Goal: Transaction & Acquisition: Purchase product/service

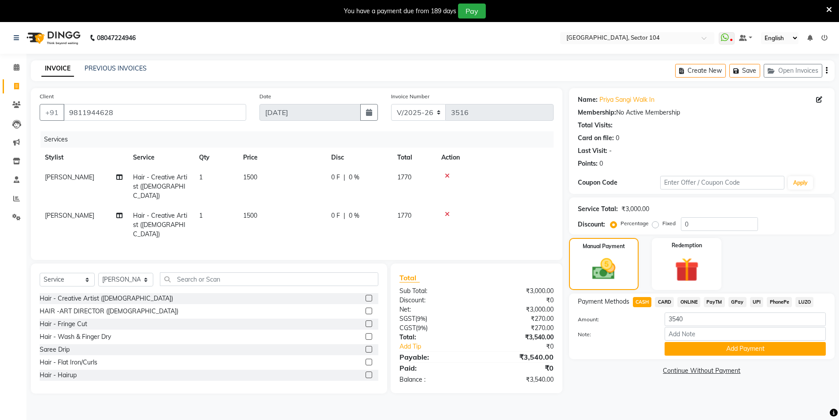
select select "4009"
select select "service"
select select "44687"
drag, startPoint x: 668, startPoint y: 300, endPoint x: 669, endPoint y: 305, distance: 4.9
click at [668, 300] on span "CARD" at bounding box center [664, 302] width 19 height 10
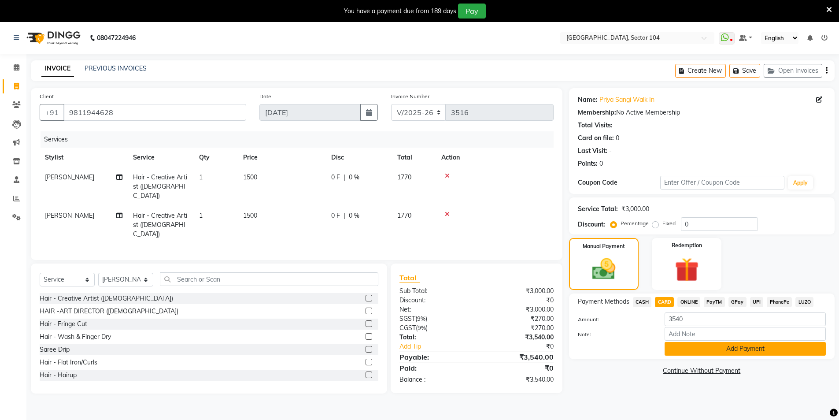
click at [695, 353] on button "Add Payment" at bounding box center [745, 349] width 161 height 14
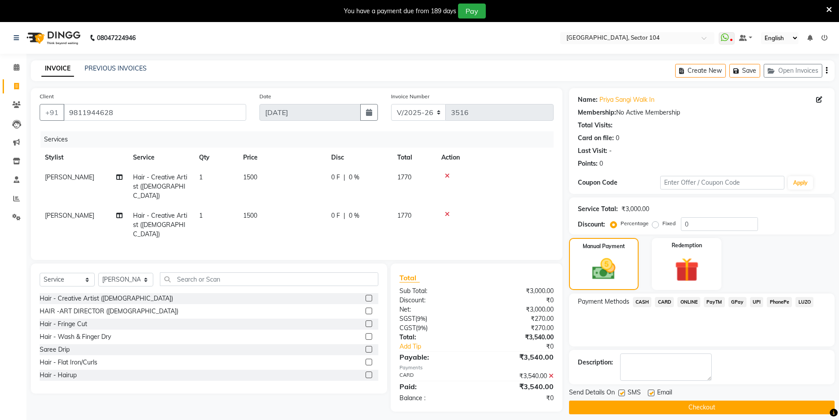
click at [662, 405] on button "Checkout" at bounding box center [702, 408] width 266 height 14
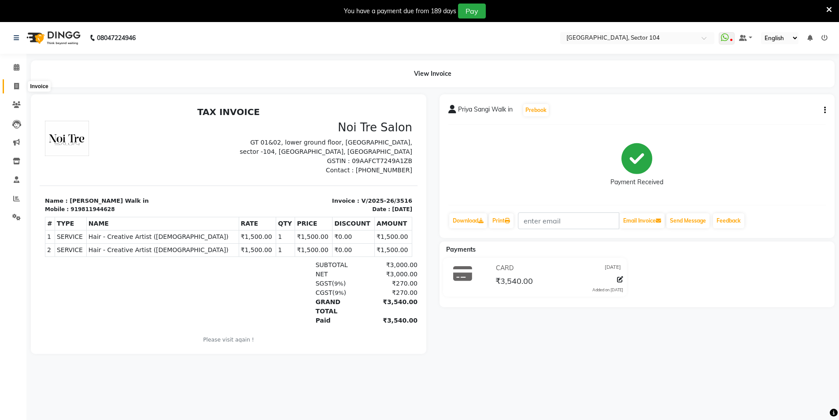
click at [15, 85] on icon at bounding box center [16, 86] width 5 height 7
select select "service"
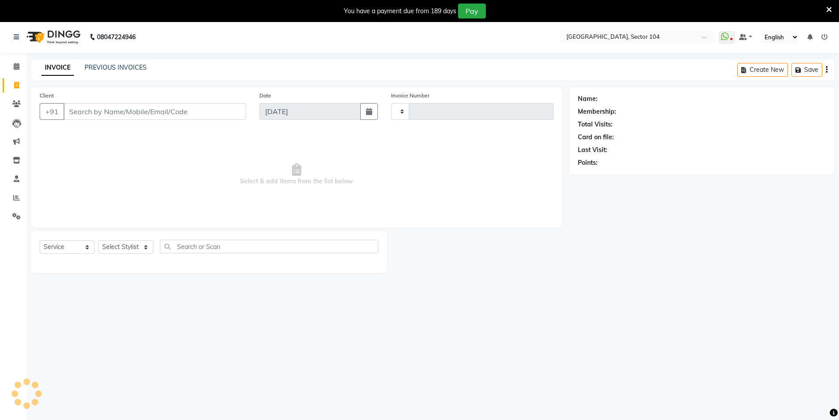
type input "3517"
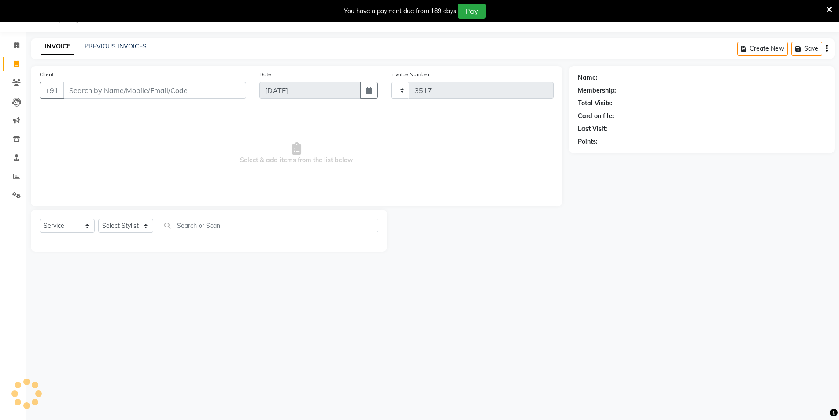
select select "4009"
click at [95, 90] on input "Client" at bounding box center [154, 90] width 183 height 17
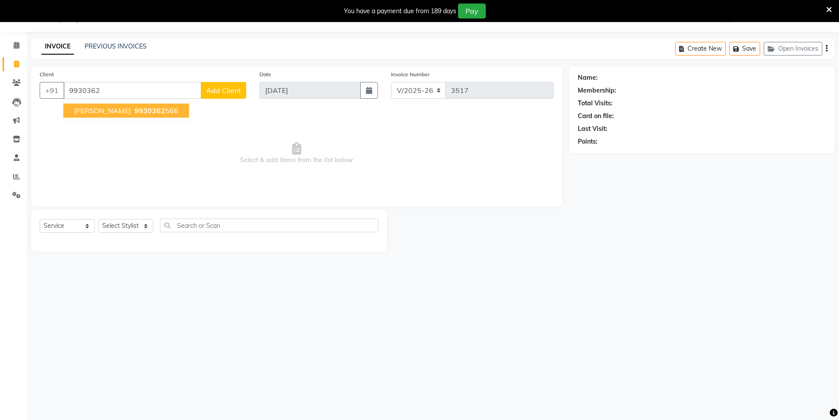
click at [134, 110] on span "9930362" at bounding box center [149, 110] width 31 height 9
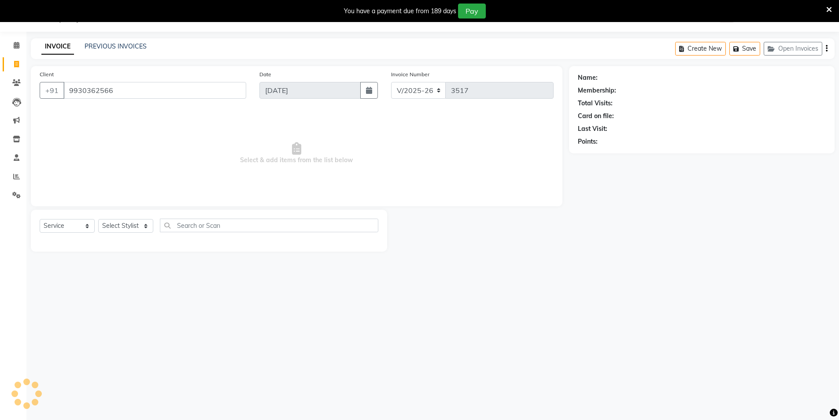
type input "9930362566"
click at [115, 225] on select "Select Stylist [PERSON_NAME] [PERSON_NAME] [PERSON_NAME] [PERSON_NAME] [PERSON_…" at bounding box center [125, 226] width 55 height 14
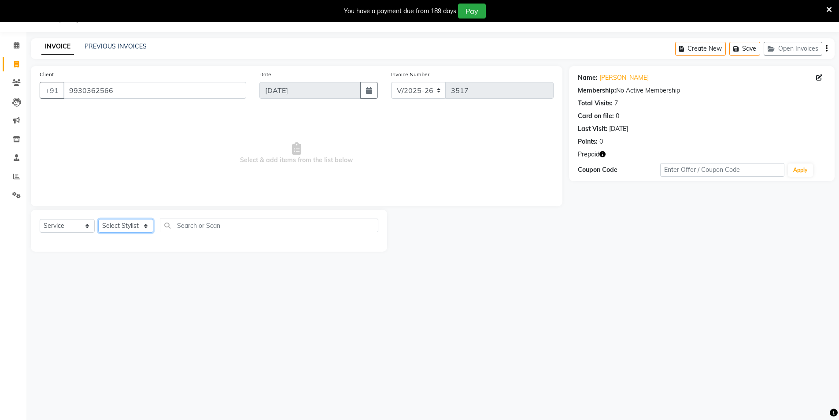
select select "58995"
click at [98, 219] on select "Select Stylist [PERSON_NAME] [PERSON_NAME] [PERSON_NAME] [PERSON_NAME] [PERSON_…" at bounding box center [125, 226] width 55 height 14
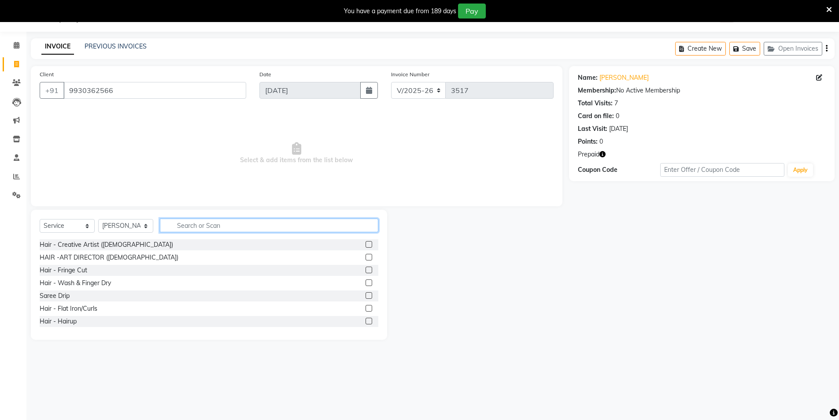
click at [255, 228] on input "text" at bounding box center [269, 226] width 219 height 14
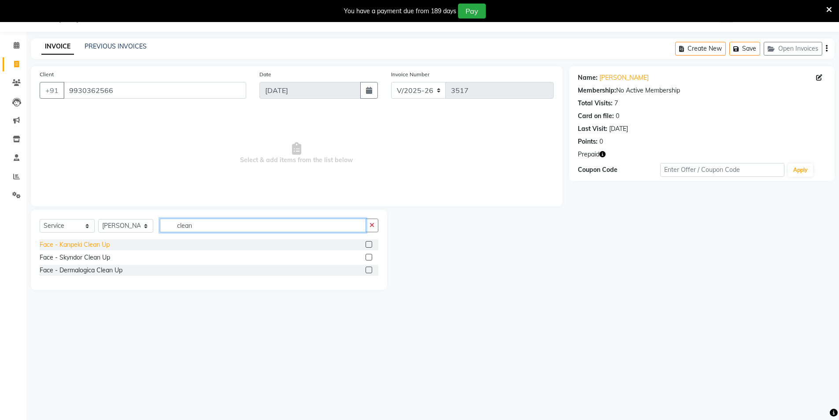
type input "clean"
click at [59, 244] on div "Face - Kanpeki Clean Up" at bounding box center [75, 244] width 70 height 9
checkbox input "false"
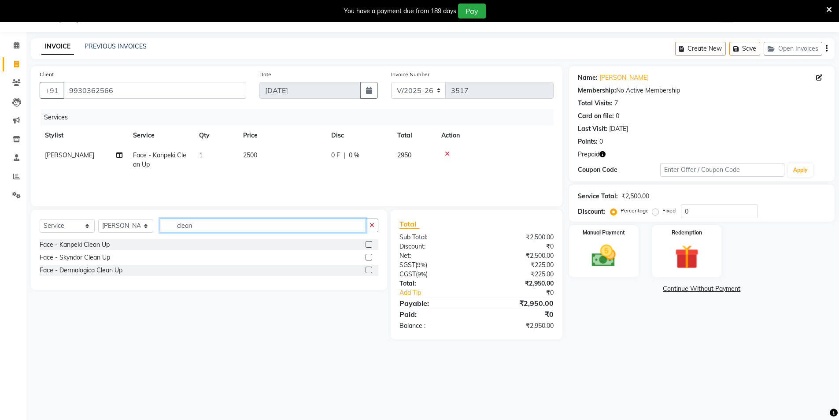
click at [199, 224] on input "clean" at bounding box center [263, 226] width 206 height 14
type input "c"
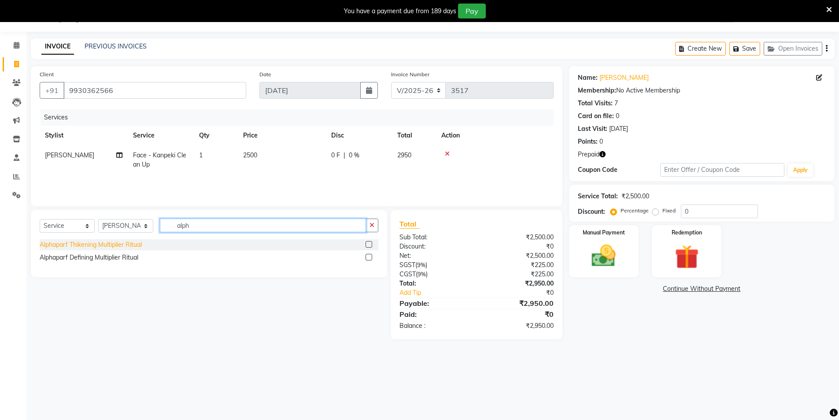
type input "alph"
click at [117, 244] on div "Alphaparf Thikening Multiplier Ritual" at bounding box center [91, 244] width 102 height 9
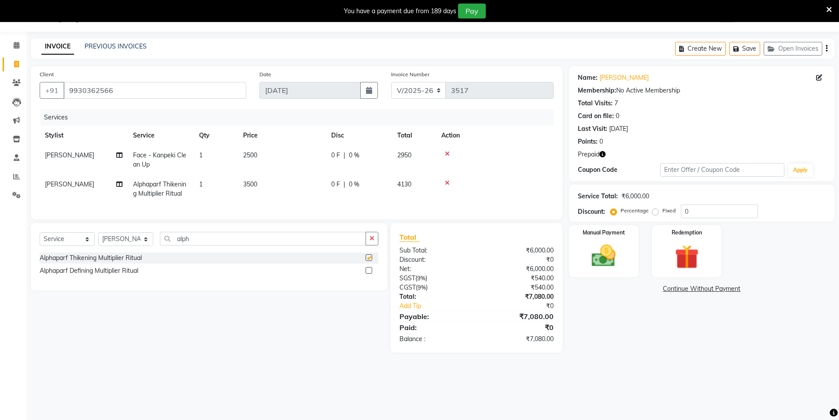
checkbox input "false"
click at [649, 251] on div "Manual Payment Redemption" at bounding box center [702, 251] width 279 height 52
click at [708, 273] on div "Redemption" at bounding box center [687, 251] width 73 height 54
click at [705, 294] on span "Prepaid 1" at bounding box center [703, 290] width 29 height 10
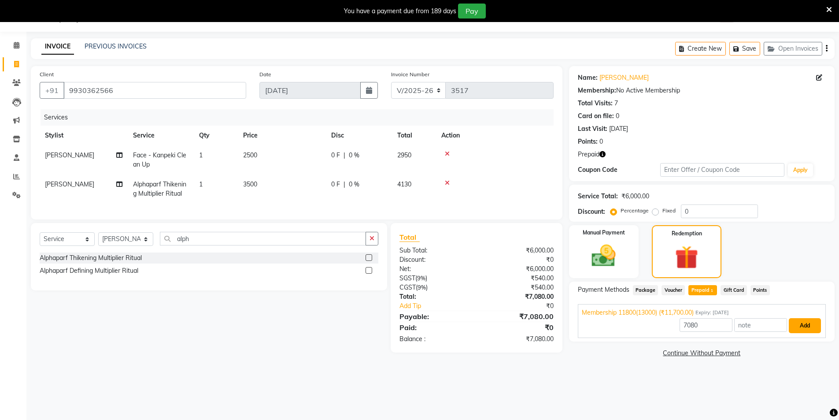
click at [816, 325] on button "Add" at bounding box center [805, 325] width 32 height 15
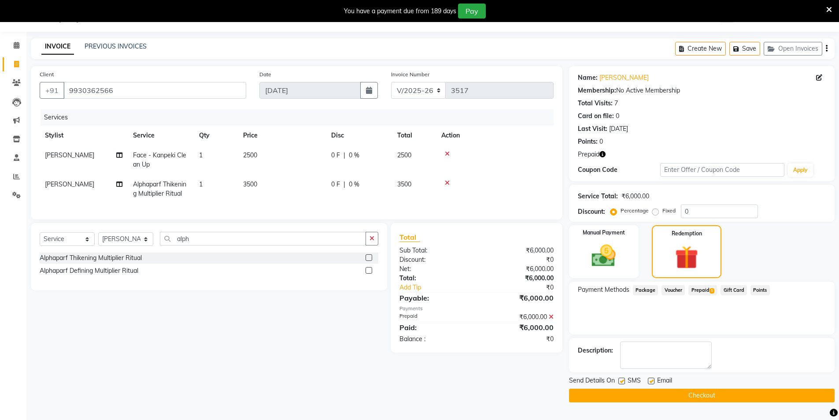
click at [603, 150] on button "button" at bounding box center [603, 154] width 6 height 9
click at [695, 394] on button "Checkout" at bounding box center [702, 396] width 266 height 14
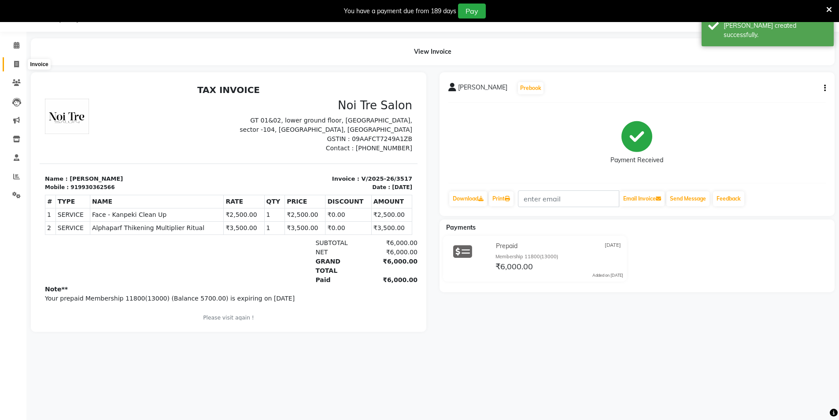
click at [14, 61] on icon at bounding box center [16, 64] width 5 height 7
select select "service"
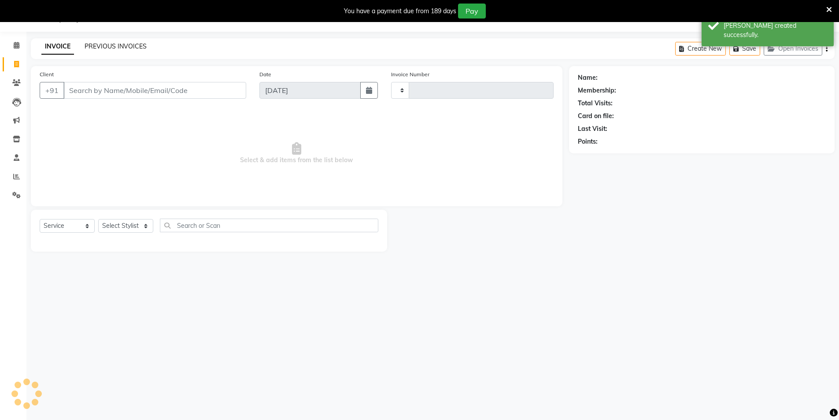
click at [99, 46] on link "PREVIOUS INVOICES" at bounding box center [116, 46] width 62 height 8
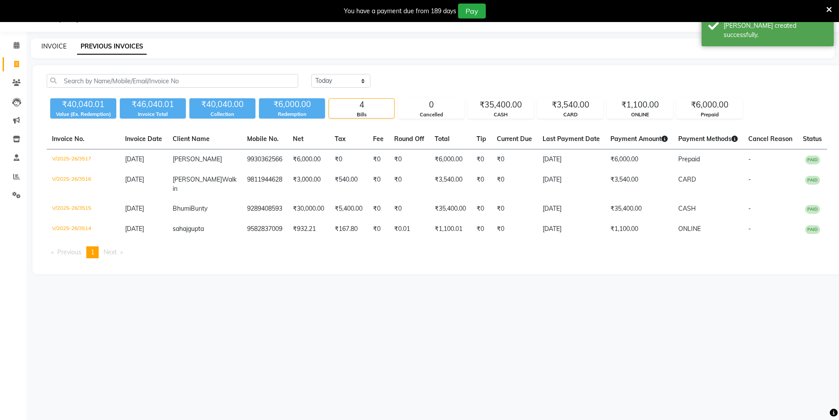
click at [56, 44] on link "INVOICE" at bounding box center [53, 46] width 25 height 8
select select "4009"
select select "service"
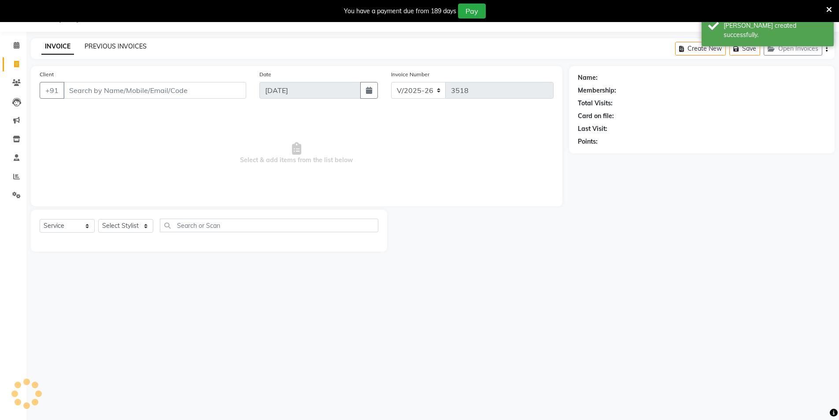
click at [91, 45] on link "PREVIOUS INVOICES" at bounding box center [116, 46] width 62 height 8
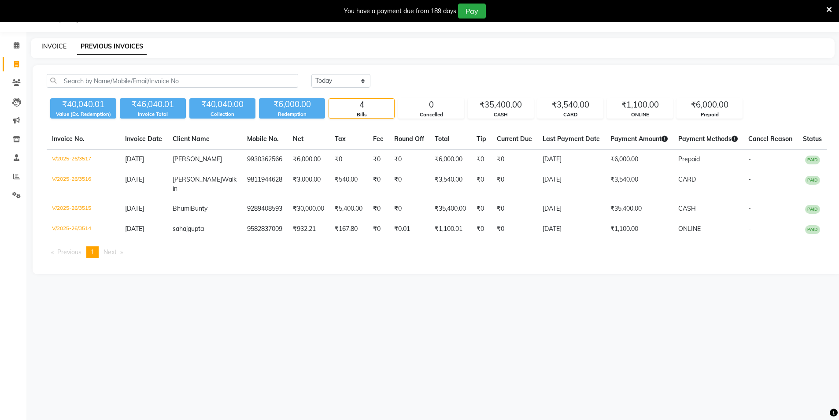
click at [59, 45] on link "INVOICE" at bounding box center [53, 46] width 25 height 8
select select "service"
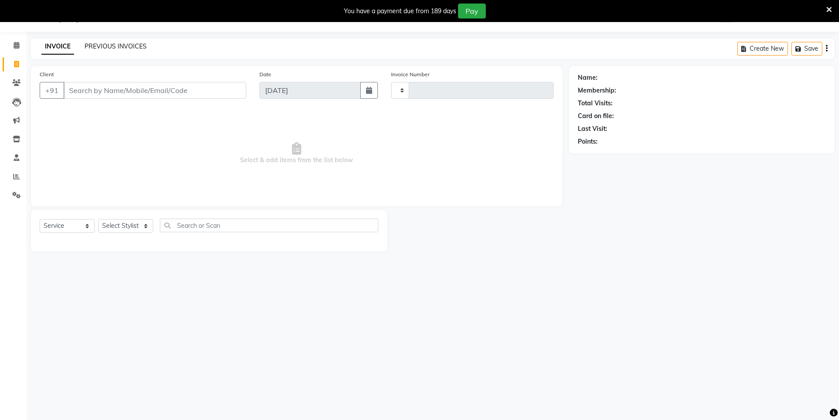
type input "3518"
select select "4009"
click at [89, 47] on link "PREVIOUS INVOICES" at bounding box center [116, 46] width 62 height 8
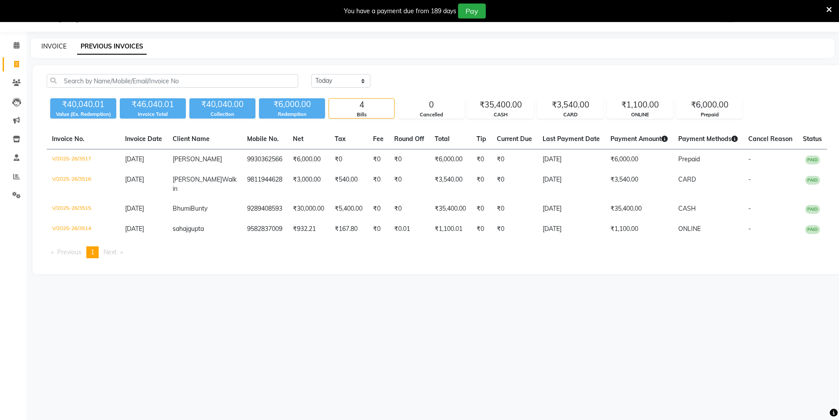
click at [57, 46] on link "INVOICE" at bounding box center [53, 46] width 25 height 8
select select "4009"
select select "service"
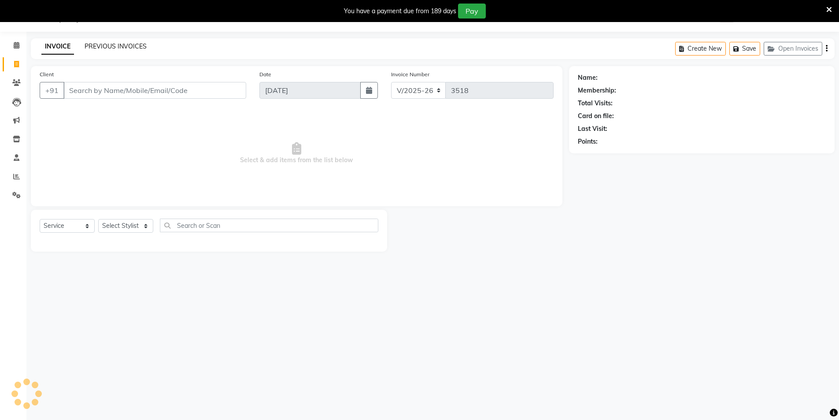
click at [111, 48] on link "PREVIOUS INVOICES" at bounding box center [116, 46] width 62 height 8
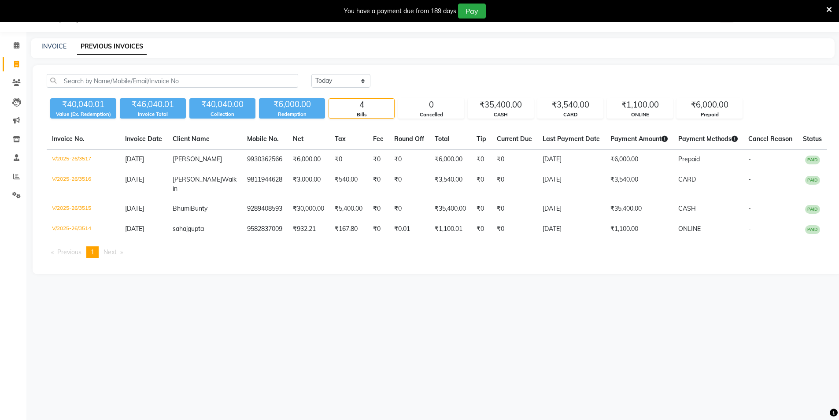
click at [288, 307] on div "08047224946 Select Location × Noi Tre Salon, Sector 104 WhatsApp Status ✕ Statu…" at bounding box center [419, 210] width 839 height 420
click at [501, 300] on div "08047224946 Select Location × Noi Tre Salon, Sector 104 WhatsApp Status ✕ Statu…" at bounding box center [419, 210] width 839 height 420
click at [55, 47] on link "INVOICE" at bounding box center [53, 46] width 25 height 8
select select "4009"
select select "service"
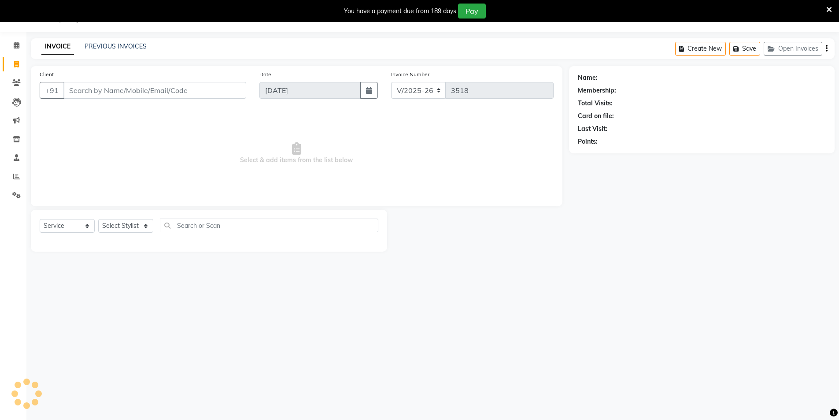
click at [128, 94] on input "Client" at bounding box center [154, 90] width 183 height 17
click at [131, 50] on link "PREVIOUS INVOICES" at bounding box center [116, 46] width 62 height 8
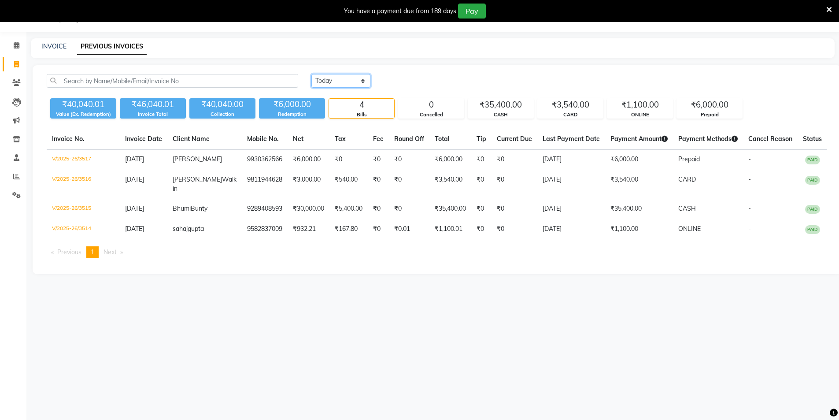
click at [354, 86] on select "Today Yesterday Custom Range" at bounding box center [341, 81] width 59 height 14
select select "yesterday"
click at [312, 74] on select "Today Yesterday Custom Range" at bounding box center [341, 81] width 59 height 14
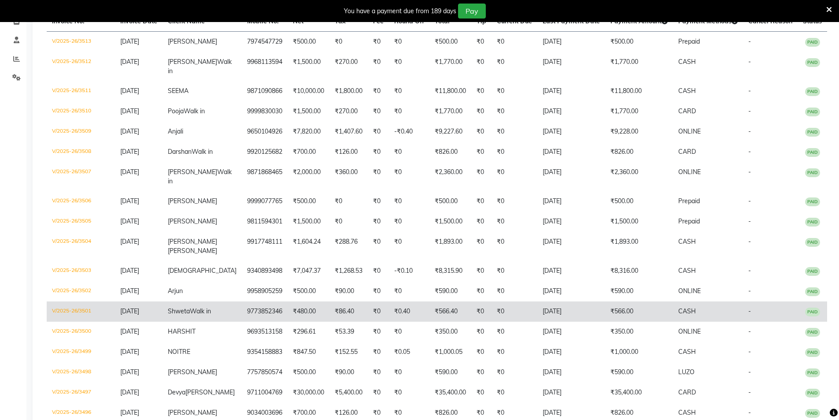
scroll to position [257, 0]
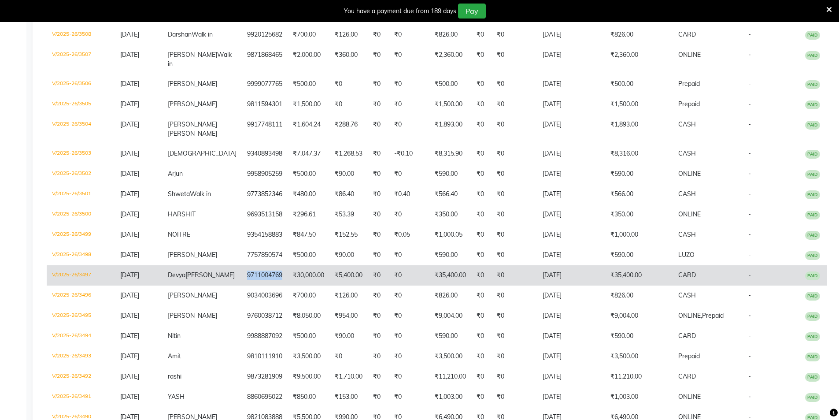
copy td "9711004769"
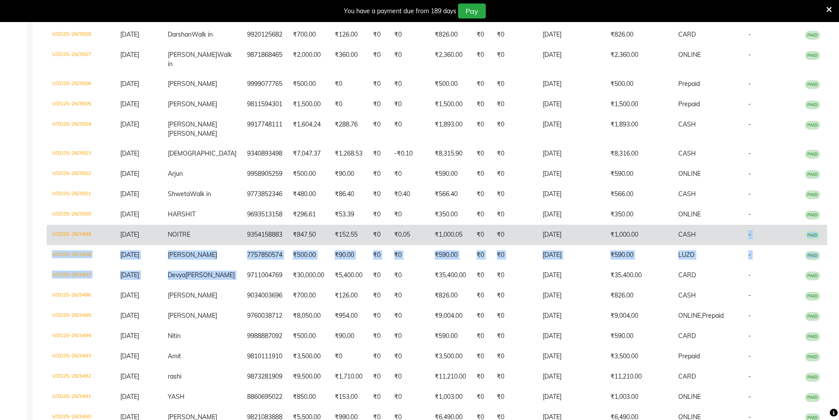
copy tbody "- PAID V/2025-26/3498 31-08-2025 Palash 7757850574 ₹500.00 ₹90.00 ₹0 ₹0 ₹590.00…"
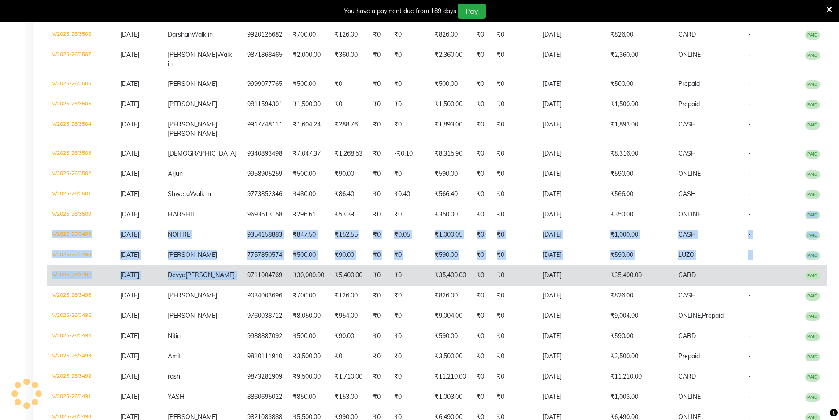
copy tbody "PAID V/2025-26/3499 31-08-2025 NOI TRE 9354158883 ₹847.50 ₹152.55 ₹0 ₹0.05 ₹1,0…"
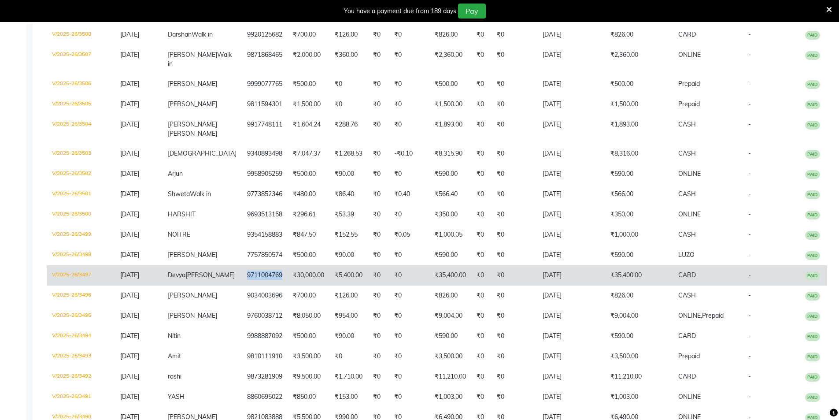
drag, startPoint x: 231, startPoint y: 303, endPoint x: 272, endPoint y: 304, distance: 41.4
click at [272, 286] on td "9711004769" at bounding box center [265, 275] width 46 height 20
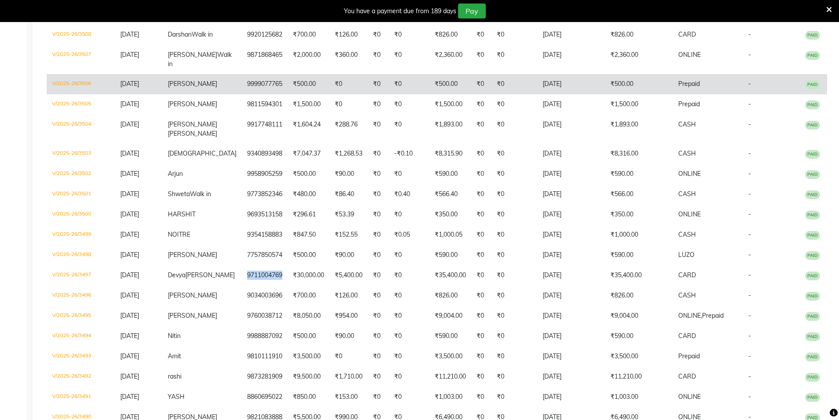
copy td "9711004769"
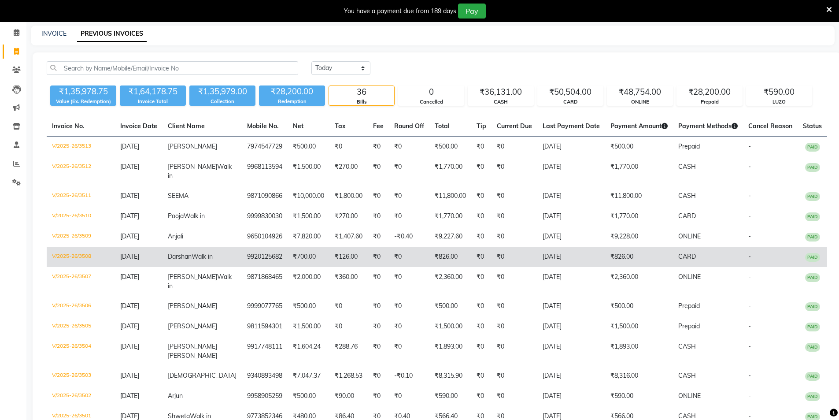
scroll to position [0, 0]
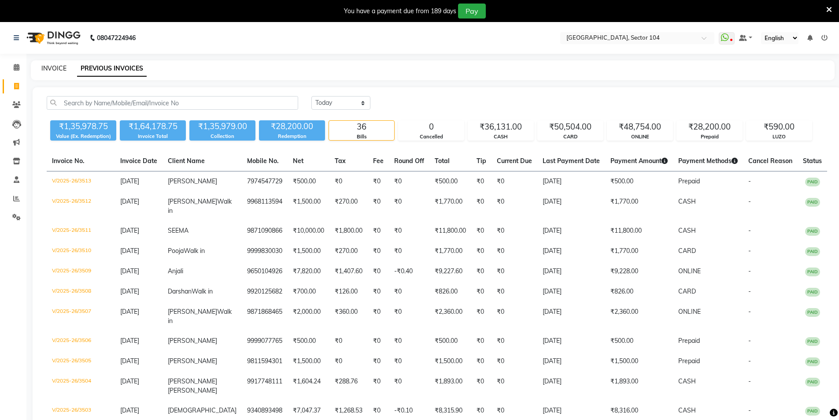
click at [57, 68] on link "INVOICE" at bounding box center [53, 68] width 25 height 8
select select "service"
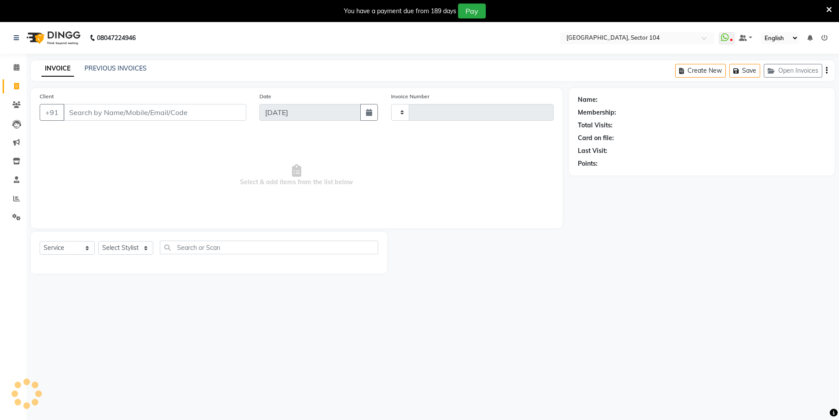
scroll to position [22, 0]
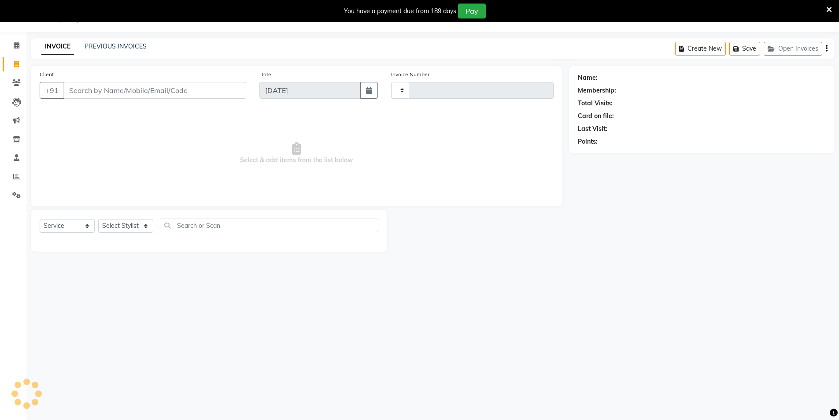
type input "3518"
select select "4009"
click at [127, 45] on link "PREVIOUS INVOICES" at bounding box center [116, 46] width 62 height 8
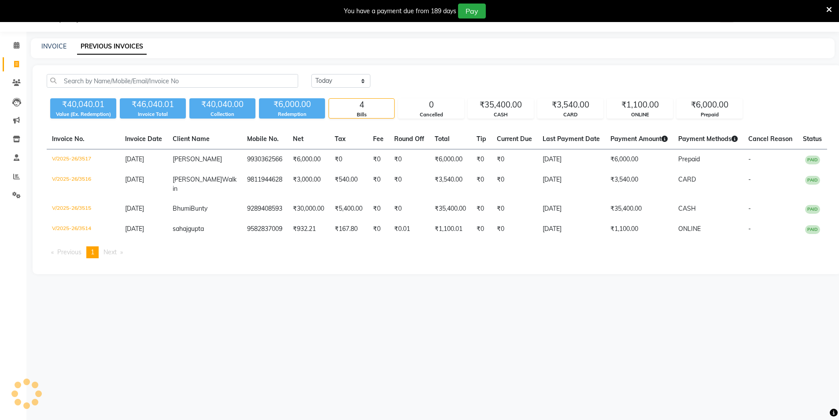
click at [416, 369] on div "08047224946 Select Location × Noi Tre Salon, Sector 104 WhatsApp Status ✕ Statu…" at bounding box center [419, 210] width 839 height 420
click at [61, 45] on link "INVOICE" at bounding box center [53, 46] width 25 height 8
select select "service"
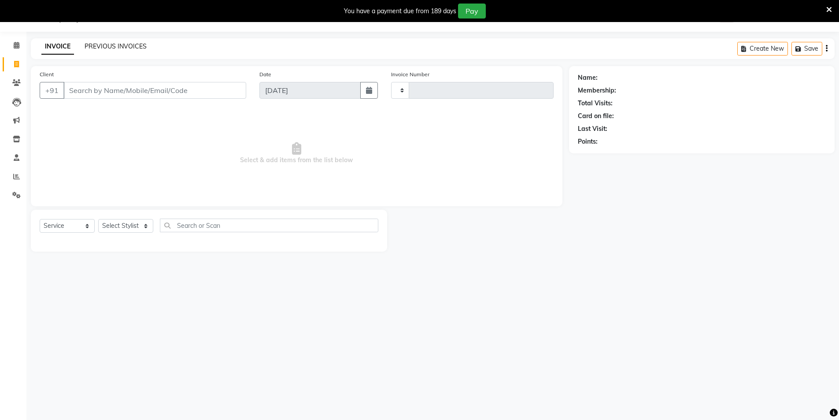
click at [87, 46] on link "PREVIOUS INVOICES" at bounding box center [116, 46] width 62 height 8
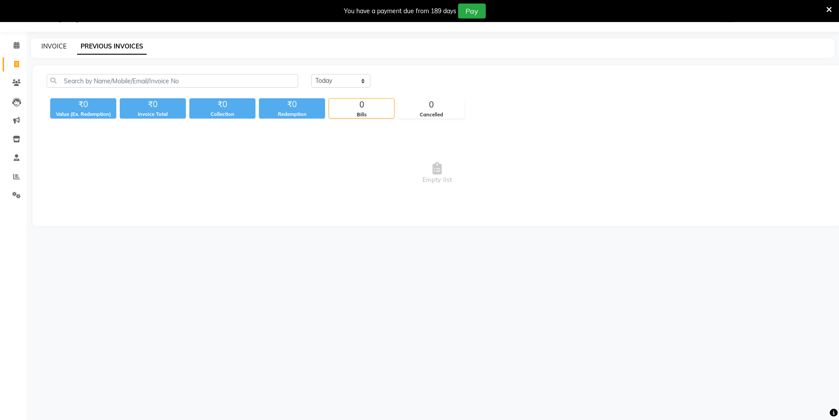
click at [63, 46] on link "INVOICE" at bounding box center [53, 46] width 25 height 8
select select "service"
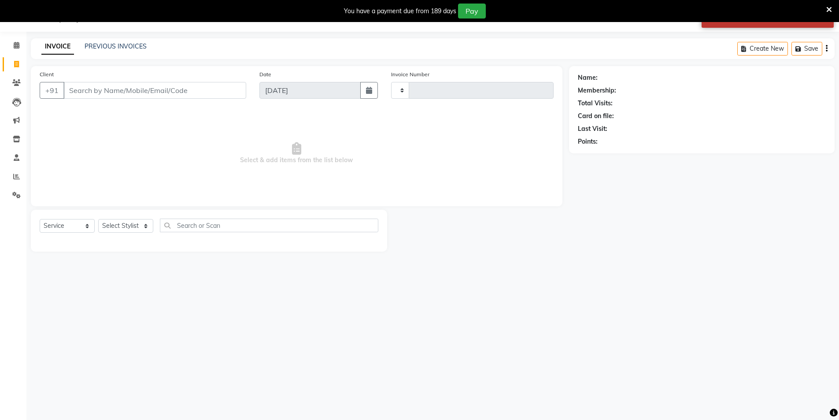
click at [141, 97] on input "Client" at bounding box center [154, 90] width 183 height 17
type input "s"
click at [208, 160] on span "Select & add items from the list below" at bounding box center [297, 153] width 514 height 88
click at [14, 177] on icon at bounding box center [16, 176] width 7 height 7
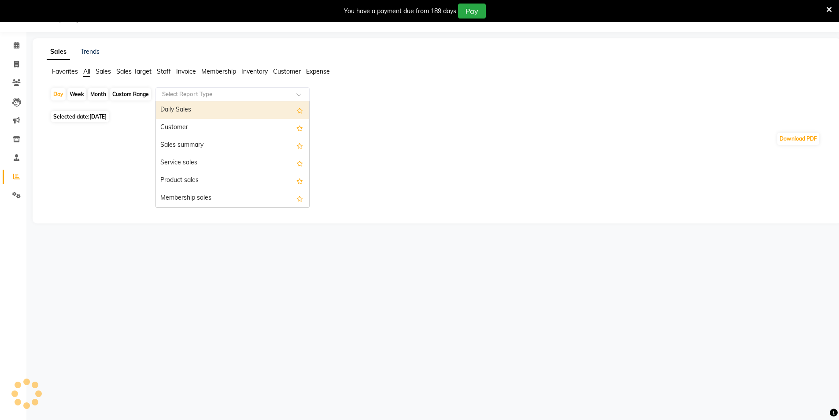
click at [178, 93] on input "text" at bounding box center [223, 94] width 127 height 9
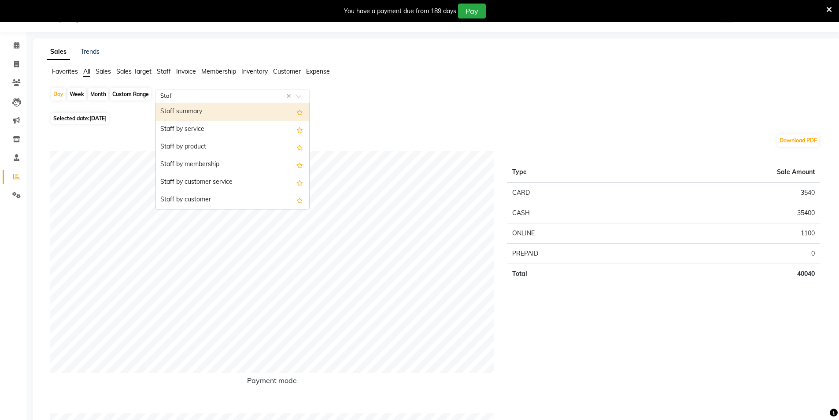
type input "Staff"
click at [200, 111] on div "Staff summary" at bounding box center [232, 112] width 153 height 18
select select "full_report"
select select "csv"
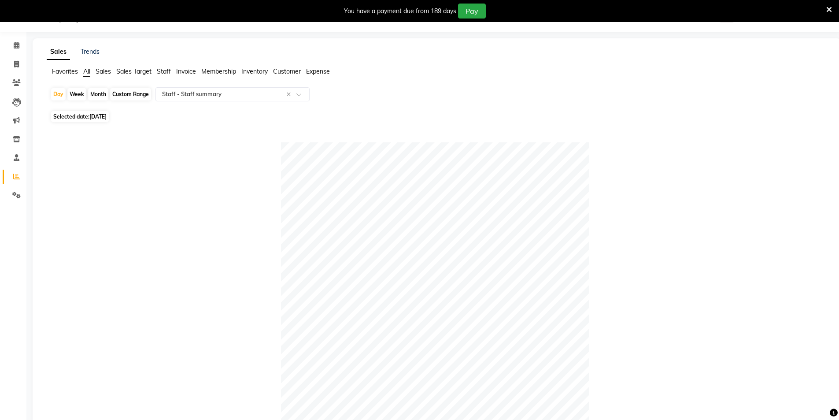
click at [97, 96] on div "Month" at bounding box center [98, 94] width 20 height 12
select select "9"
select select "2025"
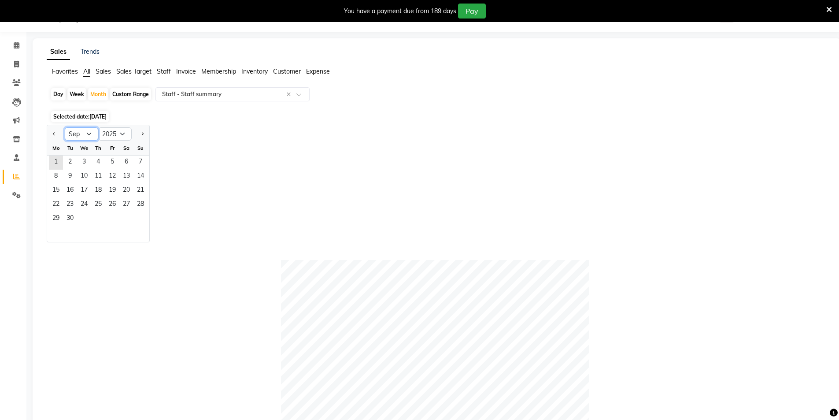
click at [91, 135] on select "Jan Feb Mar Apr May Jun Jul Aug Sep Oct Nov Dec" at bounding box center [81, 133] width 33 height 13
select select "8"
click at [65, 127] on select "Jan Feb Mar Apr May Jun Jul Aug Sep Oct Nov Dec" at bounding box center [81, 133] width 33 height 13
click at [57, 173] on span "4" at bounding box center [56, 177] width 14 height 14
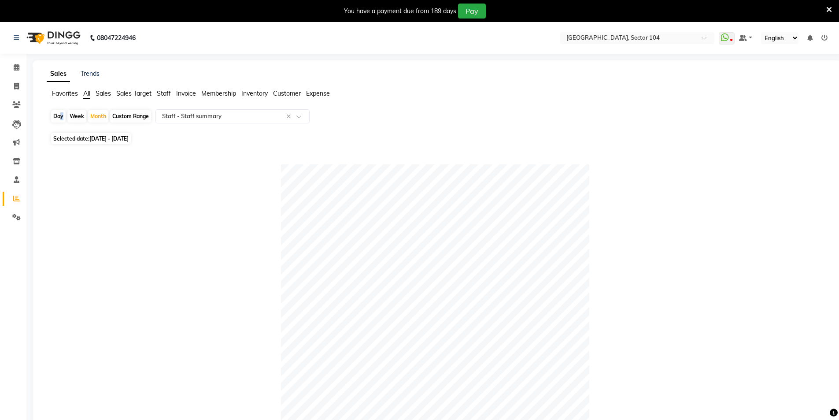
click at [58, 116] on div "Day" at bounding box center [58, 116] width 15 height 12
select select "8"
select select "2025"
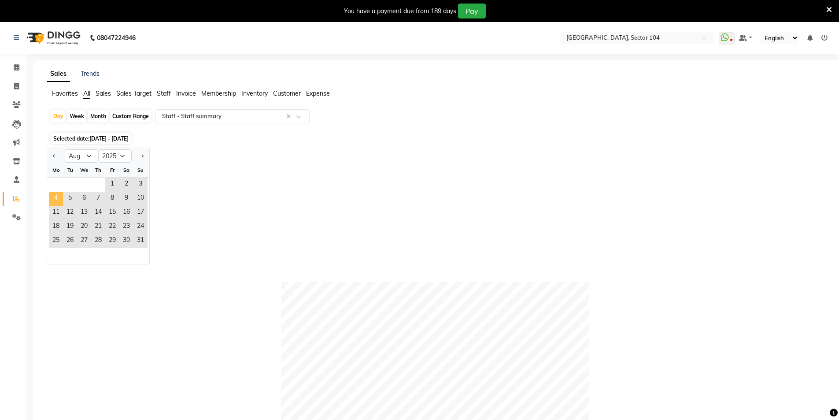
click at [58, 200] on span "4" at bounding box center [56, 199] width 14 height 14
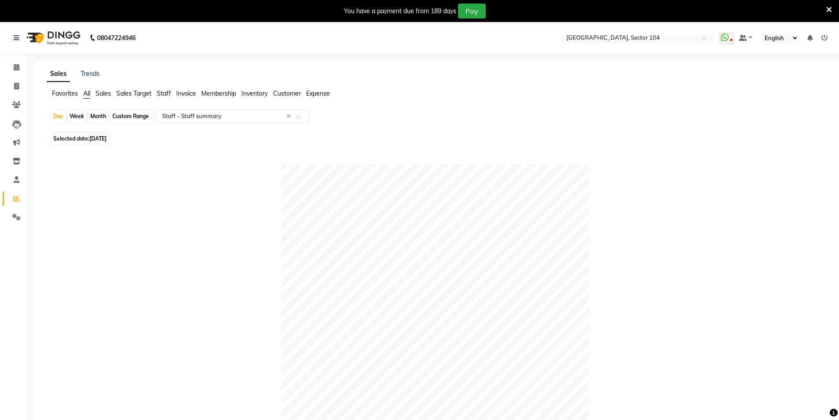
click at [107, 140] on span "04-08-2025" at bounding box center [97, 138] width 17 height 7
select select "8"
select select "2025"
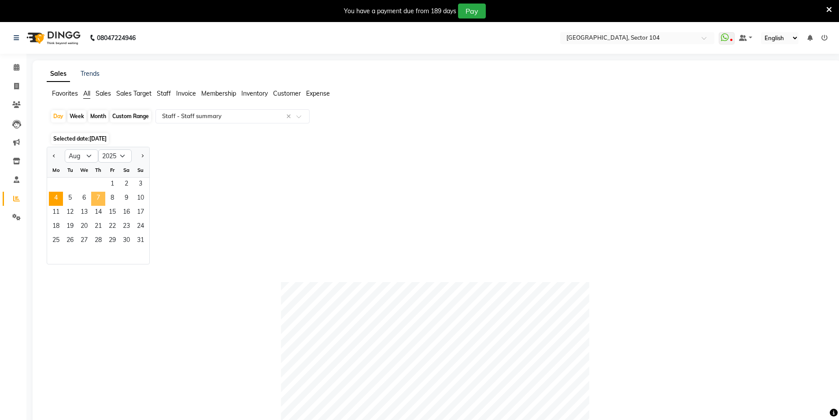
click at [95, 196] on span "7" at bounding box center [98, 199] width 14 height 14
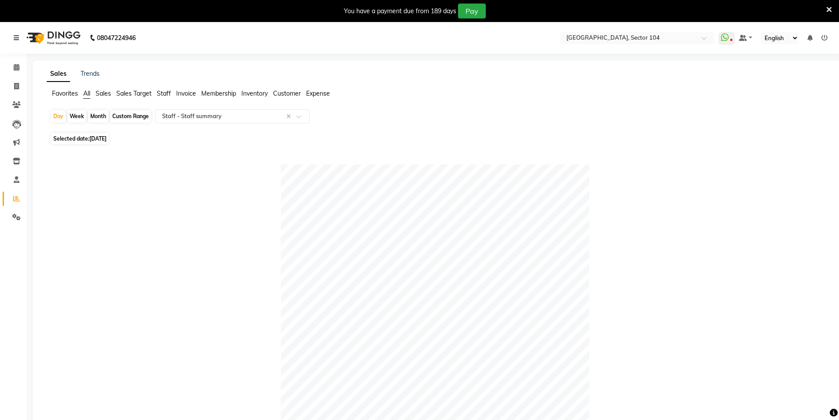
click at [107, 141] on span "07-08-2025" at bounding box center [97, 138] width 17 height 7
select select "8"
select select "2025"
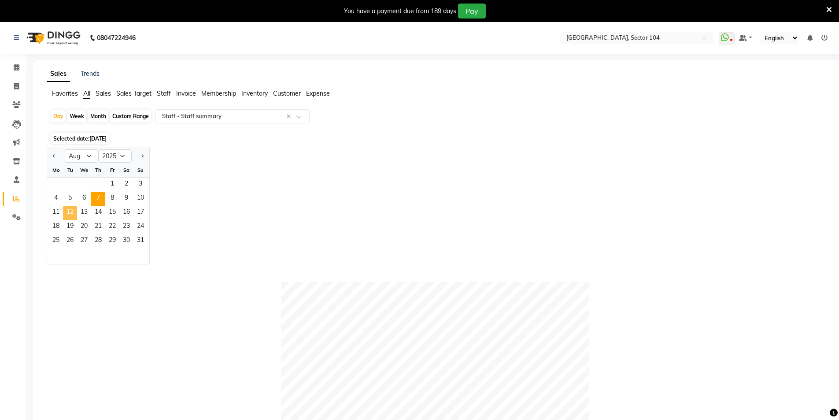
click at [68, 215] on span "12" at bounding box center [70, 213] width 14 height 14
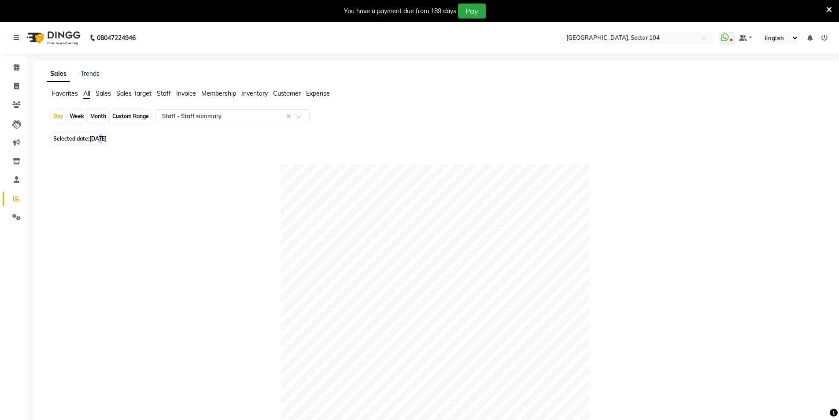
click at [100, 138] on span "12-08-2025" at bounding box center [97, 138] width 17 height 7
select select "8"
select select "2025"
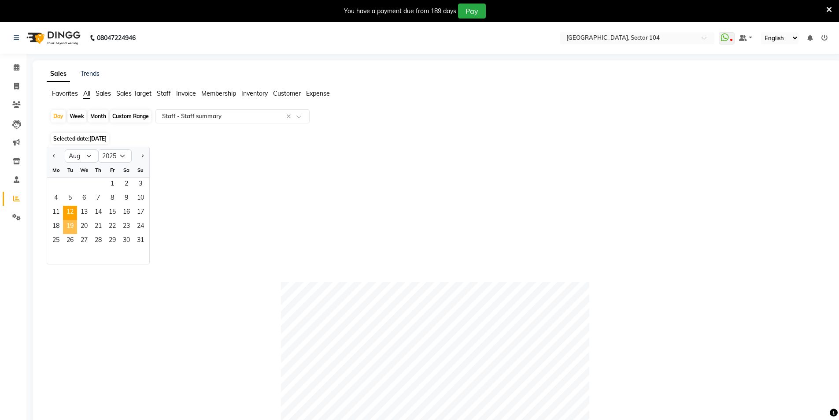
click at [70, 224] on span "19" at bounding box center [70, 227] width 14 height 14
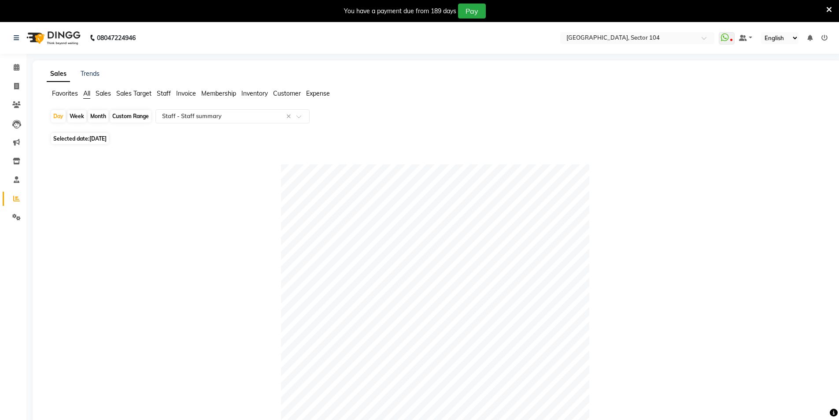
click at [107, 139] on span "19-08-2025" at bounding box center [97, 138] width 17 height 7
select select "8"
select select "2025"
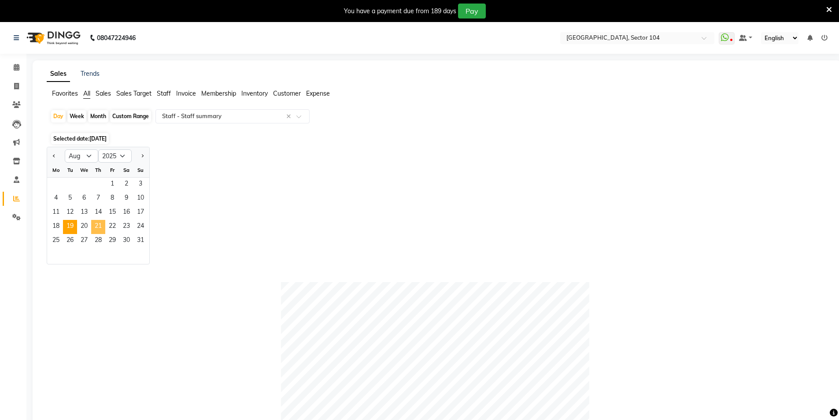
click at [96, 223] on span "21" at bounding box center [98, 227] width 14 height 14
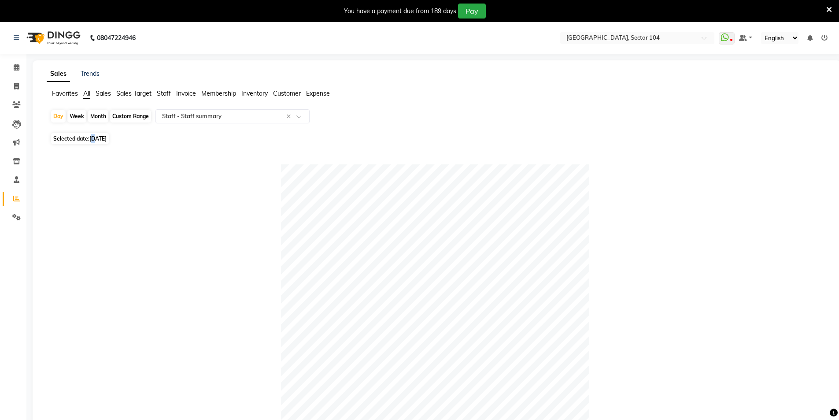
click at [95, 140] on span "21-08-2025" at bounding box center [97, 138] width 17 height 7
select select "8"
select select "2025"
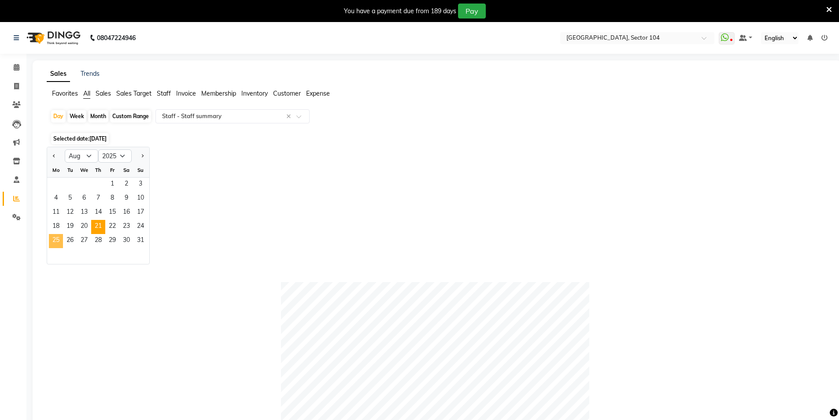
click at [56, 243] on span "25" at bounding box center [56, 241] width 14 height 14
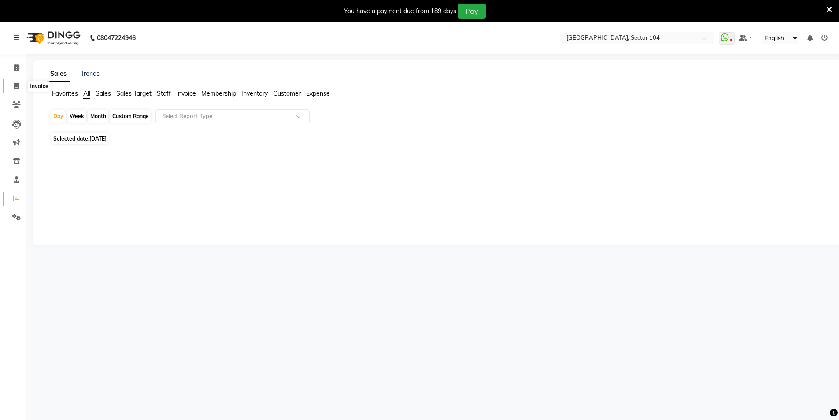
click at [19, 86] on icon at bounding box center [16, 86] width 5 height 7
select select "service"
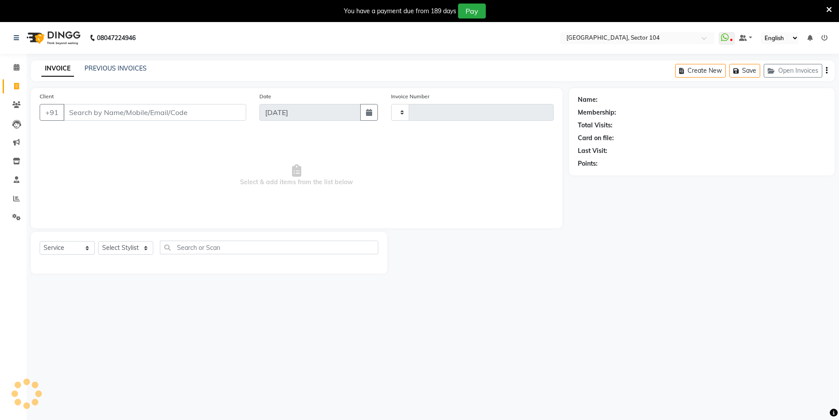
type input "3518"
select select "4009"
click at [124, 67] on link "PREVIOUS INVOICES" at bounding box center [116, 68] width 62 height 8
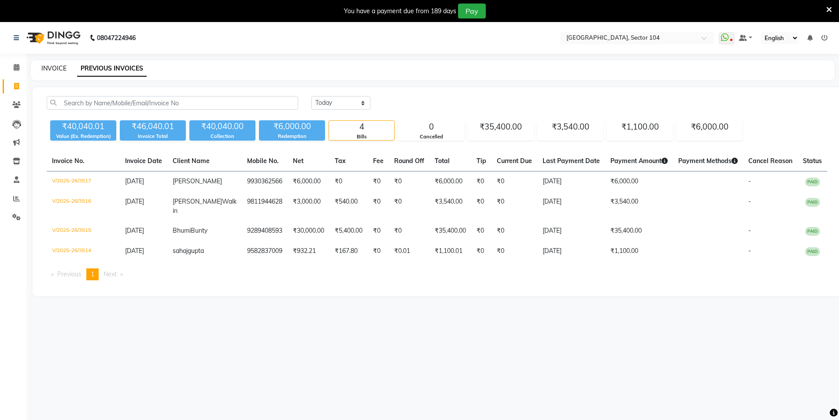
click at [57, 67] on link "INVOICE" at bounding box center [53, 68] width 25 height 8
select select "service"
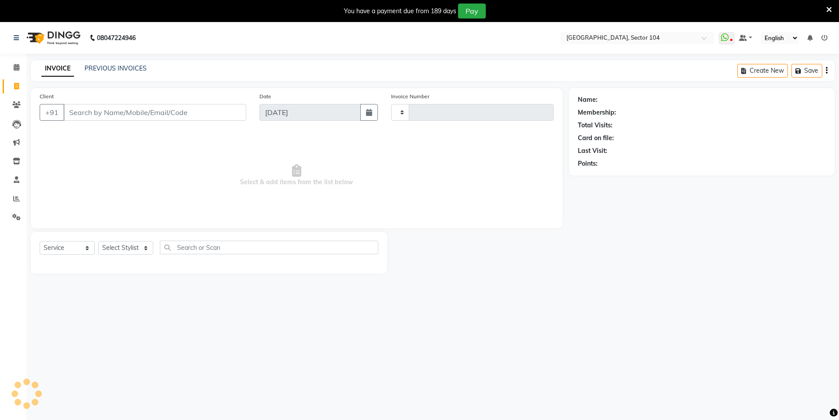
type input "3518"
select select "4009"
click at [117, 108] on input "Client" at bounding box center [154, 112] width 183 height 17
click at [115, 115] on input "Client" at bounding box center [154, 112] width 183 height 17
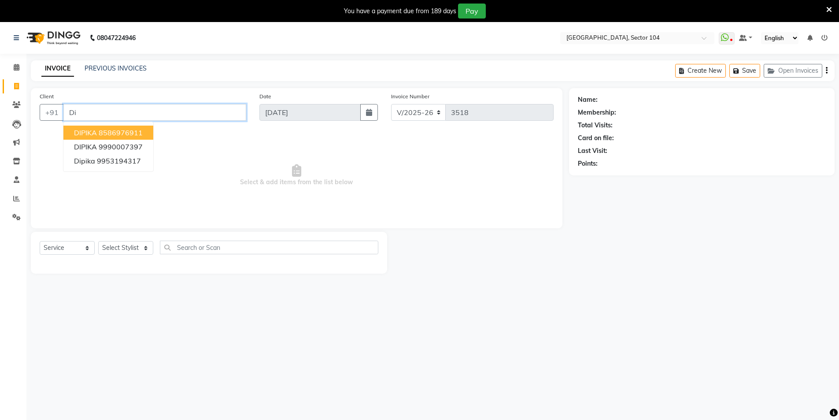
type input "D"
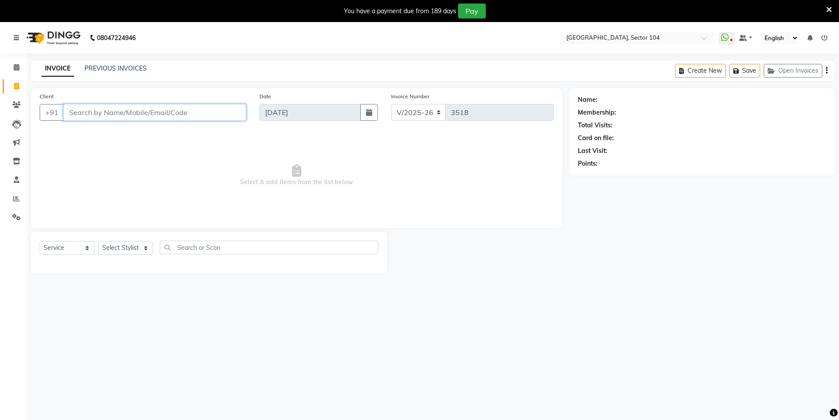
click at [135, 118] on input "Client" at bounding box center [154, 112] width 183 height 17
click at [114, 251] on select "Select Stylist AAMIR Aashis ajay AJEET akram Ali Alic ashok vihar Alice makeup …" at bounding box center [125, 248] width 55 height 14
select select "44687"
click at [98, 241] on select "Select Stylist AAMIR Aashis ajay AJEET akram Ali Alic ashok vihar Alice makeup …" at bounding box center [125, 248] width 55 height 14
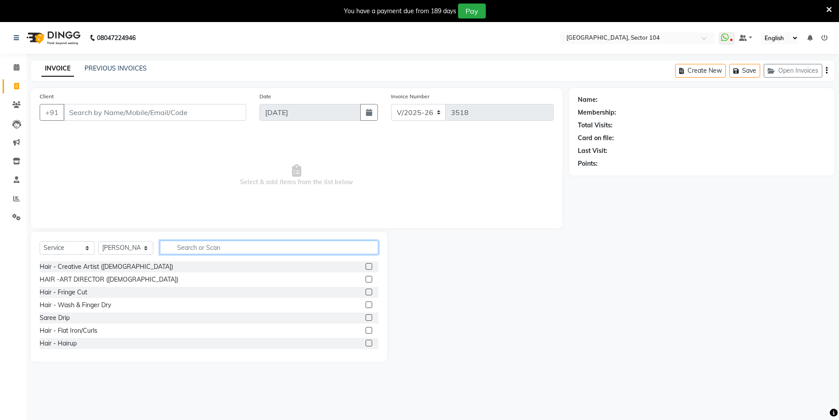
click at [182, 250] on input "text" at bounding box center [269, 248] width 219 height 14
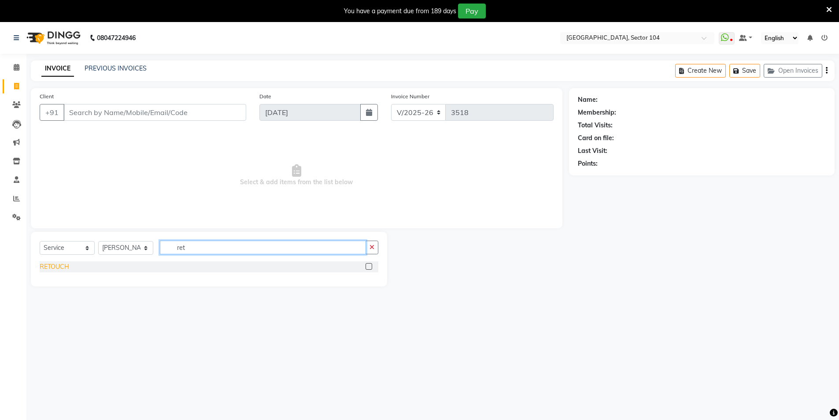
type input "ret"
click at [56, 268] on div "RETOUCH" at bounding box center [55, 266] width 30 height 9
checkbox input "false"
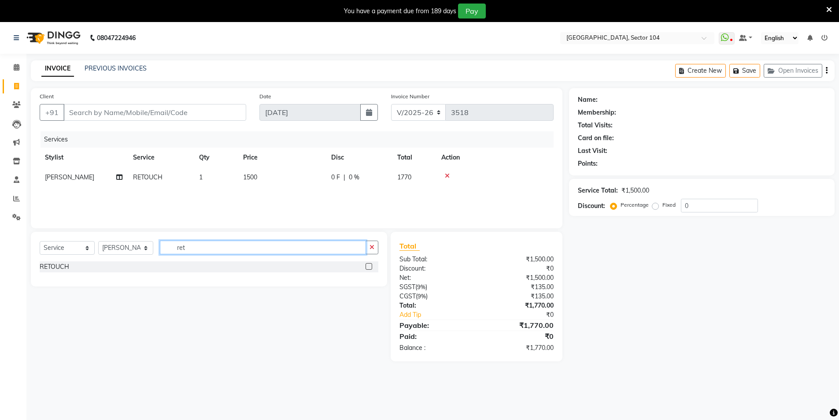
click at [217, 249] on input "ret" at bounding box center [263, 248] width 206 height 14
type input "alph"
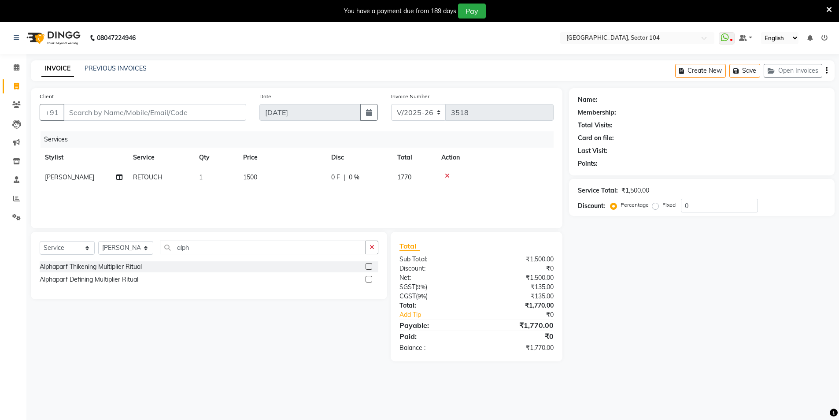
click at [134, 267] on div "Alphaparf Thikening Multiplier Ritual" at bounding box center [91, 266] width 102 height 9
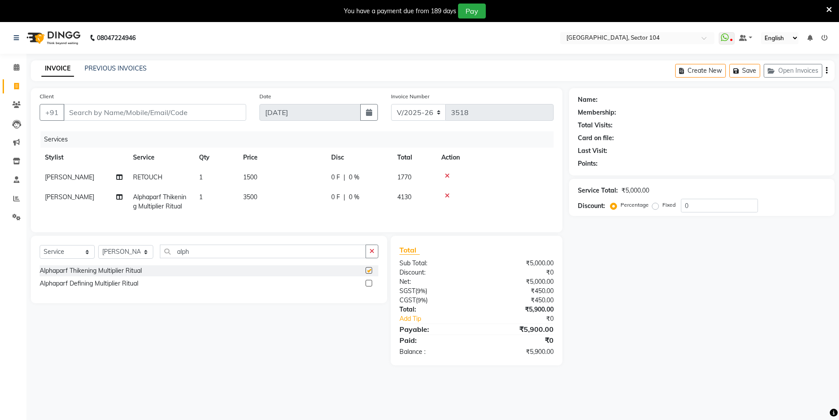
checkbox input "false"
click at [133, 258] on select "Select Stylist AAMIR Aashis ajay AJEET akram Ali Alic ashok vihar Alice makeup …" at bounding box center [125, 252] width 55 height 14
click at [127, 256] on select "Select Stylist AAMIR Aashis ajay AJEET akram Ali Alic ashok vihar Alice makeup …" at bounding box center [125, 252] width 55 height 14
select select "57650"
click at [98, 252] on select "Select Stylist AAMIR Aashis ajay AJEET akram Ali Alic ashok vihar Alice makeup …" at bounding box center [125, 252] width 55 height 14
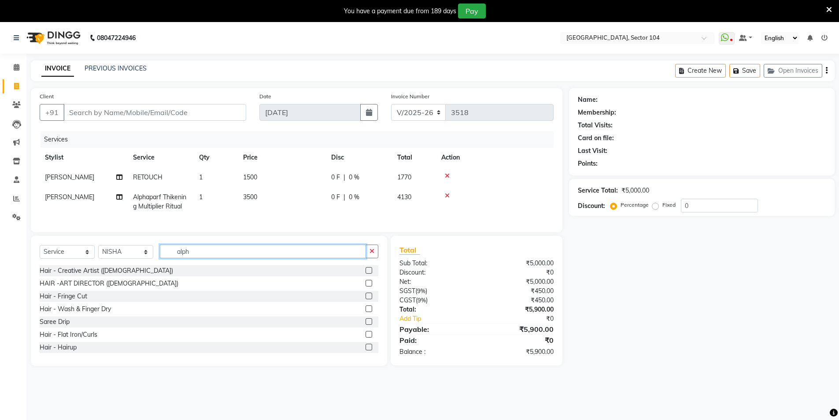
click at [213, 258] on input "alph" at bounding box center [263, 252] width 206 height 14
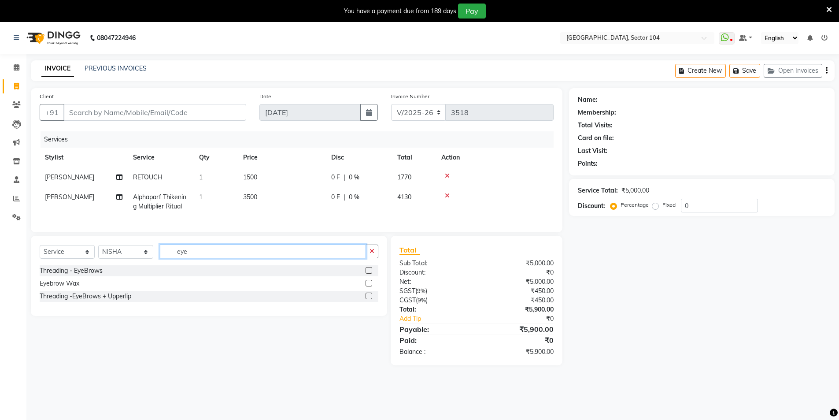
type input "eye"
click at [144, 302] on div "Threading -EyeBrows + Upperlip" at bounding box center [209, 296] width 339 height 11
click at [136, 289] on div "Eyebrow Wax" at bounding box center [209, 283] width 339 height 11
click at [142, 276] on div "Threading - EyeBrows" at bounding box center [209, 270] width 339 height 11
click at [260, 194] on td "3500" at bounding box center [282, 201] width 88 height 29
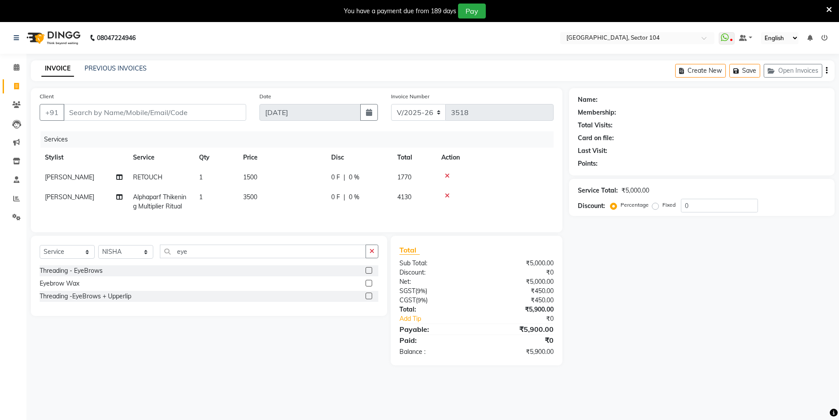
select select "44687"
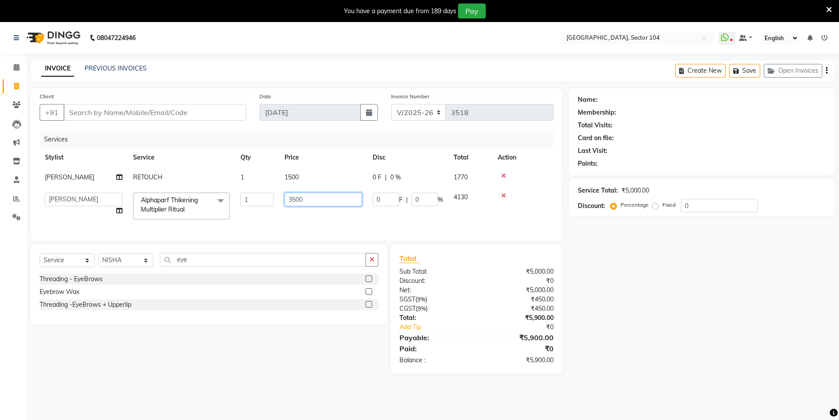
click at [312, 204] on input "3500" at bounding box center [324, 200] width 78 height 14
type input "3"
type input "3000"
click at [354, 206] on input "3000" at bounding box center [324, 200] width 78 height 14
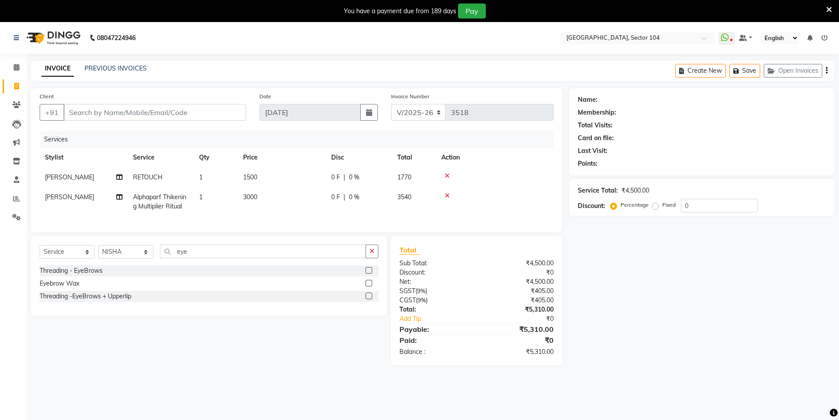
click at [360, 215] on tr "L Sam Alphaparf Thikening Multiplier Ritual 1 3000 0 F | 0 % 3540" at bounding box center [297, 201] width 514 height 29
click at [120, 300] on div "Threading -EyeBrows + Upperlip" at bounding box center [86, 296] width 92 height 9
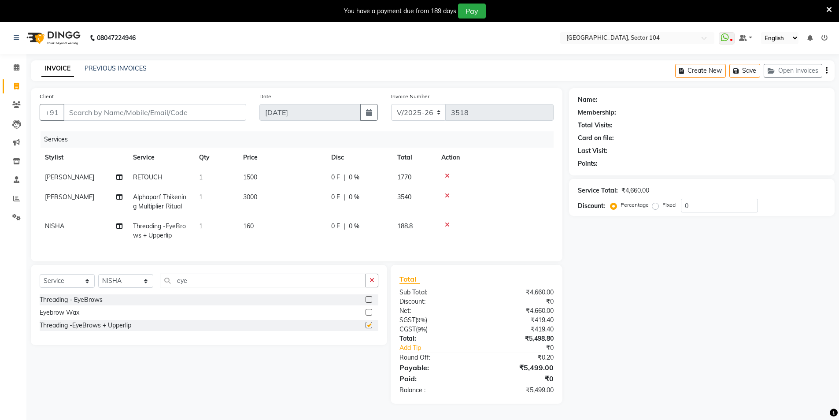
checkbox input "false"
click at [215, 117] on input "Client" at bounding box center [154, 112] width 183 height 17
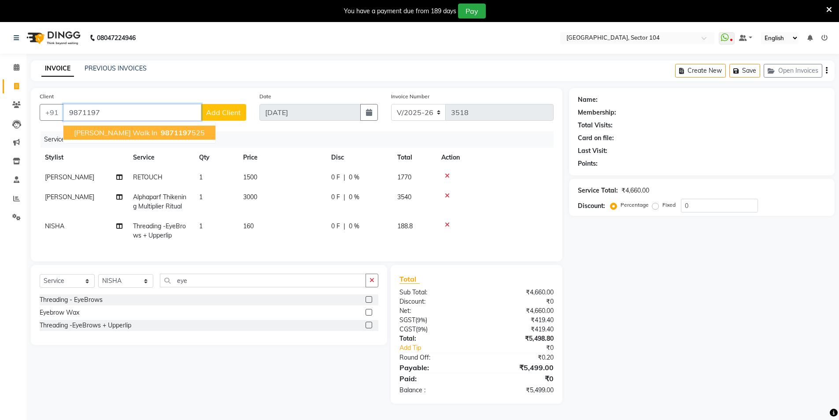
click at [163, 133] on span "9871197" at bounding box center [176, 132] width 31 height 9
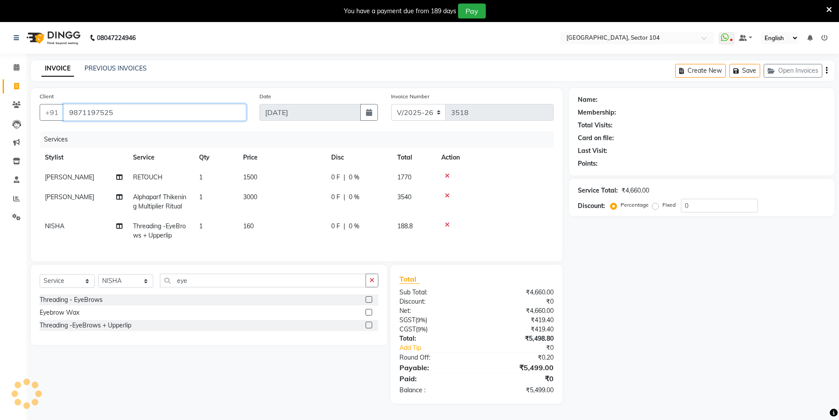
type input "9871197525"
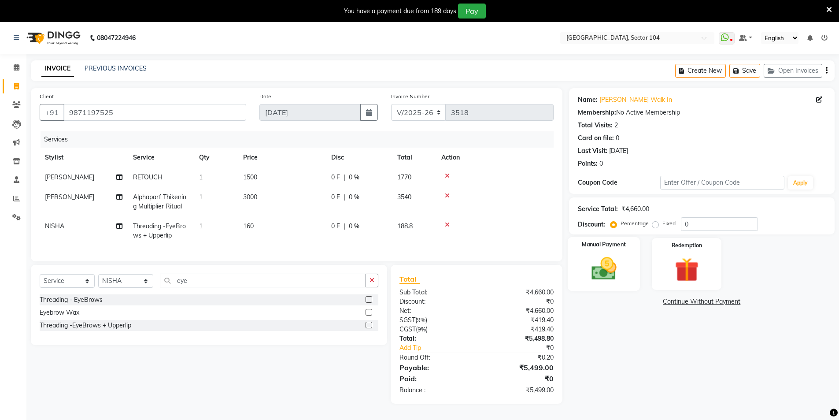
click at [611, 269] on img at bounding box center [604, 268] width 41 height 29
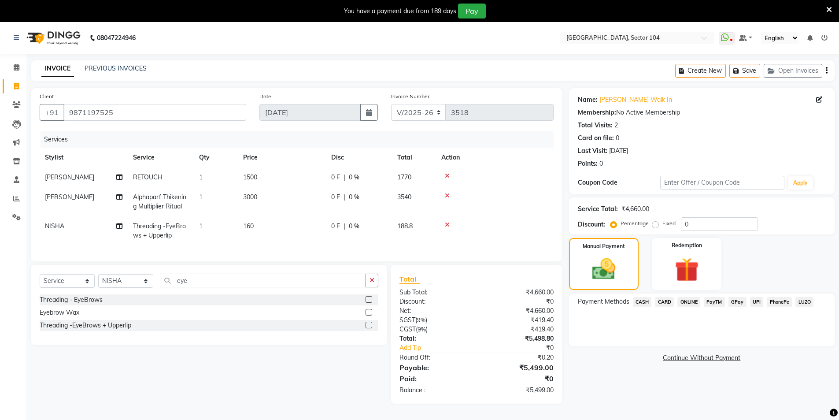
click at [648, 301] on span "CASH" at bounding box center [642, 302] width 19 height 10
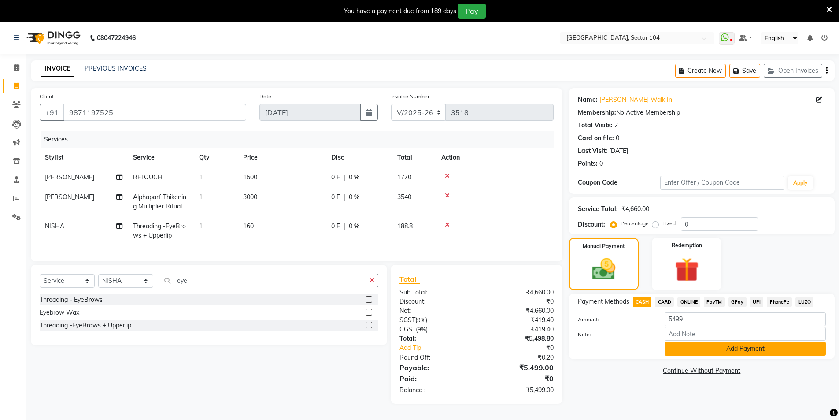
click at [693, 346] on button "Add Payment" at bounding box center [745, 349] width 161 height 14
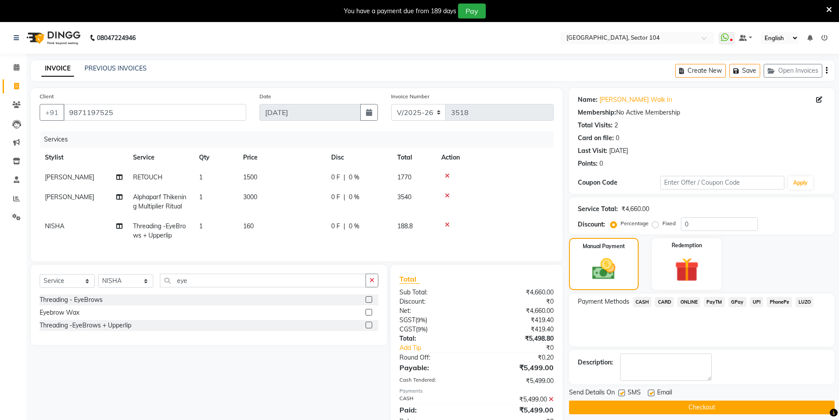
click at [743, 404] on button "Checkout" at bounding box center [702, 408] width 266 height 14
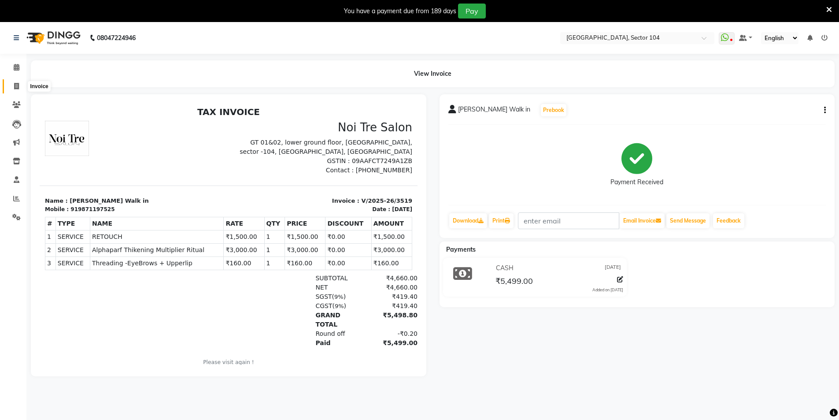
click at [22, 87] on span at bounding box center [16, 87] width 15 height 10
select select "service"
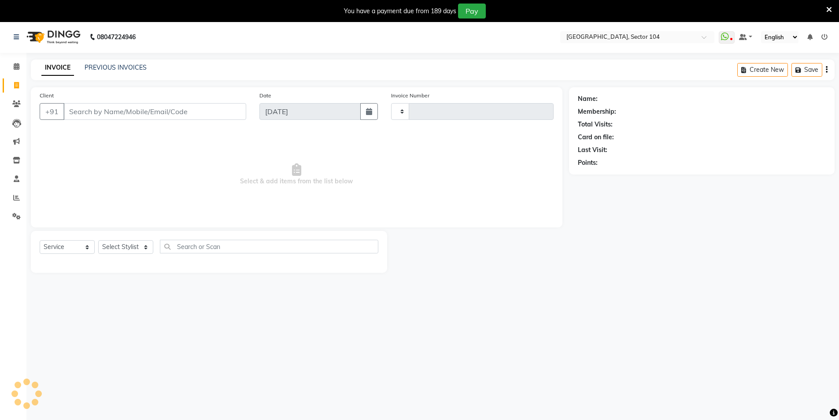
type input "3521"
select select "4009"
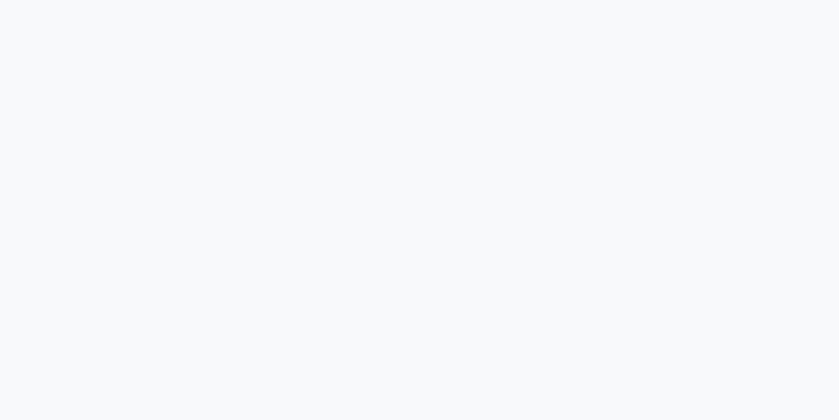
select select "service"
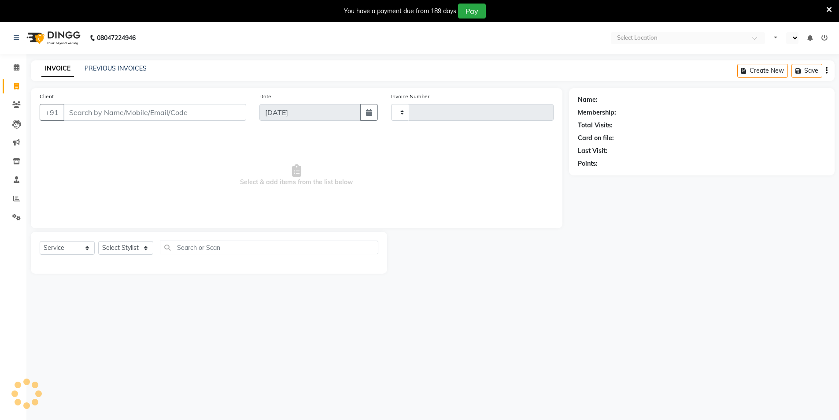
type input "3518"
select select "en"
select select "4009"
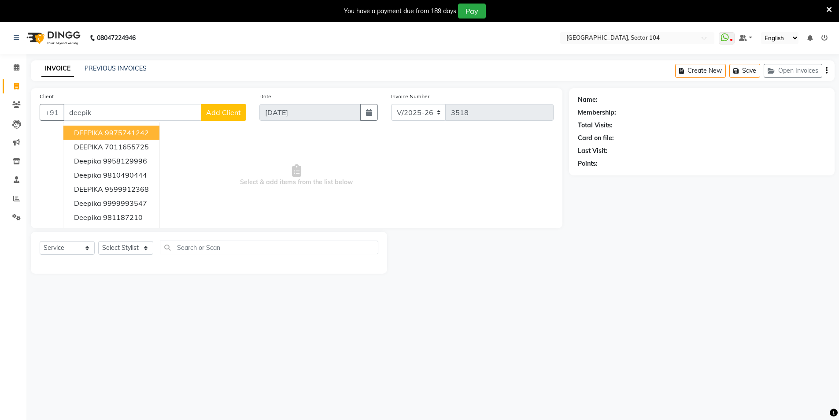
type input "deepik"
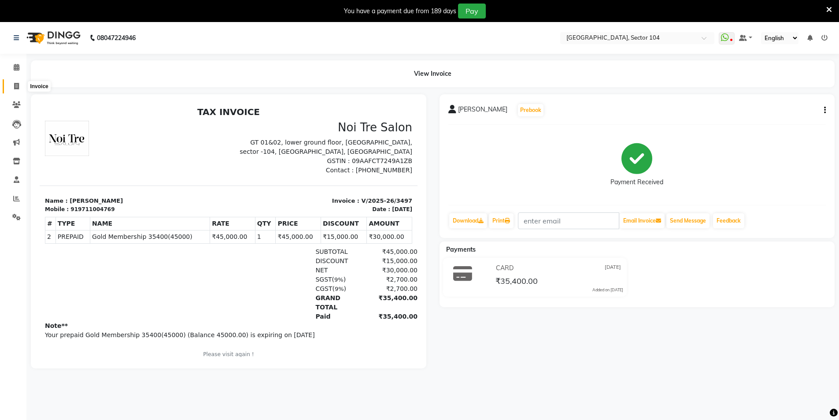
click at [17, 84] on icon at bounding box center [16, 86] width 5 height 7
select select "4009"
select select "service"
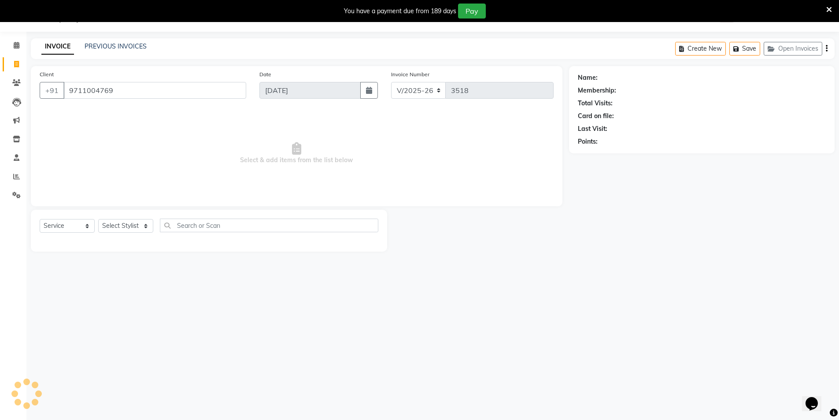
type input "9711004769"
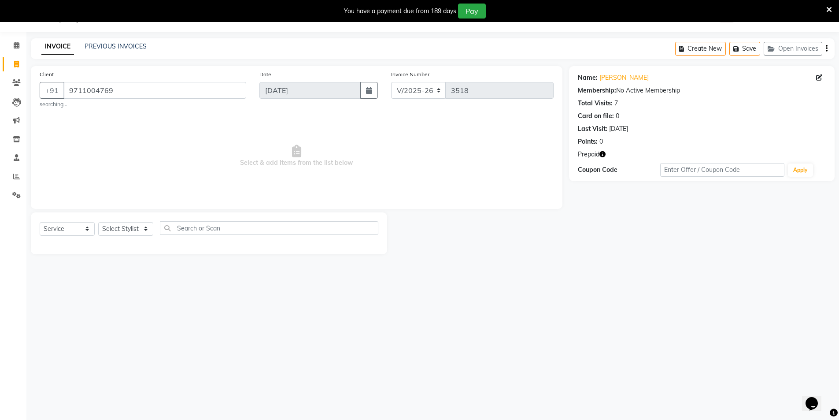
click at [603, 152] on icon "button" at bounding box center [603, 154] width 6 height 6
click at [576, 302] on div "08047224946 Select Location × Noi Tre Salon, Sector 104 WhatsApp Status ✕ Statu…" at bounding box center [419, 210] width 839 height 420
click at [134, 227] on select "Select Stylist [PERSON_NAME] [PERSON_NAME] [PERSON_NAME] [PERSON_NAME] [PERSON_…" at bounding box center [125, 229] width 55 height 14
select select "20524"
click at [98, 222] on select "Select Stylist [PERSON_NAME] [PERSON_NAME] [PERSON_NAME] [PERSON_NAME] [PERSON_…" at bounding box center [125, 229] width 55 height 14
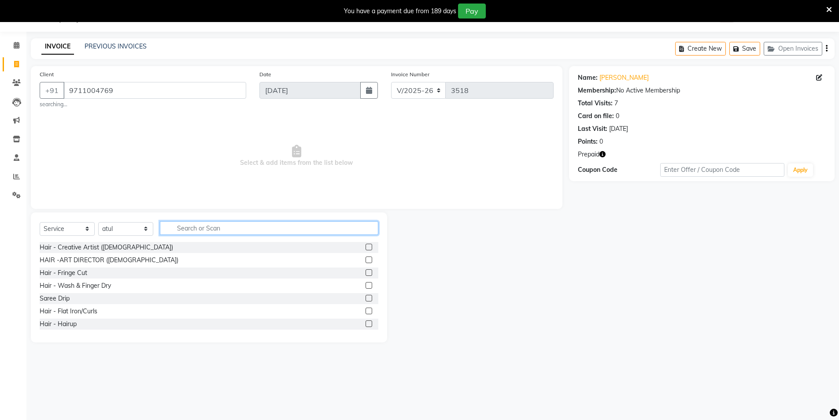
click at [199, 230] on input "text" at bounding box center [269, 228] width 219 height 14
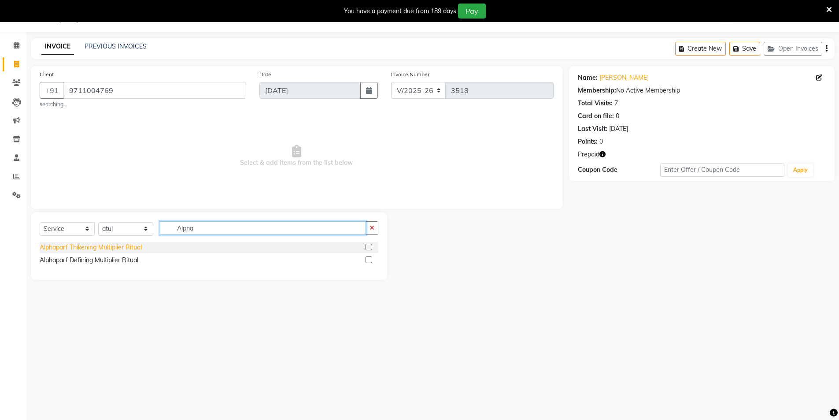
type input "Alpha"
click at [122, 247] on div "Alphaparf Thikening Multiplier Ritual" at bounding box center [91, 247] width 102 height 9
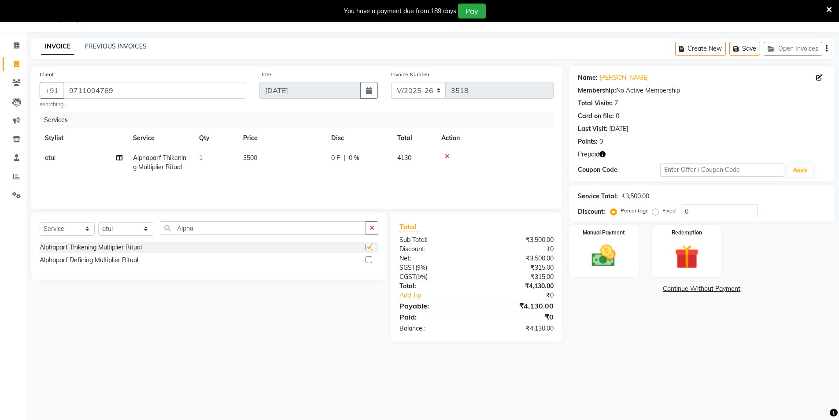
checkbox input "false"
click at [448, 154] on icon at bounding box center [447, 156] width 5 height 6
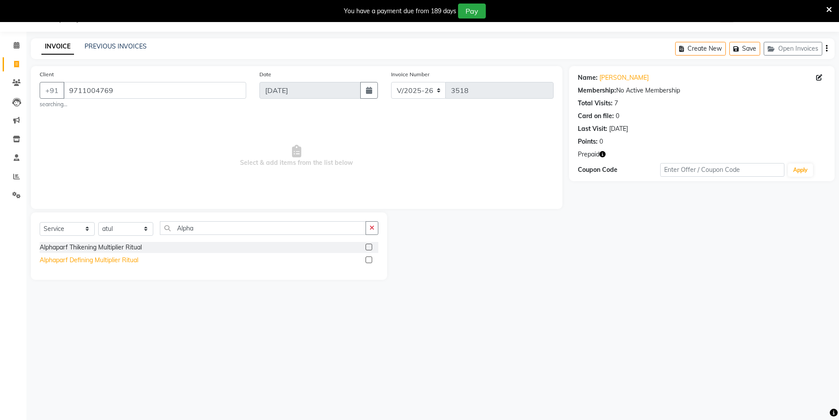
click at [134, 260] on div "Alphaparf Defining Multiplier Ritual" at bounding box center [89, 260] width 99 height 9
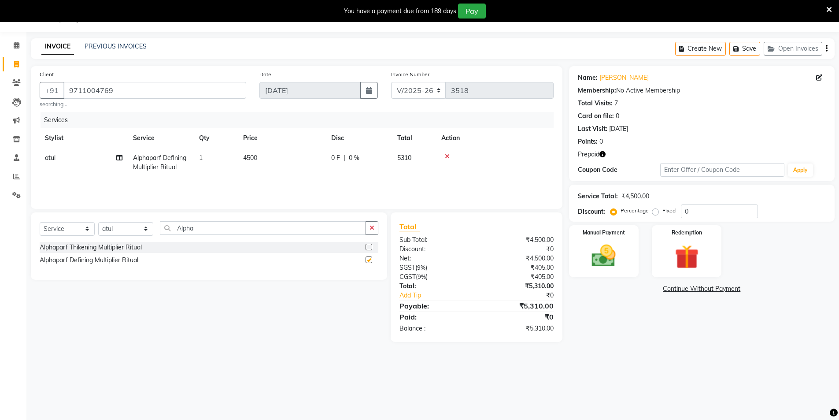
checkbox input "false"
click at [291, 153] on td "4500" at bounding box center [282, 162] width 88 height 29
select select "20524"
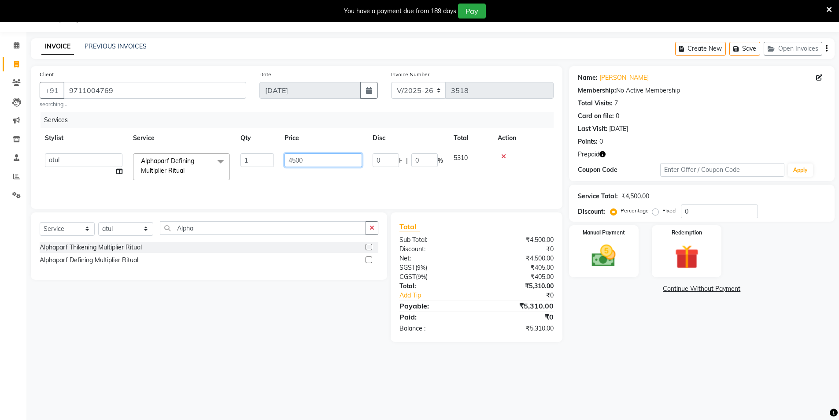
click at [321, 158] on input "4500" at bounding box center [324, 160] width 78 height 14
type input "6000"
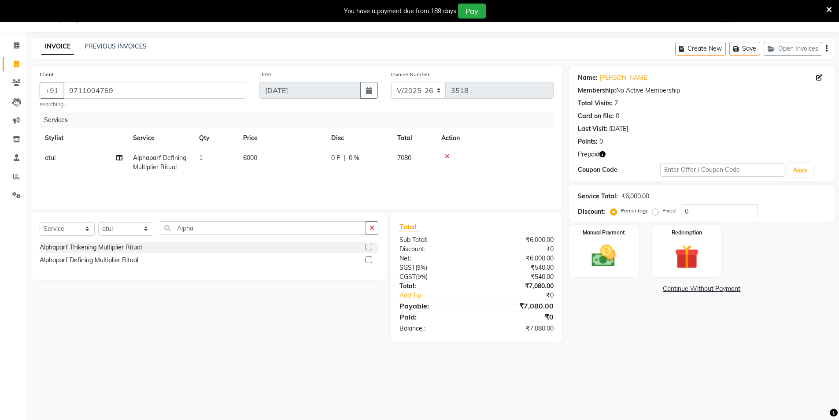
click at [654, 327] on div "Name: Devya Sharma Membership: No Active Membership Total Visits: 7 Card on fil…" at bounding box center [705, 204] width 272 height 276
click at [297, 155] on td "6000" at bounding box center [282, 162] width 88 height 29
select select "20524"
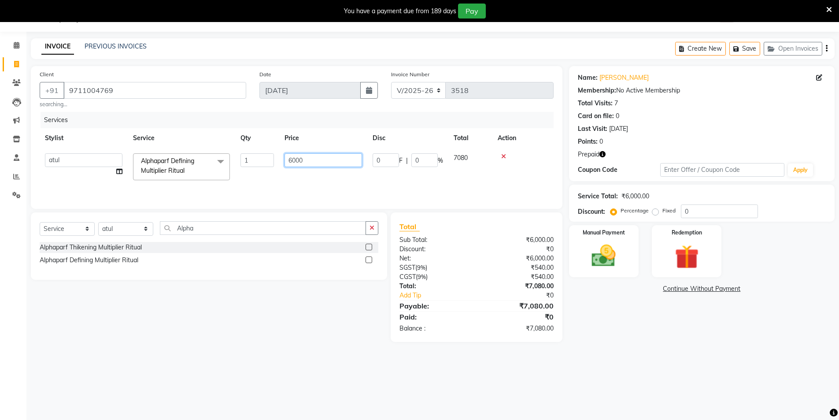
click at [307, 158] on input "6000" at bounding box center [324, 160] width 78 height 14
type input "4500"
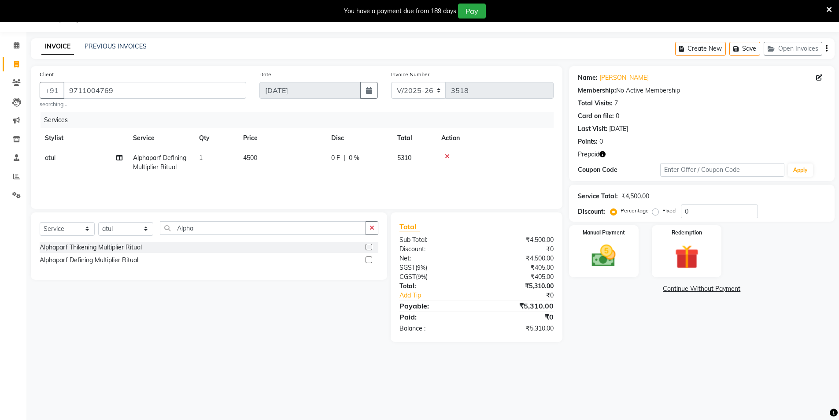
click at [284, 372] on div "08047224946 Select Location × Noi Tre Salon, Sector 104 WhatsApp Status ✕ Statu…" at bounding box center [419, 210] width 839 height 420
click at [254, 226] on input "Alpha" at bounding box center [263, 228] width 206 height 14
type input "ret"
click at [66, 245] on div "RETOUCH" at bounding box center [55, 247] width 30 height 9
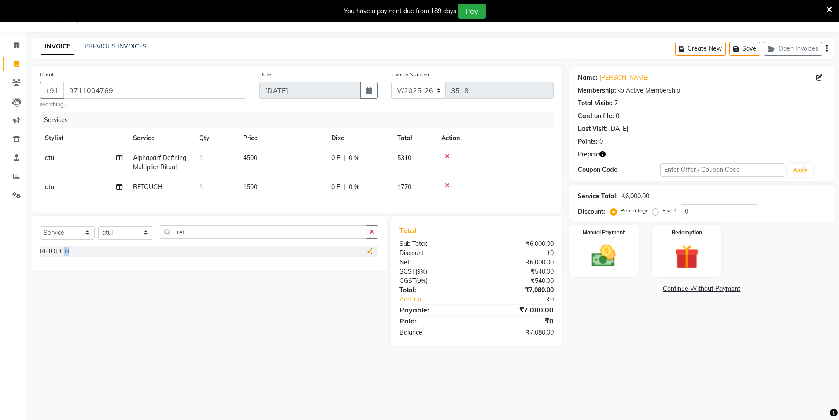
checkbox input "false"
click at [610, 330] on div "Name: Devya Sharma Membership: No Active Membership Total Visits: 7 Card on fil…" at bounding box center [705, 206] width 272 height 280
click at [446, 184] on icon at bounding box center [447, 185] width 5 height 6
click at [445, 157] on icon at bounding box center [447, 156] width 5 height 6
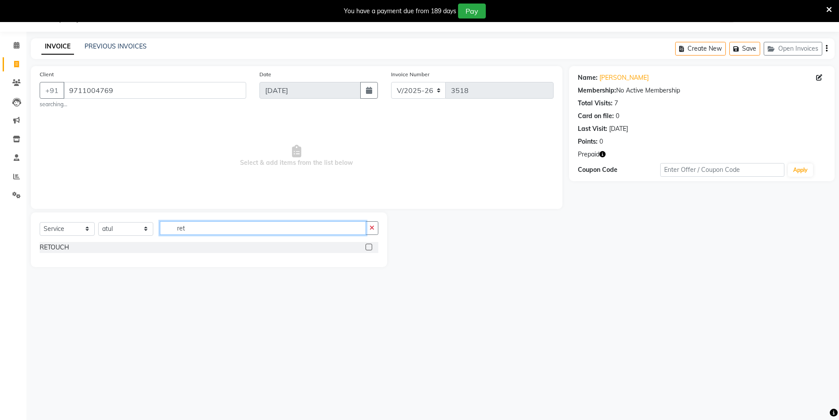
click at [224, 223] on input "ret" at bounding box center [263, 228] width 206 height 14
click at [225, 223] on input "ret" at bounding box center [263, 228] width 206 height 14
type input "p"
type input "alp"
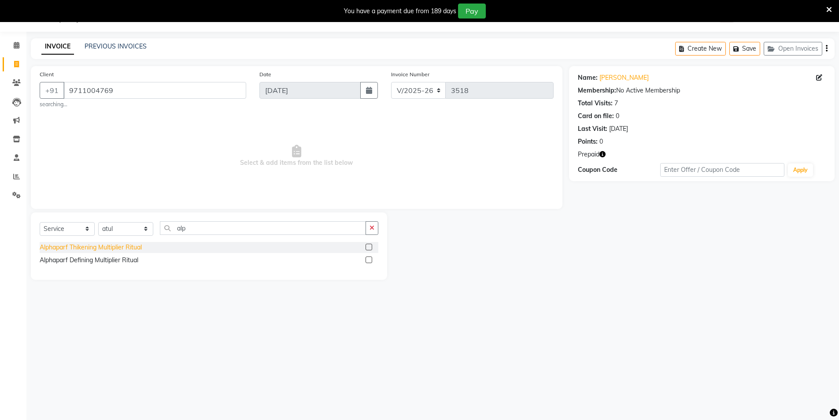
click at [134, 247] on div "Alphaparf Thikening Multiplier Ritual" at bounding box center [91, 247] width 102 height 9
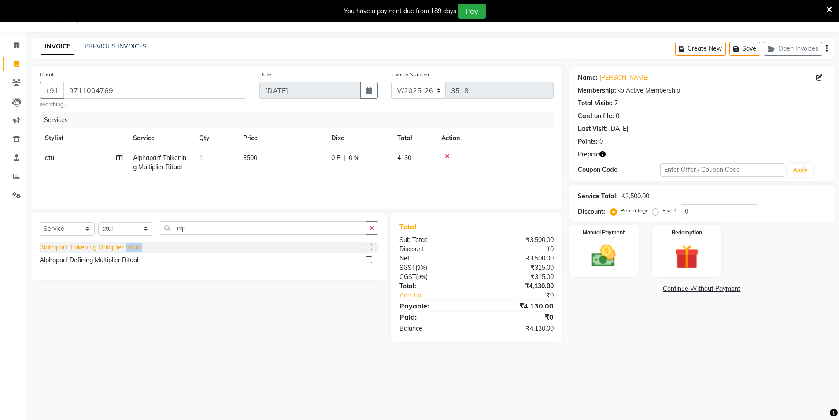
click at [134, 246] on div "Alphaparf Thikening Multiplier Ritual" at bounding box center [91, 247] width 102 height 9
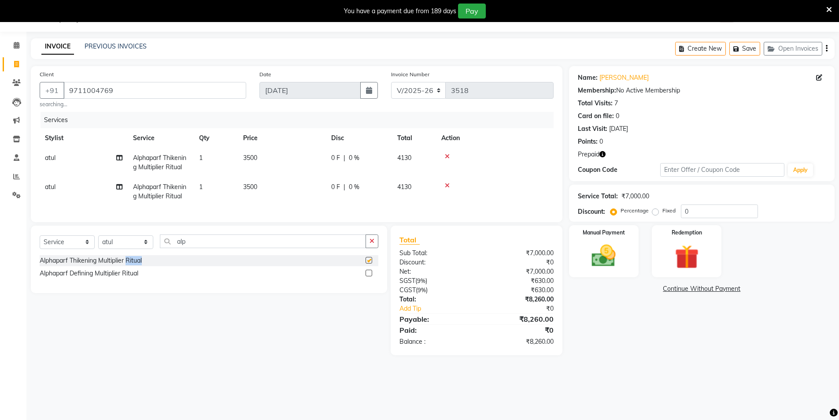
checkbox input "false"
drag, startPoint x: 268, startPoint y: 159, endPoint x: 277, endPoint y: 159, distance: 8.4
click at [269, 159] on td "3500" at bounding box center [282, 162] width 88 height 29
select select "20524"
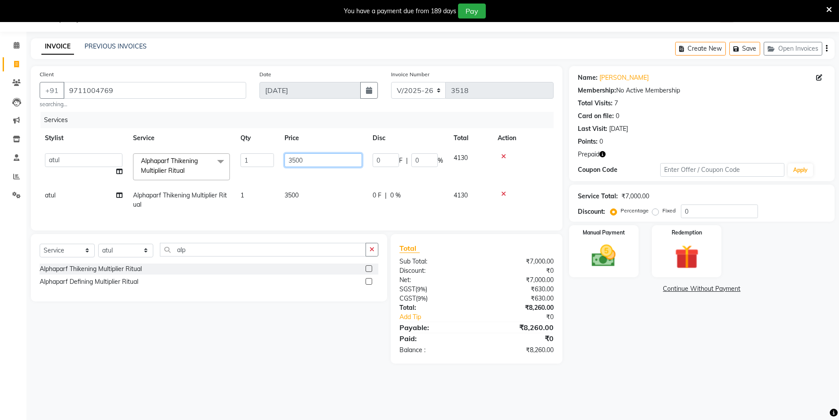
click at [302, 158] on input "3500" at bounding box center [324, 160] width 78 height 14
type input "3000"
click at [334, 191] on tr "atul Alphaparf Thikening Multiplier Ritual 1 3500 0 F | 0 % 4130" at bounding box center [297, 200] width 514 height 29
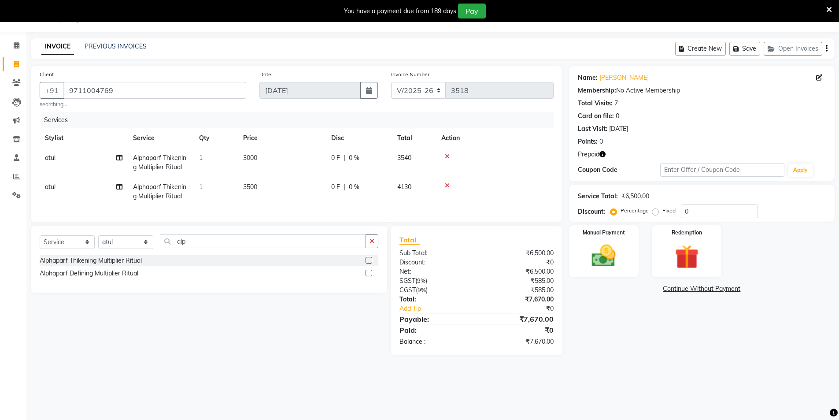
click at [305, 189] on td "3500" at bounding box center [282, 191] width 88 height 29
select select "20524"
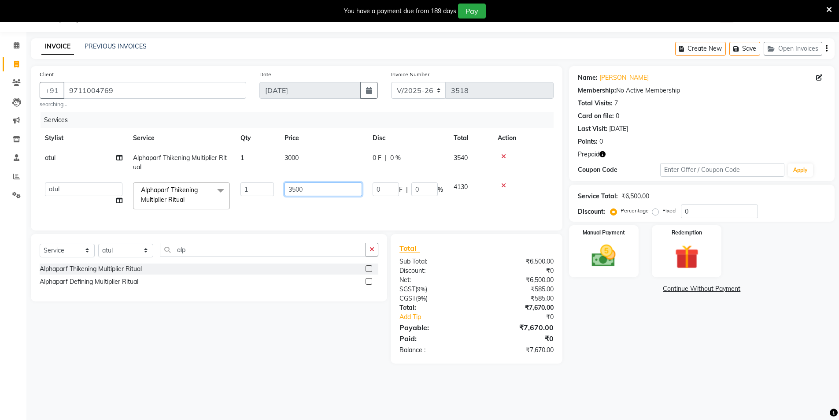
click at [313, 187] on input "3500" at bounding box center [324, 189] width 78 height 14
type input "3000"
click at [666, 373] on main "INVOICE PREVIOUS INVOICES Create New Save Open Invoices Client +91 9711004769 s…" at bounding box center [432, 207] width 813 height 338
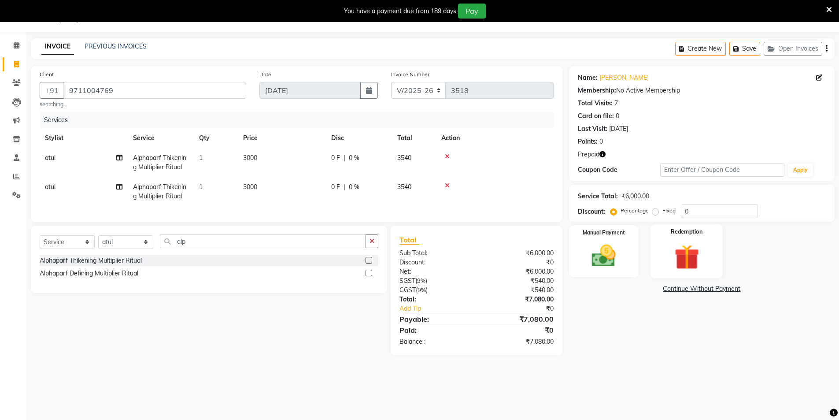
click at [703, 259] on img at bounding box center [687, 256] width 41 height 31
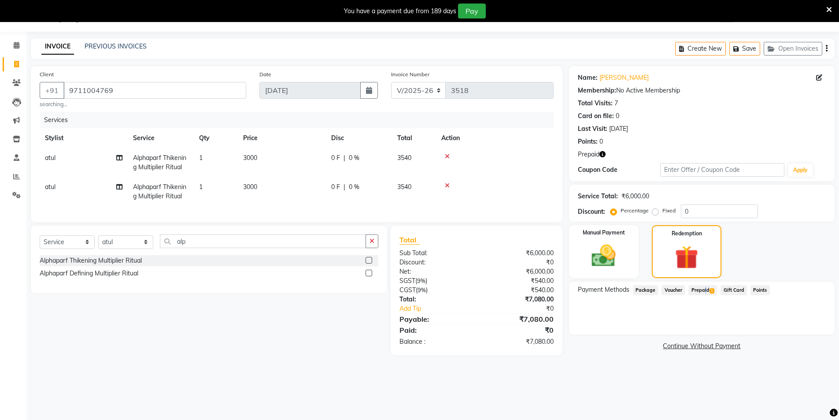
click at [702, 286] on span "Prepaid 1" at bounding box center [703, 290] width 29 height 10
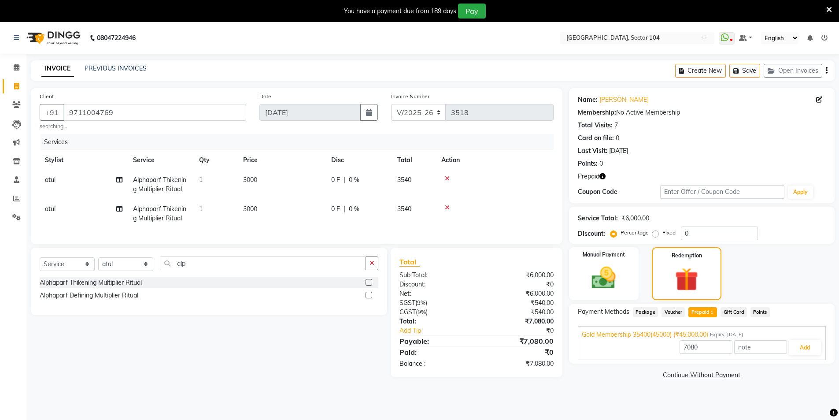
select select "4009"
select select "service"
select select "20524"
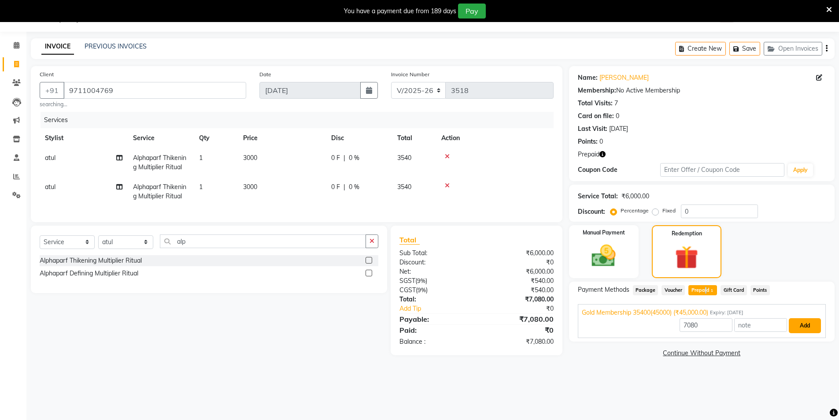
click at [799, 327] on button "Add" at bounding box center [805, 325] width 32 height 15
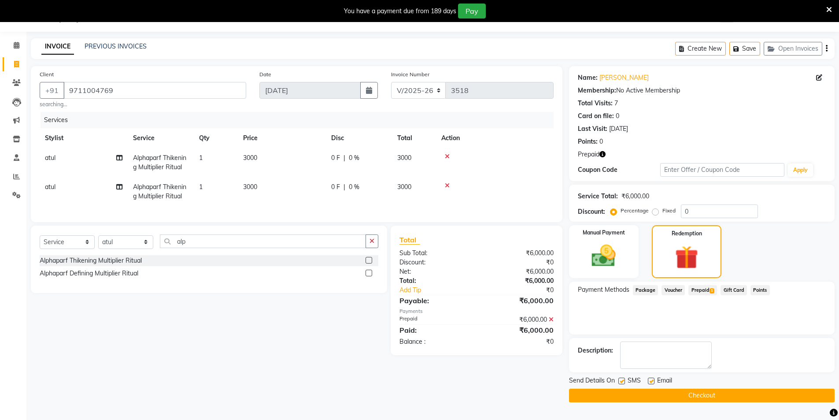
click at [623, 379] on label at bounding box center [622, 381] width 7 height 7
click at [623, 379] on input "checkbox" at bounding box center [622, 382] width 6 height 6
checkbox input "false"
click at [635, 391] on button "Checkout" at bounding box center [702, 396] width 266 height 14
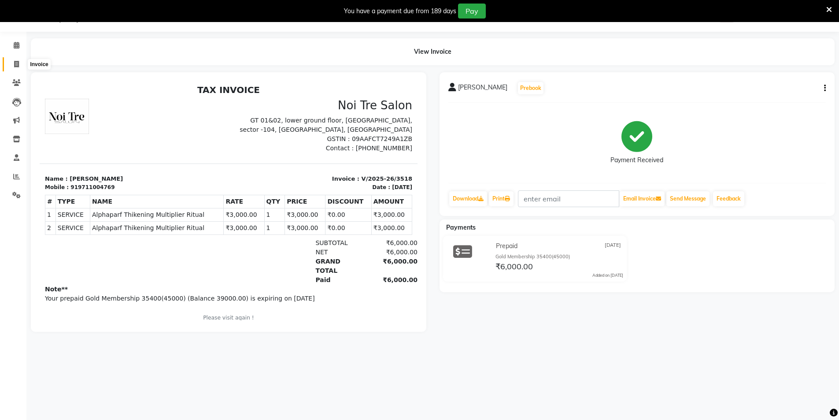
click at [14, 63] on icon at bounding box center [16, 64] width 5 height 7
select select "4009"
select select "service"
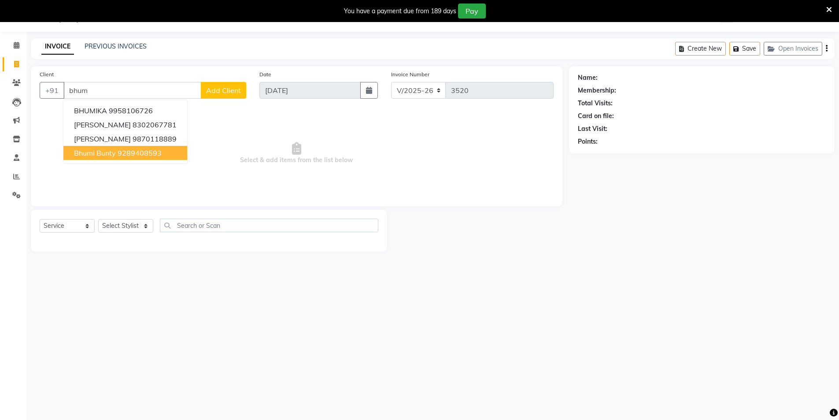
click at [130, 147] on button "Bhumi Bunty 9289408593" at bounding box center [125, 153] width 124 height 14
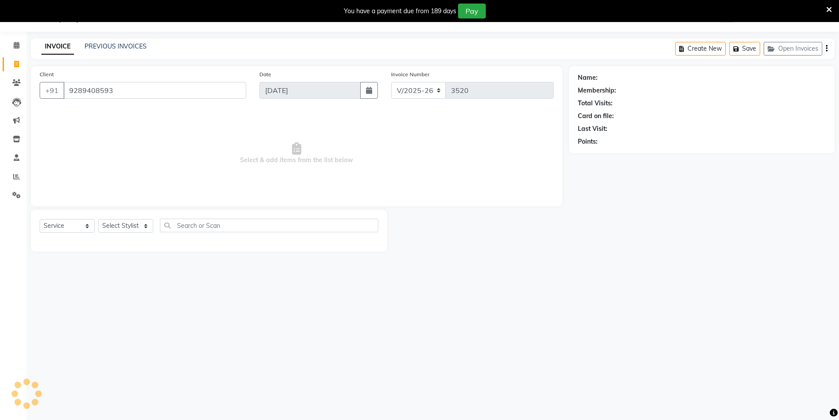
type input "9289408593"
click at [113, 224] on select "Select Stylist [PERSON_NAME] [PERSON_NAME] [PERSON_NAME] [PERSON_NAME] [PERSON_…" at bounding box center [125, 226] width 55 height 14
select select "44687"
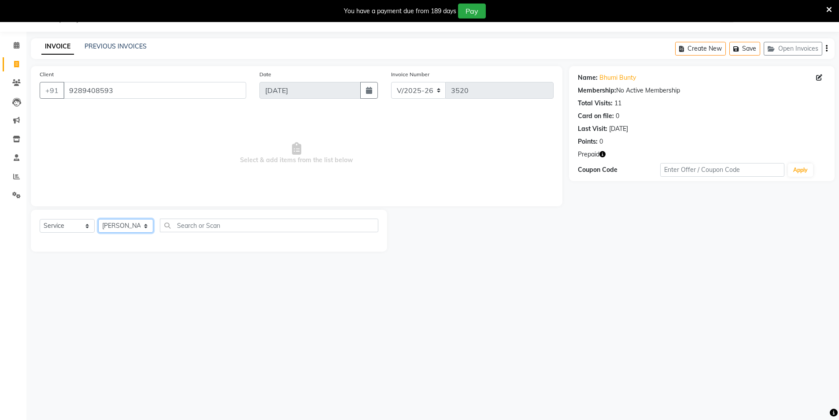
click at [98, 219] on select "Select Stylist [PERSON_NAME] [PERSON_NAME] [PERSON_NAME] [PERSON_NAME] [PERSON_…" at bounding box center [125, 226] width 55 height 14
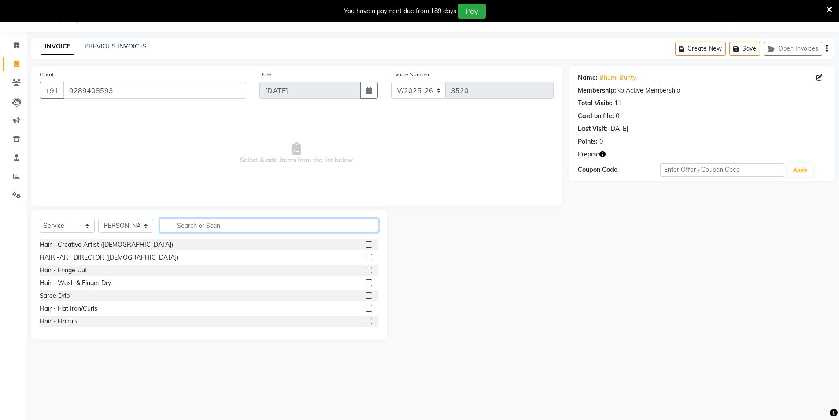
click at [210, 225] on input "text" at bounding box center [269, 226] width 219 height 14
click at [212, 224] on input "text" at bounding box center [269, 226] width 219 height 14
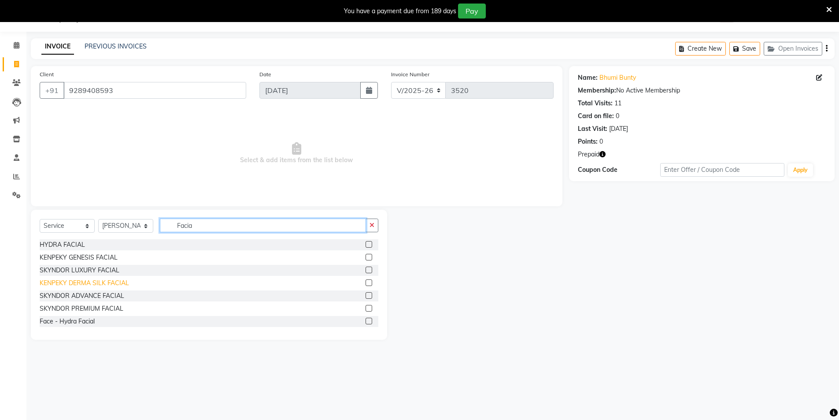
type input "Facia"
click at [83, 286] on div "KENPEKY DERMA SILK FACIAL" at bounding box center [84, 283] width 89 height 9
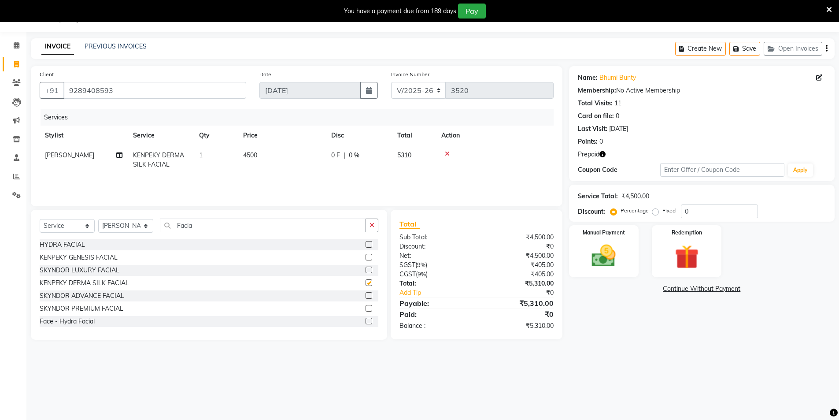
checkbox input "false"
click at [229, 228] on input "Facia" at bounding box center [263, 226] width 206 height 14
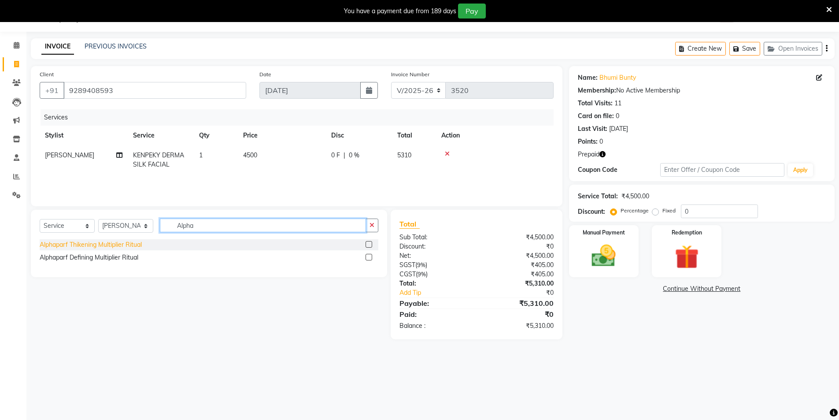
type input "Alpha"
click at [122, 241] on div "Alphaparf Thikening Multiplier Ritual" at bounding box center [91, 244] width 102 height 9
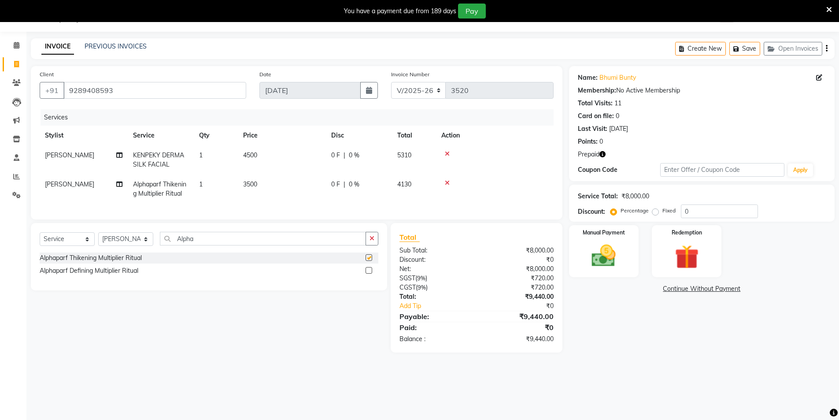
checkbox input "false"
click at [251, 314] on div "Select Service Product Membership Package Voucher Prepaid Gift Card Select Styl…" at bounding box center [205, 288] width 363 height 130
click at [212, 245] on input "Alpha" at bounding box center [263, 239] width 206 height 14
type input "Alpha"
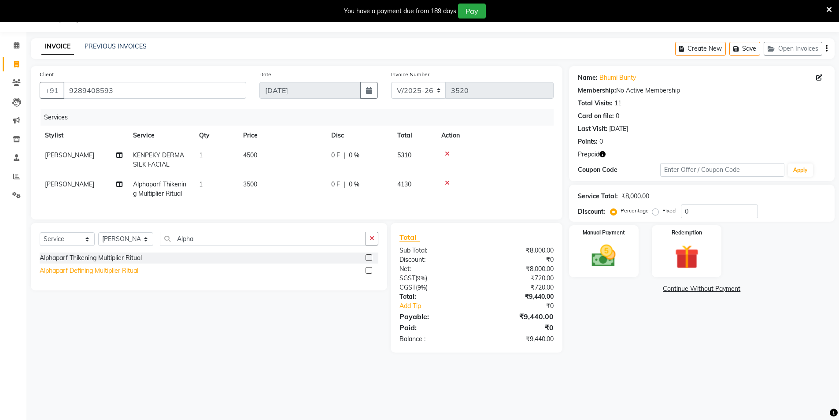
click at [95, 275] on div "Alphaparf Defining Multiplier Ritual" at bounding box center [89, 270] width 99 height 9
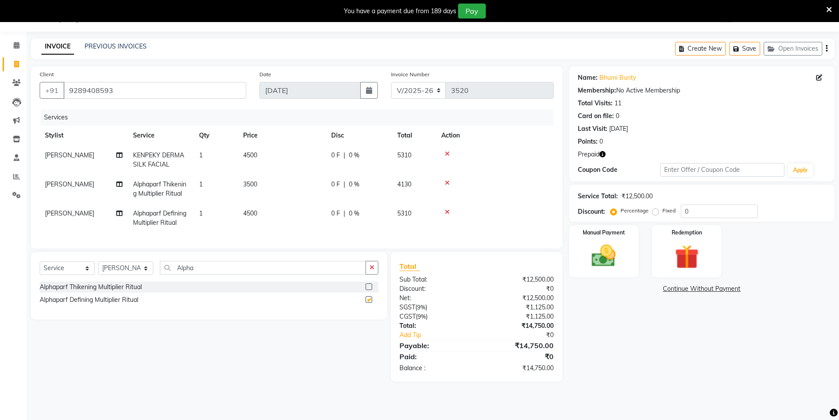
checkbox input "false"
click at [309, 208] on td "4500" at bounding box center [282, 218] width 88 height 29
select select "44687"
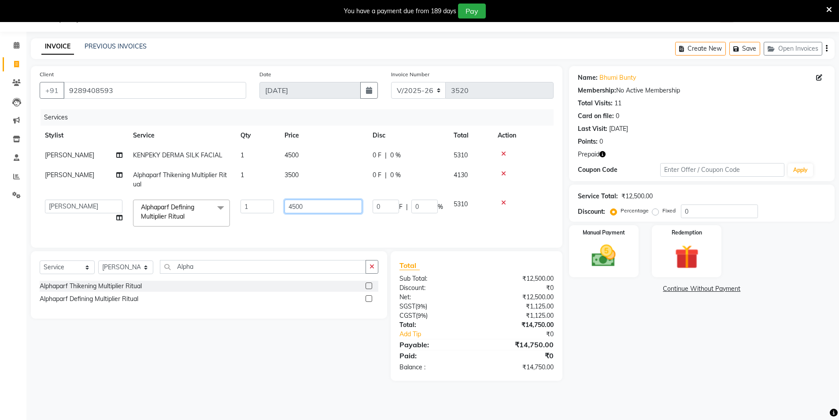
click at [311, 208] on input "4500" at bounding box center [324, 207] width 78 height 14
type input "4000"
click at [202, 344] on div "Select Service Product Membership Package Voucher Prepaid Gift Card Select Styl…" at bounding box center [205, 316] width 363 height 130
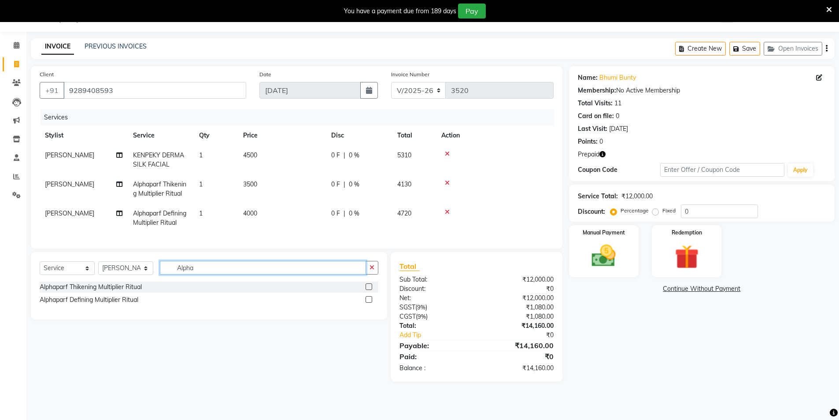
click at [225, 275] on input "Alpha" at bounding box center [263, 268] width 206 height 14
type input "Alpha"
click at [134, 292] on div "Alphaparf Thikening Multiplier Ritual" at bounding box center [91, 286] width 102 height 9
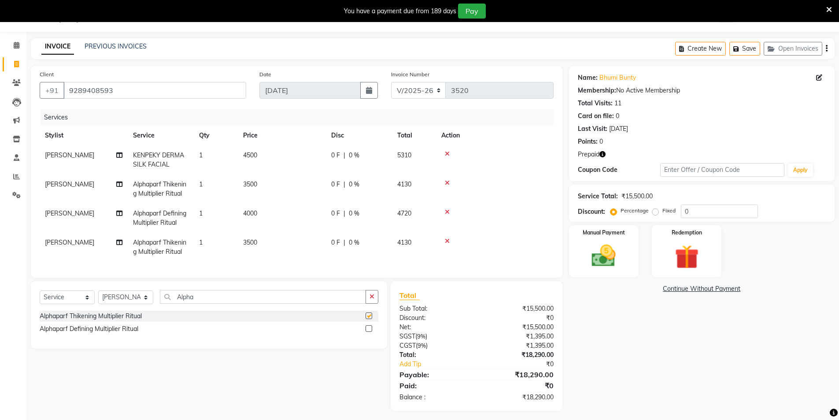
checkbox input "false"
click at [287, 242] on td "3500" at bounding box center [282, 247] width 88 height 29
select select "44687"
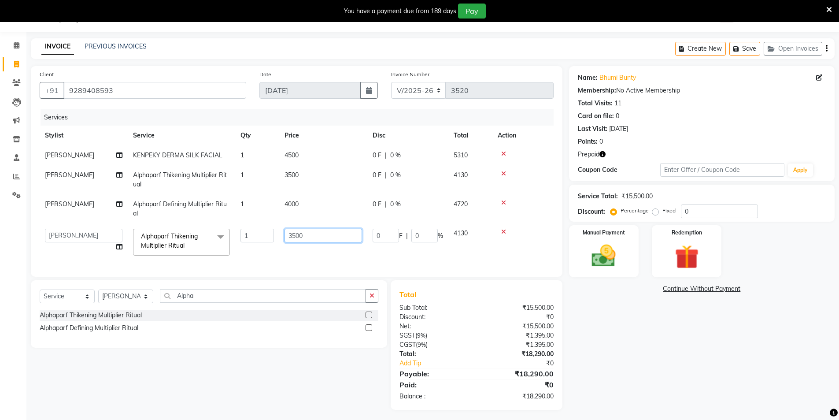
click at [315, 235] on input "3500" at bounding box center [324, 236] width 78 height 14
type input "3000"
click at [182, 364] on div "Select Service Product Membership Package Voucher Prepaid Gift Card Select Styl…" at bounding box center [205, 345] width 363 height 130
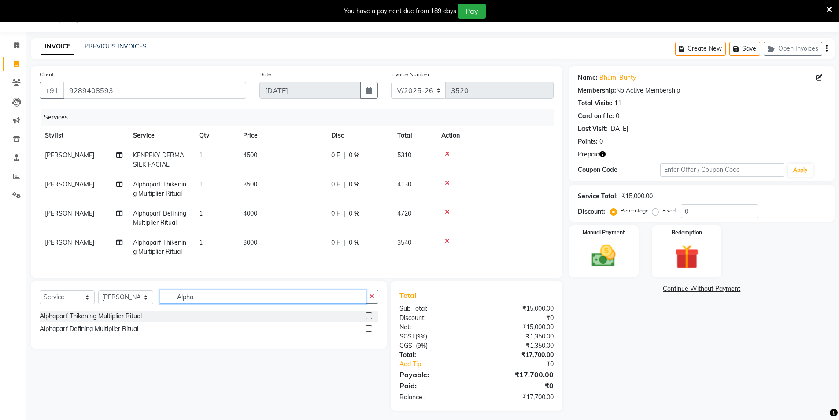
click at [213, 302] on input "Alpha" at bounding box center [263, 297] width 206 height 14
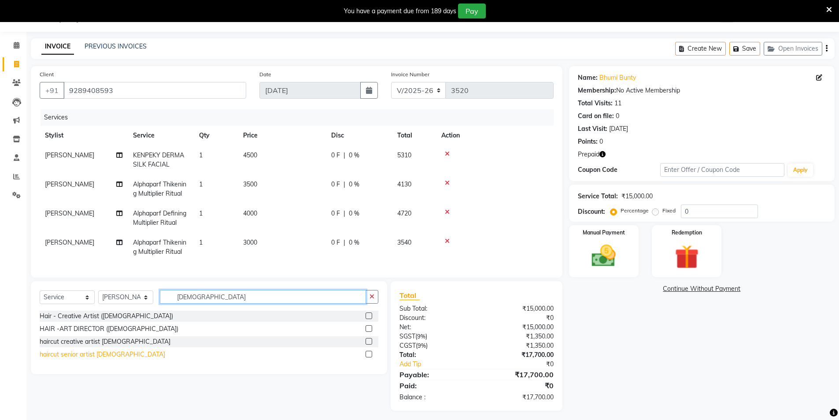
type input "[DEMOGRAPHIC_DATA]"
click at [102, 357] on div "haircut senior artist [DEMOGRAPHIC_DATA]" at bounding box center [103, 354] width 126 height 9
checkbox input "false"
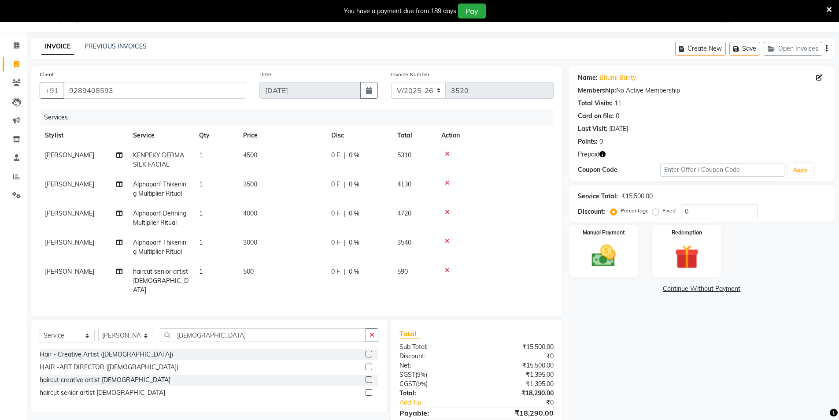
click at [273, 155] on td "4500" at bounding box center [282, 159] width 88 height 29
select select "44687"
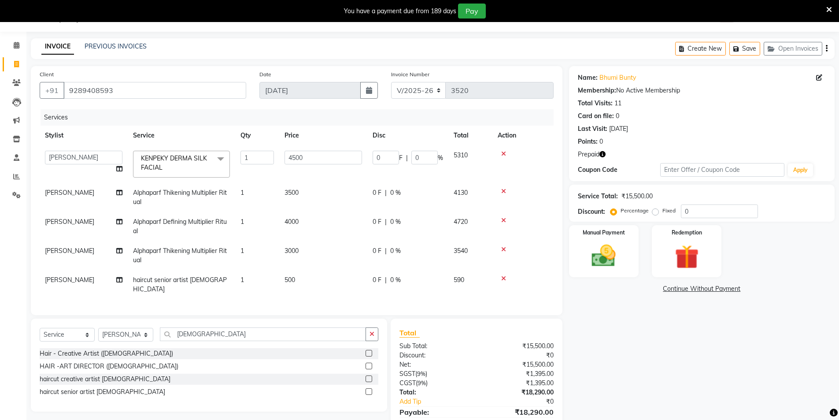
click at [306, 192] on td "3500" at bounding box center [323, 197] width 88 height 29
select select "44687"
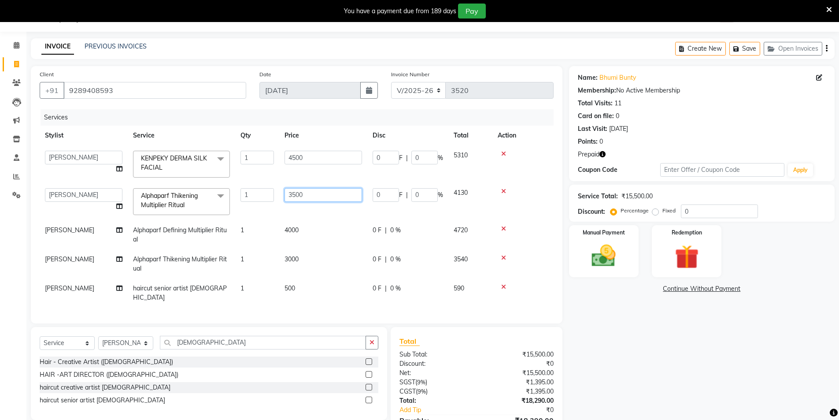
click at [313, 192] on input "3500" at bounding box center [324, 195] width 78 height 14
click at [314, 192] on input "3500" at bounding box center [324, 195] width 78 height 14
type input "3000"
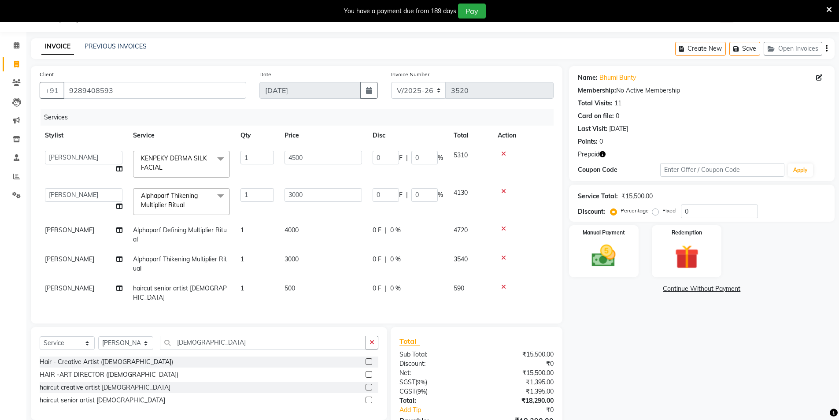
click at [625, 340] on div "Name: Bhumi Bunty Membership: No Active Membership Total Visits: 11 Card on fil…" at bounding box center [705, 261] width 272 height 390
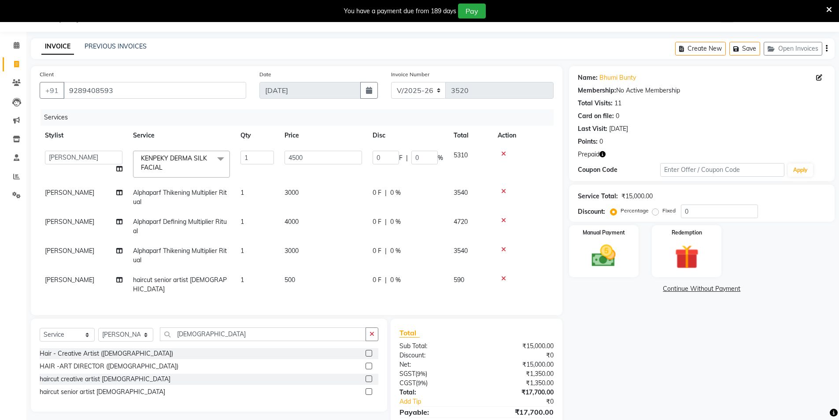
click at [334, 149] on td "4500" at bounding box center [323, 163] width 88 height 37
click at [333, 155] on input "4500" at bounding box center [324, 158] width 78 height 14
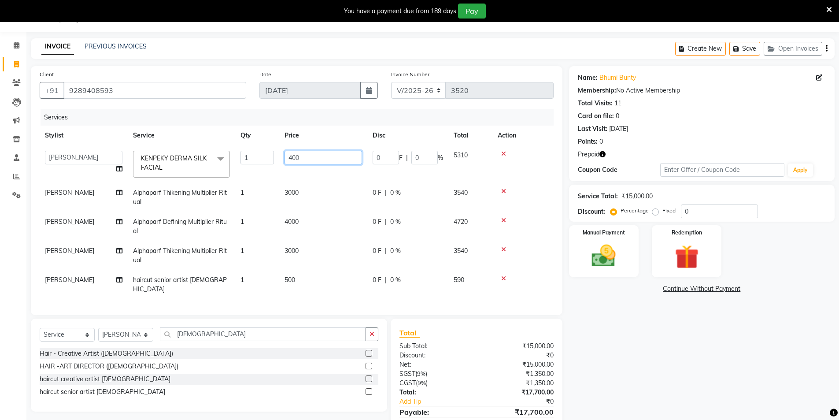
type input "4000"
click at [591, 342] on div "Name: Bhumi Bunty Membership: No Active Membership Total Visits: 11 Card on fil…" at bounding box center [705, 257] width 272 height 382
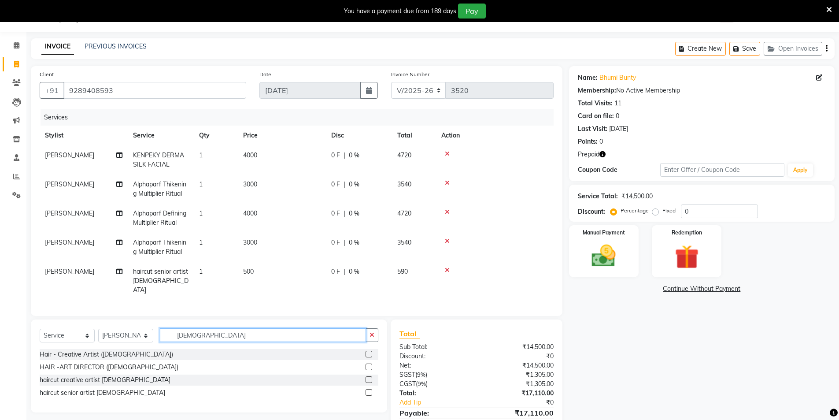
click at [219, 332] on input "[DEMOGRAPHIC_DATA]" at bounding box center [263, 335] width 206 height 14
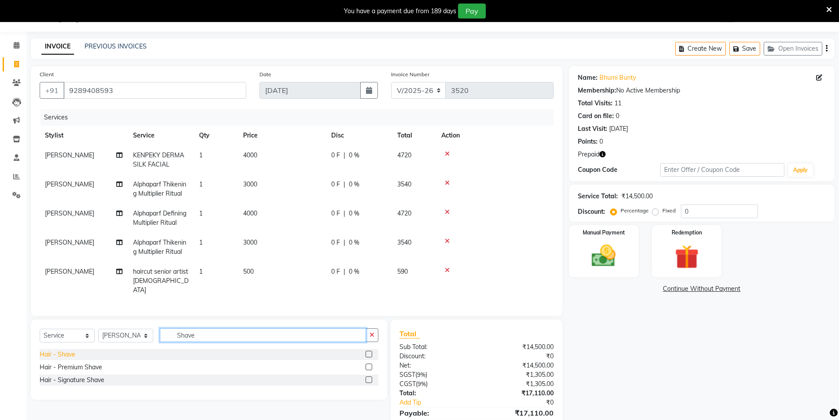
type input "Shave"
click at [67, 350] on div "Hair - Shave" at bounding box center [58, 354] width 36 height 9
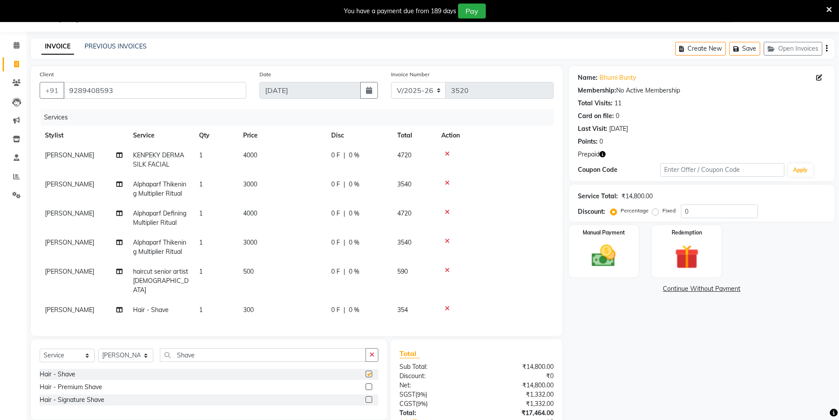
checkbox input "false"
click at [276, 278] on td "500" at bounding box center [282, 281] width 88 height 38
select select "44687"
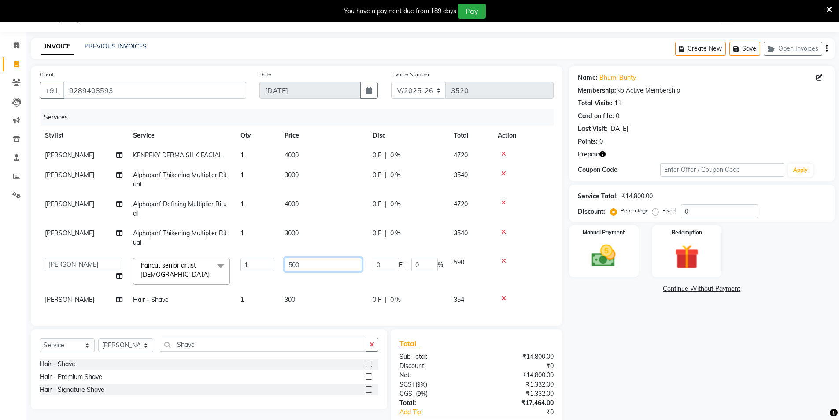
click at [301, 267] on input "500" at bounding box center [324, 265] width 78 height 14
type input "700"
click at [662, 367] on div "Name: Bhumi Bunty Membership: No Active Membership Total Visits: 11 Card on fil…" at bounding box center [705, 262] width 272 height 393
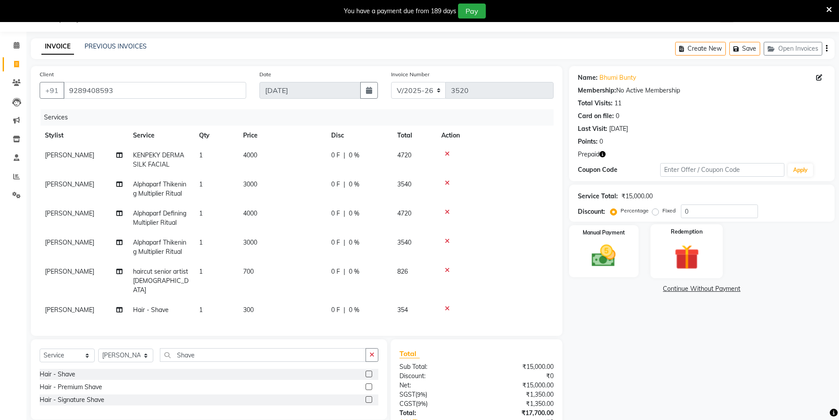
click at [685, 253] on img at bounding box center [687, 256] width 41 height 31
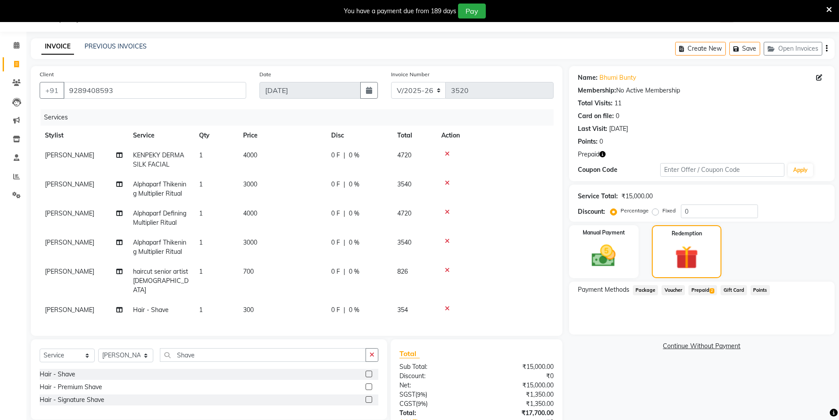
click at [695, 287] on span "Prepaid 2" at bounding box center [703, 290] width 29 height 10
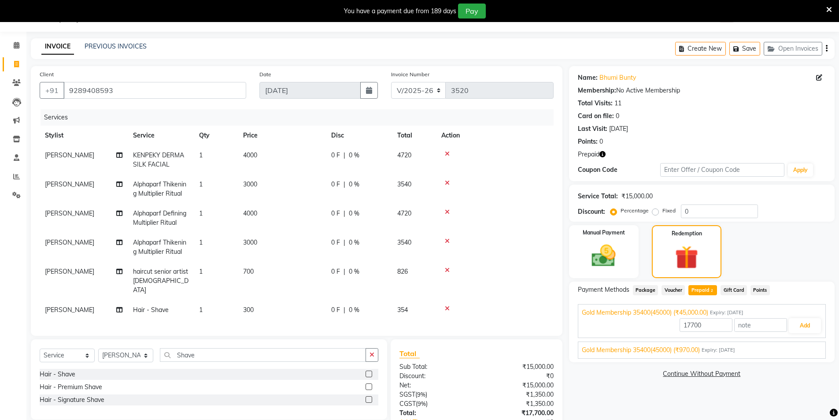
click at [773, 353] on div "Gold Membership 35400(45000) (₹970.00) Expiry: 20-06-2026" at bounding box center [702, 349] width 240 height 9
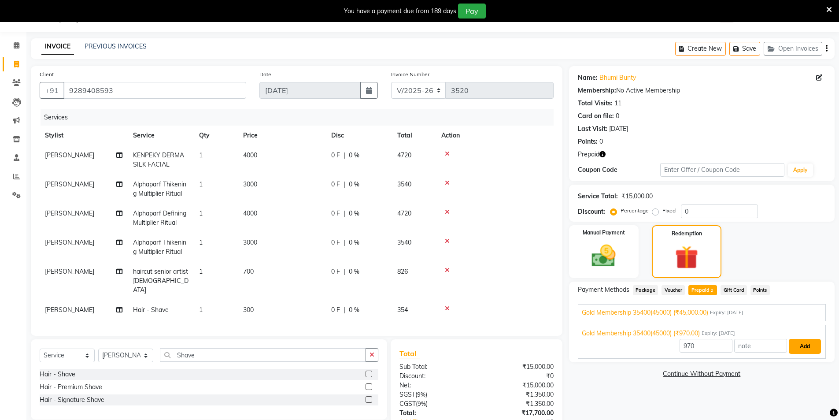
click at [811, 346] on button "Add" at bounding box center [805, 346] width 32 height 15
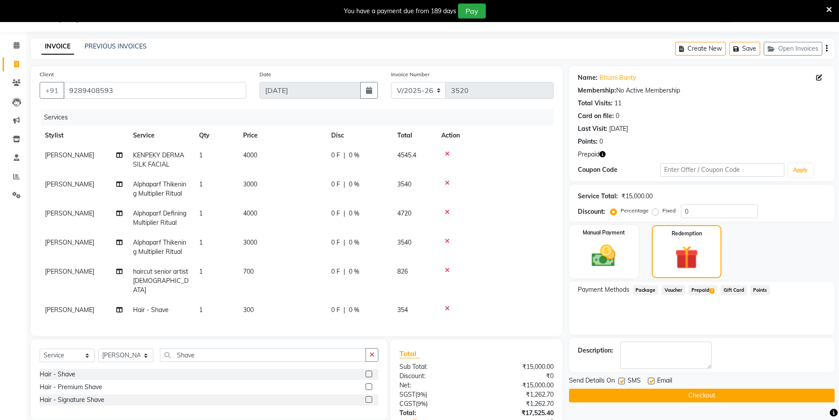
click at [705, 289] on span "Prepaid 2" at bounding box center [703, 290] width 29 height 10
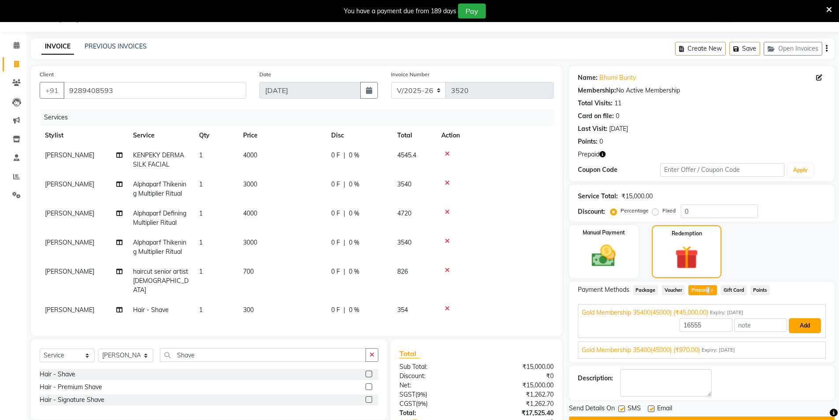
click at [803, 324] on button "Add" at bounding box center [805, 325] width 32 height 15
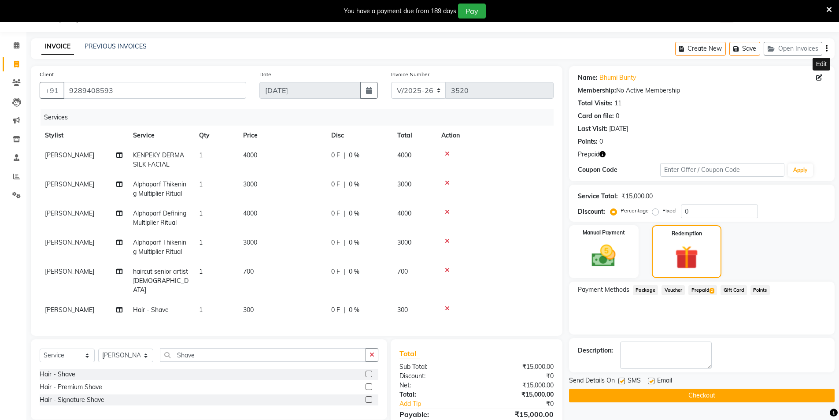
click at [820, 73] on span at bounding box center [822, 77] width 10 height 9
click at [819, 76] on icon at bounding box center [820, 77] width 6 height 6
select select "female"
select select "28443"
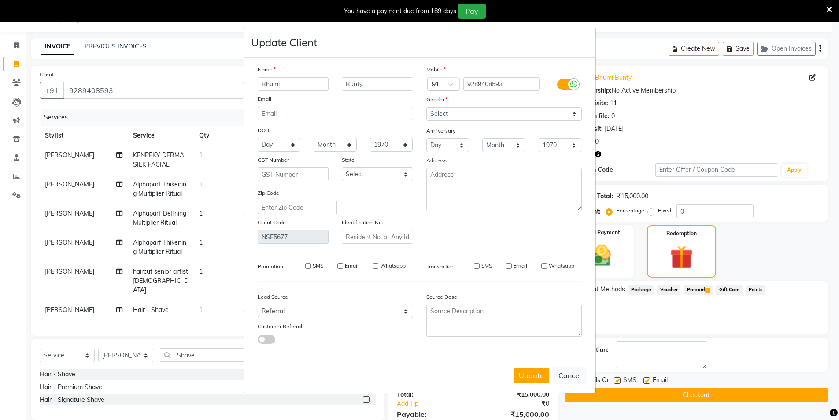
click at [820, 77] on body "08047224946 Select Location × Noi Tre Salon, Sector 104 WhatsApp Status ✕ Statu…" at bounding box center [419, 210] width 839 height 420
click at [554, 372] on div "Update Cancel" at bounding box center [423, 375] width 352 height 35
drag, startPoint x: 548, startPoint y: 375, endPoint x: 572, endPoint y: 357, distance: 30.2
click at [547, 375] on button "Update" at bounding box center [535, 376] width 36 height 16
select select
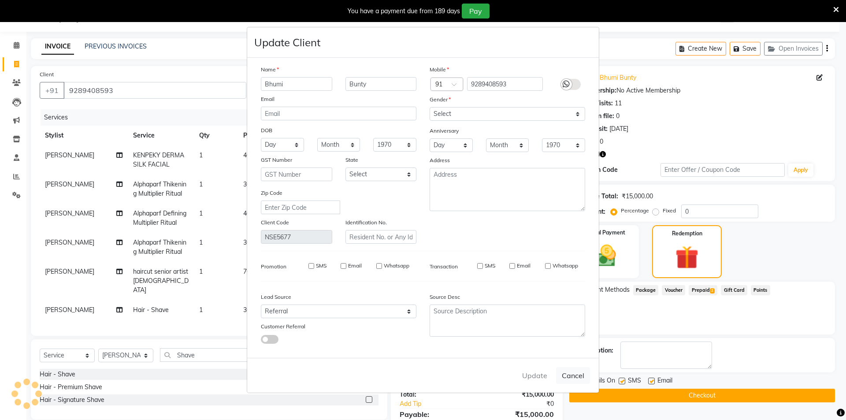
select select
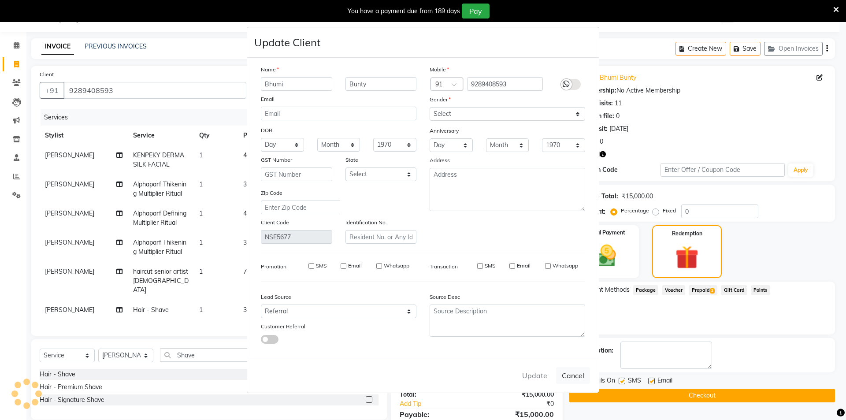
select select
checkbox input "false"
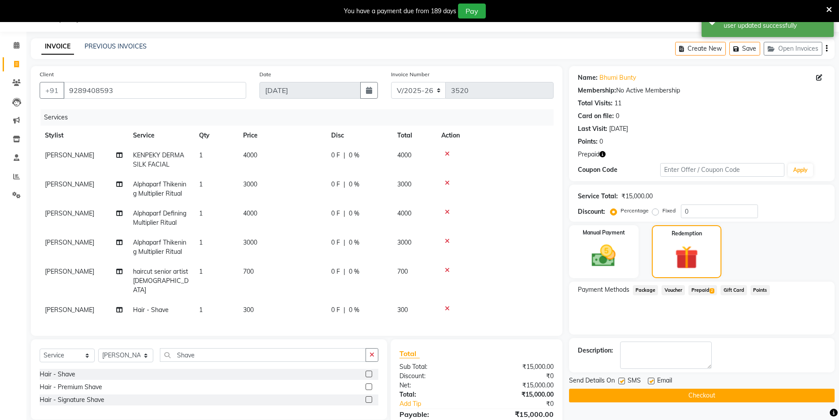
click at [620, 380] on label at bounding box center [622, 381] width 7 height 7
click at [620, 380] on input "checkbox" at bounding box center [622, 382] width 6 height 6
checkbox input "false"
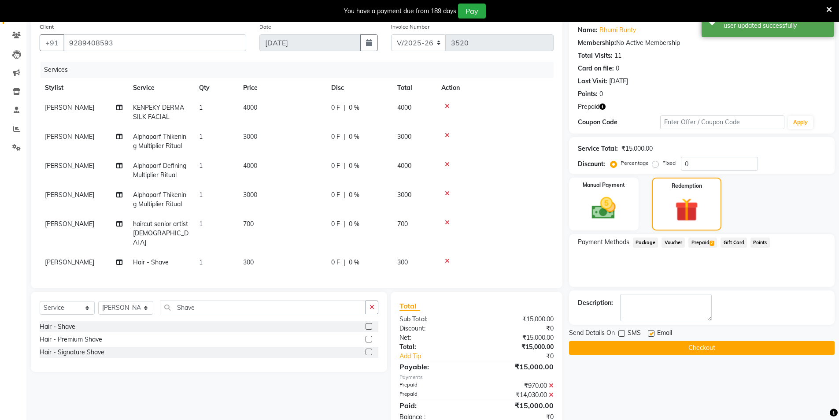
scroll to position [91, 0]
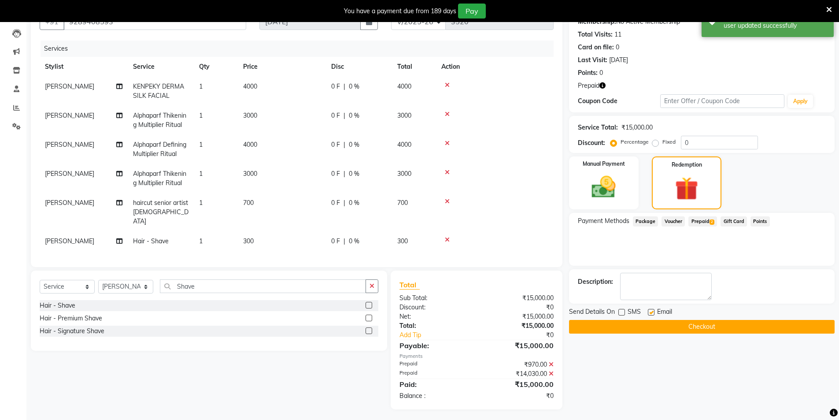
click at [681, 328] on button "Checkout" at bounding box center [702, 327] width 266 height 14
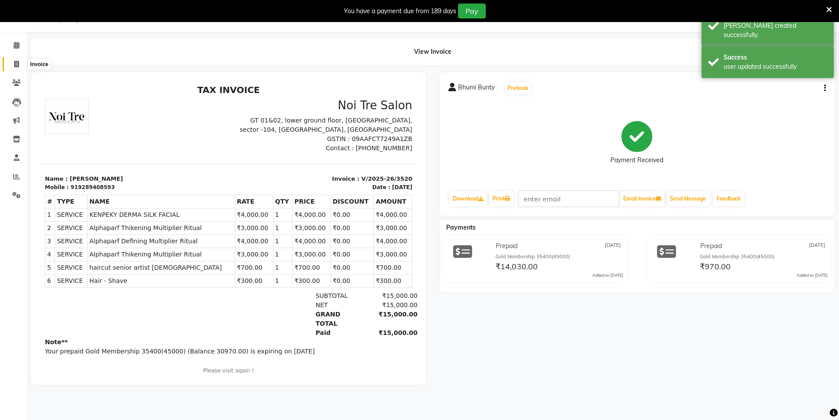
click at [19, 59] on span at bounding box center [16, 64] width 15 height 10
select select "service"
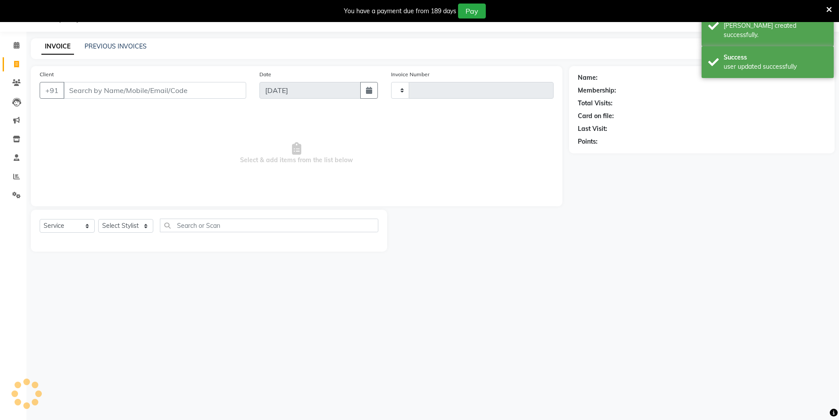
type input "3521"
select select "4009"
click at [93, 45] on link "PREVIOUS INVOICES" at bounding box center [116, 46] width 62 height 8
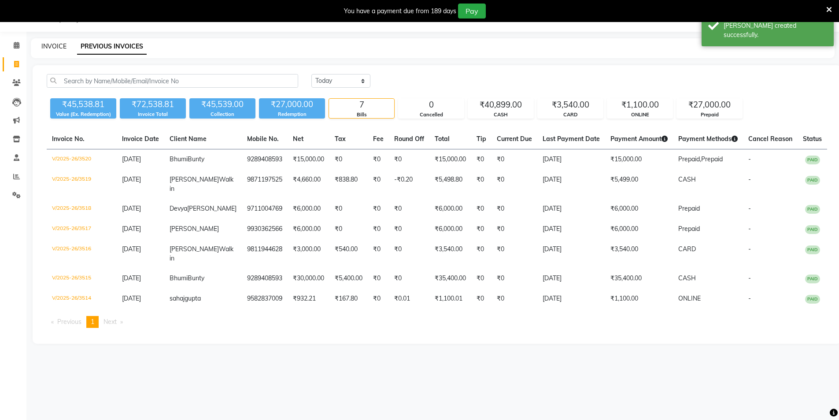
click at [59, 48] on link "INVOICE" at bounding box center [53, 46] width 25 height 8
select select "service"
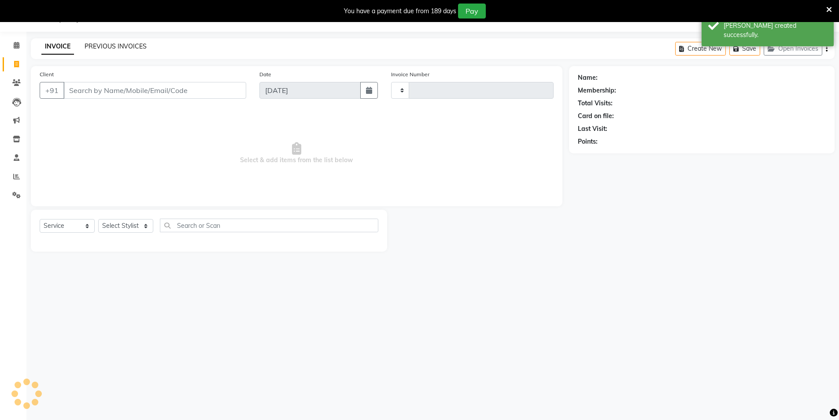
click at [98, 44] on link "PREVIOUS INVOICES" at bounding box center [116, 46] width 62 height 8
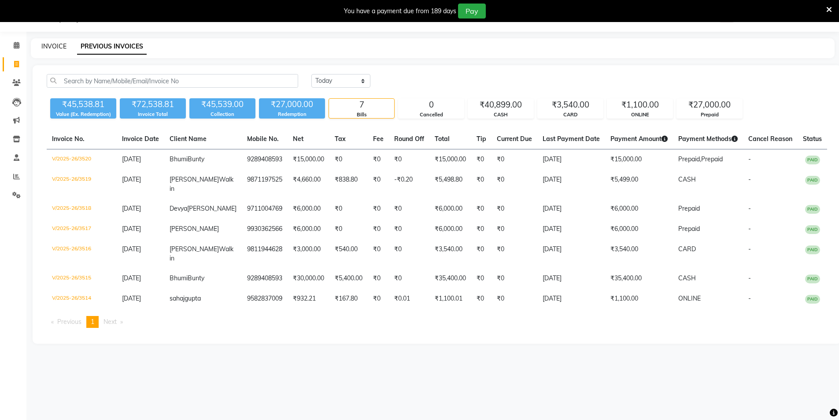
click at [56, 47] on link "INVOICE" at bounding box center [53, 46] width 25 height 8
select select "service"
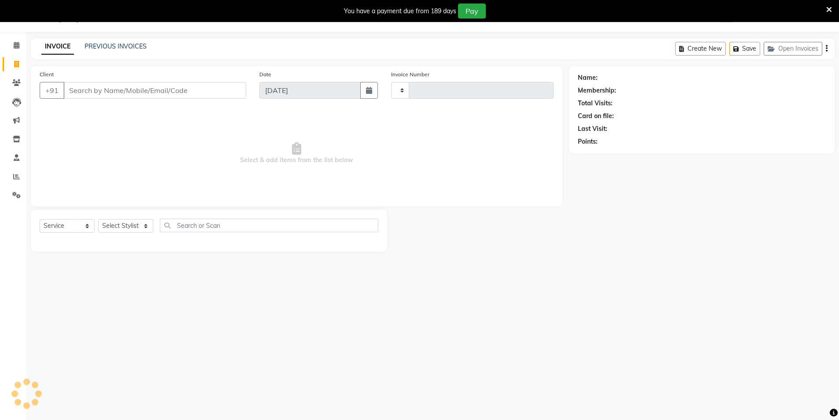
type input "3521"
select select "4009"
click at [104, 46] on link "PREVIOUS INVOICES" at bounding box center [116, 46] width 62 height 8
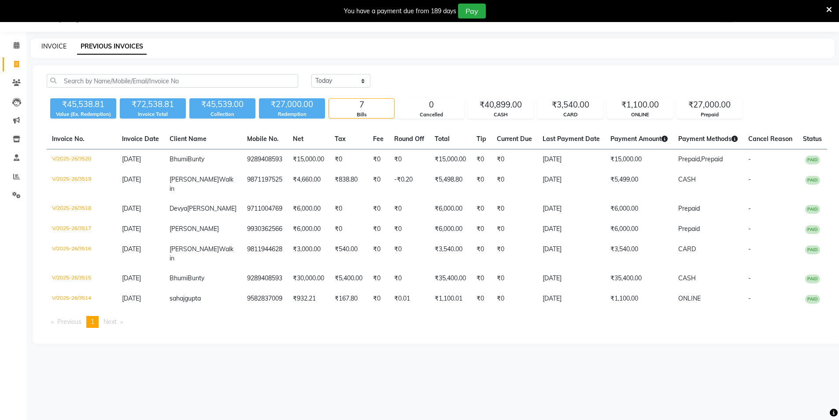
click at [59, 46] on link "INVOICE" at bounding box center [53, 46] width 25 height 8
select select "4009"
select select "service"
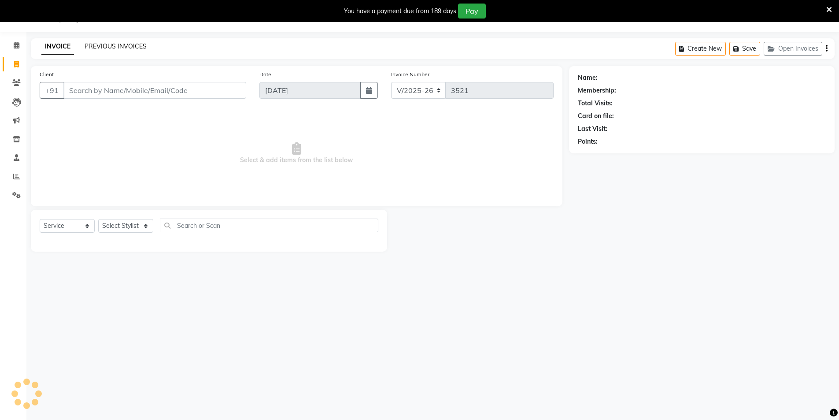
click at [103, 45] on link "PREVIOUS INVOICES" at bounding box center [116, 46] width 62 height 8
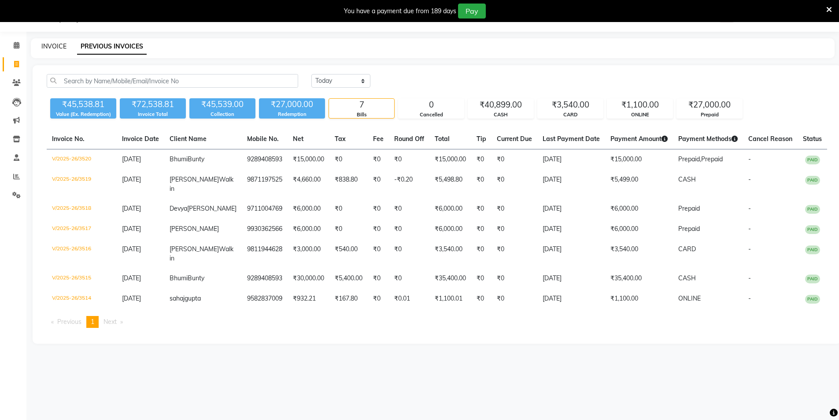
click at [58, 44] on link "INVOICE" at bounding box center [53, 46] width 25 height 8
select select "4009"
select select "service"
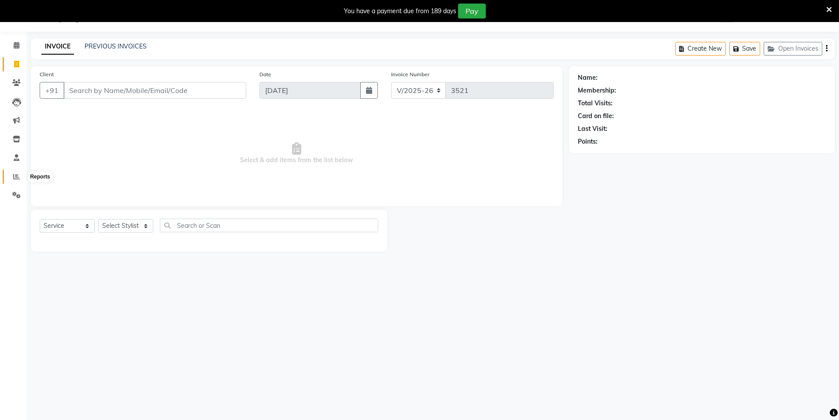
click at [16, 177] on icon at bounding box center [16, 176] width 7 height 7
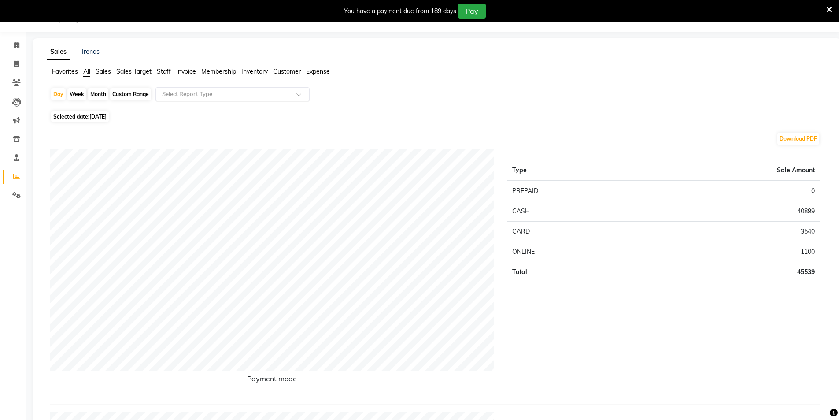
click at [183, 99] on div "Select Report Type" at bounding box center [233, 94] width 154 height 14
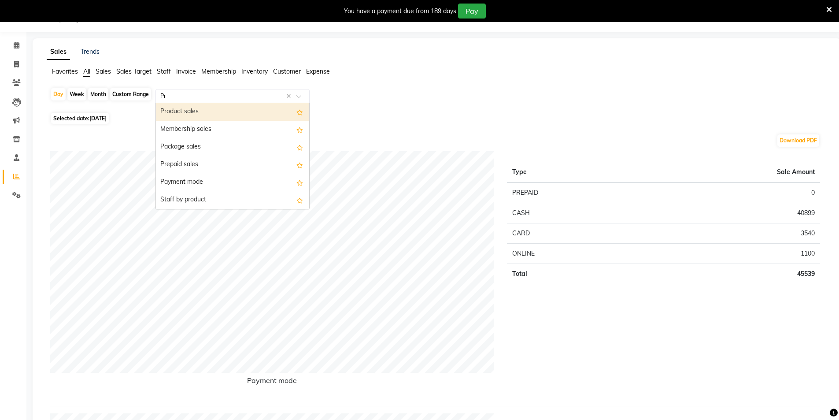
type input "Pre"
click at [180, 114] on div "Prepaid sales" at bounding box center [232, 112] width 153 height 18
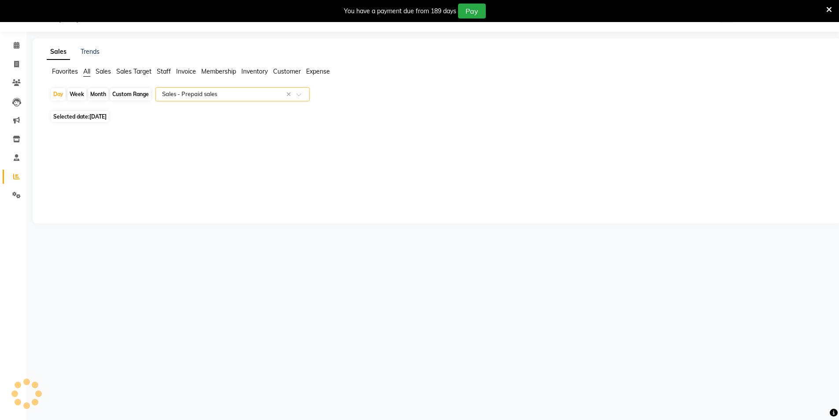
select select "full_report"
select select "csv"
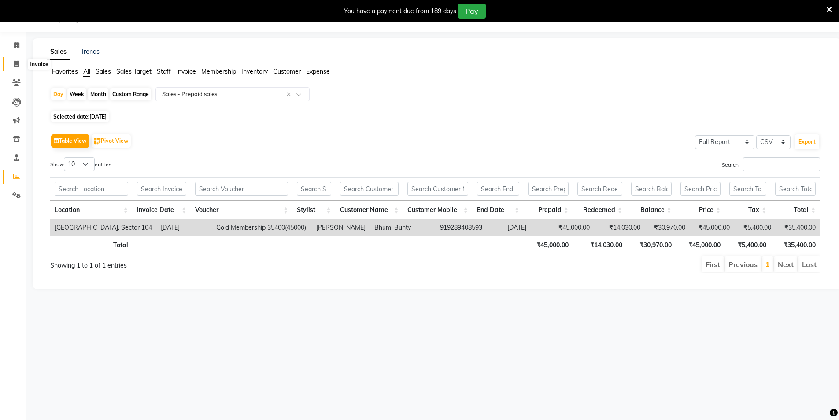
click at [19, 65] on icon at bounding box center [16, 64] width 5 height 7
select select "service"
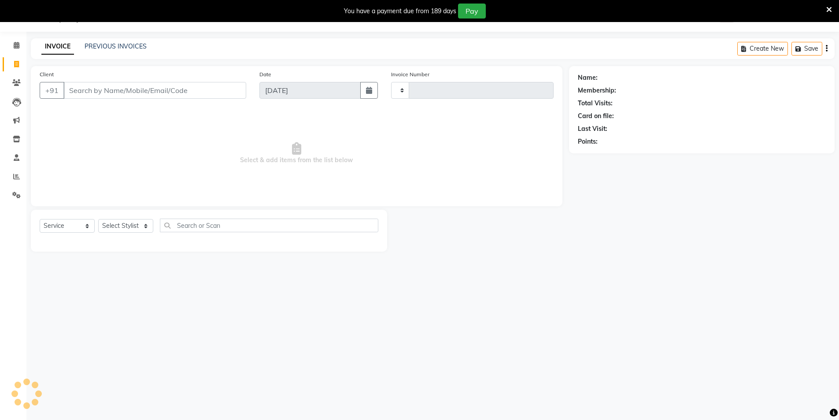
type input "3521"
select select "4009"
click at [110, 47] on link "PREVIOUS INVOICES" at bounding box center [116, 46] width 62 height 8
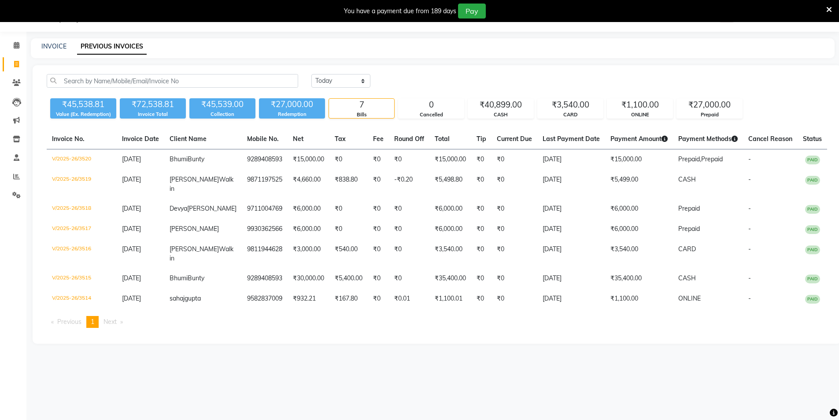
click at [54, 51] on div "INVOICE" at bounding box center [53, 46] width 25 height 9
click at [64, 44] on link "INVOICE" at bounding box center [53, 46] width 25 height 8
select select "4009"
select select "service"
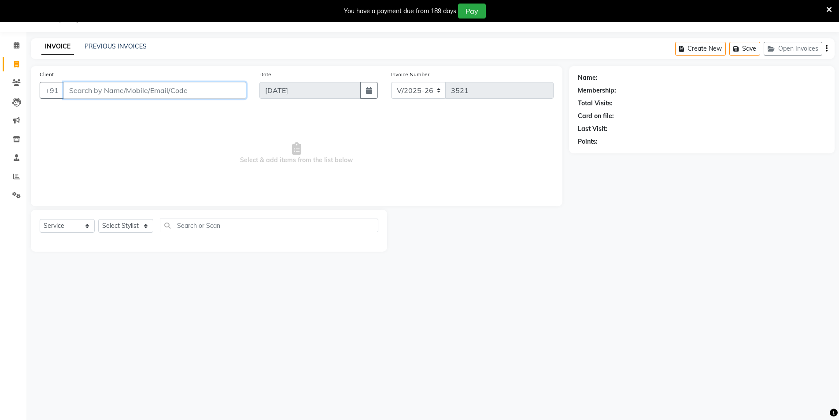
click at [200, 86] on input "Client" at bounding box center [154, 90] width 183 height 17
type input "8506048715"
click at [231, 86] on button "Add Client" at bounding box center [223, 90] width 45 height 17
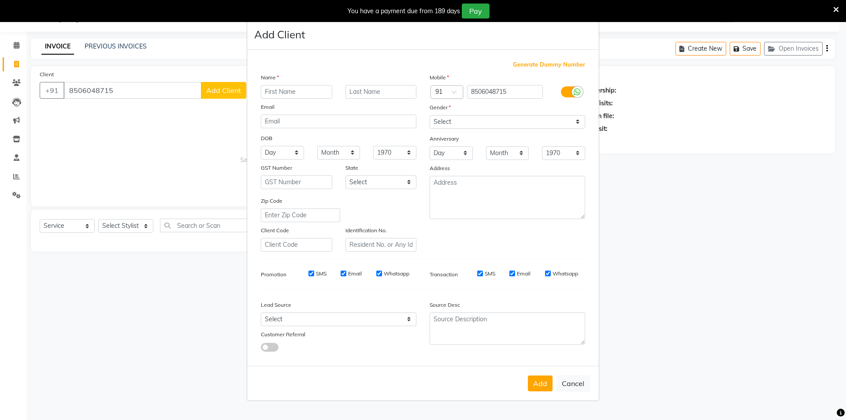
click at [289, 93] on input "text" at bounding box center [296, 92] width 71 height 14
type input "Anu"
click at [413, 95] on input "text" at bounding box center [380, 92] width 71 height 14
type input "Walk in"
click at [484, 124] on select "Select [DEMOGRAPHIC_DATA] [DEMOGRAPHIC_DATA] Other Prefer Not To Say" at bounding box center [508, 122] width 156 height 14
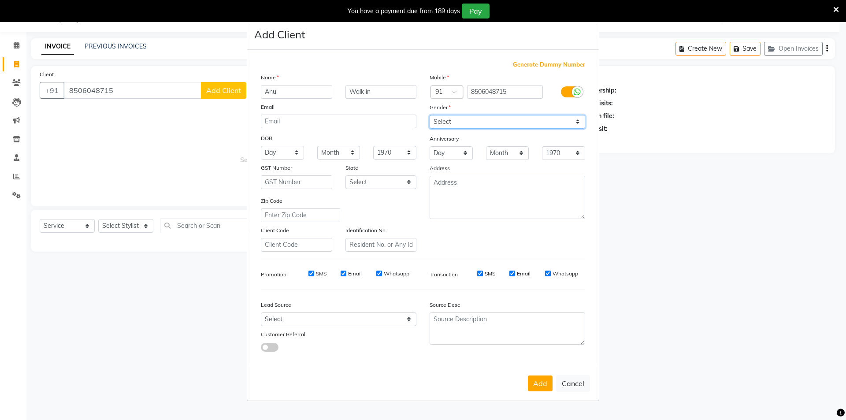
select select "female"
click at [430, 115] on select "Select [DEMOGRAPHIC_DATA] [DEMOGRAPHIC_DATA] Other Prefer Not To Say" at bounding box center [508, 122] width 156 height 14
click at [323, 319] on select "Select Walk-in Referral Internet Friend Word of Mouth Advertisement Facebook Ju…" at bounding box center [339, 319] width 156 height 14
click at [261, 312] on select "Select Walk-in Referral Internet Friend Word of Mouth Advertisement Facebook Ju…" at bounding box center [339, 319] width 156 height 14
click at [299, 319] on select "Select Walk-in Referral Internet Friend Word of Mouth Advertisement Facebook Ju…" at bounding box center [339, 319] width 156 height 14
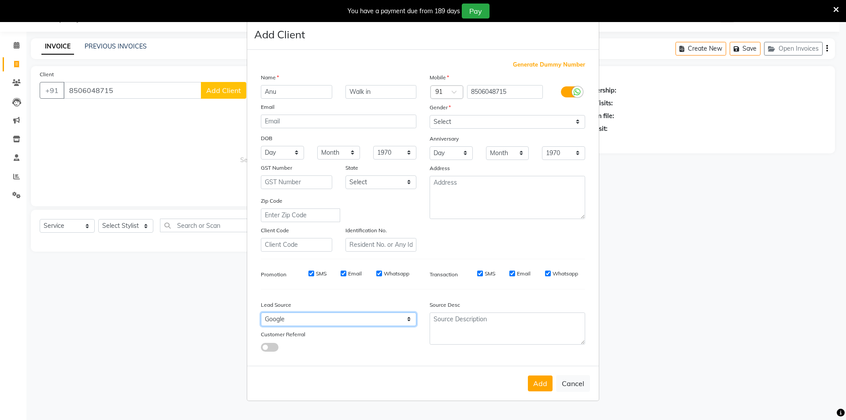
select select "28446"
click at [261, 312] on select "Select Walk-in Referral Internet Friend Word of Mouth Advertisement Facebook Ju…" at bounding box center [339, 319] width 156 height 14
click at [535, 386] on button "Add" at bounding box center [540, 383] width 25 height 16
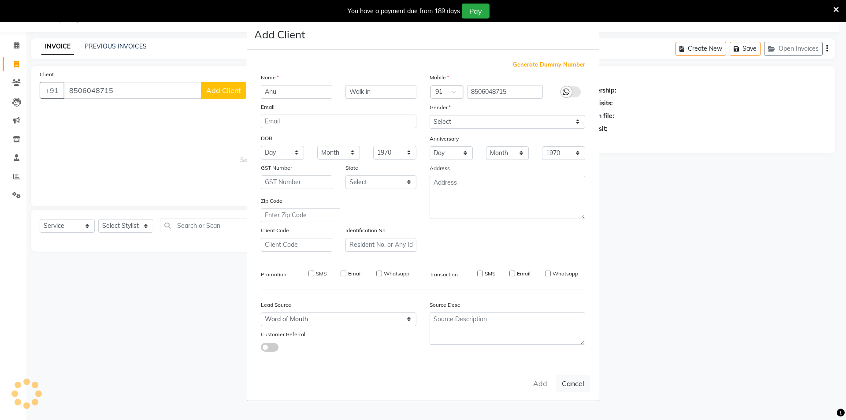
select select
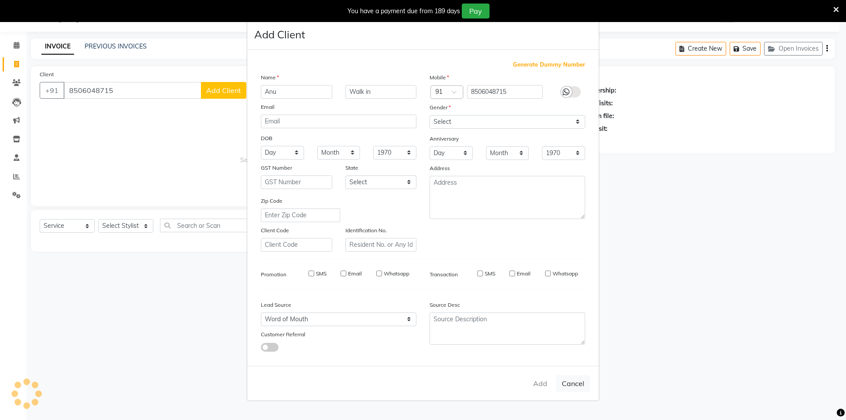
select select
checkbox input "false"
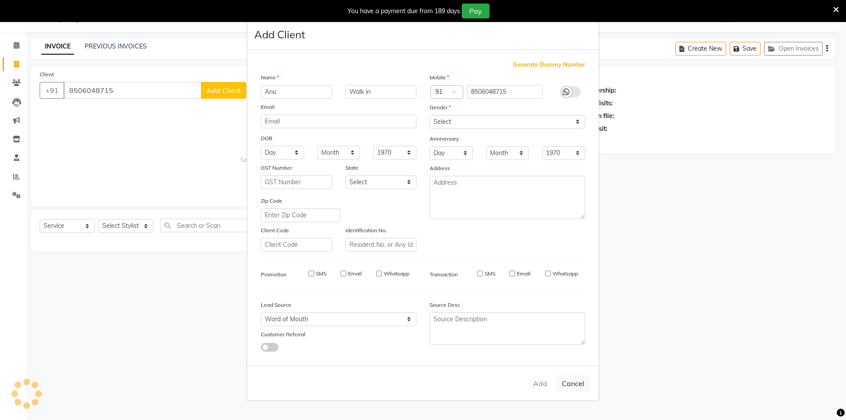
checkbox input "false"
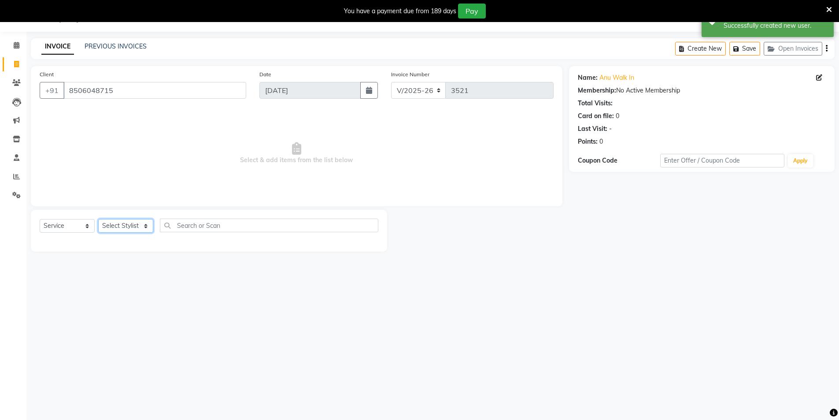
click at [123, 228] on select "Select Stylist [PERSON_NAME] [PERSON_NAME] [PERSON_NAME] [PERSON_NAME] [PERSON_…" at bounding box center [125, 226] width 55 height 14
select select "20483"
click at [98, 219] on select "Select Stylist [PERSON_NAME] [PERSON_NAME] [PERSON_NAME] [PERSON_NAME] [PERSON_…" at bounding box center [125, 226] width 55 height 14
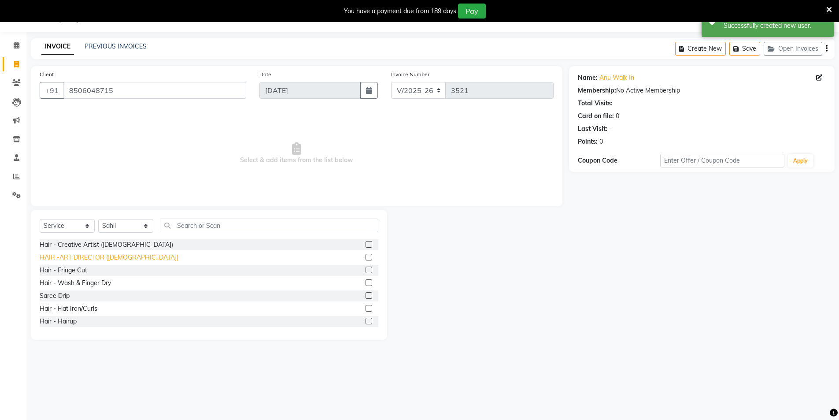
click at [109, 256] on div "HAIR -ART DIRECTOR ([DEMOGRAPHIC_DATA])" at bounding box center [109, 257] width 139 height 9
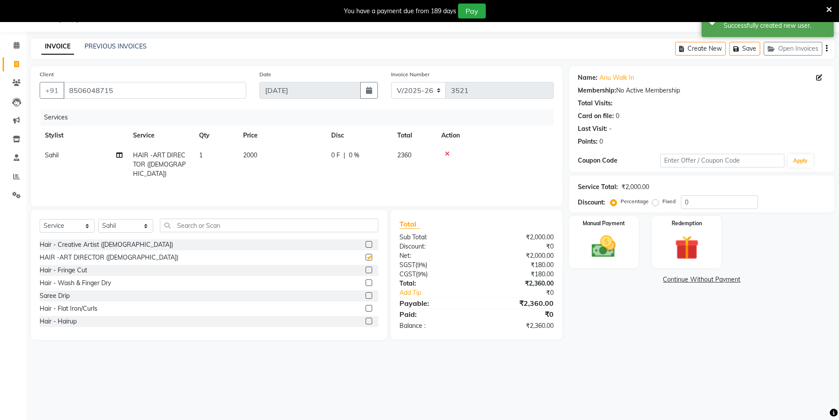
checkbox input "false"
click at [128, 229] on select "Select Stylist [PERSON_NAME] [PERSON_NAME] [PERSON_NAME] [PERSON_NAME] [PERSON_…" at bounding box center [125, 226] width 55 height 14
select select "20524"
click at [98, 219] on select "Select Stylist [PERSON_NAME] [PERSON_NAME] [PERSON_NAME] [PERSON_NAME] [PERSON_…" at bounding box center [125, 226] width 55 height 14
click at [97, 240] on div "Hair - Creative Artist ([DEMOGRAPHIC_DATA])" at bounding box center [209, 244] width 339 height 11
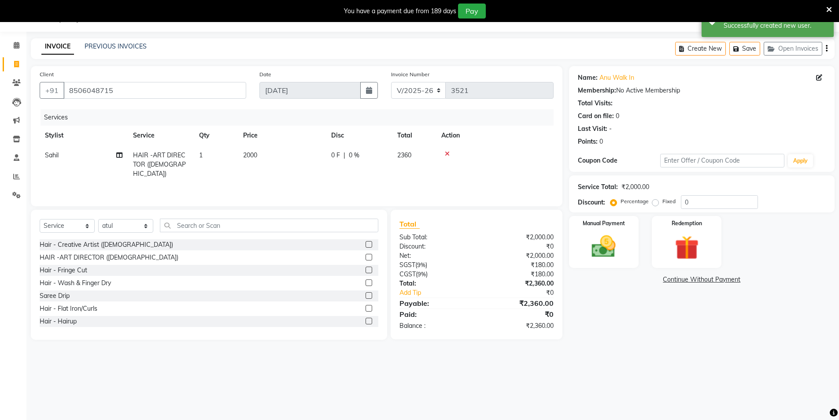
click at [97, 242] on div "Hair - Creative Artist ([DEMOGRAPHIC_DATA])" at bounding box center [107, 244] width 134 height 9
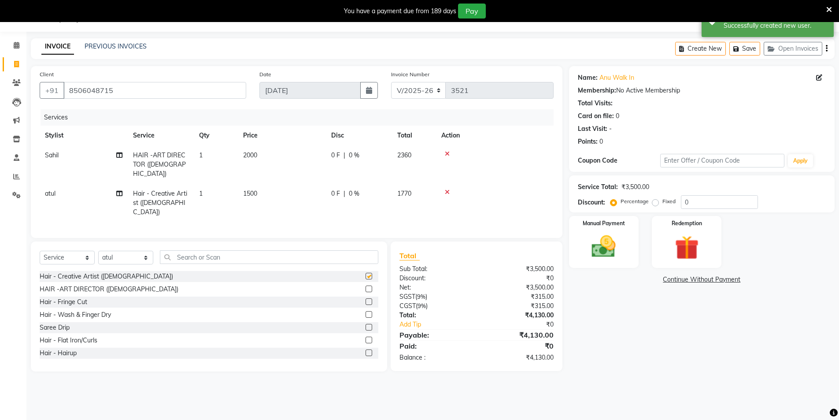
checkbox input "false"
click at [622, 260] on img at bounding box center [604, 246] width 41 height 29
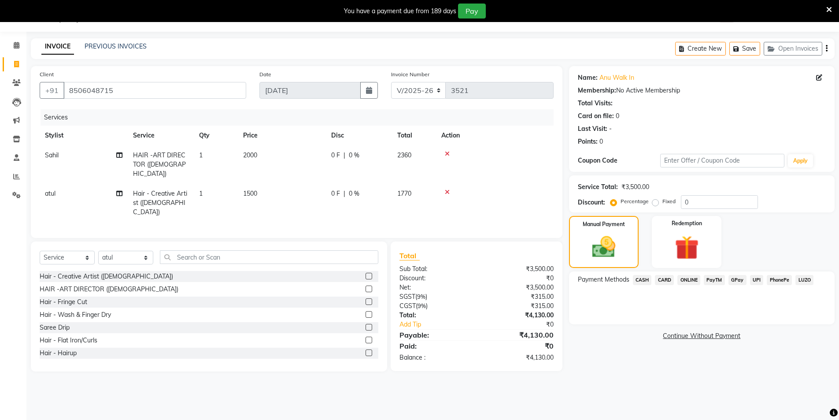
click at [691, 280] on span "ONLINE" at bounding box center [689, 280] width 23 height 10
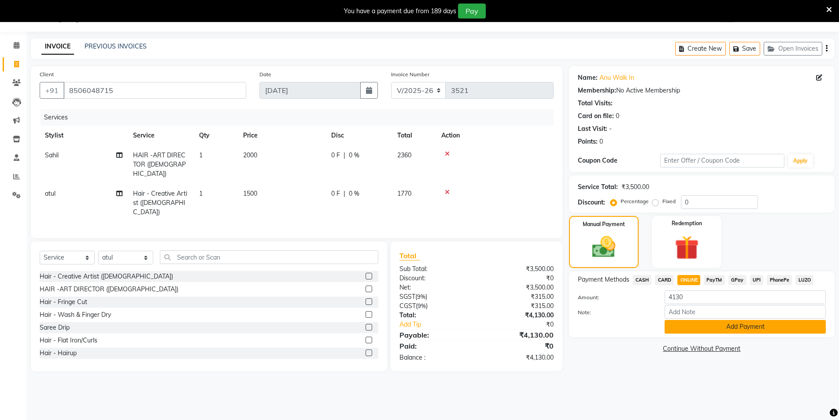
click at [695, 325] on button "Add Payment" at bounding box center [745, 327] width 161 height 14
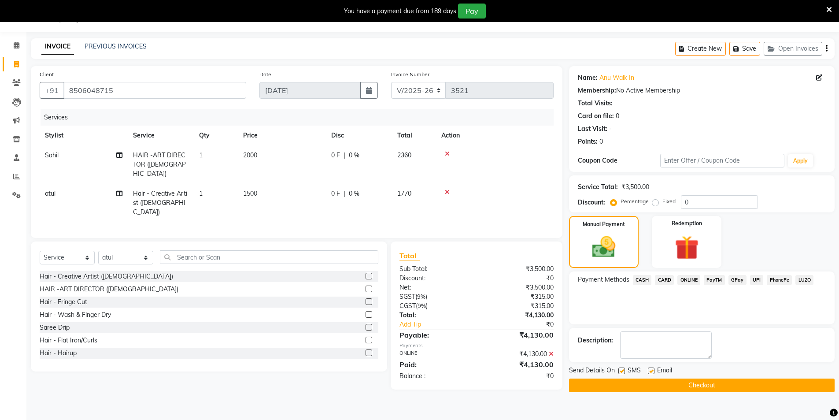
click at [677, 382] on button "Checkout" at bounding box center [702, 386] width 266 height 14
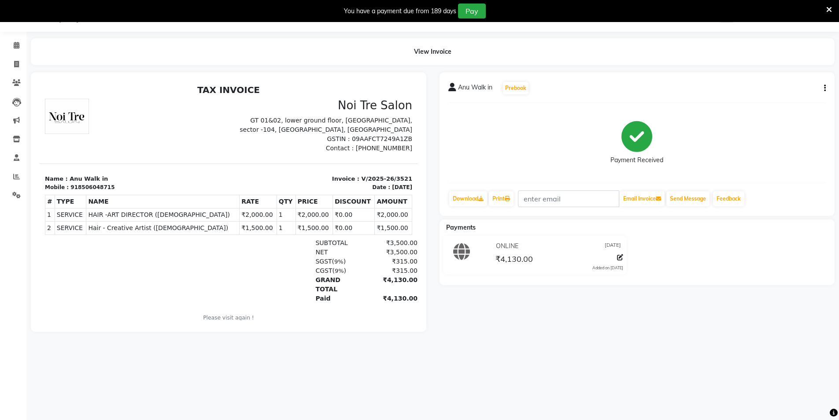
drag, startPoint x: 356, startPoint y: 187, endPoint x: 400, endPoint y: 189, distance: 44.5
click at [400, 189] on div "Invoice : V/2025-26/3521 Date : 01/09/2025" at bounding box center [323, 183] width 189 height 17
click at [17, 61] on icon at bounding box center [16, 64] width 5 height 7
select select "service"
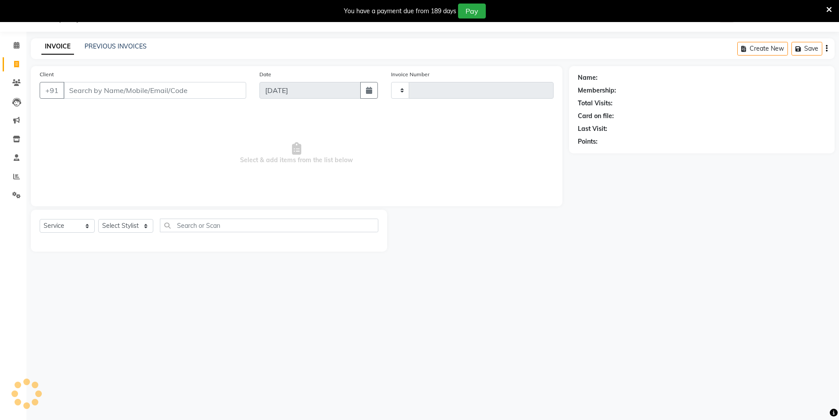
type input "3522"
select select "4009"
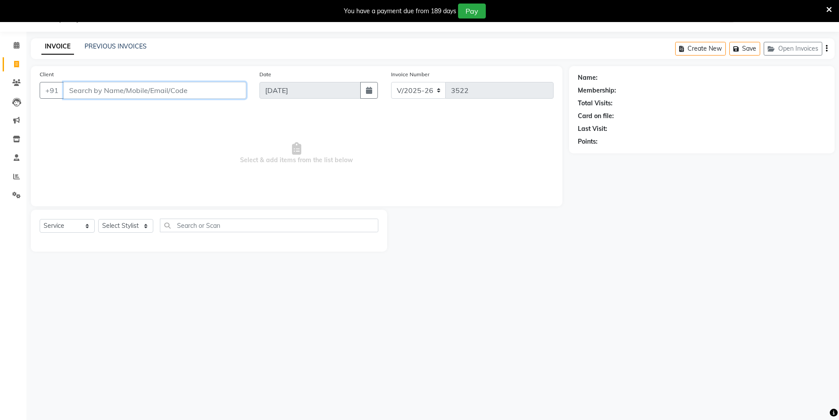
click at [173, 94] on input "Client" at bounding box center [154, 90] width 183 height 17
click at [141, 107] on button "Ruby 98645 30384" at bounding box center [106, 111] width 86 height 14
type input "9864530384"
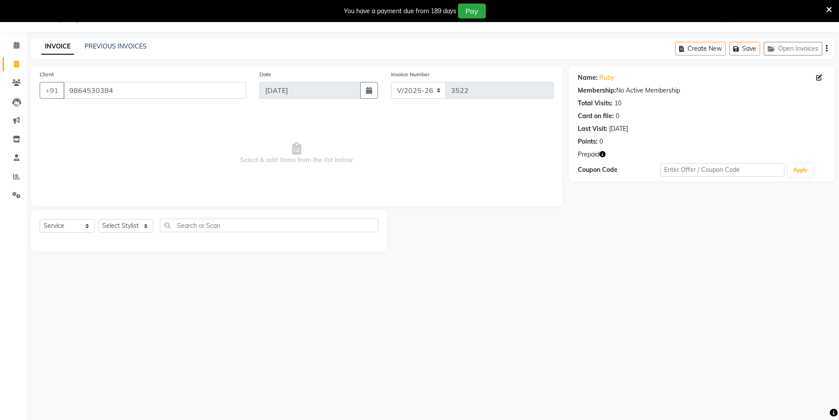
click at [602, 152] on icon "button" at bounding box center [603, 154] width 6 height 6
click at [602, 76] on link "Ruby" at bounding box center [607, 77] width 15 height 9
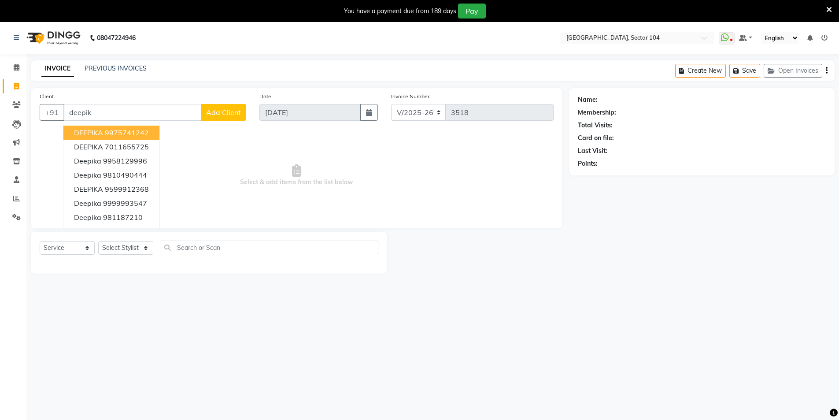
select select "4009"
select select "service"
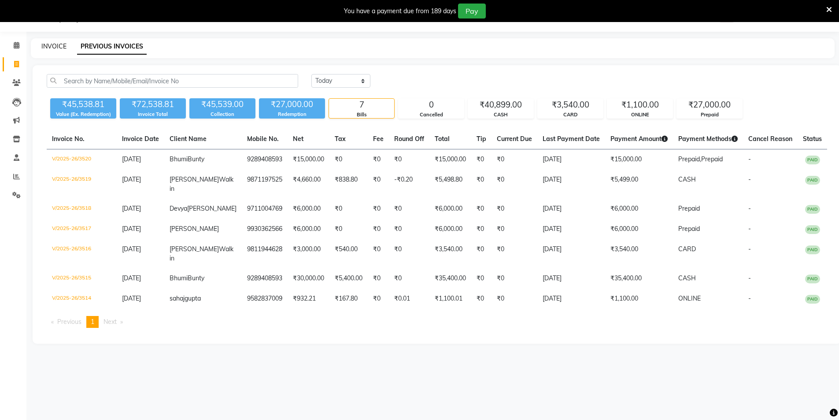
click at [60, 48] on link "INVOICE" at bounding box center [53, 46] width 25 height 8
select select "service"
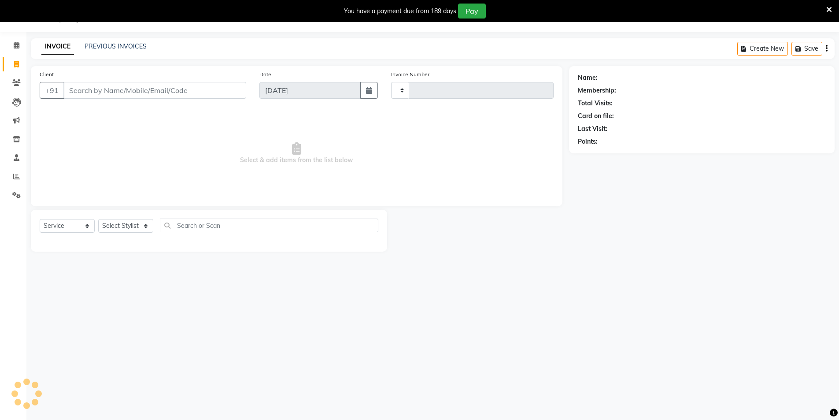
type input "3522"
select select "4009"
click at [94, 46] on link "PREVIOUS INVOICES" at bounding box center [116, 46] width 62 height 8
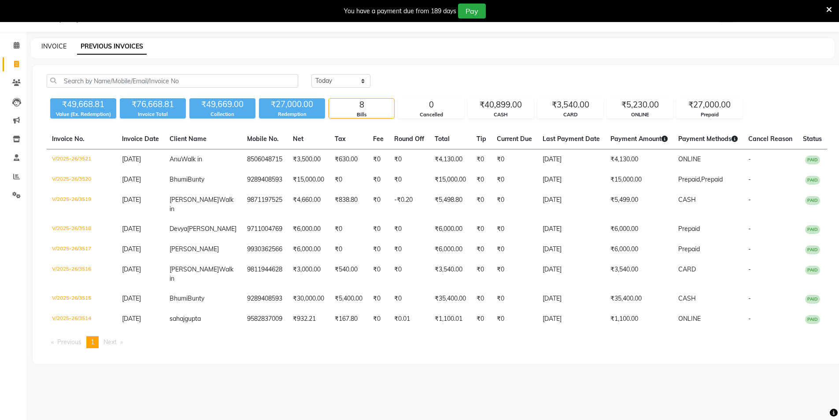
click at [50, 47] on link "INVOICE" at bounding box center [53, 46] width 25 height 8
select select "4009"
select select "service"
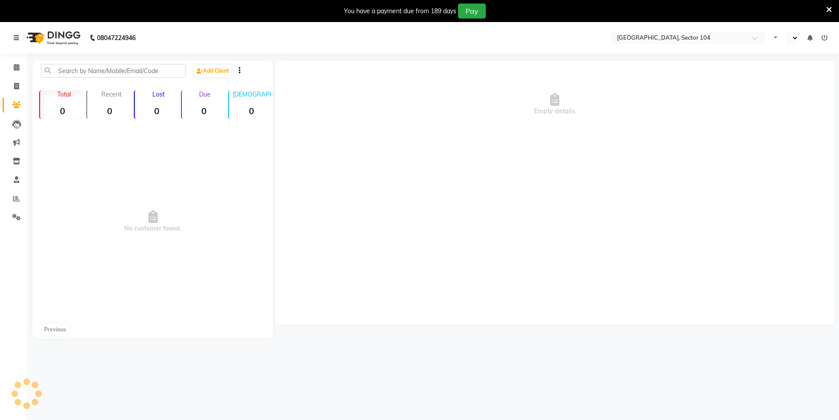
select select "en"
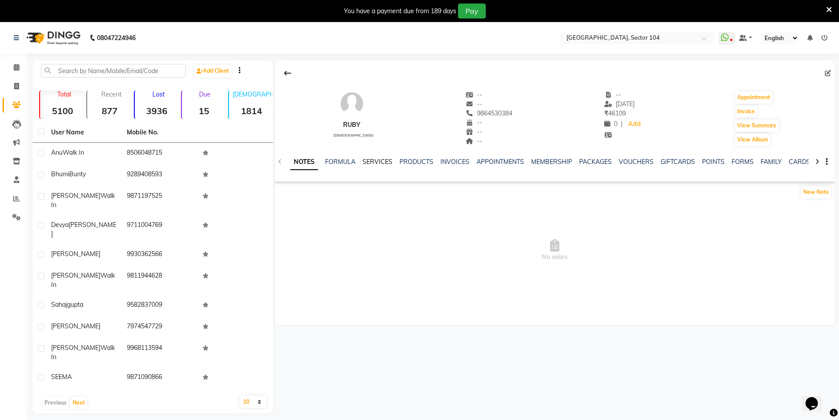
click at [375, 163] on link "SERVICES" at bounding box center [378, 162] width 30 height 8
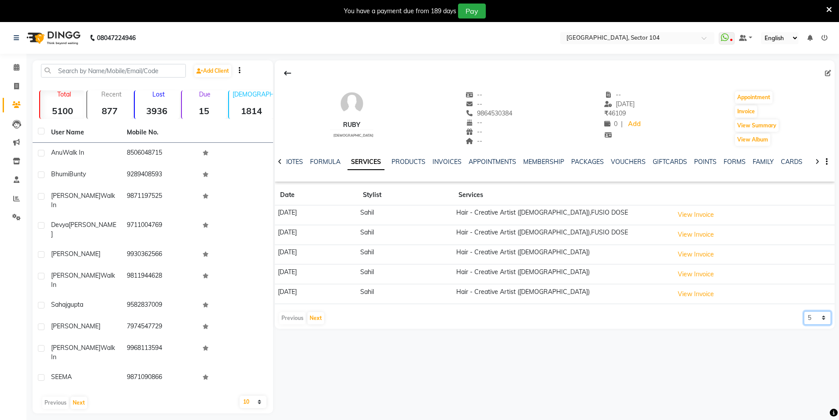
click at [810, 317] on select "5 10 50 100 500" at bounding box center [817, 318] width 27 height 14
select select "500"
click at [804, 311] on select "5 10 50 100 500" at bounding box center [817, 318] width 27 height 14
click at [632, 162] on link "VOUCHERS" at bounding box center [628, 162] width 35 height 8
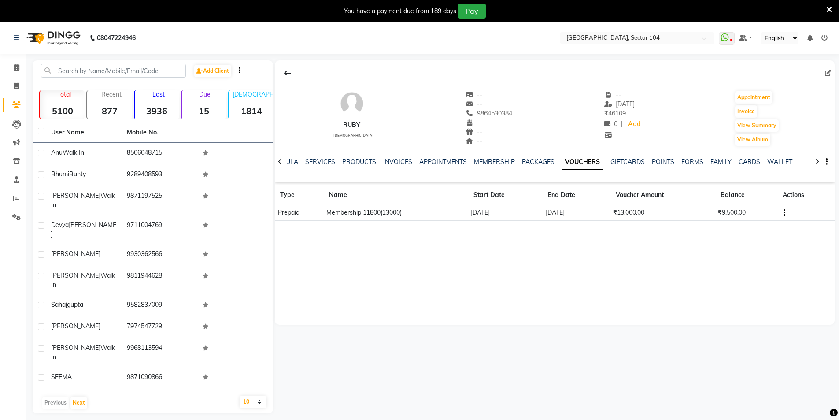
click at [785, 213] on icon "button" at bounding box center [785, 213] width 2 height 0
click at [747, 214] on td "Redemption History" at bounding box center [743, 213] width 55 height 10
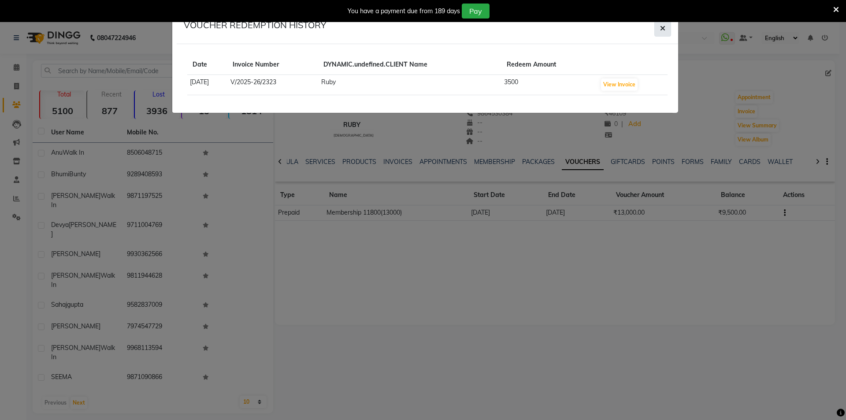
click at [664, 29] on icon "button" at bounding box center [662, 28] width 5 height 7
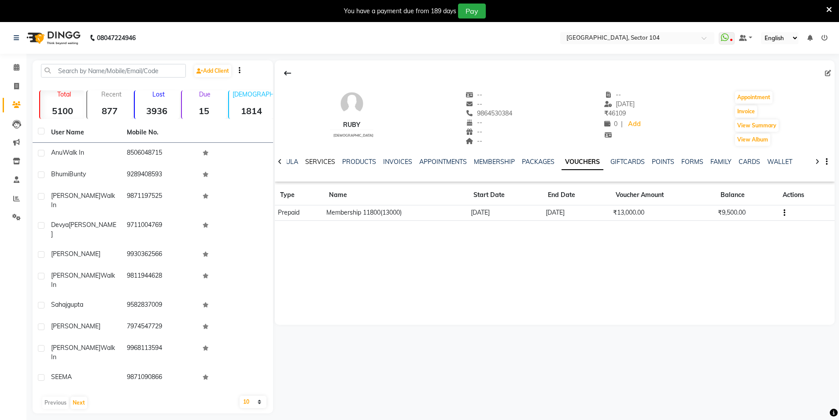
click at [320, 163] on link "SERVICES" at bounding box center [320, 162] width 30 height 8
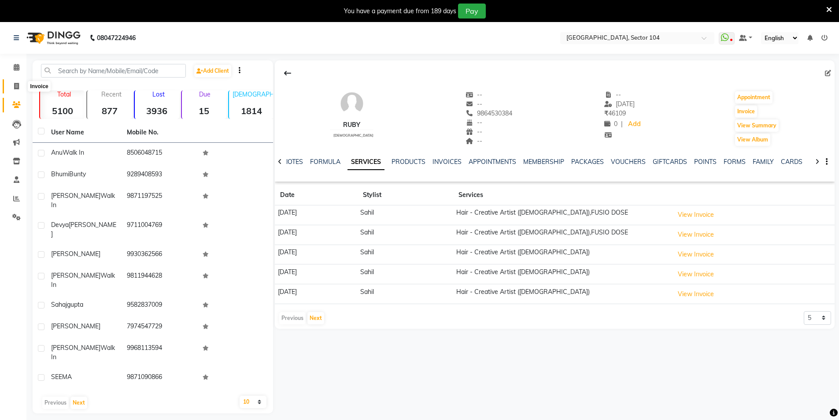
click at [14, 85] on icon at bounding box center [16, 86] width 5 height 7
select select "service"
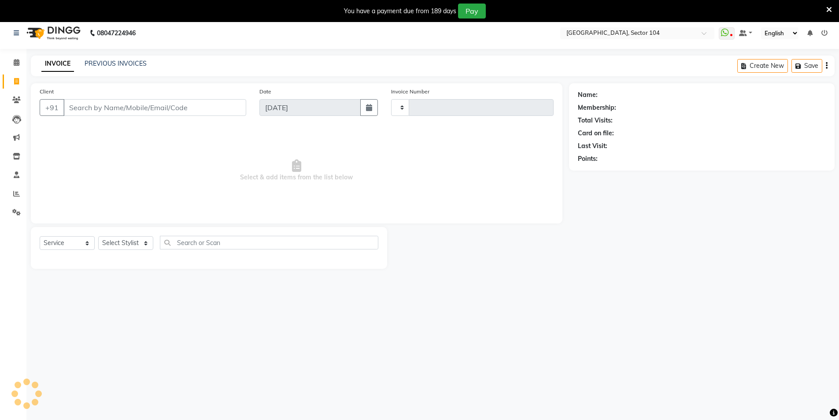
type input "3522"
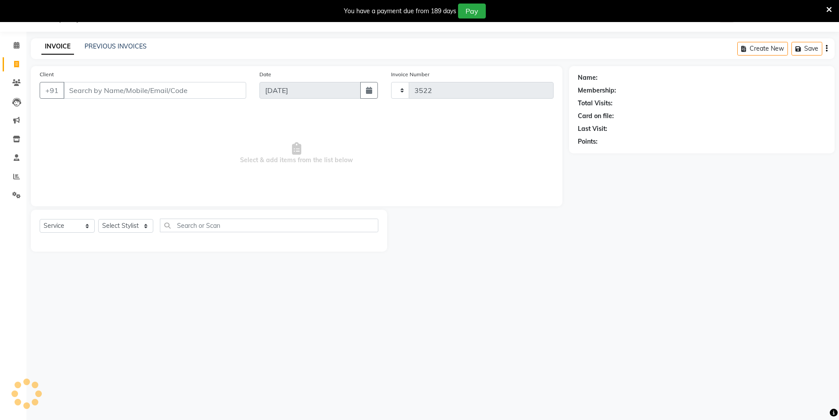
select select "4009"
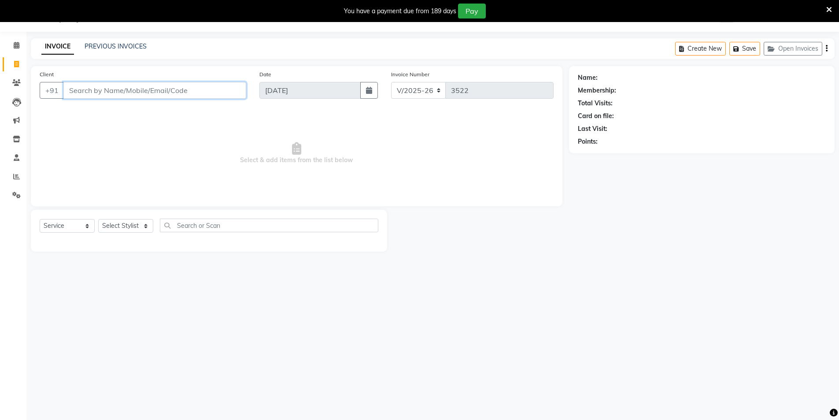
click at [138, 83] on input "Client" at bounding box center [154, 90] width 183 height 17
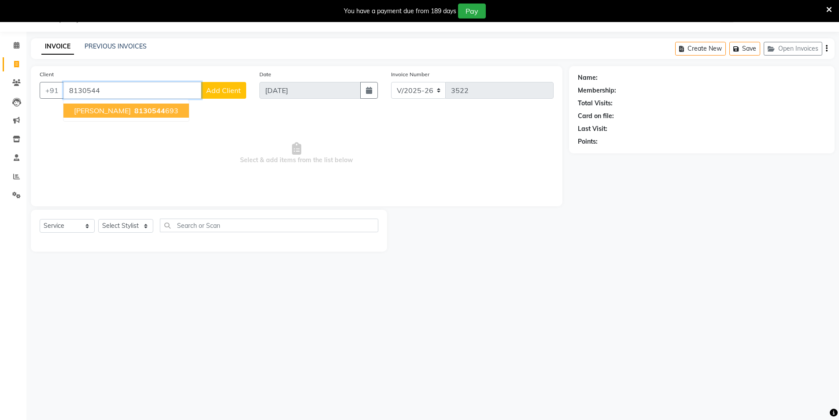
click at [134, 107] on span "8130544" at bounding box center [149, 110] width 31 height 9
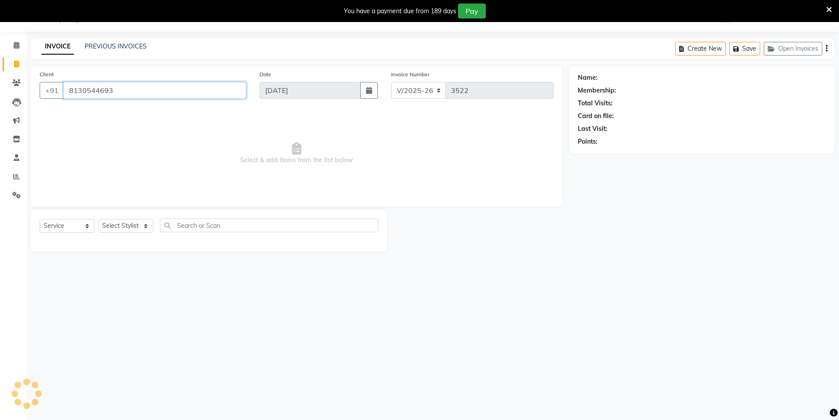
type input "8130544693"
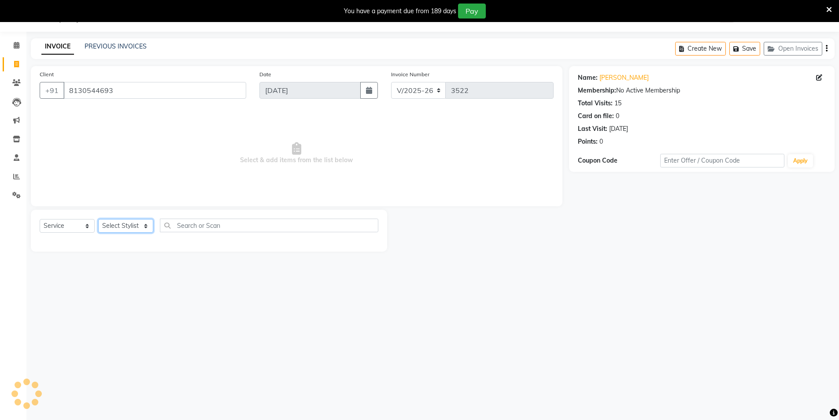
click at [127, 229] on select "Select Stylist [PERSON_NAME] [PERSON_NAME] [PERSON_NAME] [PERSON_NAME] [PERSON_…" at bounding box center [125, 226] width 55 height 14
select select "20899"
click at [98, 219] on select "Select Stylist [PERSON_NAME] [PERSON_NAME] [PERSON_NAME] [PERSON_NAME] [PERSON_…" at bounding box center [125, 226] width 55 height 14
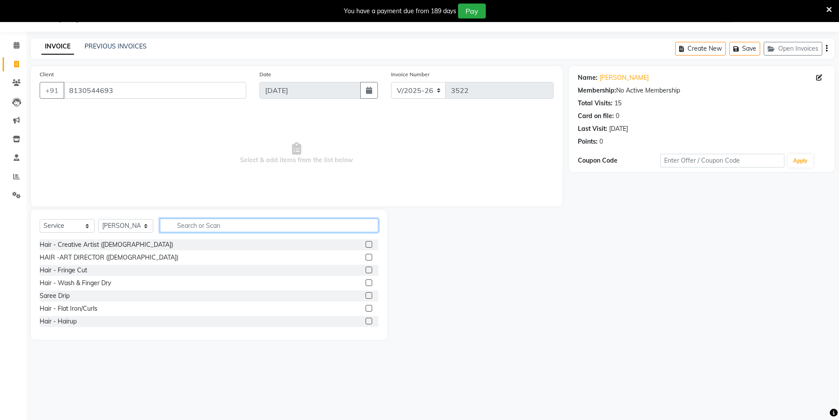
click at [225, 225] on input "text" at bounding box center [269, 226] width 219 height 14
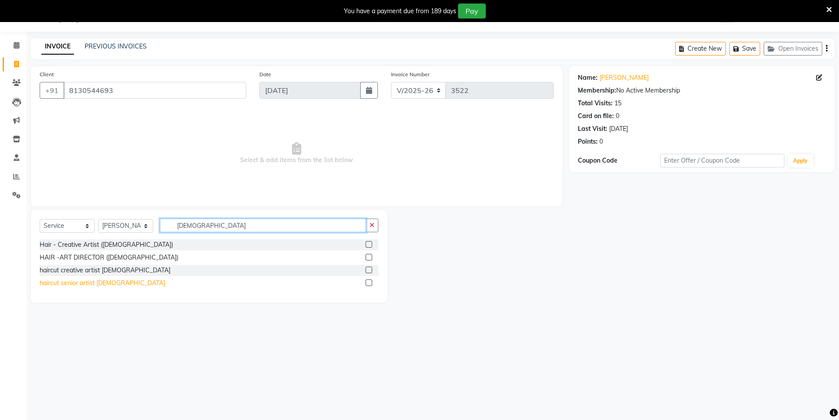
type input "[DEMOGRAPHIC_DATA]"
click at [99, 281] on div "haircut senior artist [DEMOGRAPHIC_DATA]" at bounding box center [103, 283] width 126 height 9
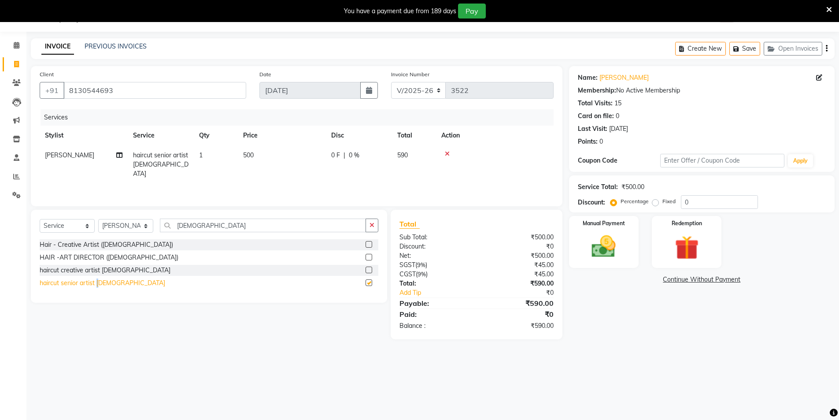
checkbox input "false"
click at [612, 253] on img at bounding box center [604, 246] width 41 height 29
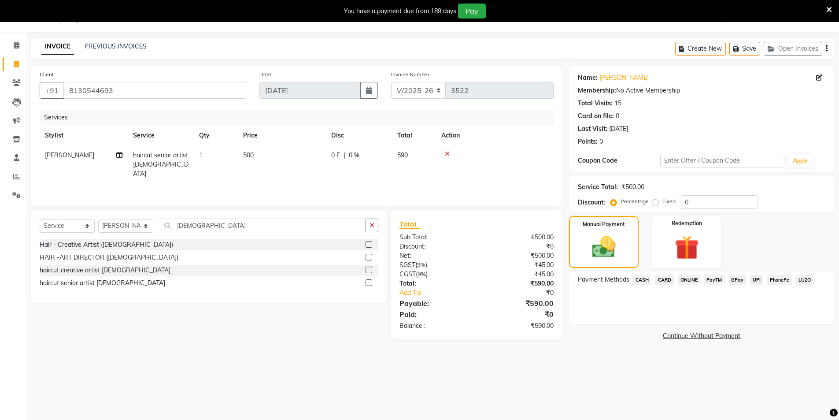
click at [684, 285] on div "ONLINE" at bounding box center [687, 281] width 26 height 12
click at [688, 282] on span "ONLINE" at bounding box center [689, 280] width 23 height 10
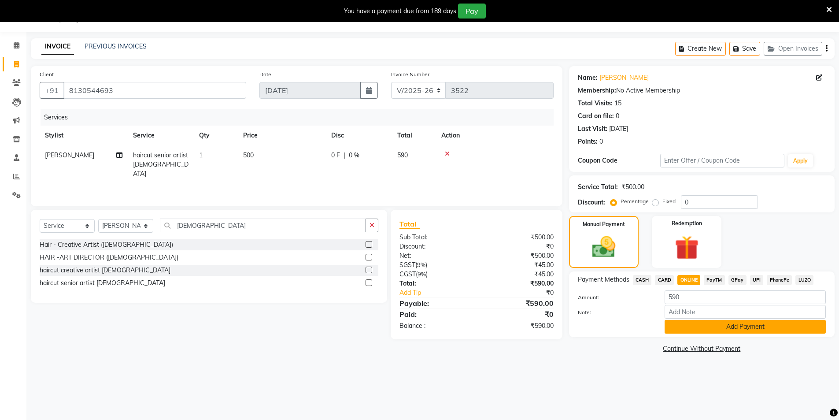
click at [713, 325] on button "Add Payment" at bounding box center [745, 327] width 161 height 14
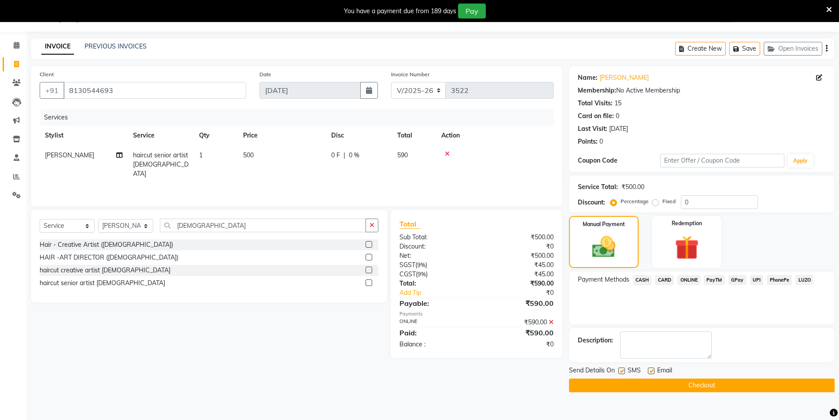
click at [685, 379] on button "Checkout" at bounding box center [702, 386] width 266 height 14
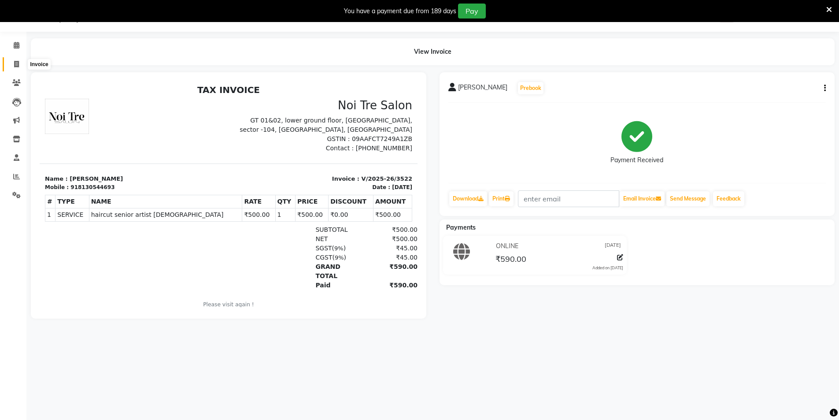
click at [15, 64] on icon at bounding box center [16, 64] width 5 height 7
select select "4009"
select select "service"
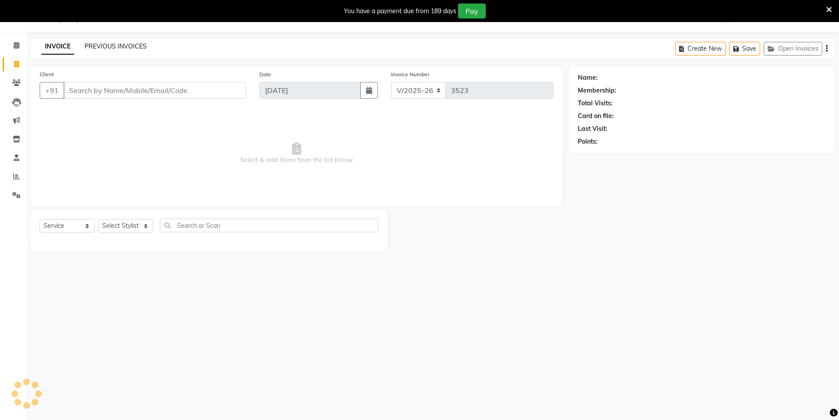
click at [97, 46] on link "PREVIOUS INVOICES" at bounding box center [116, 46] width 62 height 8
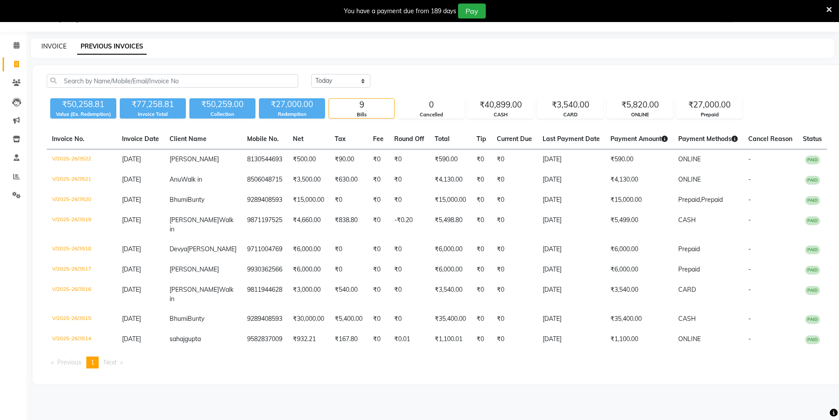
click at [52, 45] on link "INVOICE" at bounding box center [53, 46] width 25 height 8
select select "service"
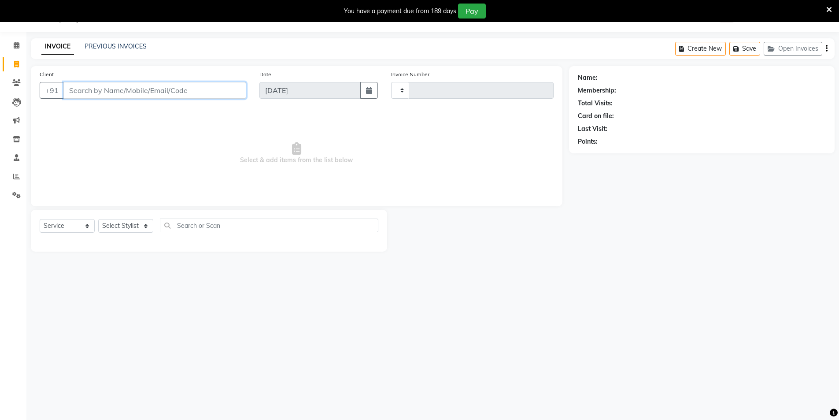
click at [222, 92] on input "Client" at bounding box center [154, 90] width 183 height 17
type input "9205026447"
click at [230, 97] on button "Add Client" at bounding box center [223, 90] width 45 height 17
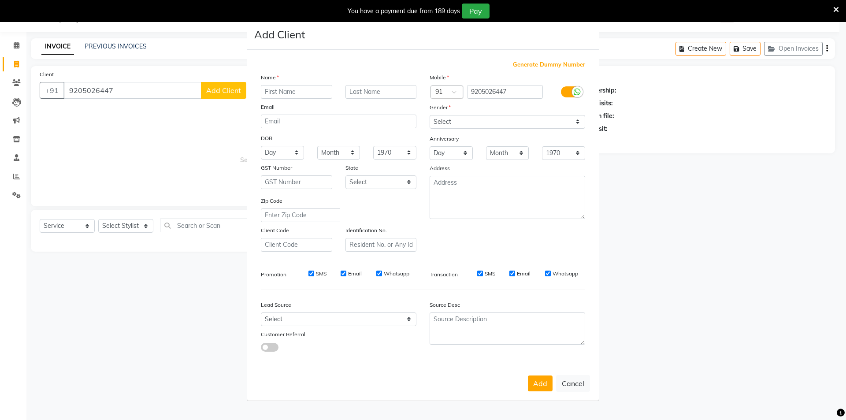
click at [286, 90] on input "text" at bounding box center [296, 92] width 71 height 14
type input "B"
type input "[PERSON_NAME]"
click at [465, 122] on select "Select [DEMOGRAPHIC_DATA] [DEMOGRAPHIC_DATA] Other Prefer Not To Say" at bounding box center [508, 122] width 156 height 14
select select "[DEMOGRAPHIC_DATA]"
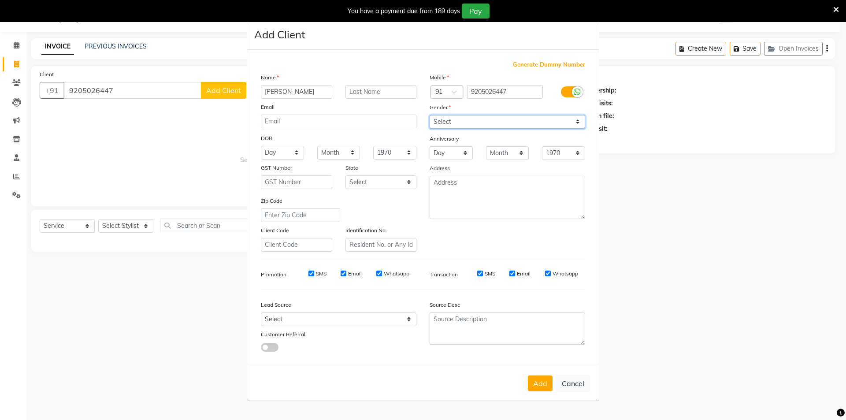
click at [430, 115] on select "Select [DEMOGRAPHIC_DATA] [DEMOGRAPHIC_DATA] Other Prefer Not To Say" at bounding box center [508, 122] width 156 height 14
click at [328, 325] on select "Select" at bounding box center [339, 319] width 156 height 14
click at [303, 317] on select "Select" at bounding box center [339, 319] width 156 height 14
click at [304, 317] on select "Select" at bounding box center [339, 319] width 156 height 14
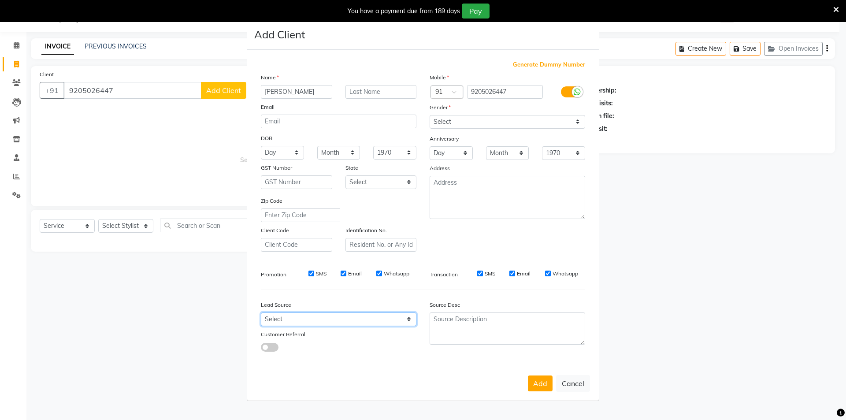
click at [304, 317] on select "Select" at bounding box center [339, 319] width 156 height 14
click at [305, 318] on select "Select" at bounding box center [339, 319] width 156 height 14
click at [305, 317] on select "Select" at bounding box center [339, 319] width 156 height 14
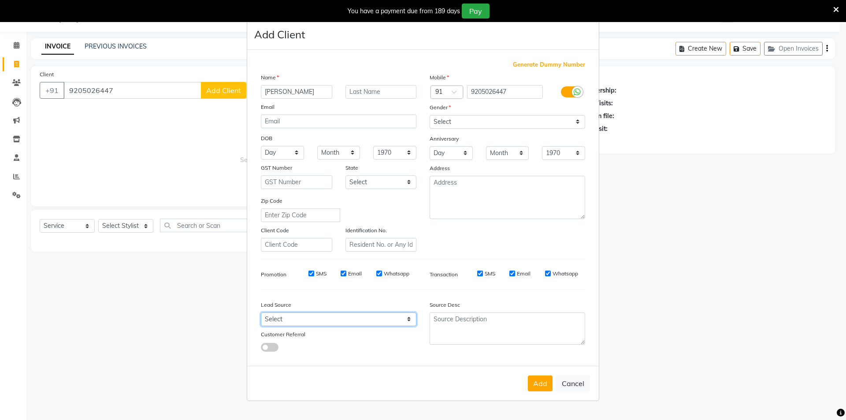
click at [305, 317] on select "Select" at bounding box center [339, 319] width 156 height 14
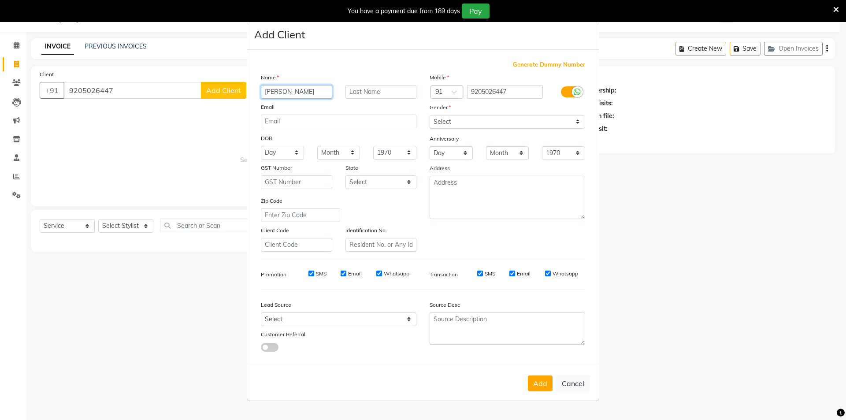
click at [312, 88] on input "[PERSON_NAME]" at bounding box center [296, 92] width 71 height 14
click at [485, 322] on textarea at bounding box center [508, 328] width 156 height 32
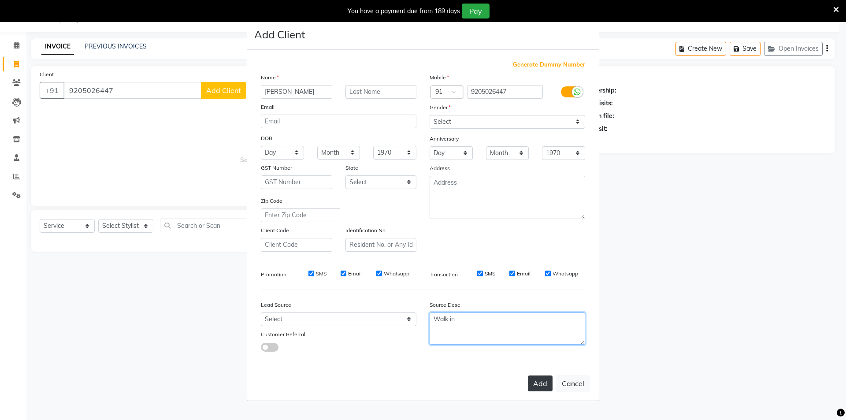
type textarea "Walk in"
click at [542, 380] on button "Add" at bounding box center [540, 383] width 25 height 16
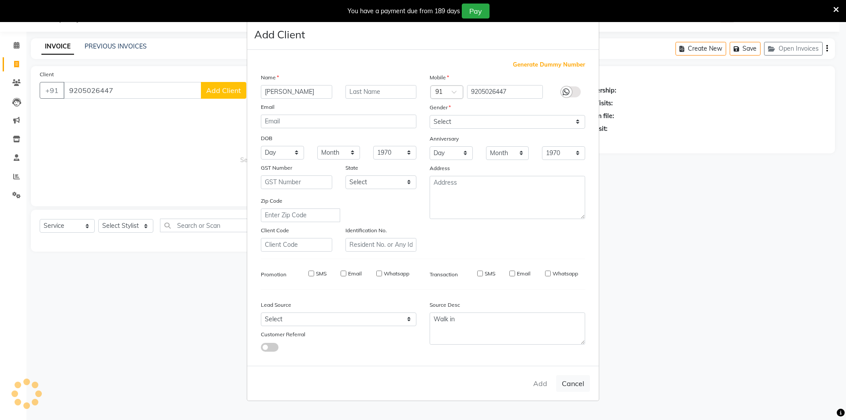
select select
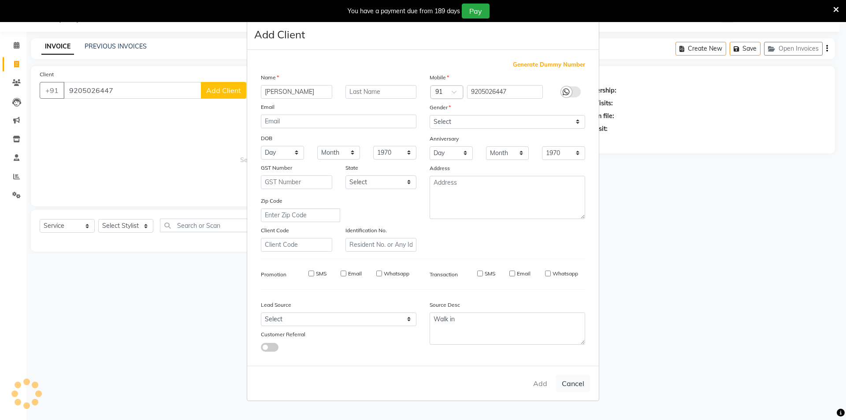
select select
checkbox input "false"
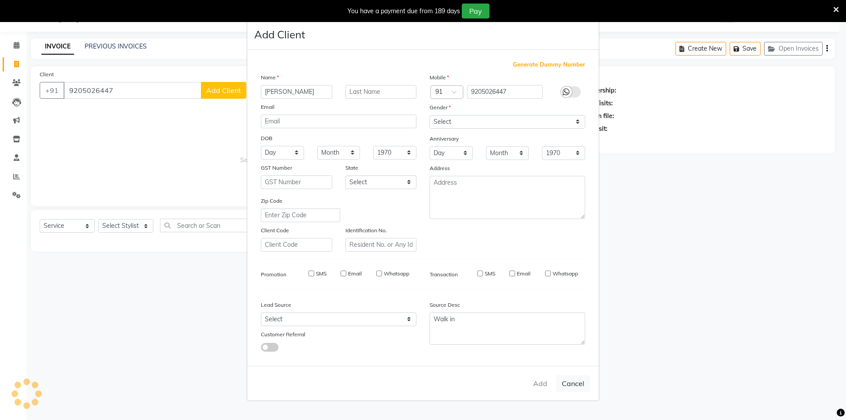
checkbox input "false"
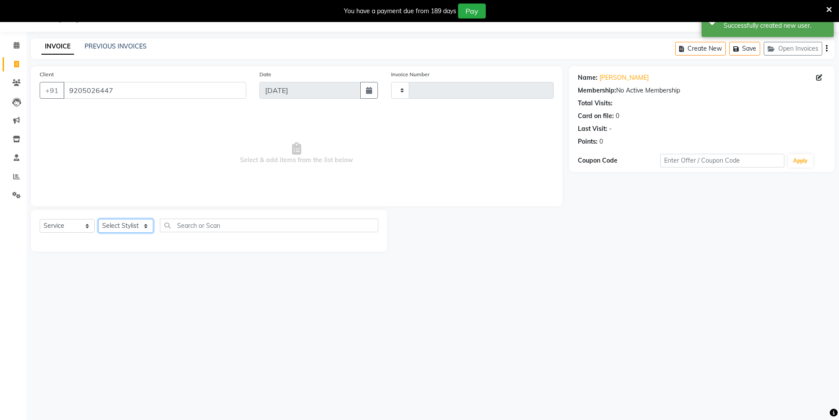
click at [135, 224] on select "Select Stylist [PERSON_NAME] [PERSON_NAME] [PERSON_NAME] [PERSON_NAME] [PERSON_…" at bounding box center [125, 226] width 55 height 14
select select "58995"
click at [98, 219] on select "Select Stylist [PERSON_NAME] [PERSON_NAME] [PERSON_NAME] [PERSON_NAME] [PERSON_…" at bounding box center [125, 226] width 55 height 14
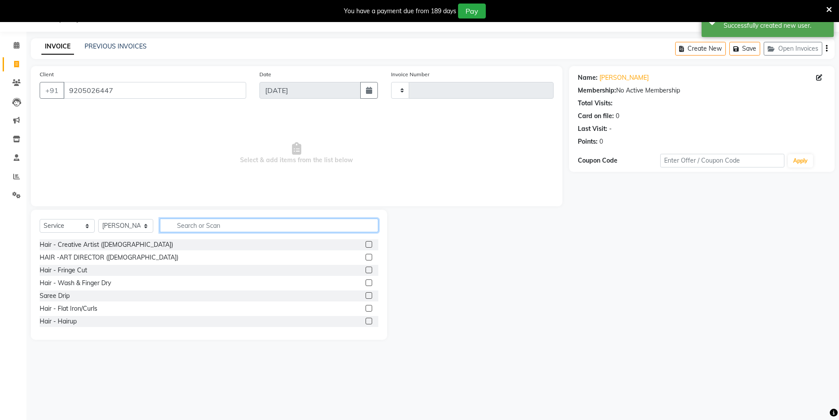
click at [213, 226] on input "text" at bounding box center [269, 226] width 219 height 14
type input "e"
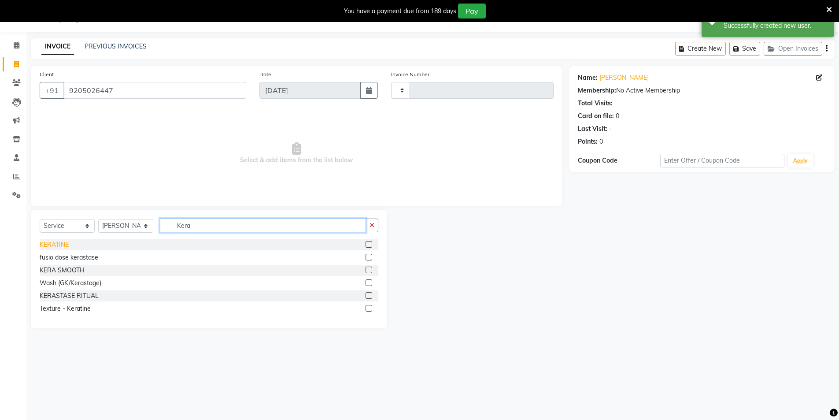
type input "Kera"
click at [55, 246] on div "KERATINE" at bounding box center [54, 244] width 29 height 9
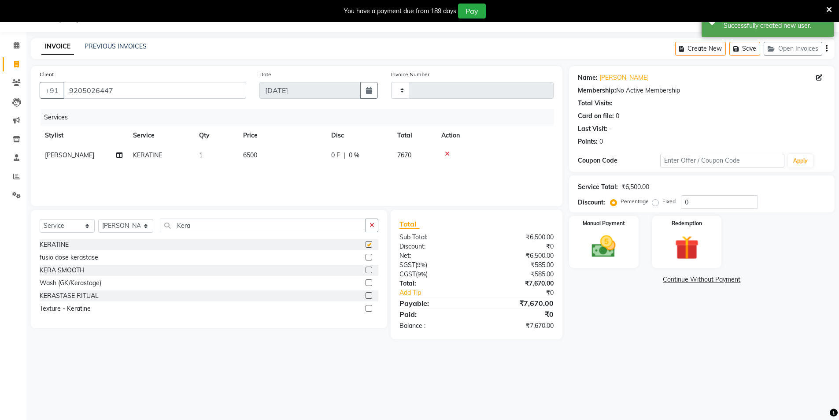
checkbox input "false"
click at [283, 157] on td "6500" at bounding box center [282, 155] width 88 height 20
select select "58995"
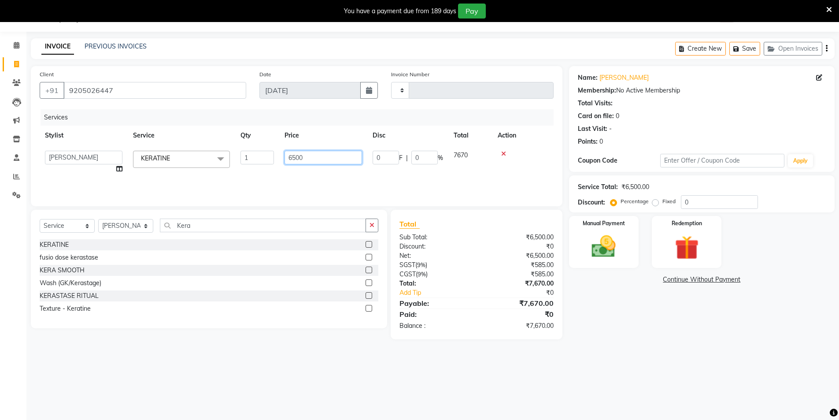
click at [322, 158] on input "6500" at bounding box center [324, 158] width 78 height 14
click at [323, 157] on input "6500" at bounding box center [324, 158] width 78 height 14
type input "4500"
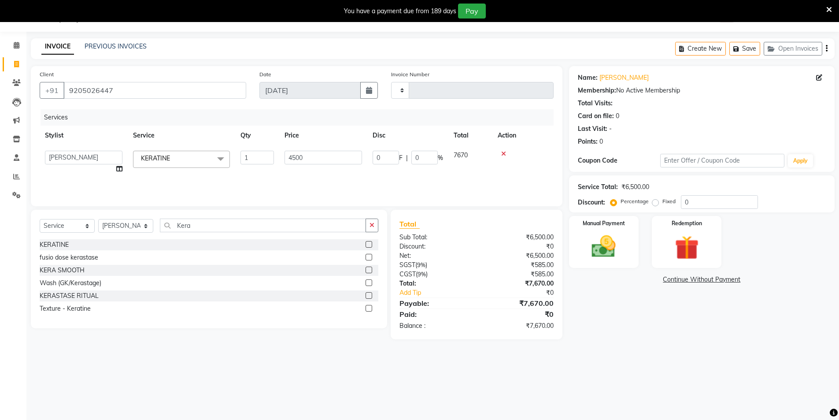
click at [556, 324] on div "₹7,670.00" at bounding box center [519, 325] width 84 height 9
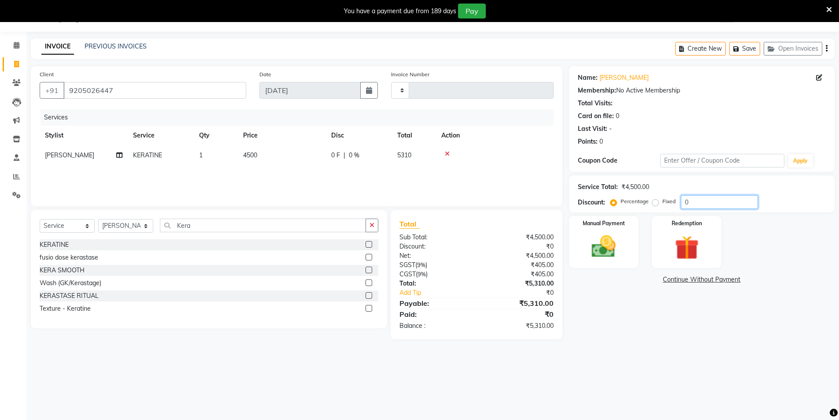
click at [717, 202] on input "0" at bounding box center [719, 202] width 77 height 14
type input "10"
click at [716, 202] on input "10" at bounding box center [719, 202] width 77 height 14
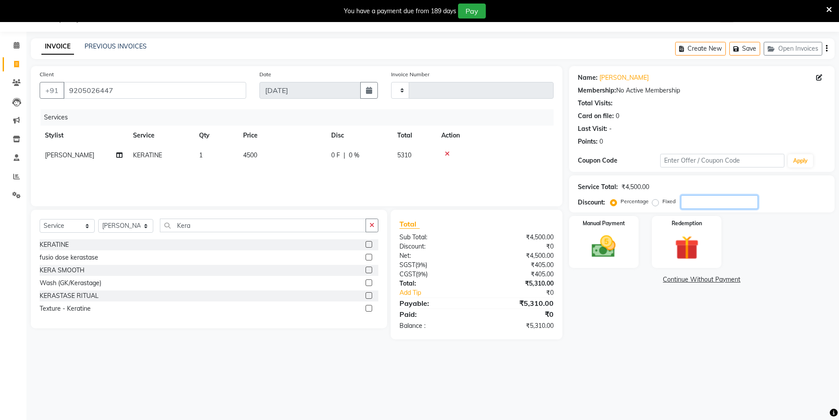
type input "5"
click at [728, 203] on input "5" at bounding box center [719, 202] width 77 height 14
click at [729, 203] on input "5" at bounding box center [719, 202] width 77 height 14
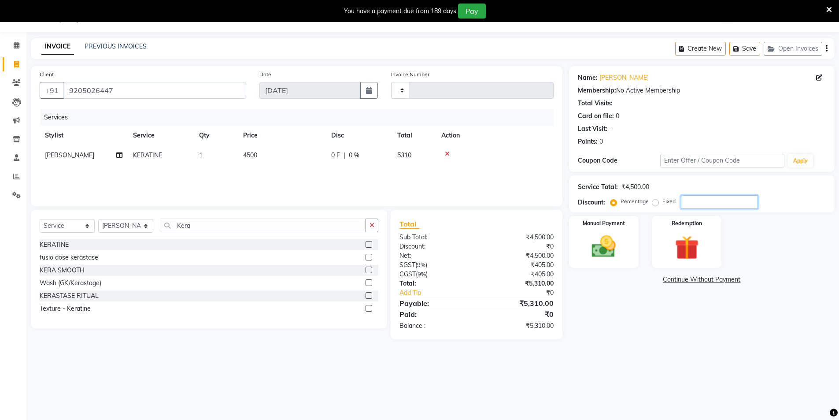
click at [717, 200] on input "number" at bounding box center [719, 202] width 77 height 14
type input "10"
click at [616, 243] on img at bounding box center [604, 246] width 41 height 29
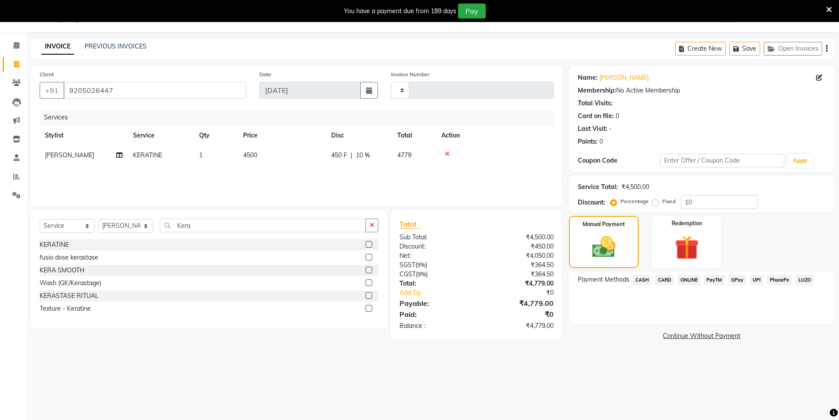
click at [691, 278] on span "ONLINE" at bounding box center [689, 280] width 23 height 10
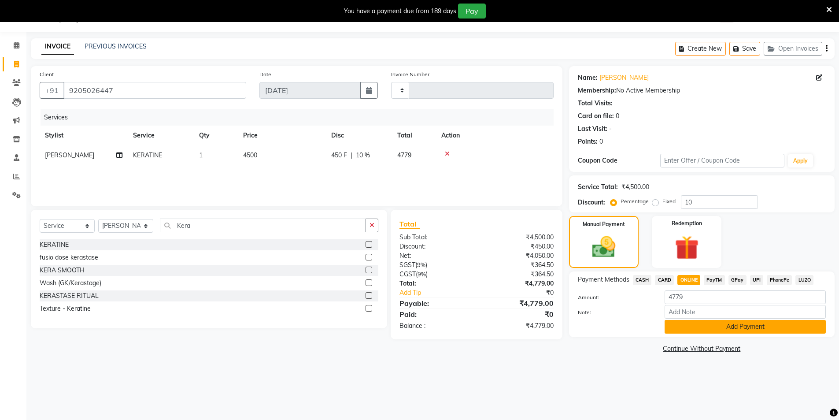
click at [715, 328] on button "Add Payment" at bounding box center [745, 327] width 161 height 14
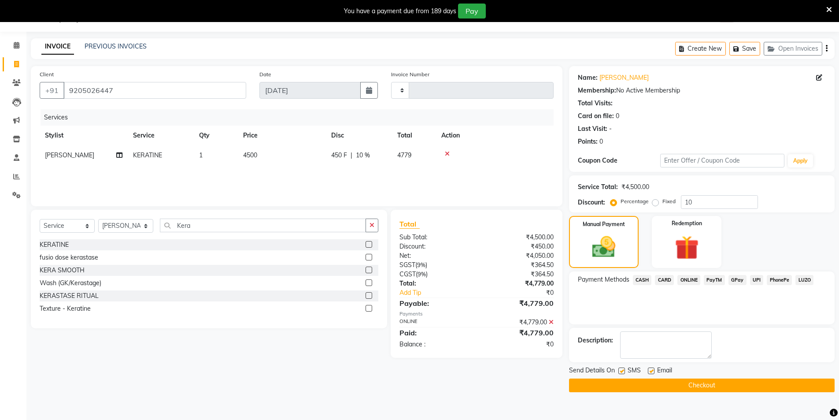
click at [718, 305] on div "Payment Methods CASH CARD ONLINE PayTM GPay UPI PhonePe LUZO" at bounding box center [702, 297] width 266 height 53
click at [696, 345] on textarea at bounding box center [666, 344] width 92 height 27
click at [683, 386] on button "Checkout" at bounding box center [702, 386] width 266 height 14
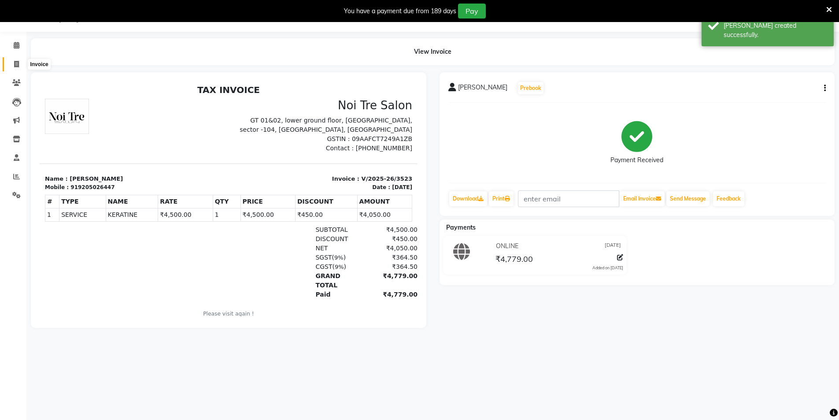
click at [13, 66] on span at bounding box center [16, 64] width 15 height 10
select select "service"
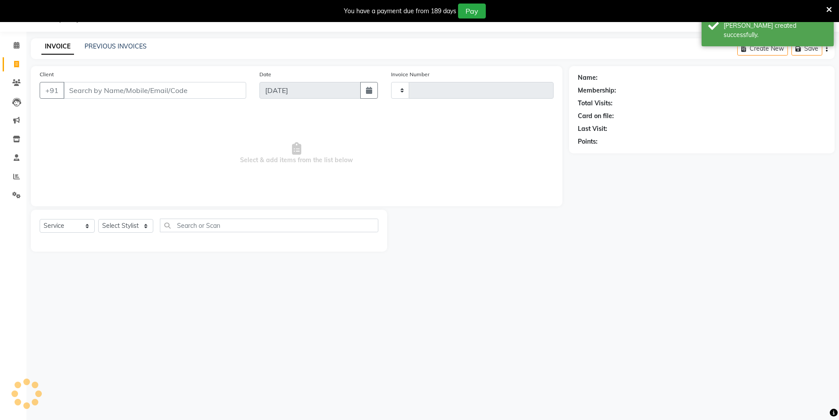
type input "3524"
select select "4009"
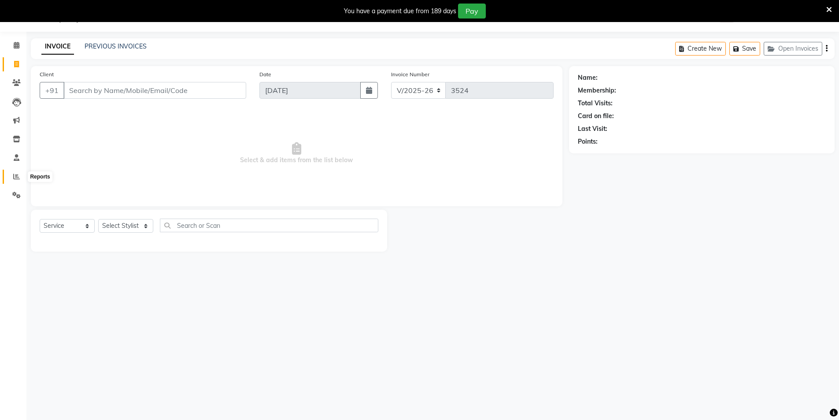
click at [12, 177] on span at bounding box center [16, 177] width 15 height 10
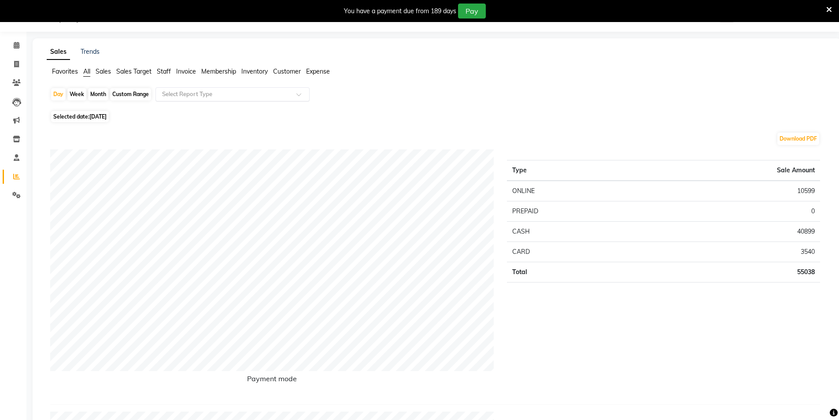
click at [185, 92] on input "text" at bounding box center [223, 94] width 127 height 9
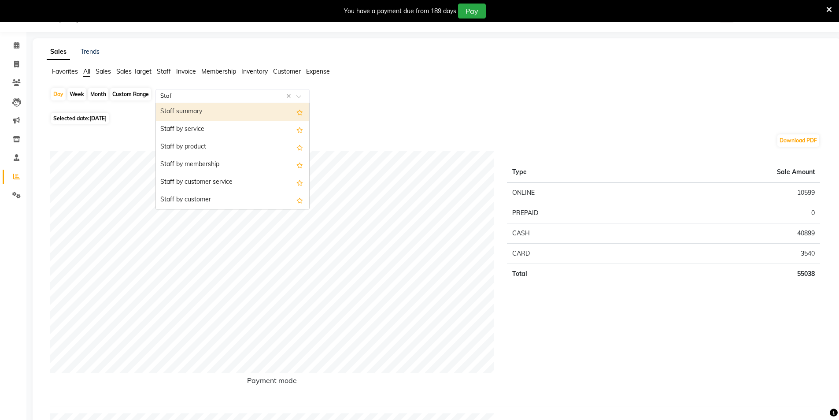
type input "Staff"
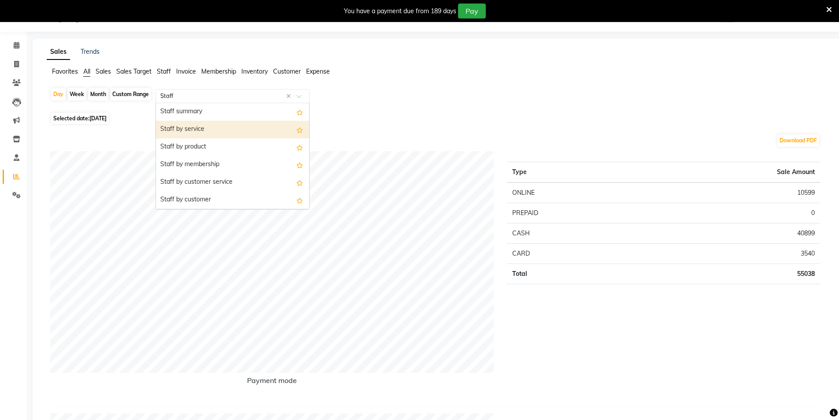
click at [183, 125] on div "Staff by service" at bounding box center [232, 130] width 153 height 18
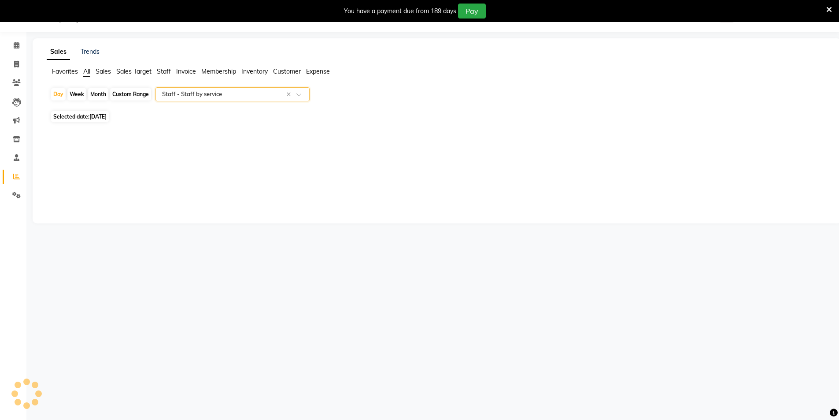
select select "full_report"
select select "csv"
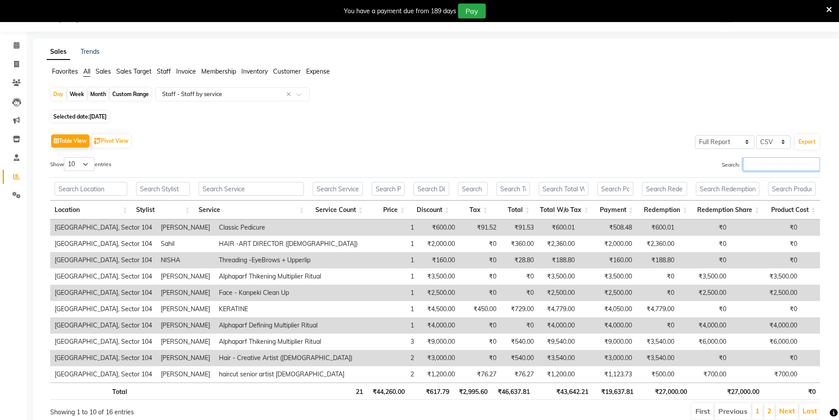
click at [761, 163] on input "Search:" at bounding box center [781, 164] width 77 height 14
type input "S"
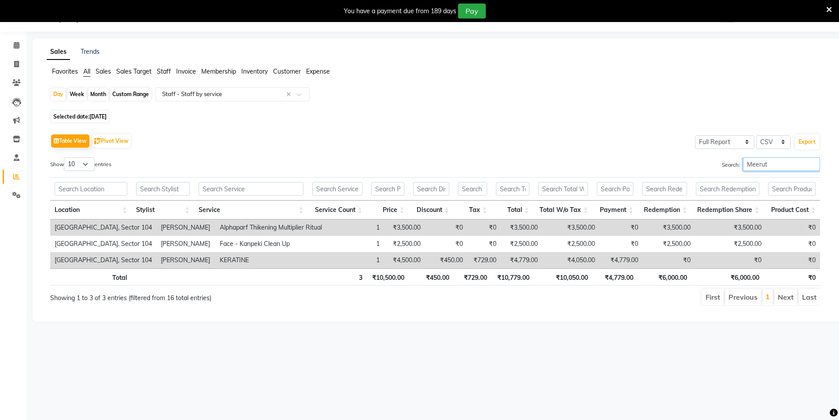
type input "Meerut"
click at [574, 224] on td "₹3,500.00" at bounding box center [571, 227] width 58 height 16
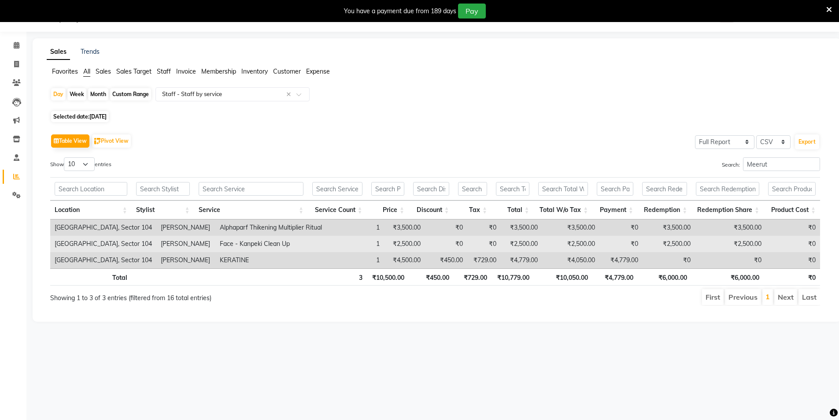
click at [568, 243] on td "₹2,500.00" at bounding box center [571, 244] width 58 height 16
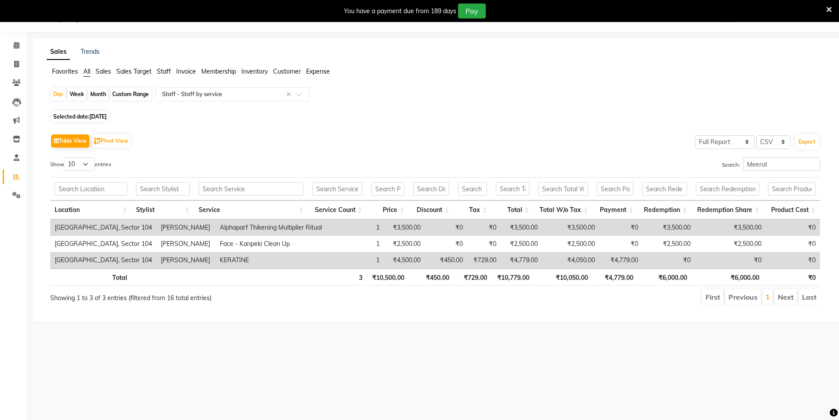
click at [569, 265] on td "₹4,050.00" at bounding box center [571, 260] width 58 height 16
click at [18, 66] on icon at bounding box center [16, 64] width 5 height 7
select select "service"
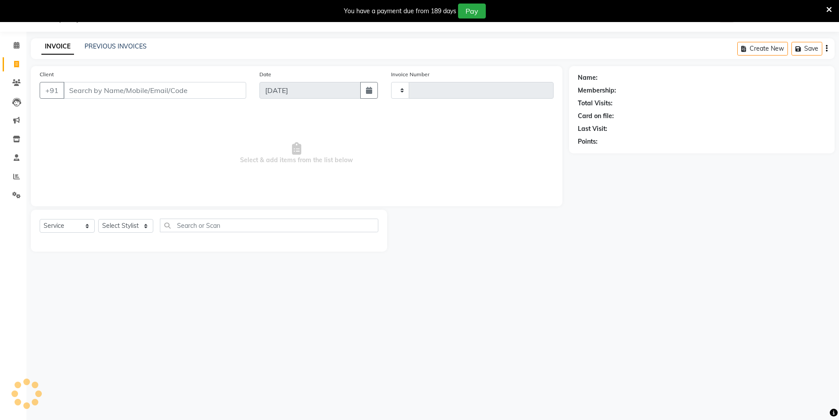
click at [97, 89] on input "Client" at bounding box center [154, 90] width 183 height 17
type input "3526"
select select "4009"
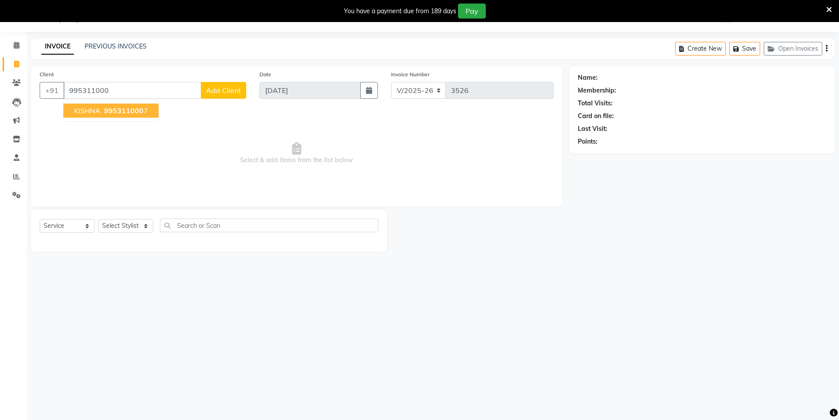
click at [119, 113] on span "995311000" at bounding box center [124, 110] width 40 height 9
type input "9953110007"
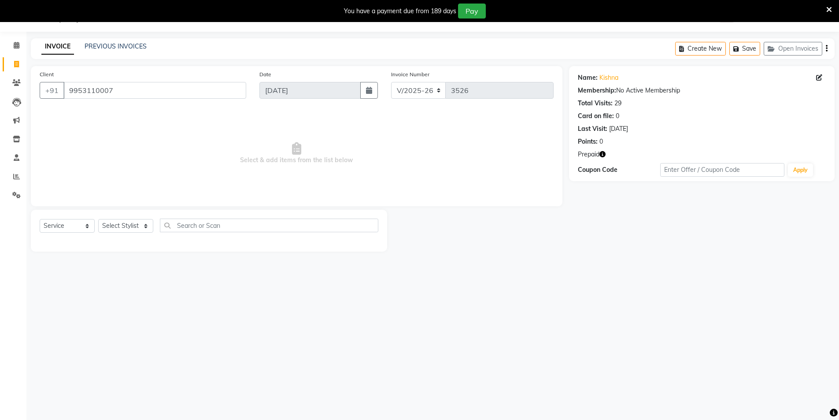
click at [603, 155] on icon "button" at bounding box center [603, 154] width 6 height 6
click at [495, 156] on span "(₹4,850.00)" at bounding box center [497, 157] width 32 height 7
click at [605, 151] on icon "button" at bounding box center [603, 154] width 6 height 6
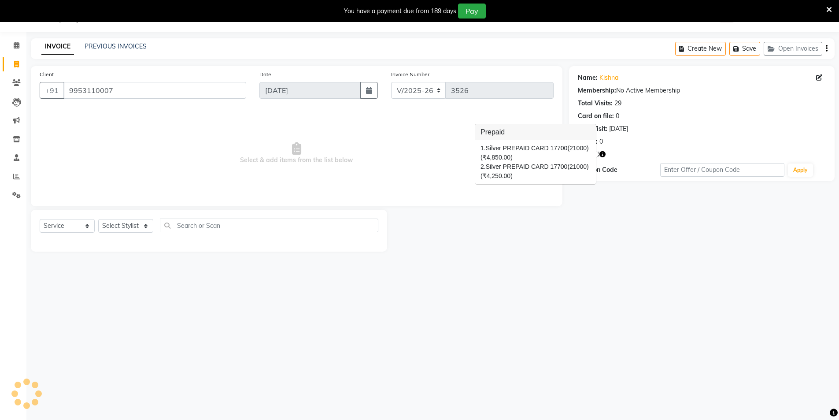
click at [495, 173] on span "(₹4,250.00)" at bounding box center [497, 175] width 32 height 7
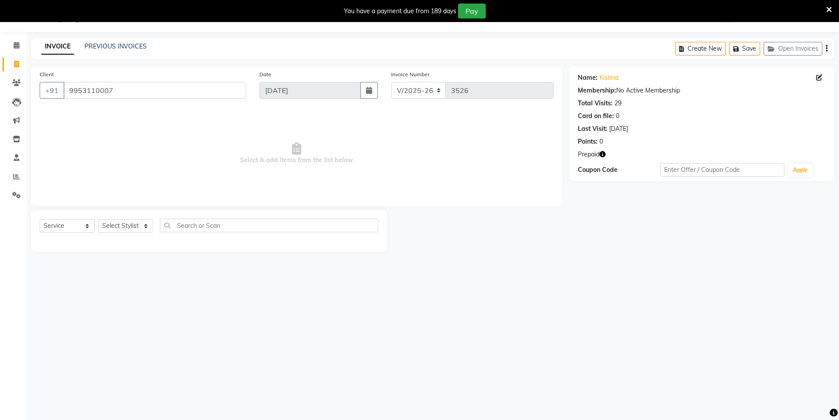
click at [606, 153] on icon "button" at bounding box center [603, 154] width 6 height 6
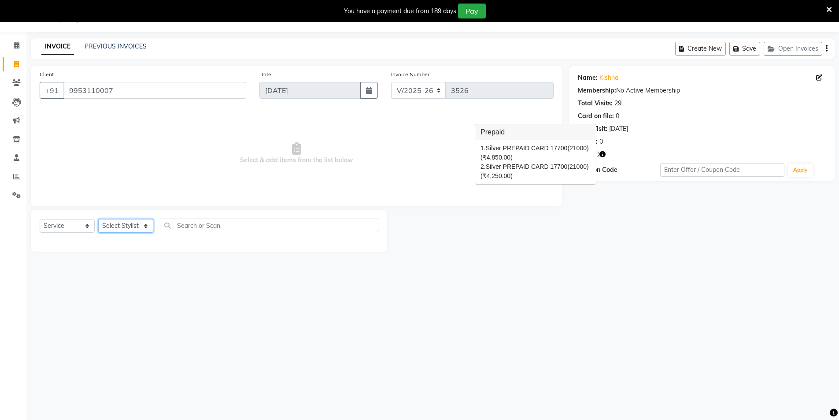
click at [131, 221] on select "Select Stylist [PERSON_NAME] [PERSON_NAME] [PERSON_NAME] [PERSON_NAME] [PERSON_…" at bounding box center [125, 226] width 55 height 14
select select "58995"
click at [98, 219] on select "Select Stylist [PERSON_NAME] [PERSON_NAME] [PERSON_NAME] [PERSON_NAME] [PERSON_…" at bounding box center [125, 226] width 55 height 14
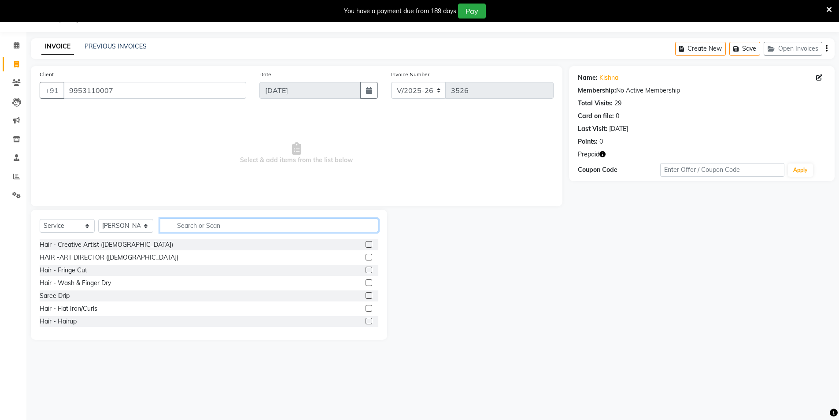
click at [201, 223] on input "text" at bounding box center [269, 226] width 219 height 14
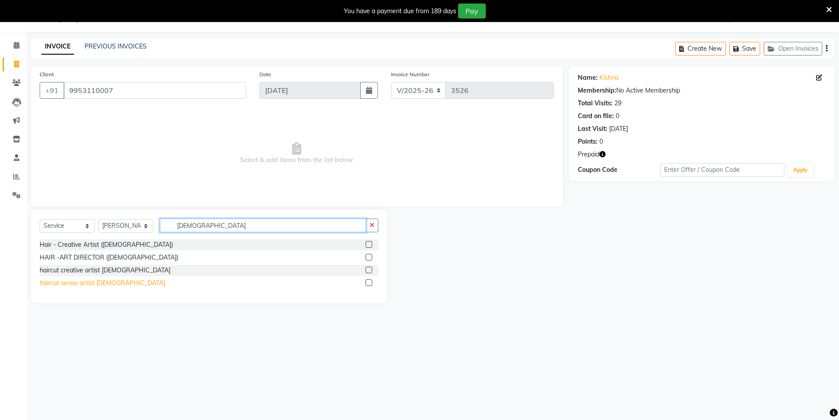
type input "[DEMOGRAPHIC_DATA]"
click at [82, 283] on div "haircut senior artist [DEMOGRAPHIC_DATA]" at bounding box center [103, 283] width 126 height 9
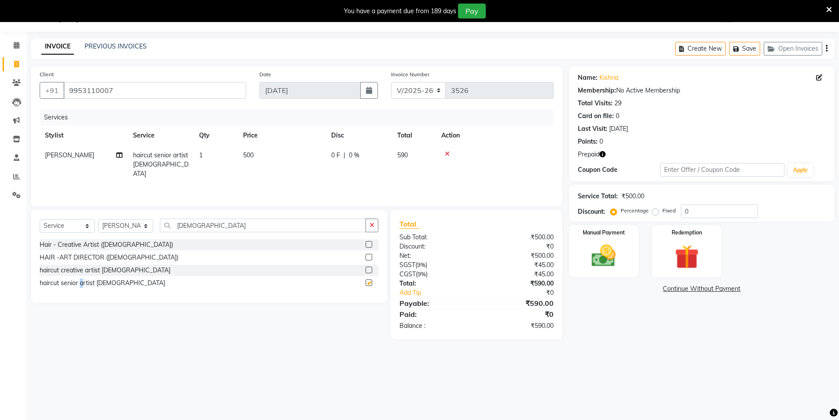
checkbox input "false"
click at [203, 223] on input "[DEMOGRAPHIC_DATA]" at bounding box center [263, 226] width 206 height 14
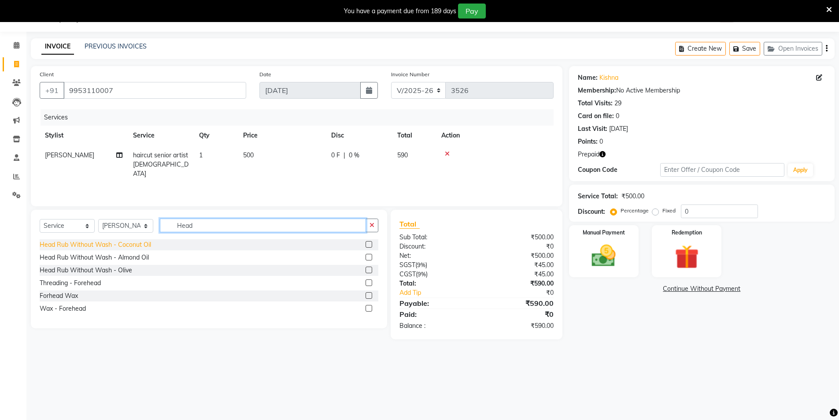
type input "Head"
click at [110, 241] on div "Head Rub Without Wash - Coconut Oil" at bounding box center [95, 244] width 111 height 9
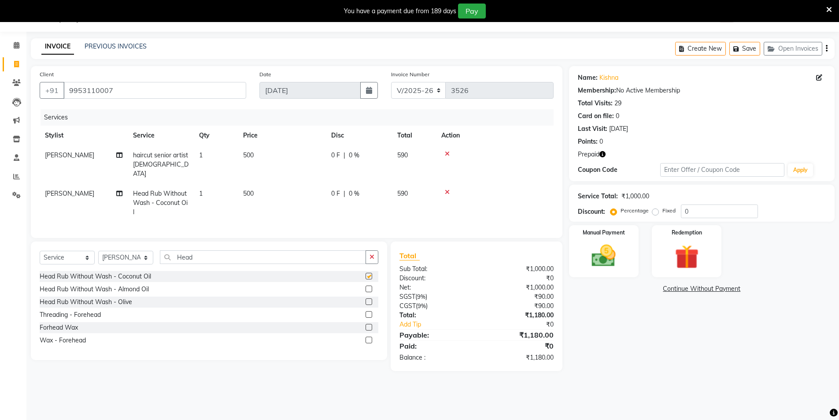
checkbox input "false"
click at [218, 250] on input "Head" at bounding box center [263, 257] width 206 height 14
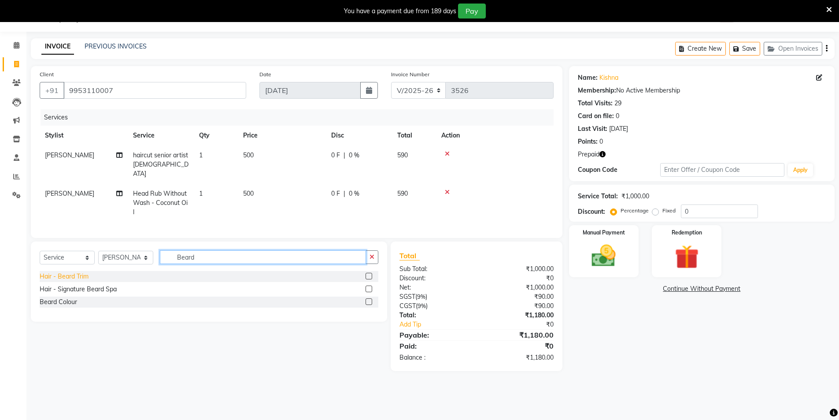
type input "Beard"
click at [57, 272] on div "Hair - Beard Trim" at bounding box center [64, 276] width 49 height 9
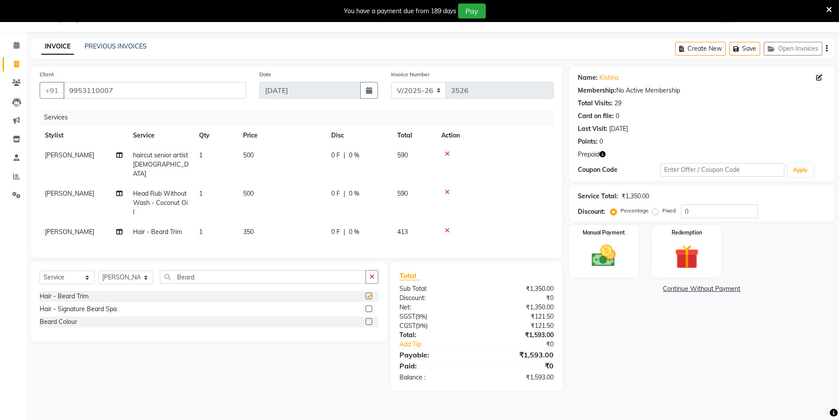
checkbox input "false"
click at [130, 277] on select "Select Stylist [PERSON_NAME] [PERSON_NAME] [PERSON_NAME] [PERSON_NAME] [PERSON_…" at bounding box center [125, 278] width 55 height 14
select select "34353"
click at [98, 271] on select "Select Stylist [PERSON_NAME] [PERSON_NAME] [PERSON_NAME] [PERSON_NAME] [PERSON_…" at bounding box center [125, 278] width 55 height 14
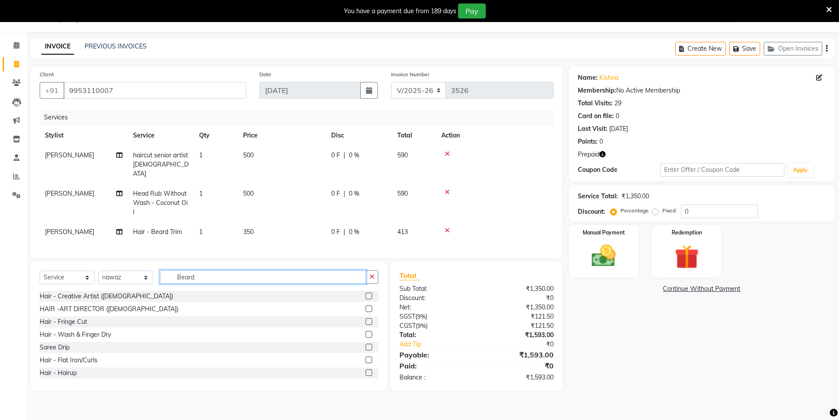
click at [265, 276] on input "Beard" at bounding box center [263, 277] width 206 height 14
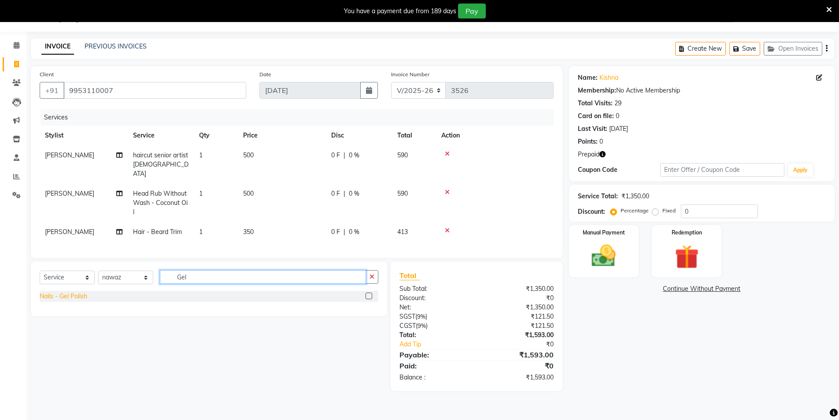
type input "Gel"
click at [78, 293] on div "Nails - Gel Polish" at bounding box center [64, 296] width 48 height 9
checkbox input "false"
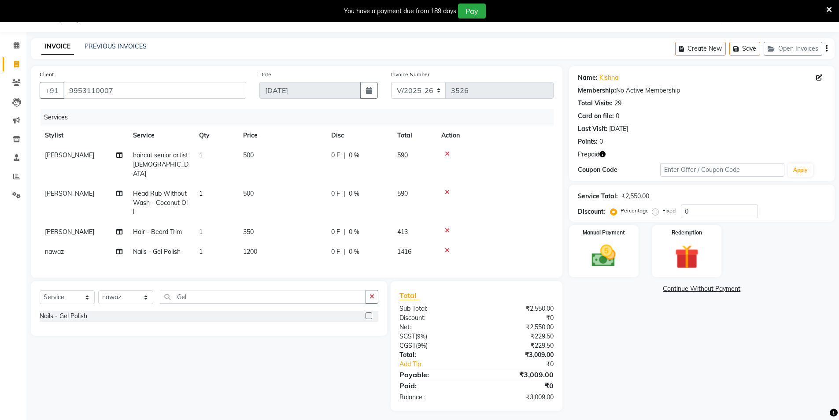
click at [285, 245] on td "1200" at bounding box center [282, 252] width 88 height 20
select select "34353"
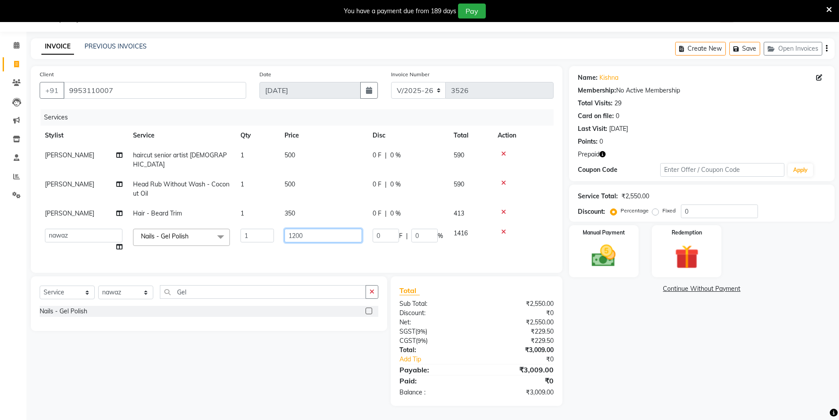
click at [322, 229] on input "1200" at bounding box center [324, 236] width 78 height 14
type input "7"
type input "800"
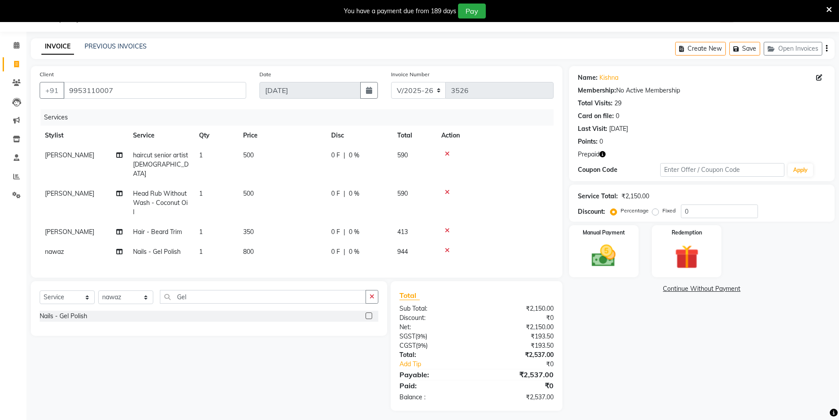
click at [636, 357] on div "Name: Kishna Membership: No Active Membership Total Visits: 29 Card on file: 0 …" at bounding box center [705, 238] width 272 height 345
click at [124, 291] on select "Select Stylist [PERSON_NAME] [PERSON_NAME] [PERSON_NAME] [PERSON_NAME] [PERSON_…" at bounding box center [125, 297] width 55 height 14
select select "20524"
click at [98, 290] on select "Select Stylist [PERSON_NAME] [PERSON_NAME] [PERSON_NAME] [PERSON_NAME] [PERSON_…" at bounding box center [125, 297] width 55 height 14
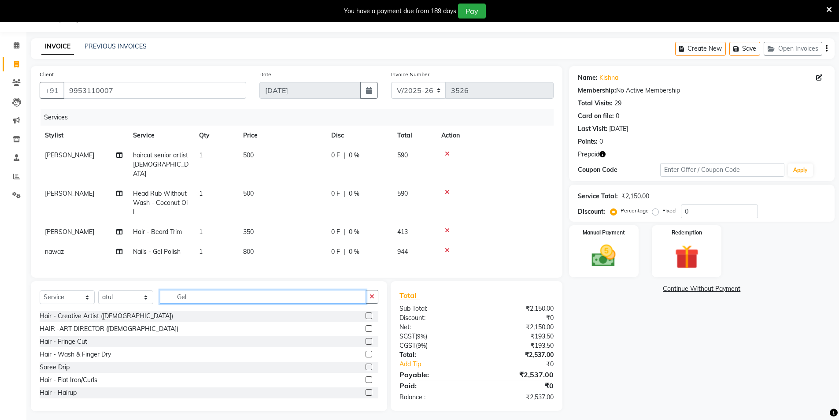
click at [217, 295] on input "Gel" at bounding box center [263, 297] width 206 height 14
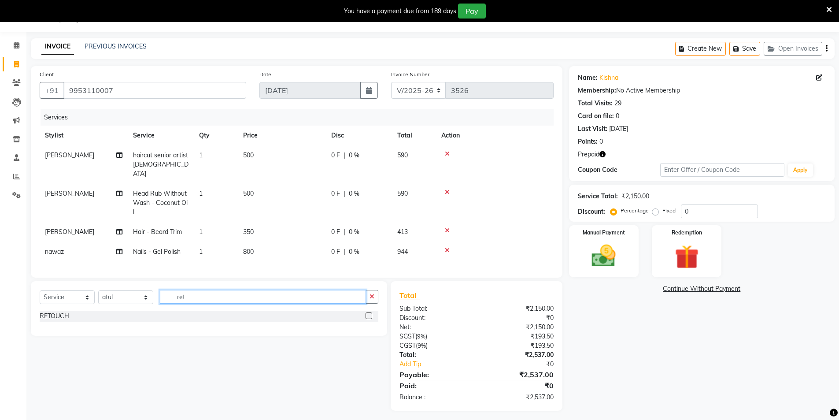
type input "ret"
click at [605, 155] on icon "button" at bounding box center [603, 154] width 6 height 6
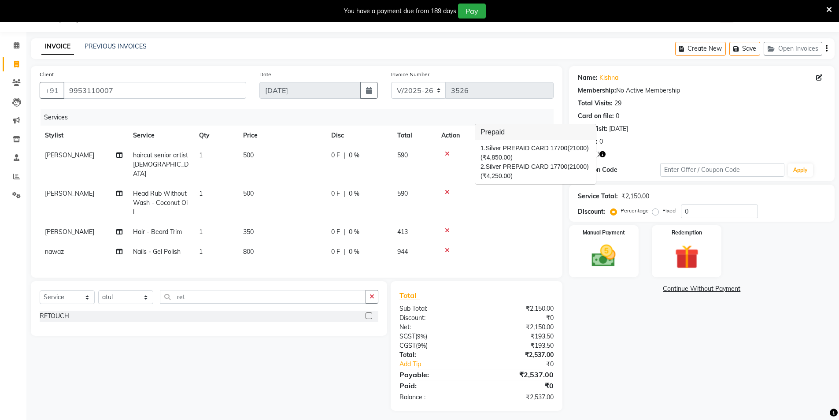
click at [209, 345] on div "Select Service Product Membership Package Voucher Prepaid Gift Card Select Styl…" at bounding box center [205, 346] width 363 height 130
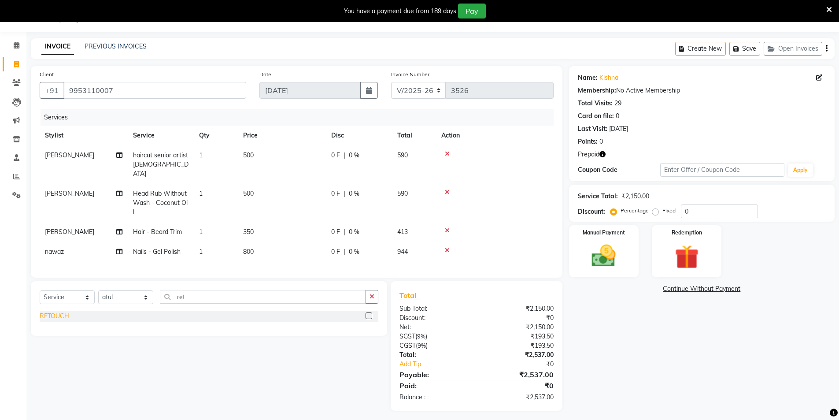
click at [64, 313] on div "RETOUCH" at bounding box center [55, 316] width 30 height 9
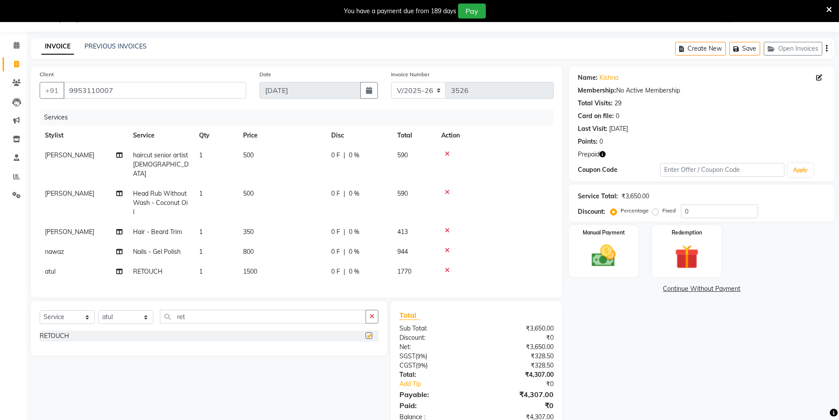
checkbox input "false"
click at [281, 262] on td "1500" at bounding box center [282, 272] width 88 height 20
select select "20524"
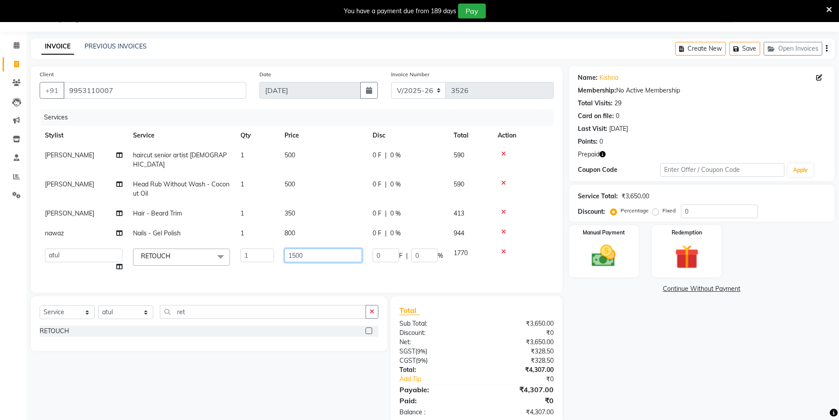
click at [308, 249] on input "1500" at bounding box center [324, 256] width 78 height 14
click at [309, 249] on input "1500" at bounding box center [324, 256] width 78 height 14
type input "2000"
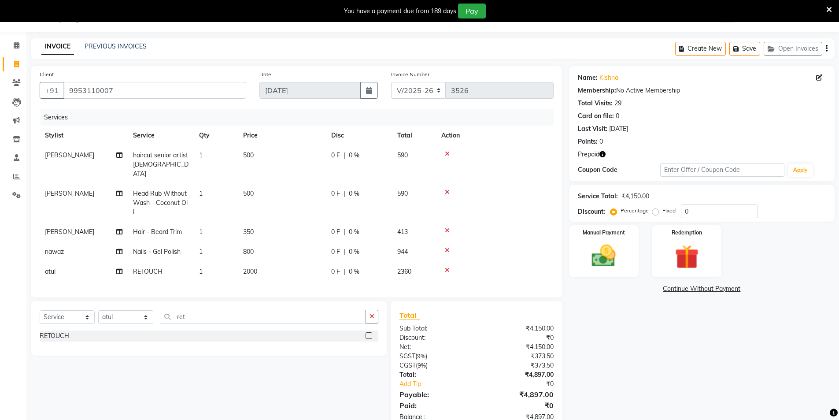
click at [639, 357] on div "Name: Kishna Membership: No Active Membership Total Visits: 29 Card on file: 0 …" at bounding box center [705, 248] width 272 height 364
click at [603, 153] on icon "button" at bounding box center [603, 154] width 6 height 6
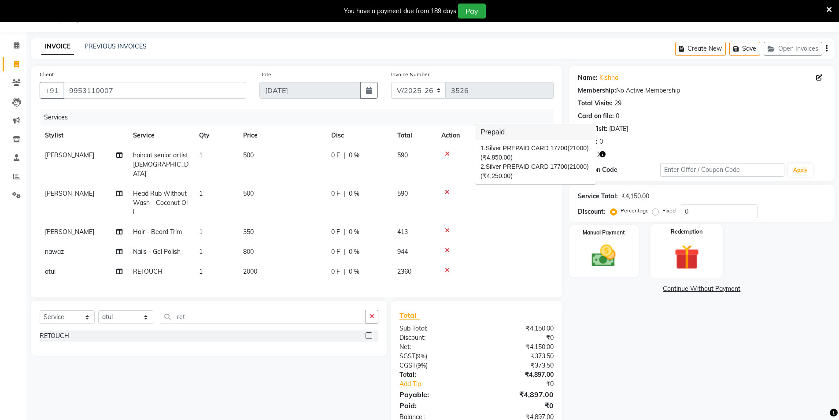
click at [680, 255] on img at bounding box center [687, 256] width 41 height 31
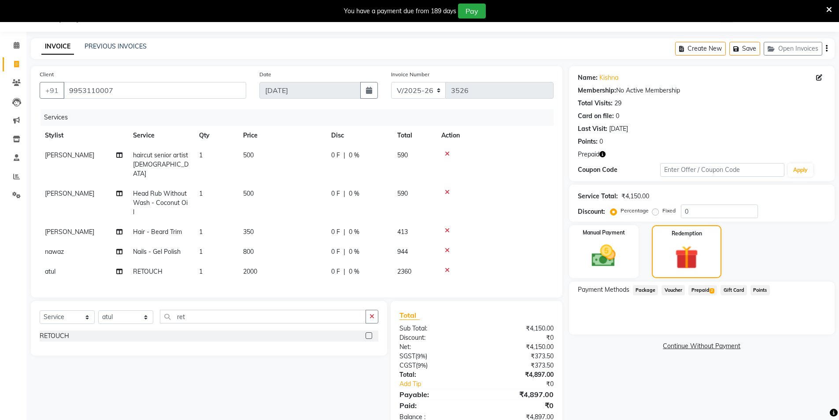
click at [704, 291] on span "Prepaid 2" at bounding box center [703, 290] width 29 height 10
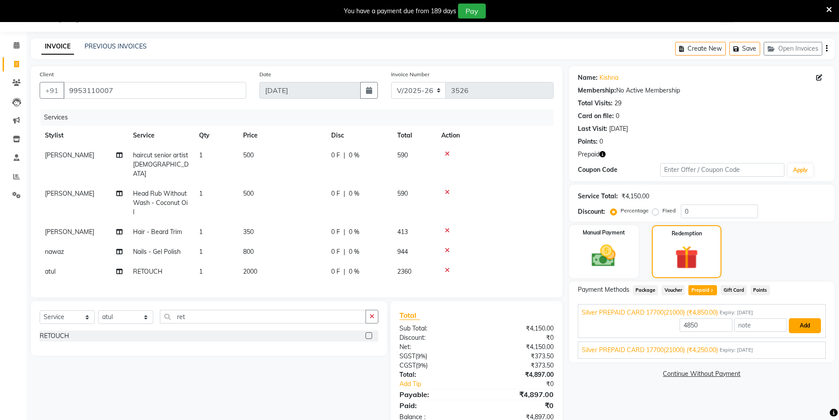
click at [807, 324] on button "Add" at bounding box center [805, 325] width 32 height 15
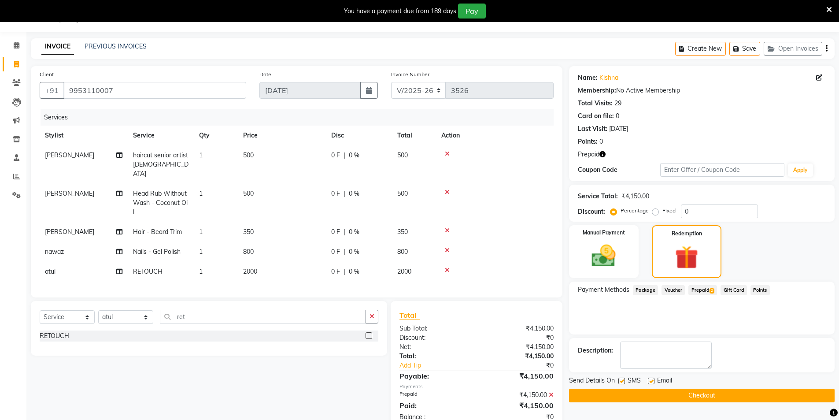
click at [603, 151] on icon "button" at bounding box center [603, 154] width 6 height 6
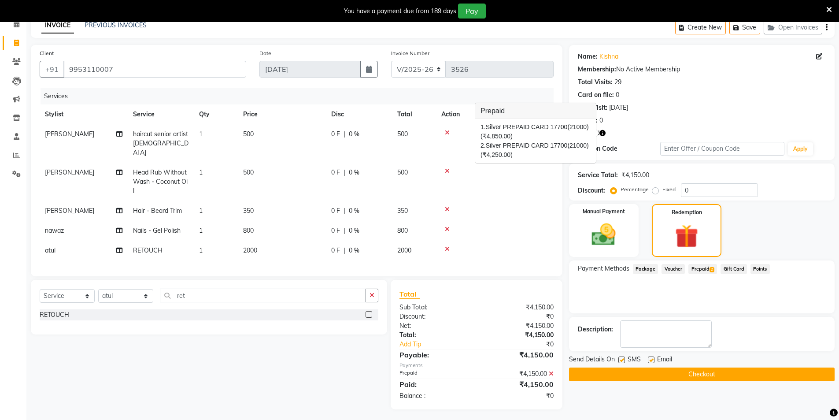
click at [706, 265] on span "Prepaid 2" at bounding box center [703, 269] width 29 height 10
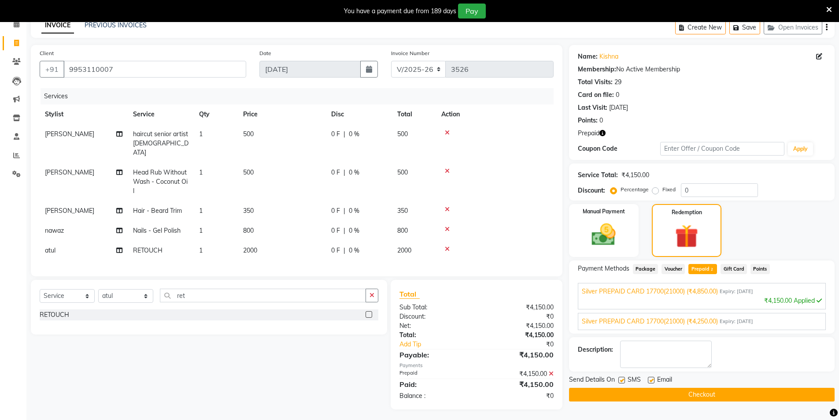
click at [693, 392] on button "Checkout" at bounding box center [702, 395] width 266 height 14
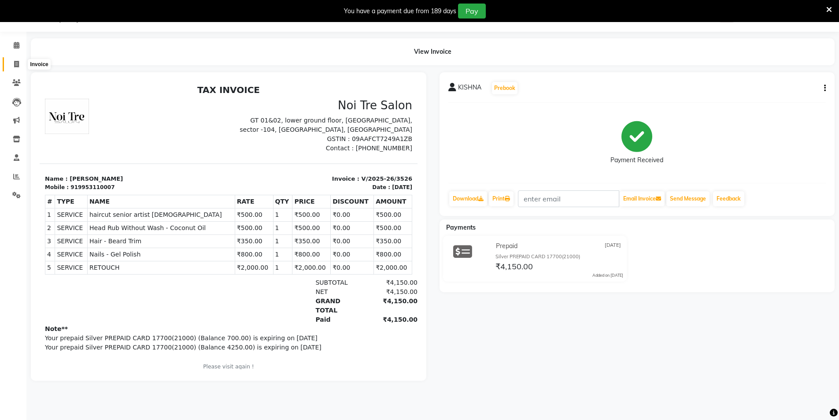
click at [15, 65] on icon at bounding box center [16, 64] width 5 height 7
select select "service"
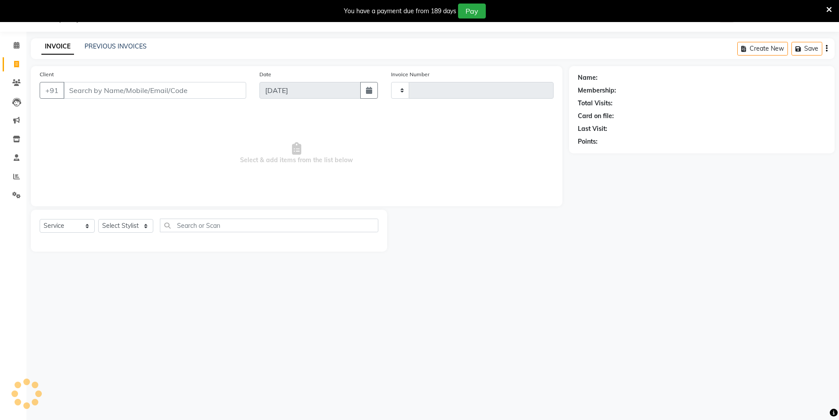
click at [89, 95] on input "Client" at bounding box center [154, 90] width 183 height 17
type input "3527"
select select "4009"
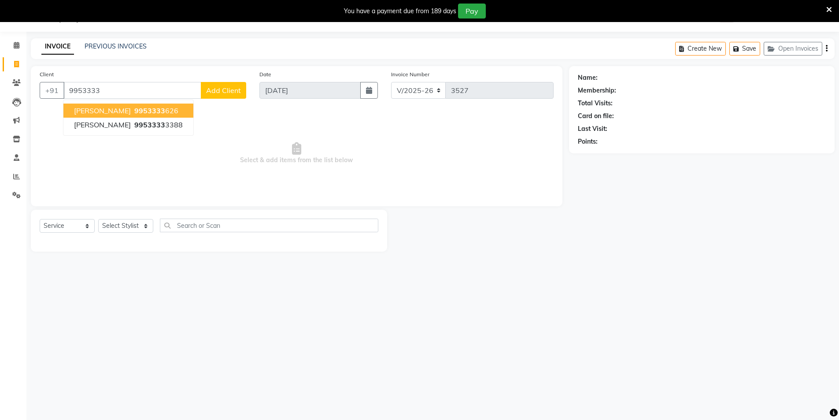
click at [134, 108] on span "9953333" at bounding box center [149, 110] width 31 height 9
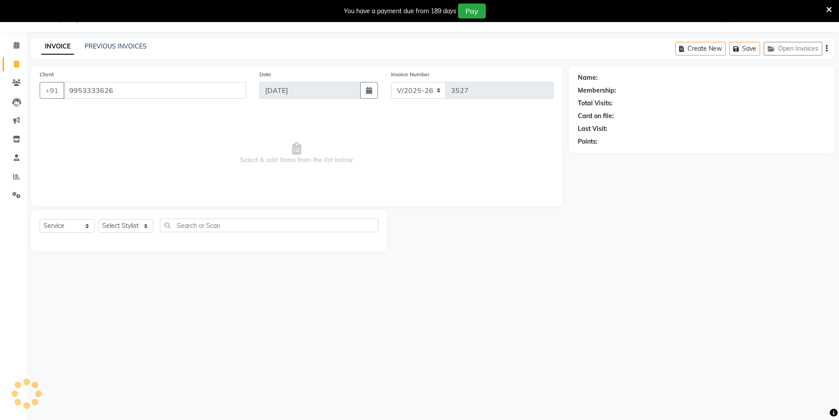
type input "9953333626"
click at [117, 221] on select "Select Stylist [PERSON_NAME] [PERSON_NAME] [PERSON_NAME] [PERSON_NAME] [PERSON_…" at bounding box center [125, 226] width 55 height 14
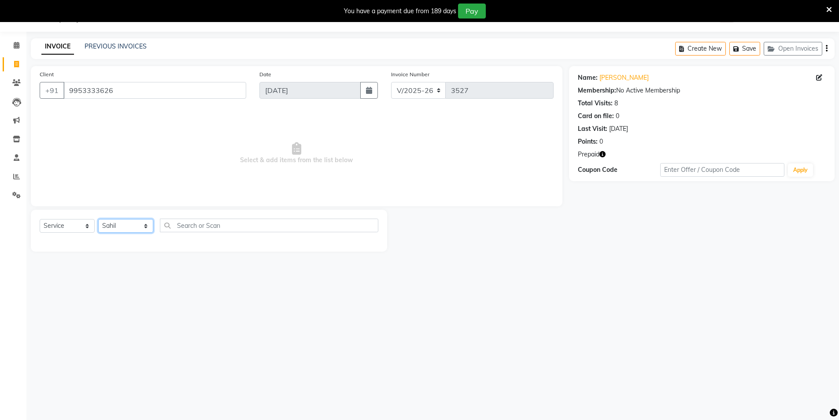
click at [98, 219] on select "Select Stylist [PERSON_NAME] [PERSON_NAME] [PERSON_NAME] [PERSON_NAME] [PERSON_…" at bounding box center [125, 226] width 55 height 14
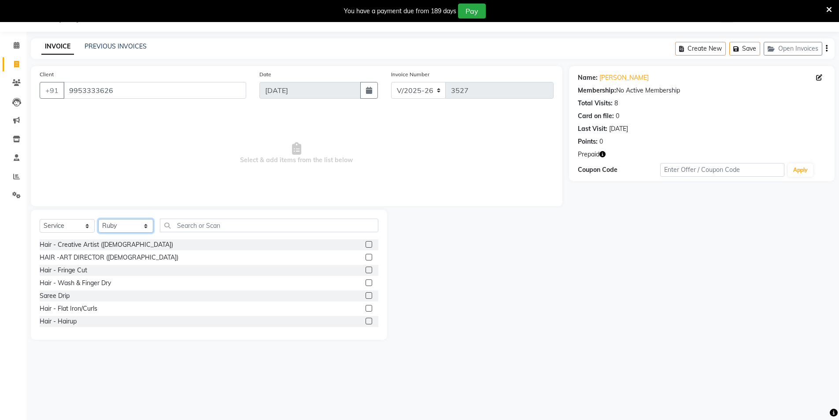
select select "34544"
click at [209, 223] on input "text" at bounding box center [269, 226] width 219 height 14
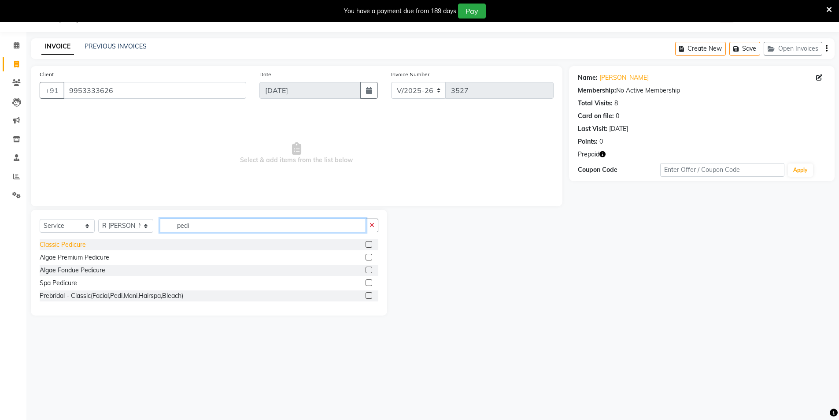
type input "pedi"
click at [77, 247] on div "Classic Pedicure" at bounding box center [63, 244] width 46 height 9
checkbox input "false"
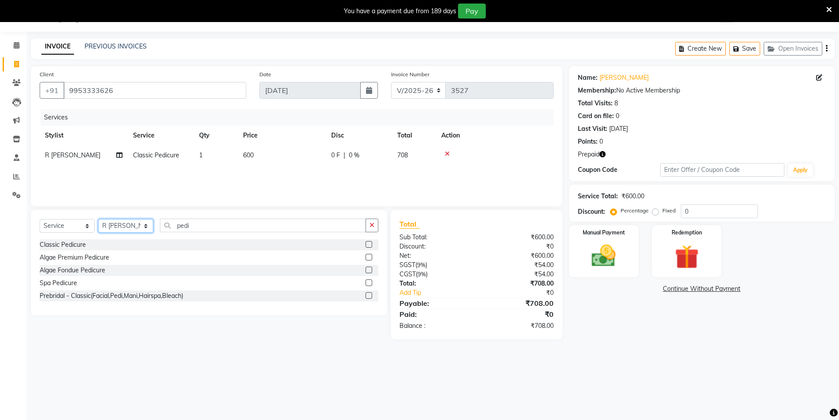
click at [126, 233] on select "Select Stylist [PERSON_NAME] [PERSON_NAME] [PERSON_NAME] [PERSON_NAME] [PERSON_…" at bounding box center [125, 226] width 55 height 14
select select "88373"
click at [98, 219] on select "Select Stylist [PERSON_NAME] [PERSON_NAME] [PERSON_NAME] [PERSON_NAME] [PERSON_…" at bounding box center [125, 226] width 55 height 14
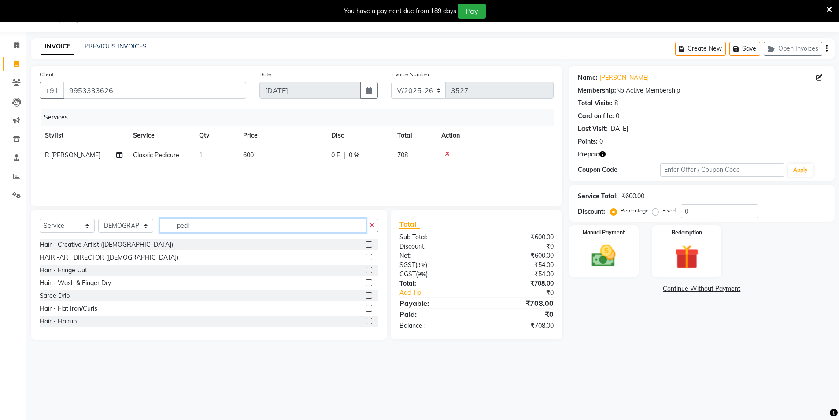
click at [204, 227] on input "pedi" at bounding box center [263, 226] width 206 height 14
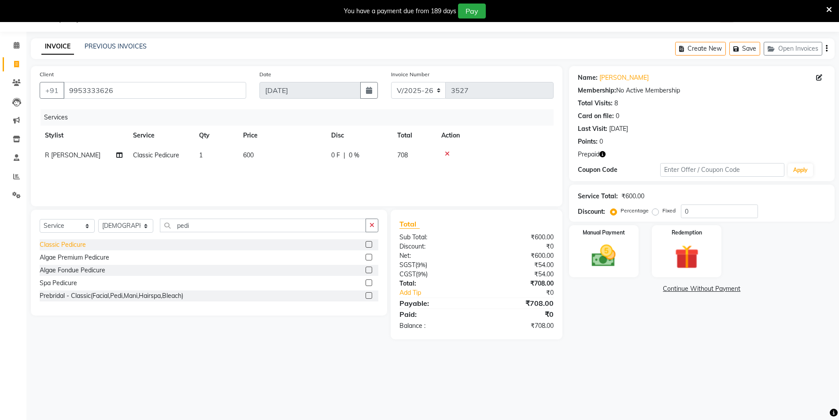
click at [78, 245] on div "Classic Pedicure" at bounding box center [63, 244] width 46 height 9
checkbox input "false"
click at [126, 228] on select "Select Stylist [PERSON_NAME] [PERSON_NAME] [PERSON_NAME] [PERSON_NAME] [PERSON_…" at bounding box center [125, 226] width 55 height 14
select select "20483"
click at [98, 220] on select "Select Stylist [PERSON_NAME] [PERSON_NAME] [PERSON_NAME] [PERSON_NAME] [PERSON_…" at bounding box center [125, 226] width 55 height 14
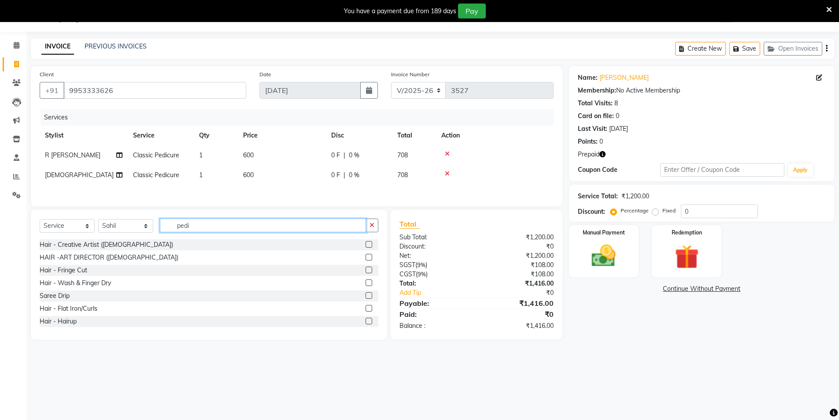
click at [216, 228] on input "pedi" at bounding box center [263, 226] width 206 height 14
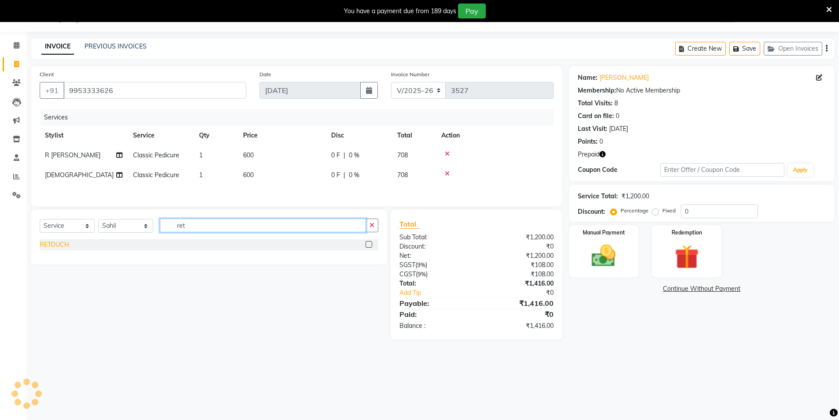
type input "ret"
click at [66, 245] on div "RETOUCH" at bounding box center [55, 244] width 30 height 9
checkbox input "false"
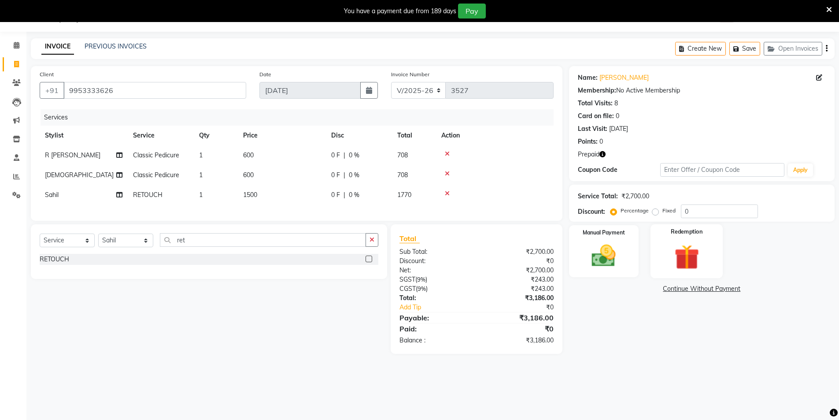
click at [670, 252] on img at bounding box center [687, 256] width 41 height 31
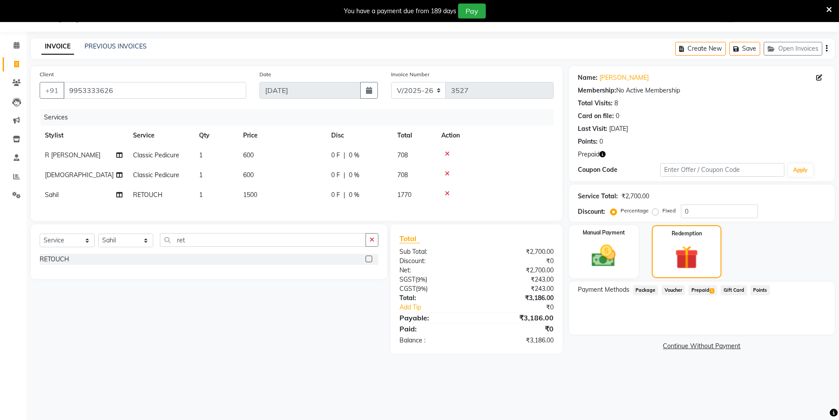
click at [707, 289] on span "Prepaid 1" at bounding box center [703, 290] width 29 height 10
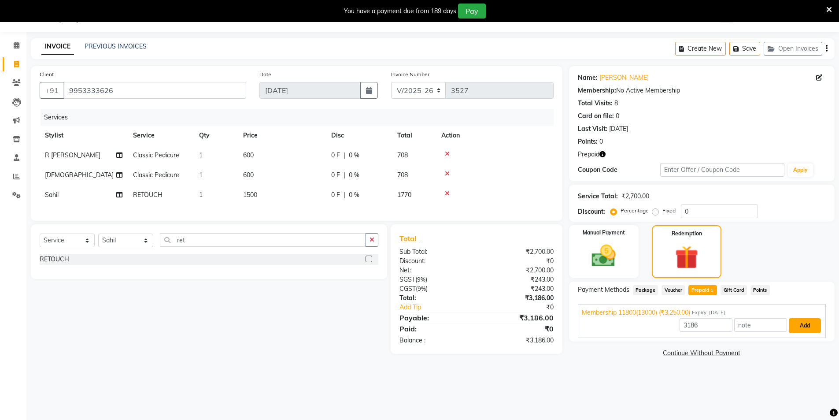
click at [814, 327] on button "Add" at bounding box center [805, 325] width 32 height 15
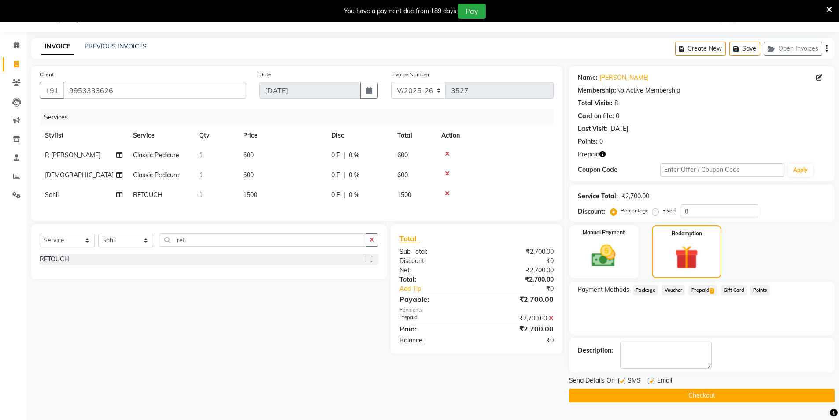
click at [725, 392] on button "Checkout" at bounding box center [702, 396] width 266 height 14
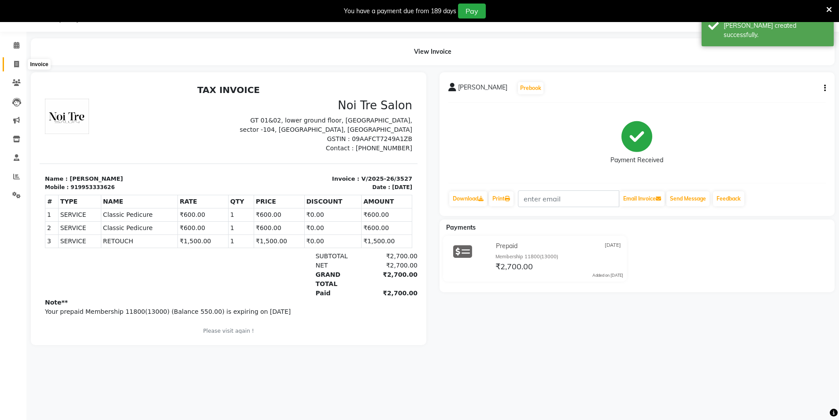
click at [20, 62] on span at bounding box center [16, 64] width 15 height 10
select select "service"
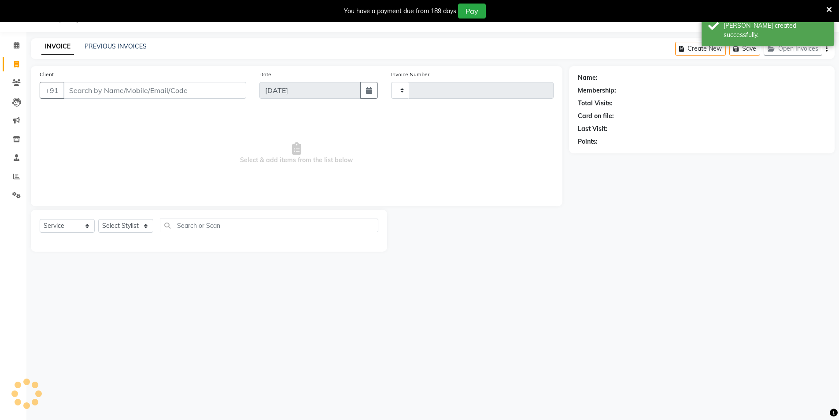
click at [98, 41] on div "INVOICE PREVIOUS INVOICES Create New Save Open Invoices" at bounding box center [433, 48] width 804 height 21
click at [97, 48] on link "PREVIOUS INVOICES" at bounding box center [116, 46] width 62 height 8
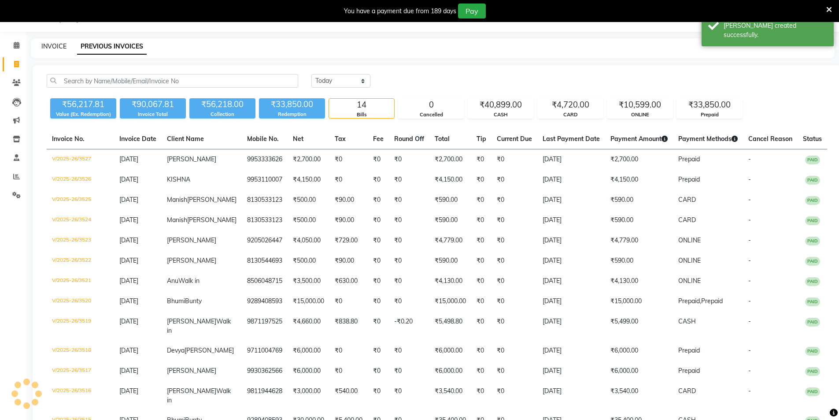
click at [63, 47] on link "INVOICE" at bounding box center [53, 46] width 25 height 8
select select "service"
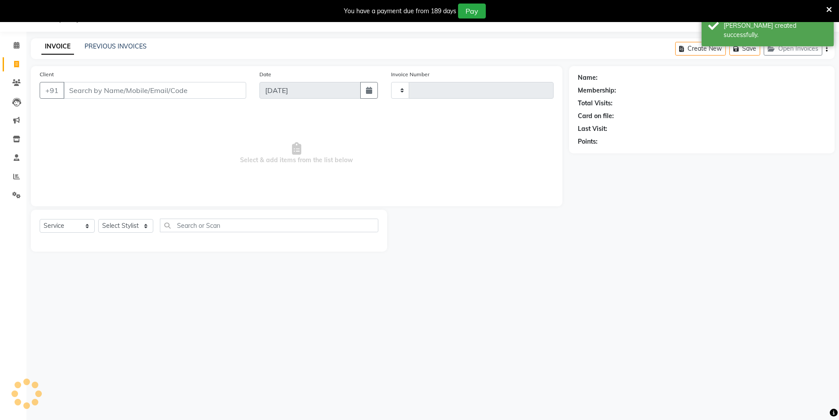
type input "3528"
select select "4009"
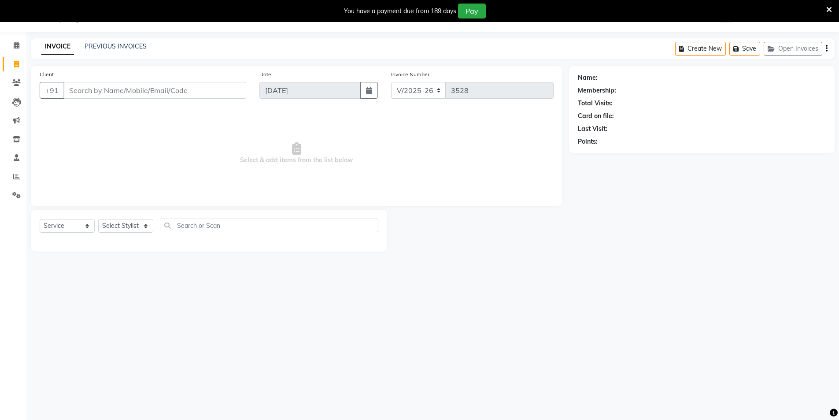
click at [84, 94] on input "Client" at bounding box center [154, 90] width 183 height 17
click at [188, 96] on input "Client" at bounding box center [154, 90] width 183 height 17
click at [194, 91] on input "Client" at bounding box center [154, 90] width 183 height 17
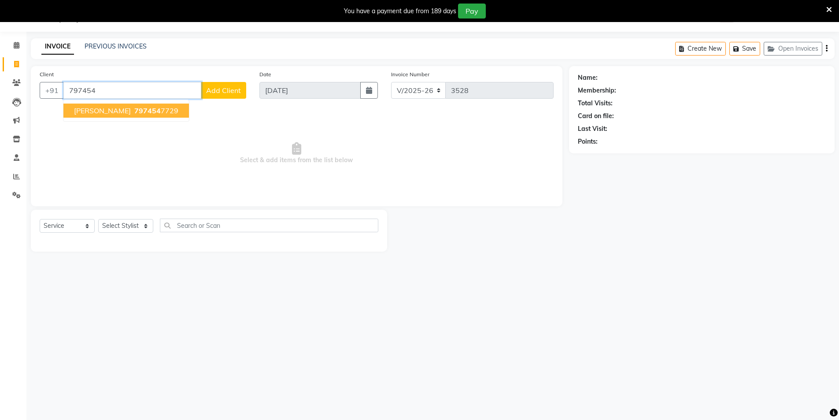
click at [147, 107] on button "[PERSON_NAME] 797454 7729" at bounding box center [126, 111] width 126 height 14
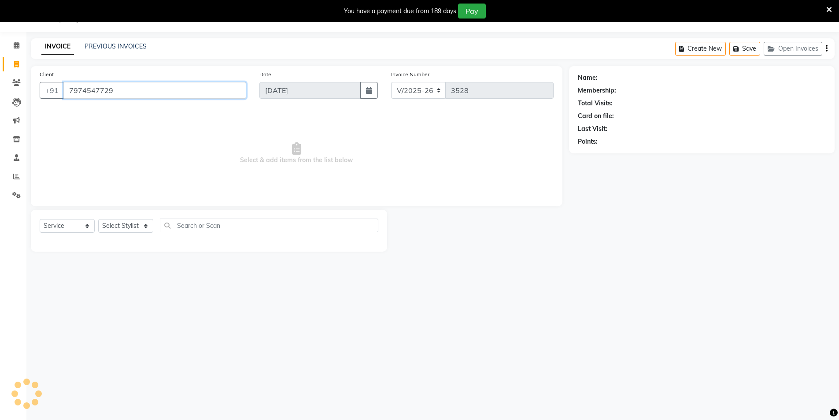
type input "7974547729"
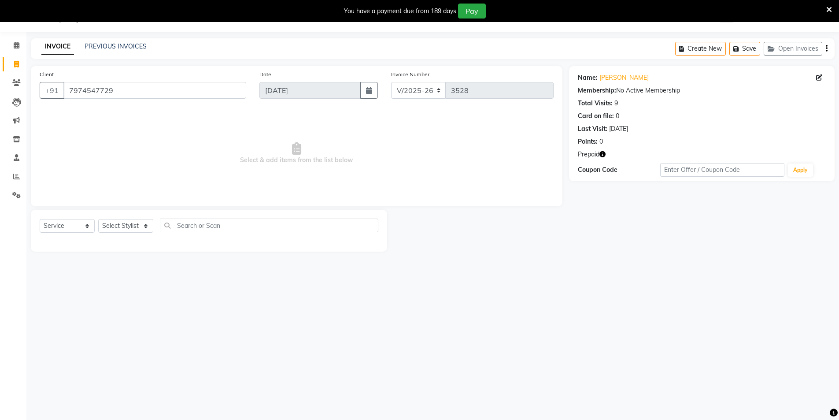
click at [602, 154] on icon "button" at bounding box center [603, 154] width 6 height 6
click at [136, 230] on select "Select Stylist [PERSON_NAME] [PERSON_NAME] [PERSON_NAME] [PERSON_NAME] [PERSON_…" at bounding box center [125, 226] width 55 height 14
select select "20483"
click at [98, 219] on select "Select Stylist [PERSON_NAME] [PERSON_NAME] [PERSON_NAME] [PERSON_NAME] [PERSON_…" at bounding box center [125, 226] width 55 height 14
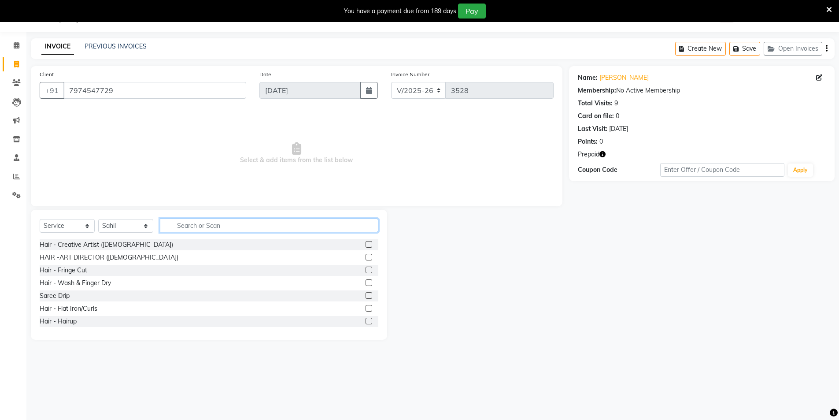
click at [177, 230] on input "text" at bounding box center [269, 226] width 219 height 14
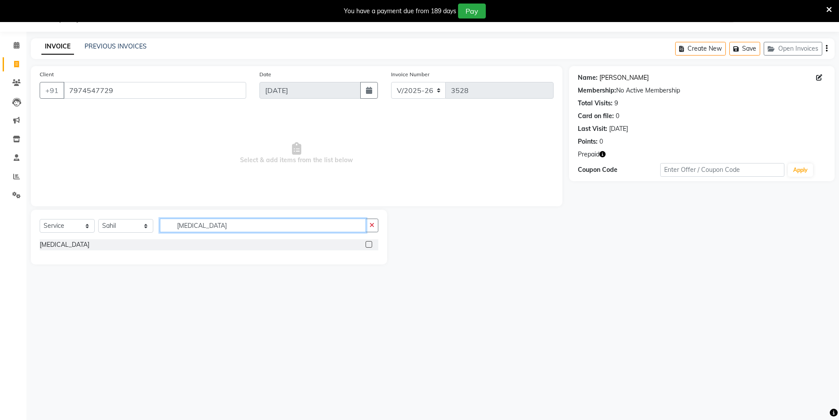
type input "[MEDICAL_DATA]"
click at [611, 76] on link "[PERSON_NAME]" at bounding box center [624, 77] width 49 height 9
drag, startPoint x: 52, startPoint y: 242, endPoint x: 60, endPoint y: 234, distance: 11.9
click at [51, 242] on div "[MEDICAL_DATA]" at bounding box center [65, 244] width 50 height 9
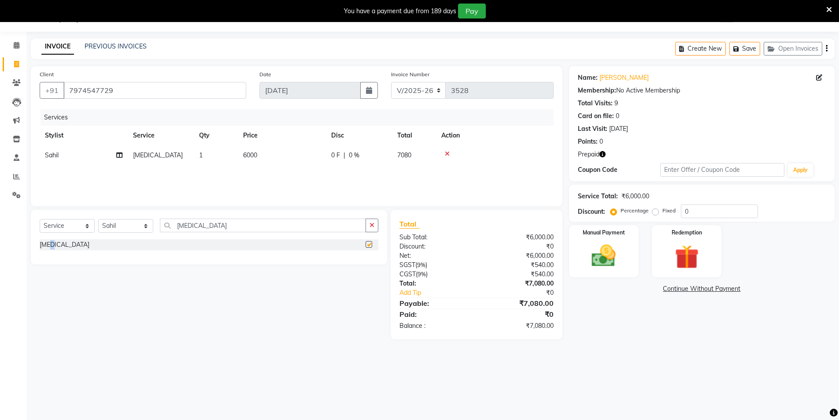
checkbox input "false"
click at [282, 155] on td "6000" at bounding box center [282, 155] width 88 height 20
select select "20483"
click at [309, 153] on input "6000" at bounding box center [324, 158] width 78 height 14
click at [310, 154] on input "6000" at bounding box center [324, 158] width 78 height 14
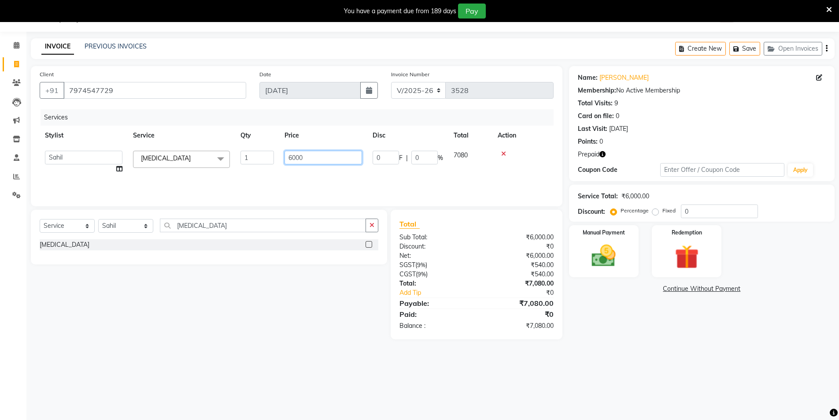
click at [310, 154] on input "6000" at bounding box center [324, 158] width 78 height 14
type input "6500"
click at [644, 340] on main "INVOICE PREVIOUS INVOICES Create New Save Open Invoices Client [PHONE_NUMBER] D…" at bounding box center [432, 195] width 813 height 314
click at [704, 248] on img at bounding box center [687, 256] width 41 height 31
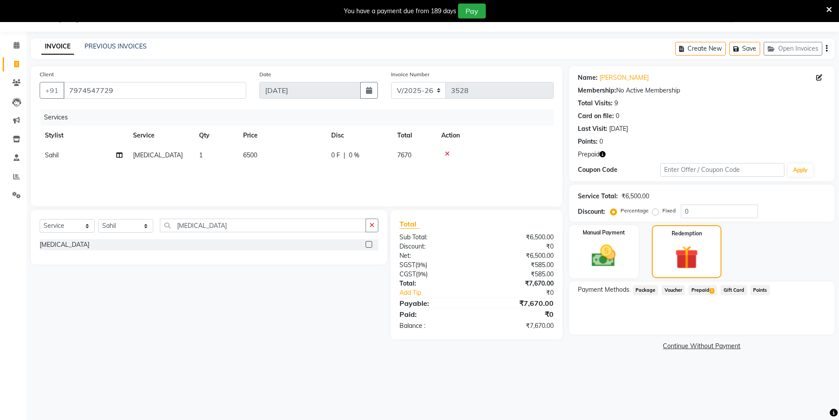
click at [702, 289] on span "Prepaid 1" at bounding box center [703, 290] width 29 height 10
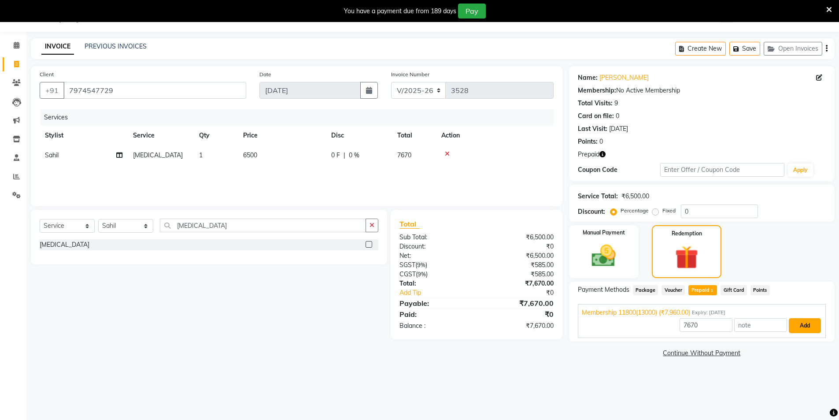
click at [802, 323] on button "Add" at bounding box center [805, 325] width 32 height 15
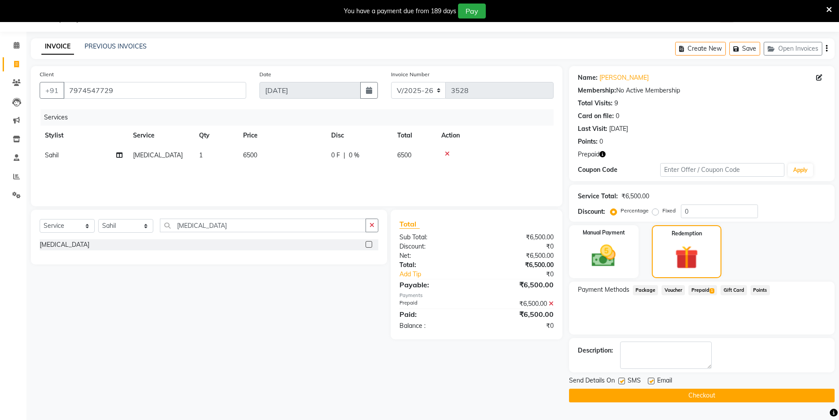
click at [650, 397] on button "Checkout" at bounding box center [702, 396] width 266 height 14
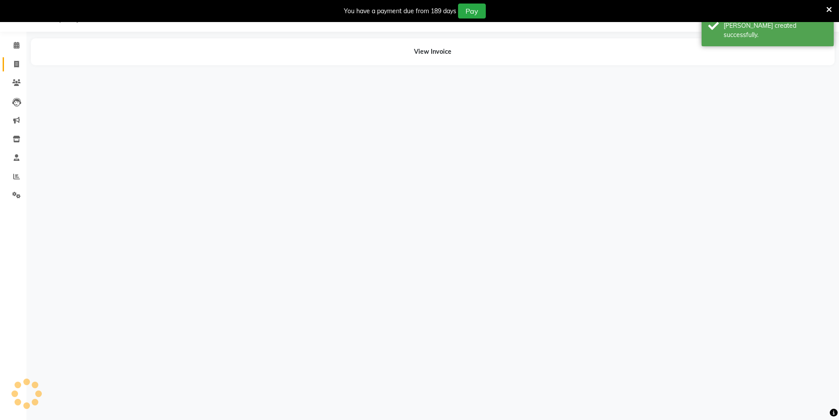
click at [5, 64] on link "Invoice" at bounding box center [13, 64] width 21 height 15
select select "service"
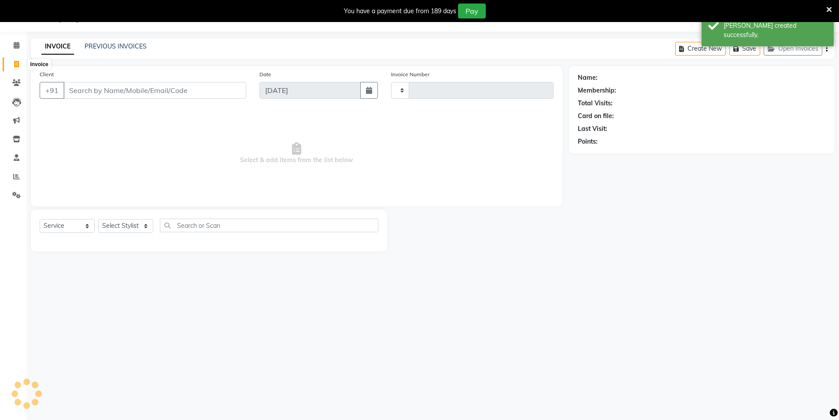
click at [15, 64] on icon at bounding box center [16, 64] width 5 height 7
select select "service"
click at [14, 63] on icon at bounding box center [16, 64] width 5 height 7
select select "service"
click at [122, 51] on div "PREVIOUS INVOICES" at bounding box center [116, 46] width 62 height 9
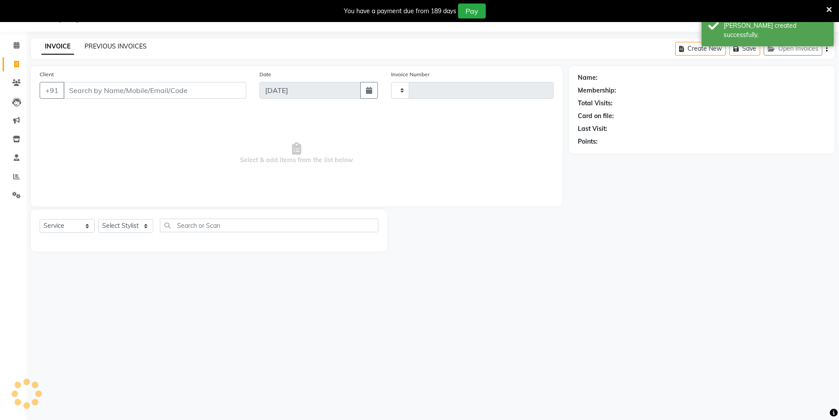
type input "3529"
select select "4009"
click at [123, 48] on link "PREVIOUS INVOICES" at bounding box center [116, 46] width 62 height 8
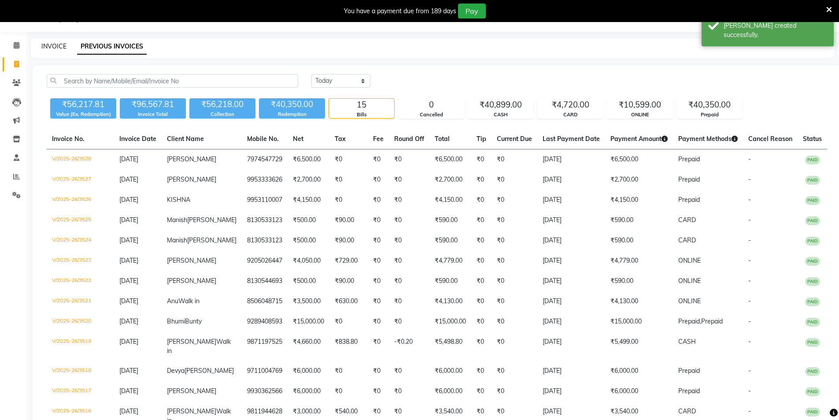
click at [54, 44] on link "INVOICE" at bounding box center [53, 46] width 25 height 8
select select "service"
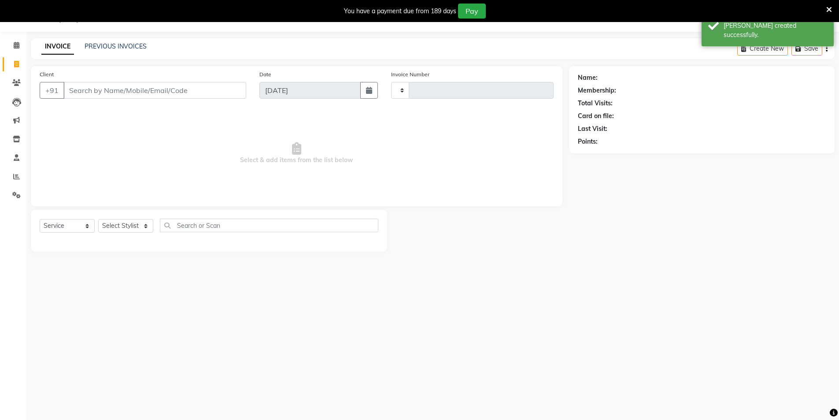
type input "3529"
select select "4009"
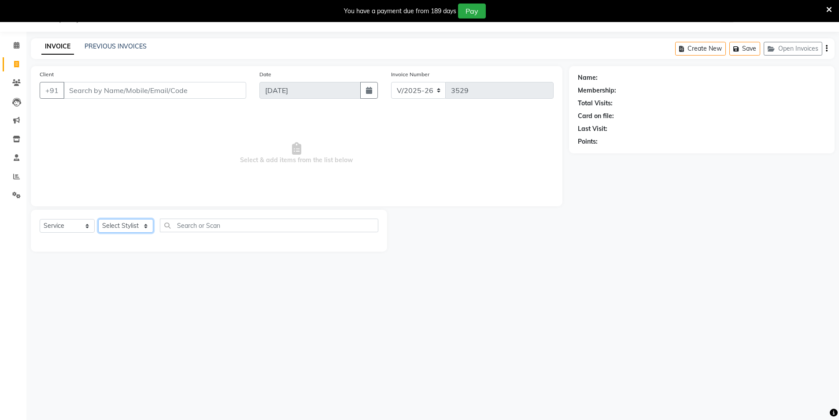
click at [117, 222] on select "Select Stylist [PERSON_NAME] [PERSON_NAME] [PERSON_NAME] [PERSON_NAME] [PERSON_…" at bounding box center [125, 226] width 55 height 14
select select "44687"
click at [98, 219] on select "Select Stylist [PERSON_NAME] [PERSON_NAME] [PERSON_NAME] [PERSON_NAME] [PERSON_…" at bounding box center [125, 226] width 55 height 14
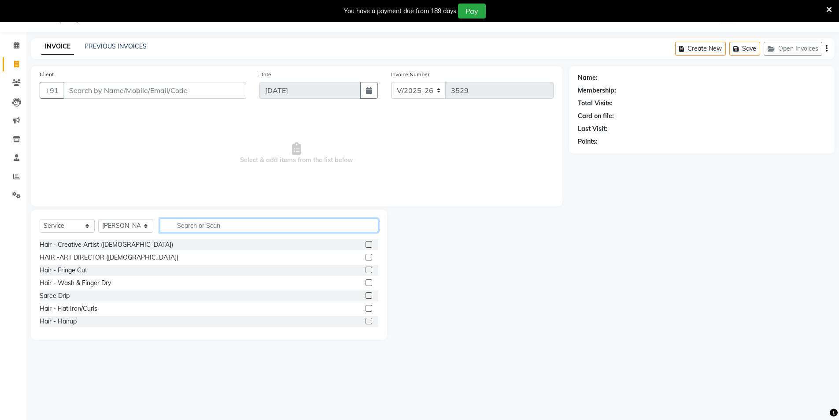
click at [197, 228] on input "text" at bounding box center [269, 226] width 219 height 14
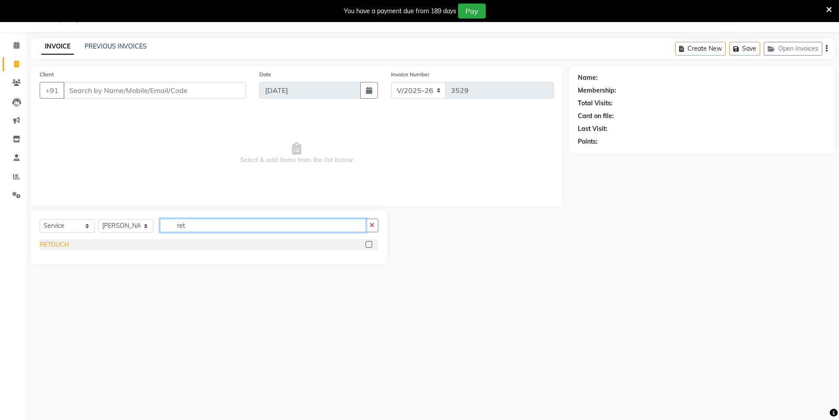
type input "ret"
click at [60, 243] on div "RETOUCH" at bounding box center [55, 244] width 30 height 9
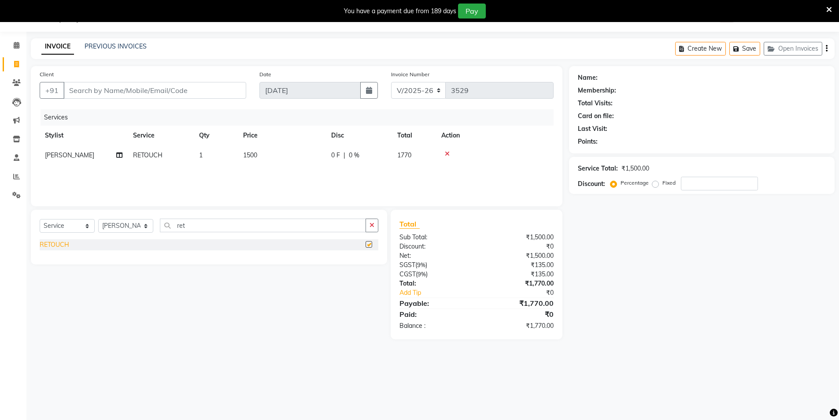
checkbox input "false"
click at [197, 227] on input "ret" at bounding box center [263, 226] width 206 height 14
click at [204, 228] on input "alph" at bounding box center [263, 226] width 206 height 14
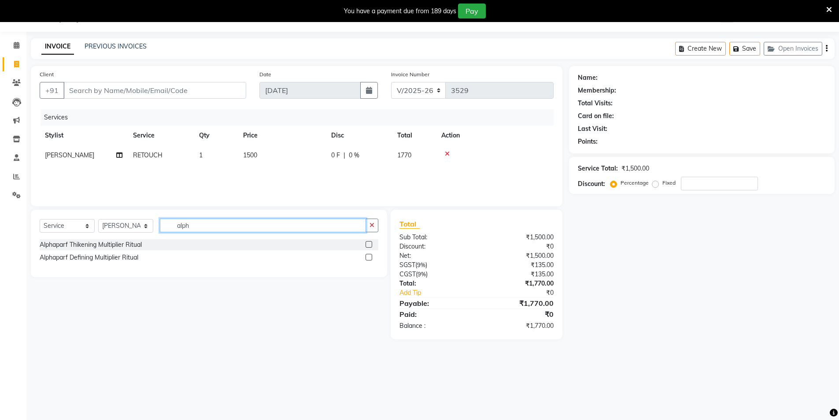
click at [204, 228] on input "alph" at bounding box center [263, 226] width 206 height 14
type input "Bot"
click at [54, 244] on div "[MEDICAL_DATA]" at bounding box center [65, 244] width 50 height 9
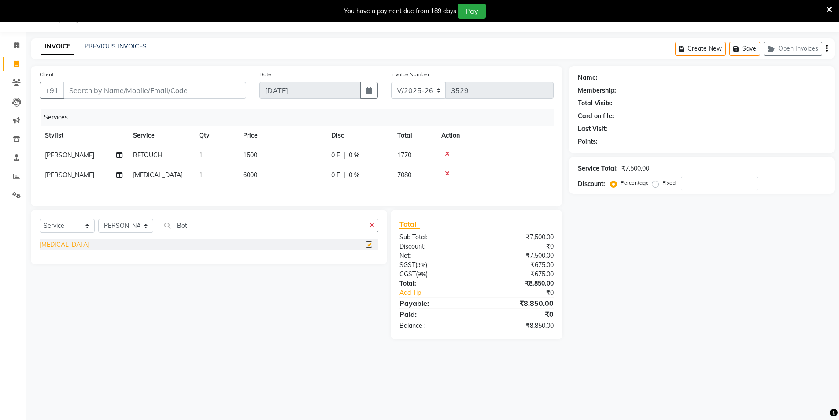
checkbox input "false"
click at [128, 226] on select "Select Stylist [PERSON_NAME] [PERSON_NAME] [PERSON_NAME] [PERSON_NAME] [PERSON_…" at bounding box center [125, 226] width 55 height 14
select select "57650"
click at [98, 220] on select "Select Stylist [PERSON_NAME] [PERSON_NAME] [PERSON_NAME] [PERSON_NAME] [PERSON_…" at bounding box center [125, 226] width 55 height 14
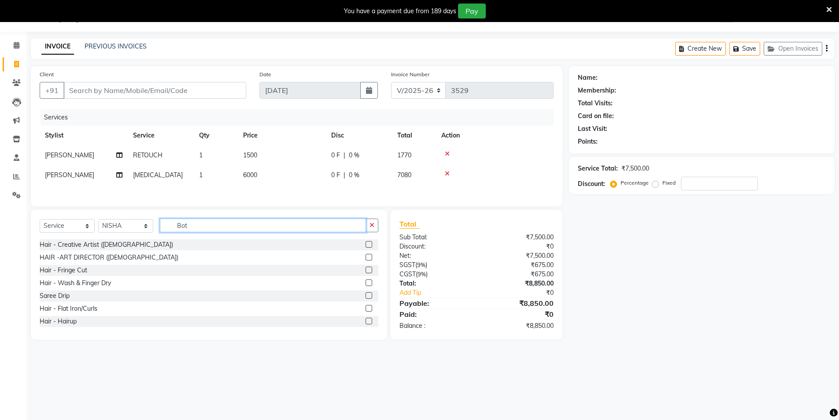
click at [225, 228] on input "Bot" at bounding box center [263, 226] width 206 height 14
type input "Full"
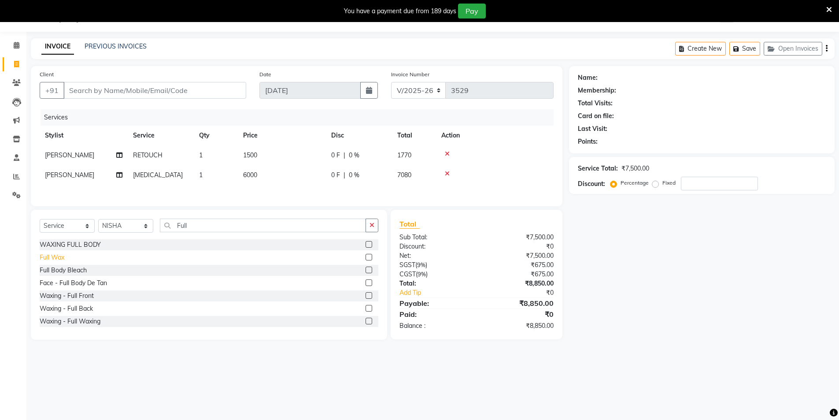
click at [55, 261] on div "Full Wax" at bounding box center [52, 257] width 25 height 9
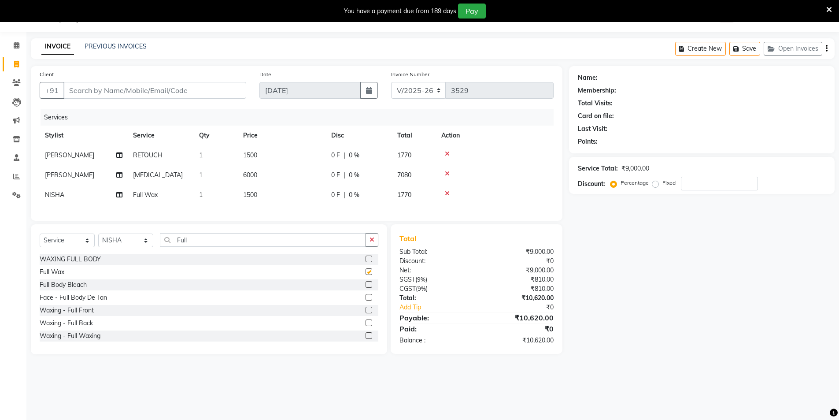
checkbox input "false"
click at [191, 246] on input "Full" at bounding box center [263, 240] width 206 height 14
click at [192, 246] on input "Full" at bounding box center [263, 240] width 206 height 14
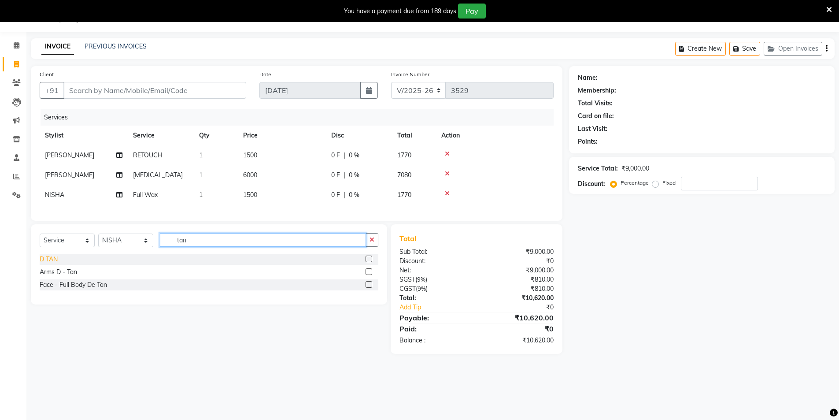
type input "tan"
click at [56, 264] on div "D TAN" at bounding box center [49, 259] width 18 height 9
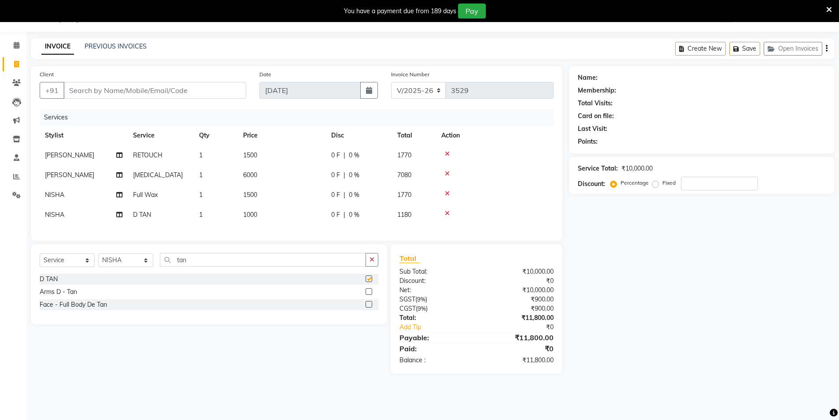
checkbox input "false"
click at [202, 264] on input "tan" at bounding box center [263, 260] width 206 height 14
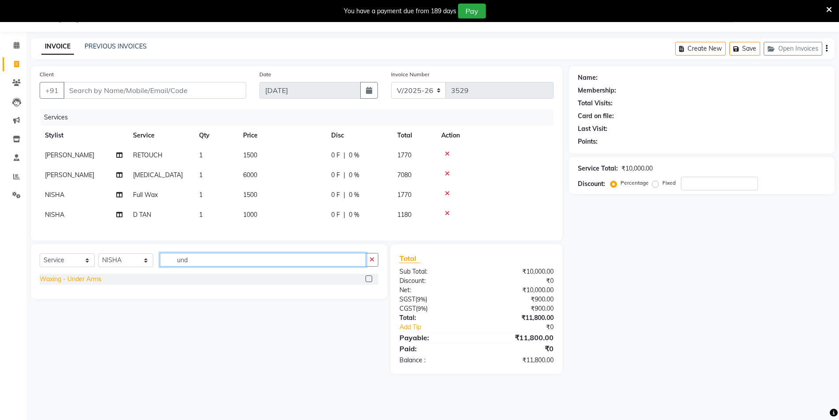
type input "und"
click at [82, 284] on div "Waxing - Under Arms" at bounding box center [71, 279] width 62 height 9
checkbox input "false"
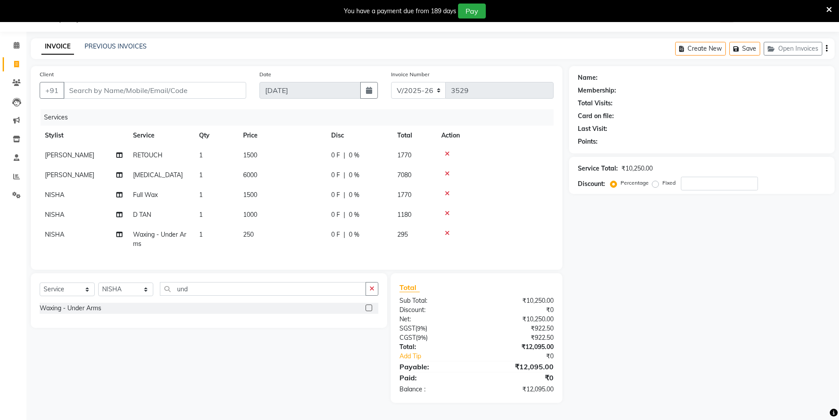
click at [290, 238] on td "250" at bounding box center [282, 239] width 88 height 29
select select "57650"
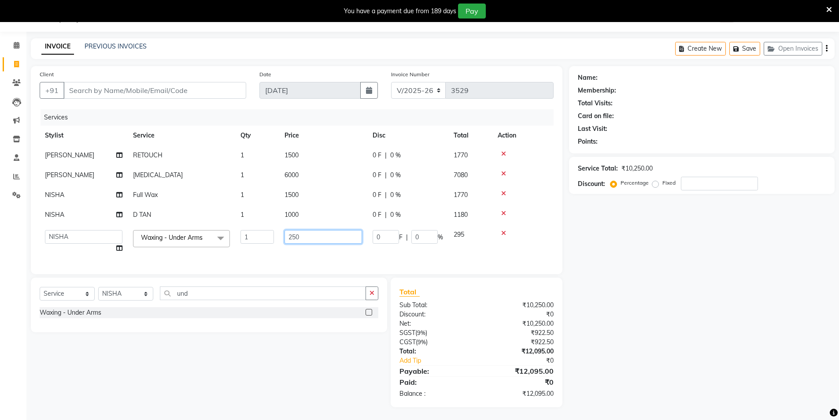
click at [302, 235] on input "250" at bounding box center [324, 237] width 78 height 14
click at [303, 235] on input "250" at bounding box center [324, 237] width 78 height 14
type input "400"
click at [207, 296] on input "und" at bounding box center [263, 293] width 206 height 14
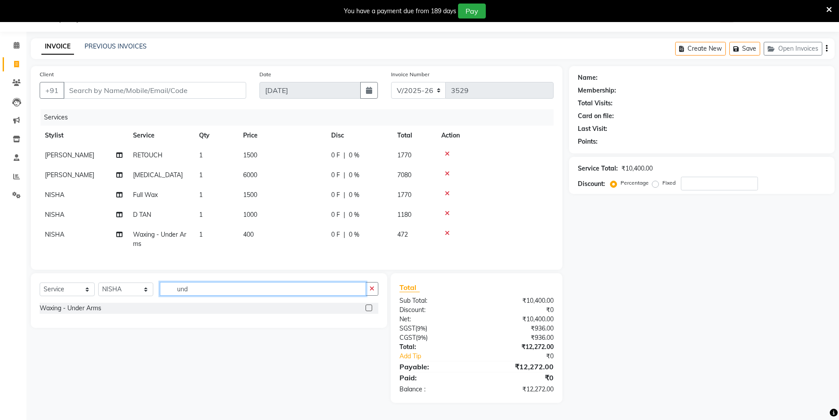
click at [207, 296] on input "und" at bounding box center [263, 289] width 206 height 14
type input "back"
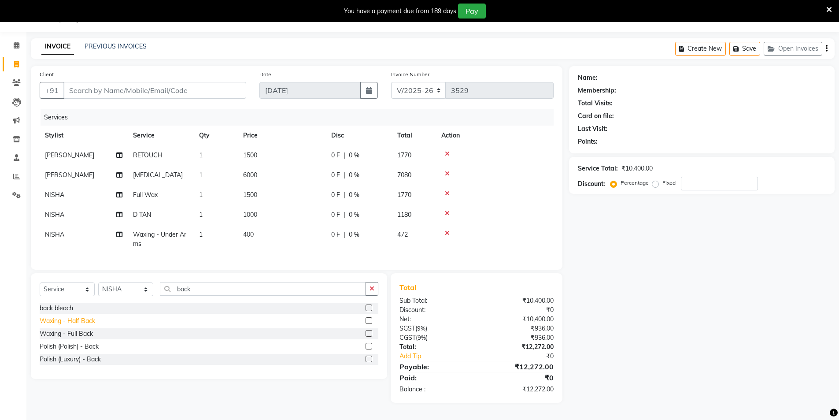
click at [89, 326] on div "Waxing - Half Back" at bounding box center [68, 320] width 56 height 9
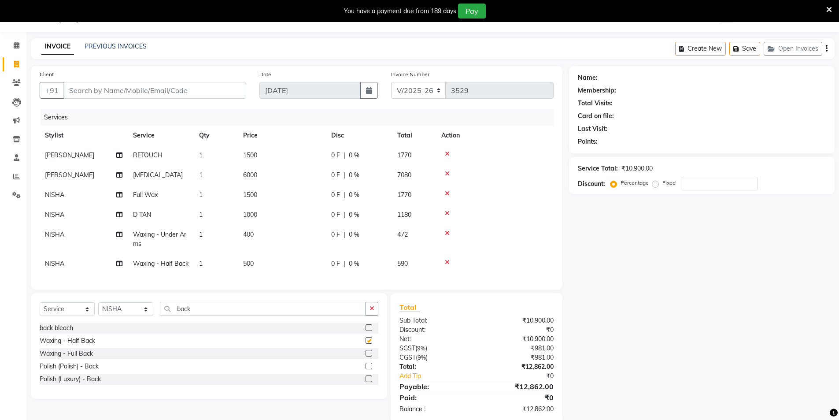
checkbox input "false"
click at [208, 316] on input "back" at bounding box center [263, 309] width 206 height 14
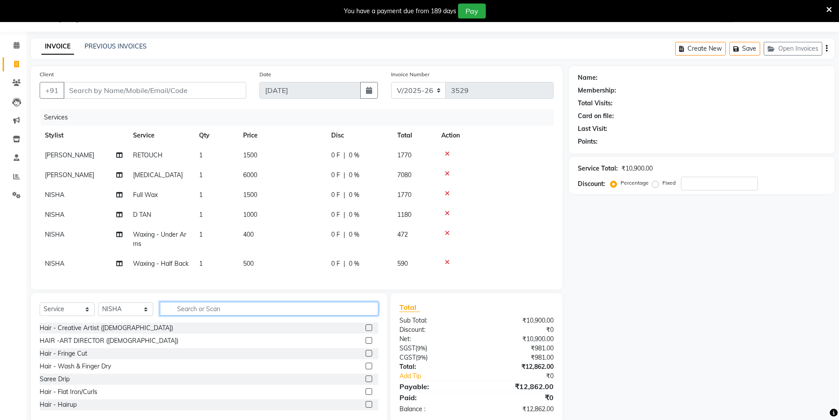
click at [208, 316] on input "text" at bounding box center [269, 309] width 219 height 14
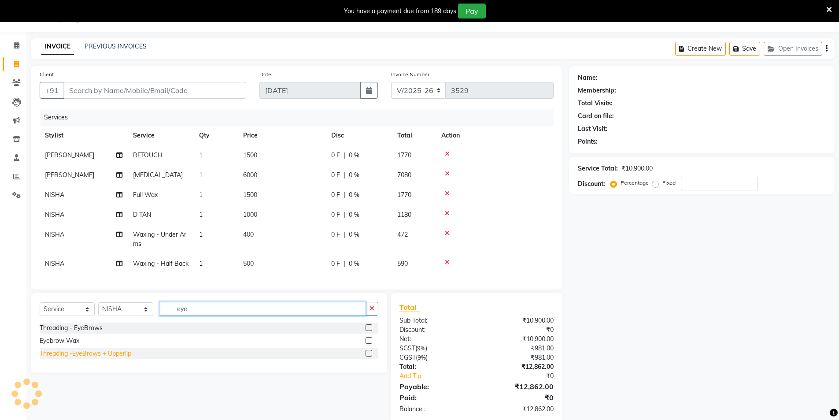
type input "eye"
click at [78, 358] on div "Threading -EyeBrows + Upperlip" at bounding box center [86, 353] width 92 height 9
checkbox input "false"
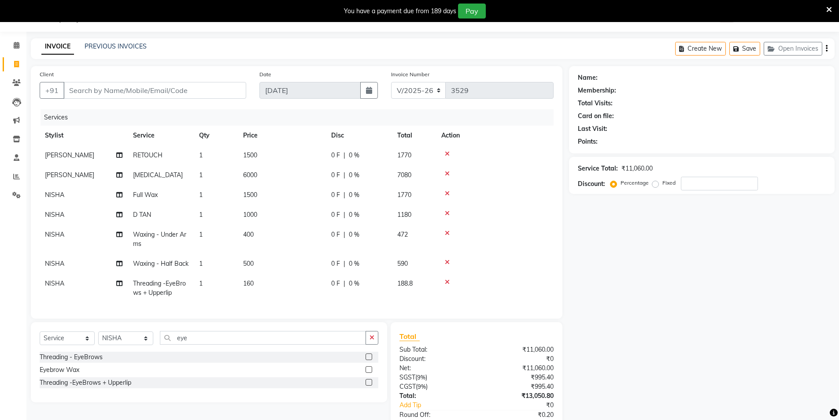
click at [215, 352] on div "Select Service Product Membership Package Voucher Prepaid Gift Card Select Styl…" at bounding box center [209, 341] width 339 height 21
click at [219, 345] on input "eye" at bounding box center [263, 338] width 206 height 14
click at [266, 172] on td "6000" at bounding box center [282, 175] width 88 height 20
select select "44687"
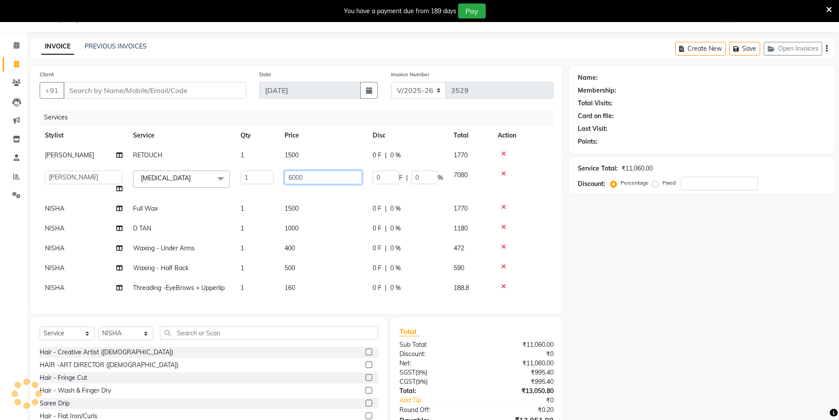
click at [294, 171] on input "6000" at bounding box center [324, 178] width 78 height 14
type input "8000"
click at [674, 328] on div "Name: Membership: Total Visits: Card on file: Last Visit: Points: Service Total…" at bounding box center [705, 261] width 272 height 390
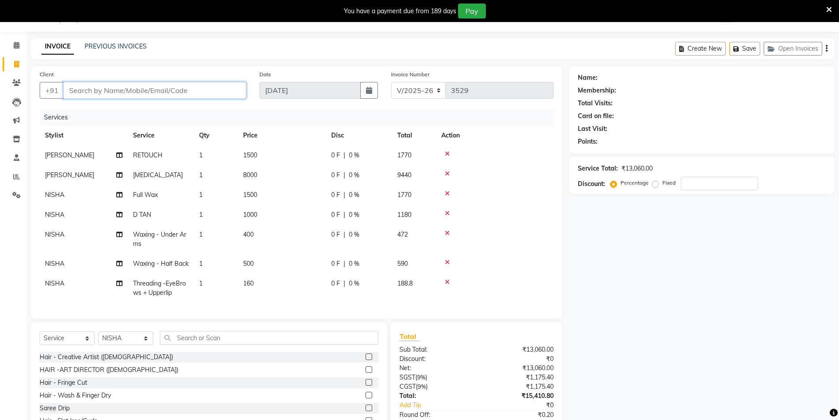
click at [205, 98] on input "Client" at bounding box center [154, 90] width 183 height 17
type input "8"
type input "0"
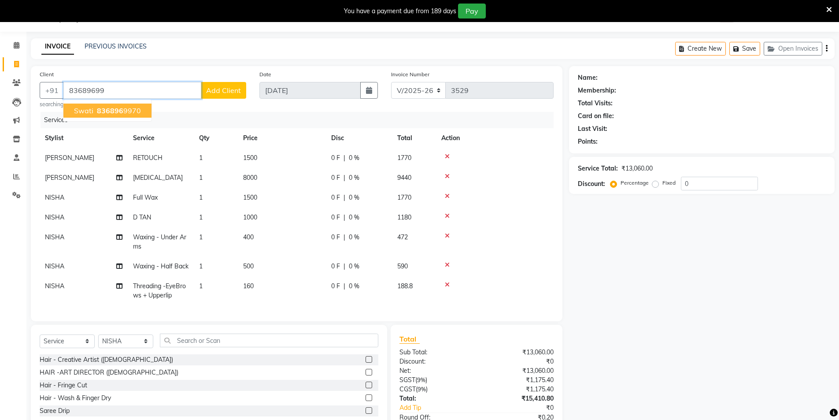
click at [118, 111] on span "836896" at bounding box center [110, 110] width 26 height 9
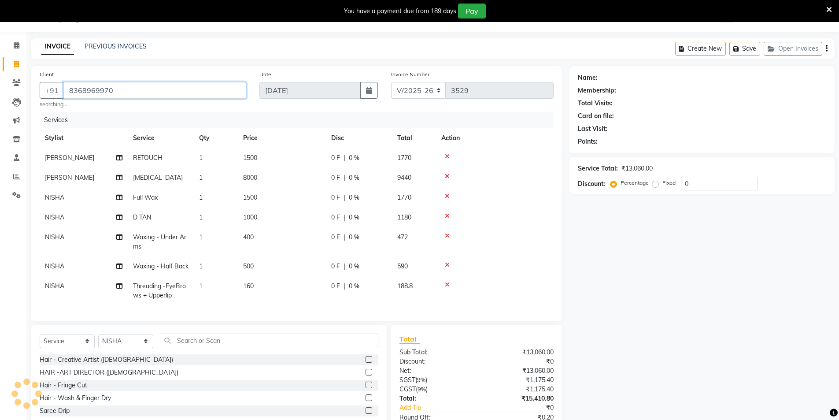
type input "8368969970"
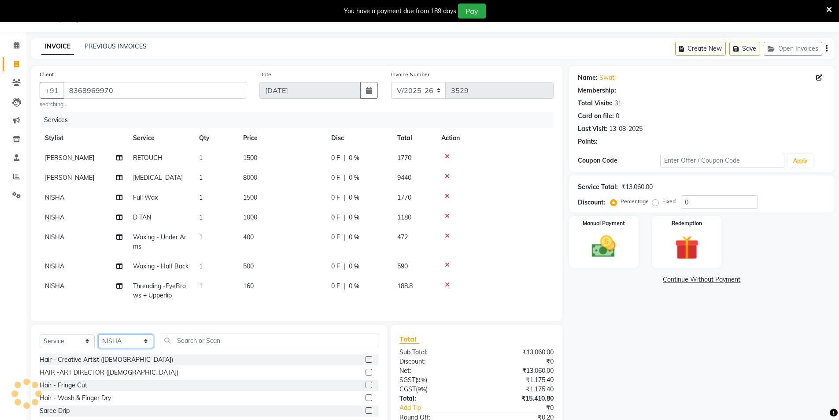
click at [116, 348] on select "Select Stylist [PERSON_NAME] [PERSON_NAME] [PERSON_NAME] [PERSON_NAME] [PERSON_…" at bounding box center [125, 341] width 55 height 14
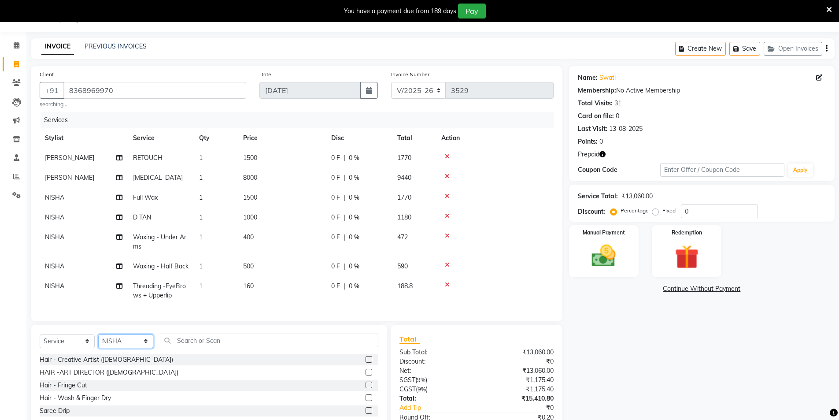
select select "34353"
click at [98, 348] on select "Select Stylist [PERSON_NAME] [PERSON_NAME] [PERSON_NAME] [PERSON_NAME] [PERSON_…" at bounding box center [125, 341] width 55 height 14
click at [189, 347] on input "text" at bounding box center [269, 341] width 219 height 14
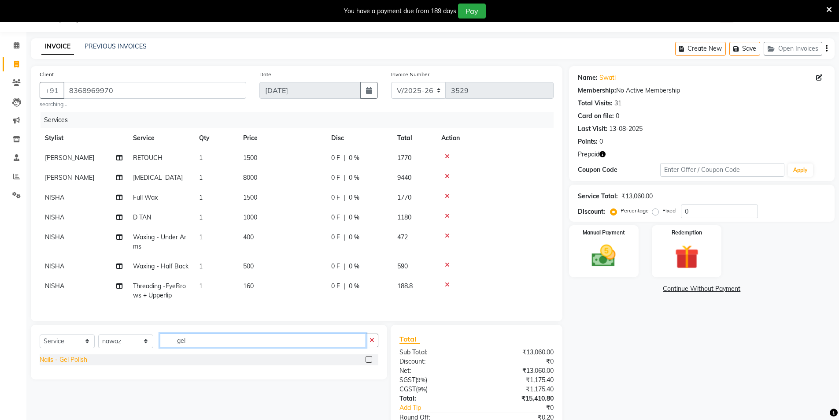
type input "gel"
click at [75, 364] on div "Nails - Gel Polish" at bounding box center [64, 359] width 48 height 9
checkbox input "false"
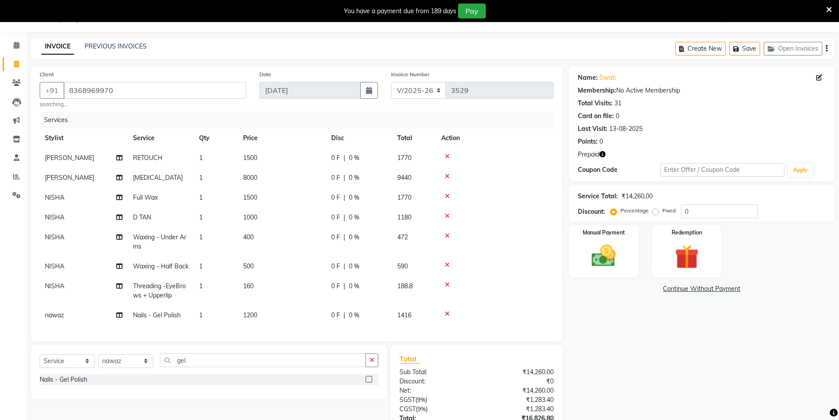
scroll to position [16, 0]
click at [604, 156] on icon "button" at bounding box center [603, 154] width 6 height 6
click at [681, 356] on div "Name: Swati Membership: No Active Membership Total Visits: 31 Card on file: 0 L…" at bounding box center [705, 274] width 272 height 417
click at [714, 259] on div "Redemption" at bounding box center [687, 251] width 73 height 54
click at [703, 287] on span "Prepaid 1" at bounding box center [703, 290] width 29 height 10
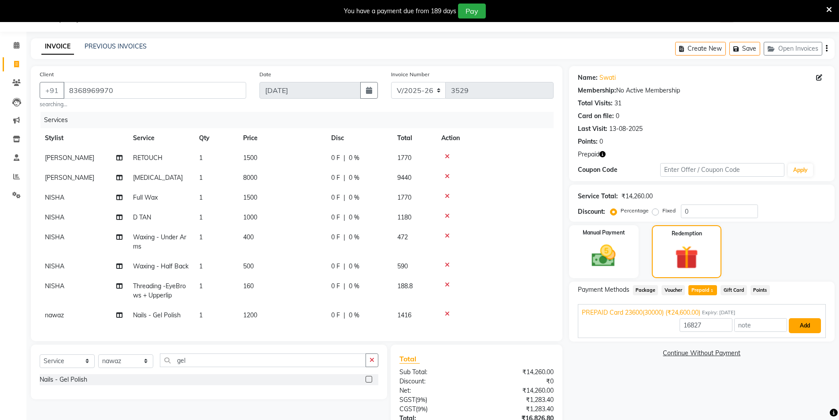
click at [808, 321] on button "Add" at bounding box center [805, 325] width 32 height 15
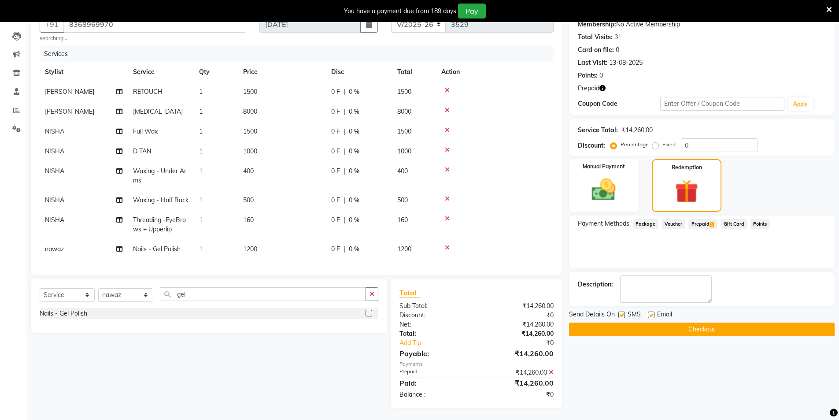
scroll to position [89, 0]
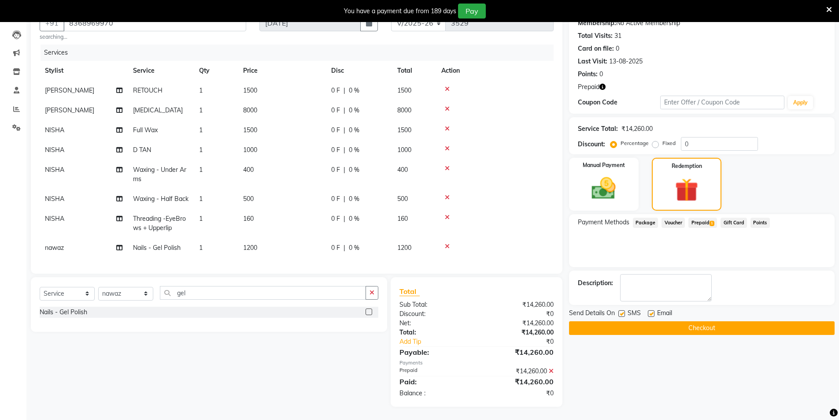
click at [651, 320] on div "Send Details On SMS Email Checkout" at bounding box center [702, 321] width 266 height 26
click at [648, 323] on button "Checkout" at bounding box center [702, 328] width 266 height 14
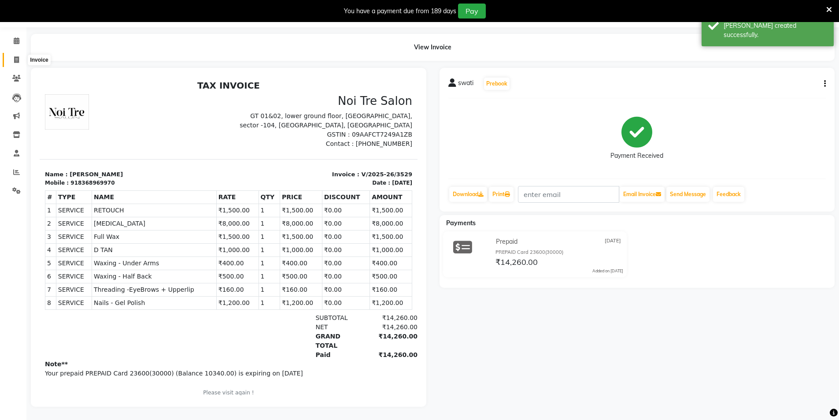
click at [18, 56] on icon at bounding box center [16, 59] width 5 height 7
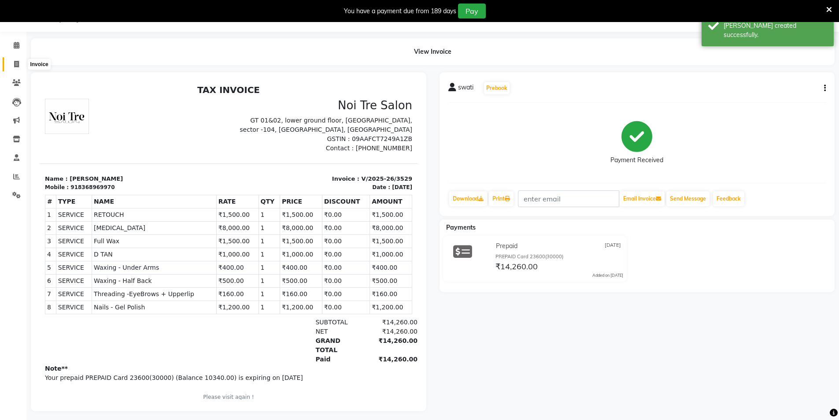
select select "4009"
select select "service"
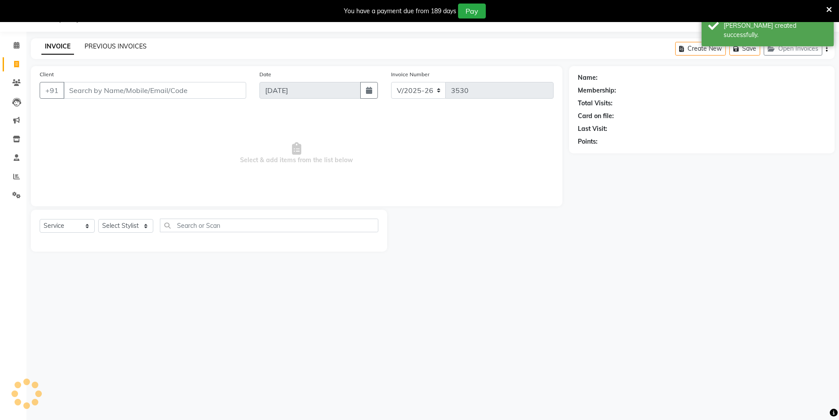
click at [93, 47] on link "PREVIOUS INVOICES" at bounding box center [116, 46] width 62 height 8
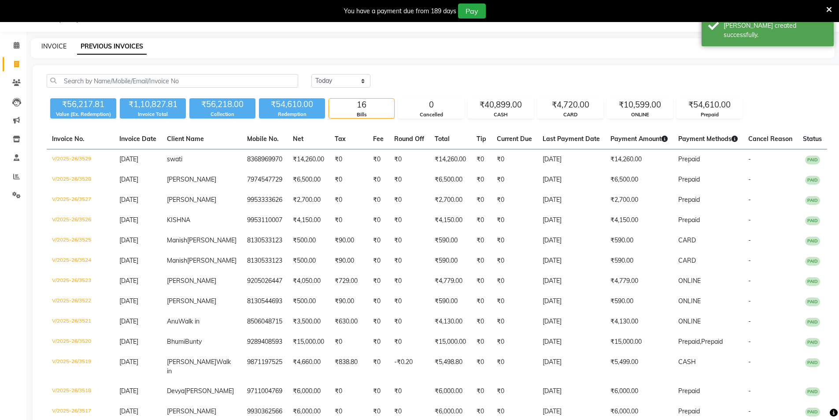
click at [59, 46] on link "INVOICE" at bounding box center [53, 46] width 25 height 8
select select "4009"
select select "service"
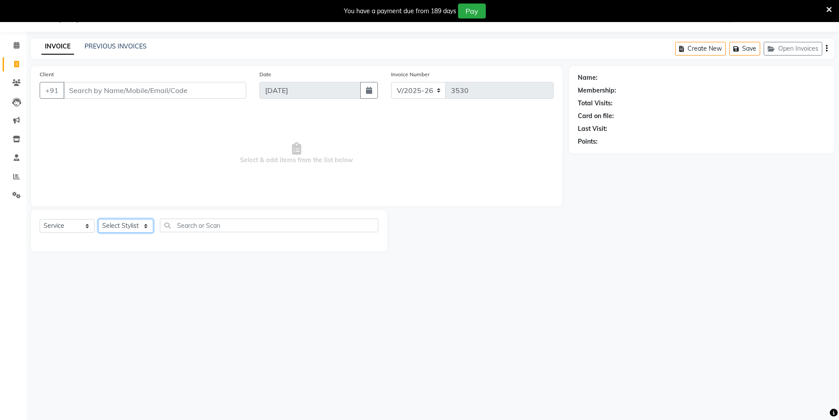
click at [116, 223] on select "Select Stylist [PERSON_NAME] [PERSON_NAME] [PERSON_NAME] [PERSON_NAME] [PERSON_…" at bounding box center [125, 226] width 55 height 14
click at [98, 219] on select "Select Stylist [PERSON_NAME] [PERSON_NAME] [PERSON_NAME] [PERSON_NAME] [PERSON_…" at bounding box center [125, 226] width 55 height 14
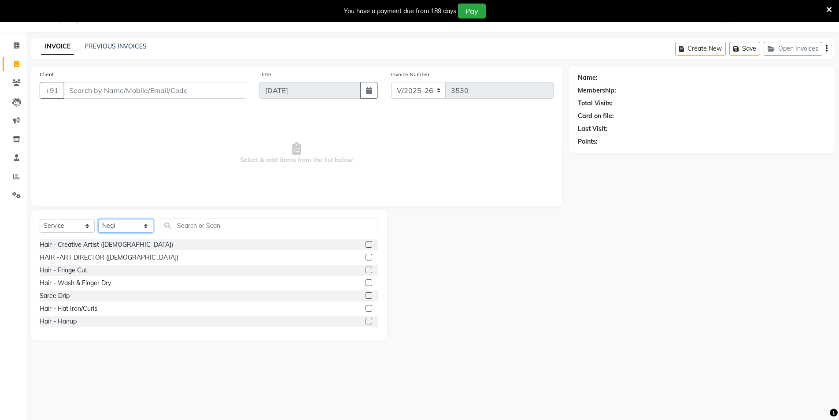
select select "57650"
click at [199, 224] on input "text" at bounding box center [269, 226] width 219 height 14
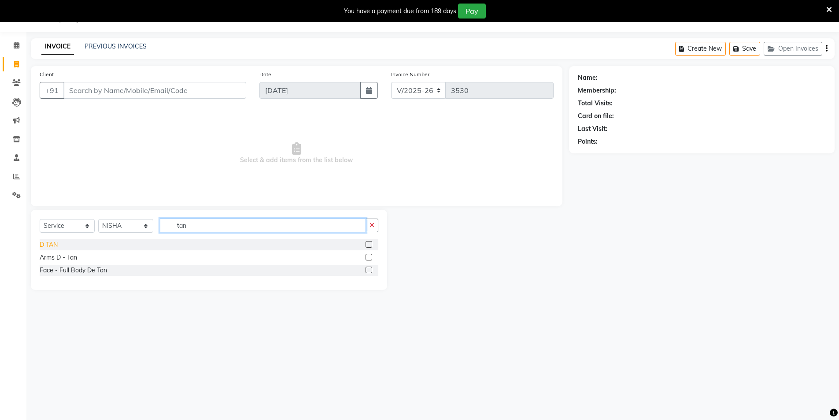
type input "tan"
click at [55, 244] on div "D TAN" at bounding box center [49, 244] width 18 height 9
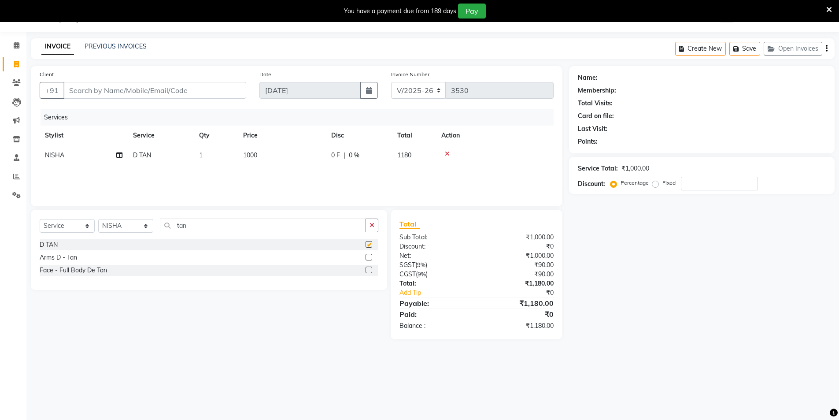
checkbox input "false"
click at [122, 227] on select "Select Stylist [PERSON_NAME] [PERSON_NAME] [PERSON_NAME] [PERSON_NAME] [PERSON_…" at bounding box center [125, 226] width 55 height 14
select select "34353"
click at [98, 219] on select "Select Stylist [PERSON_NAME] [PERSON_NAME] [PERSON_NAME] [PERSON_NAME] [PERSON_…" at bounding box center [125, 226] width 55 height 14
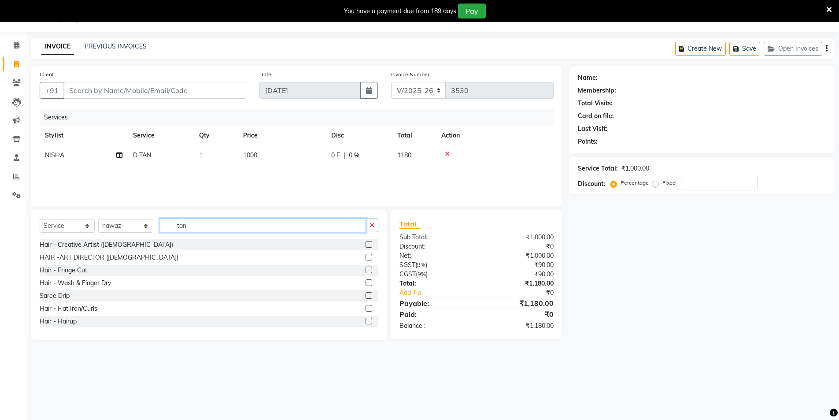
click at [205, 227] on input "tan" at bounding box center [263, 226] width 206 height 14
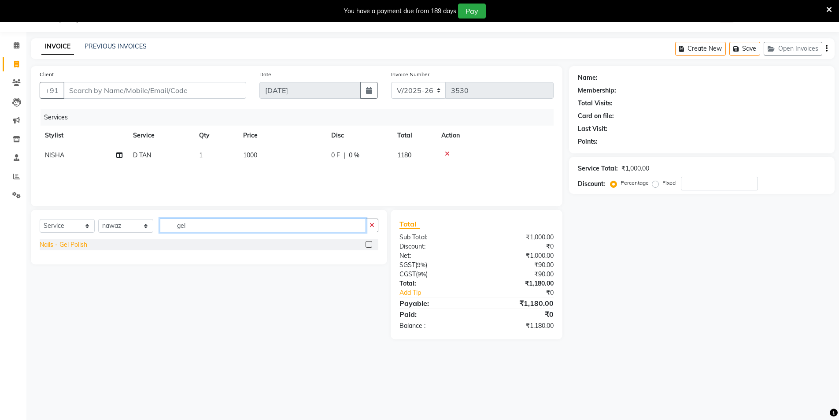
type input "gel"
click at [79, 246] on div "Nails - Gel Polish" at bounding box center [64, 244] width 48 height 9
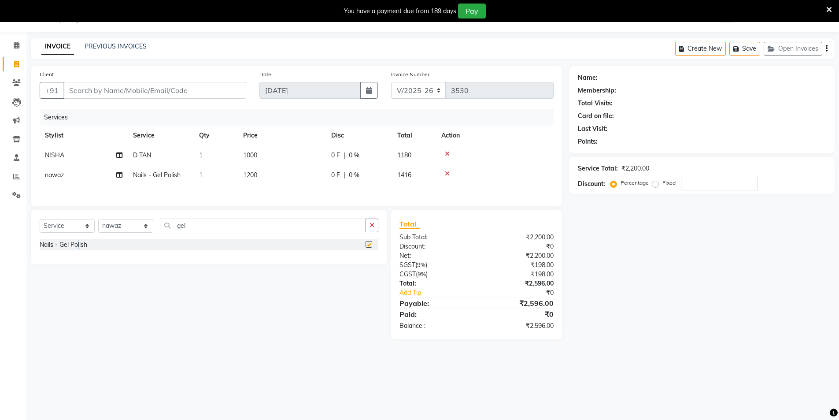
checkbox input "false"
click at [629, 265] on div "Name: Membership: Total Visits: Card on file: Last Visit: Points: Service Total…" at bounding box center [705, 202] width 272 height 273
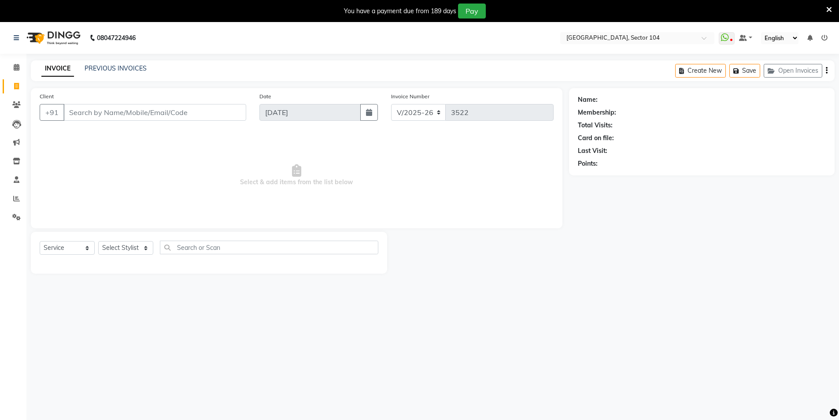
select select "4009"
select select "service"
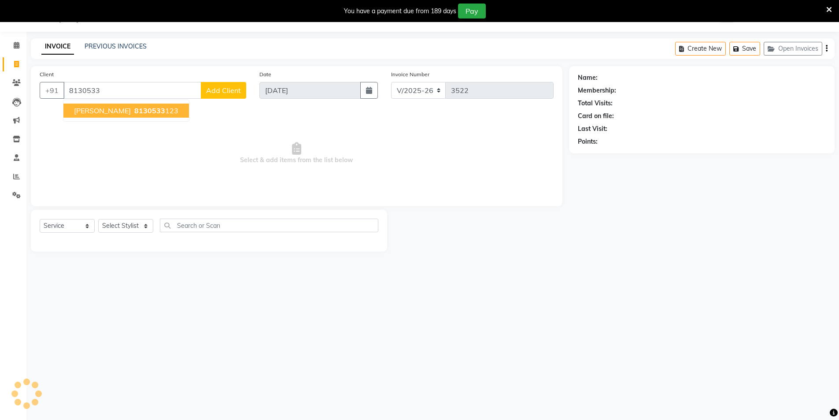
click at [168, 111] on button "[PERSON_NAME] 8130533 123" at bounding box center [126, 111] width 126 height 14
type input "8130533123"
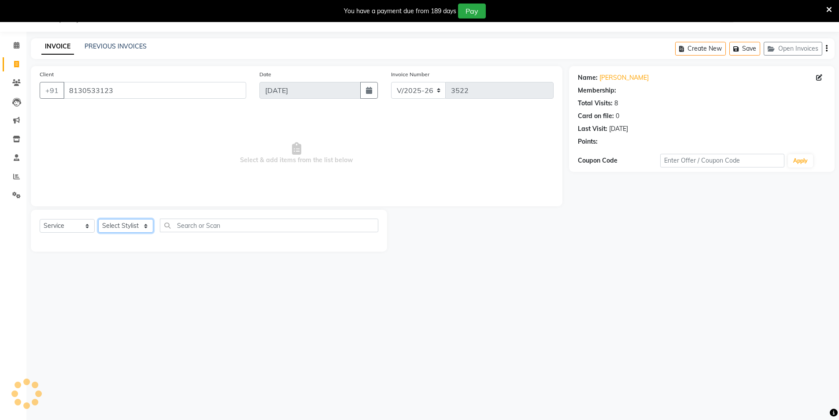
click at [122, 227] on select "Select Stylist [PERSON_NAME] [PERSON_NAME] [PERSON_NAME] [PERSON_NAME] [PERSON_…" at bounding box center [125, 226] width 55 height 14
select select "44687"
click at [98, 219] on select "Select Stylist [PERSON_NAME] [PERSON_NAME] [PERSON_NAME] [PERSON_NAME] [PERSON_…" at bounding box center [125, 226] width 55 height 14
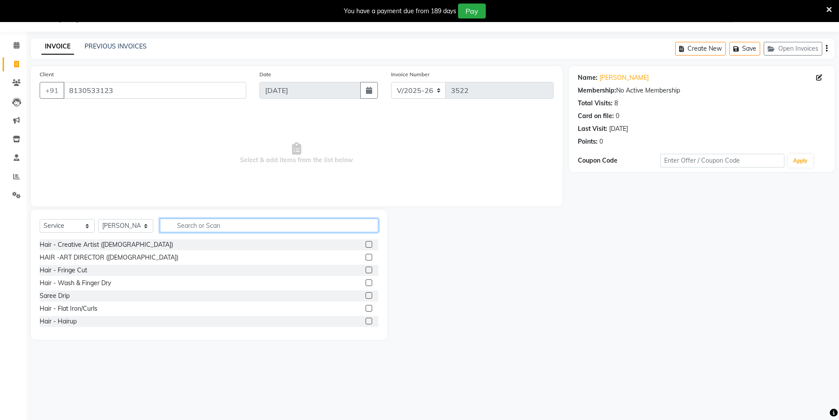
click at [179, 226] on input "text" at bounding box center [269, 226] width 219 height 14
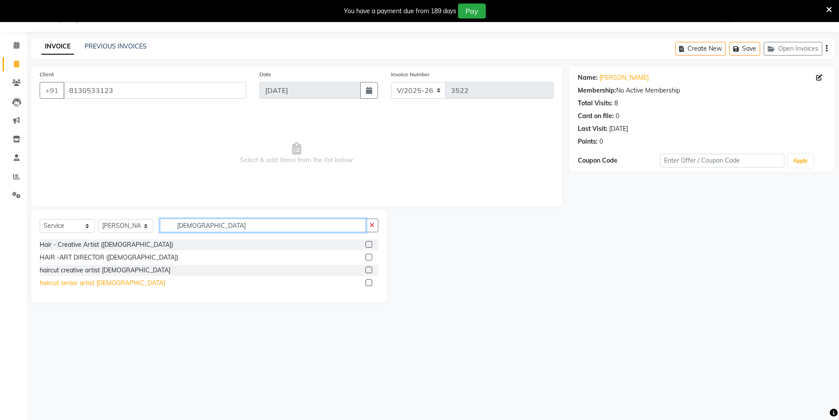
type input "[DEMOGRAPHIC_DATA]"
click at [59, 285] on div "haircut senior artist [DEMOGRAPHIC_DATA]" at bounding box center [103, 283] width 126 height 9
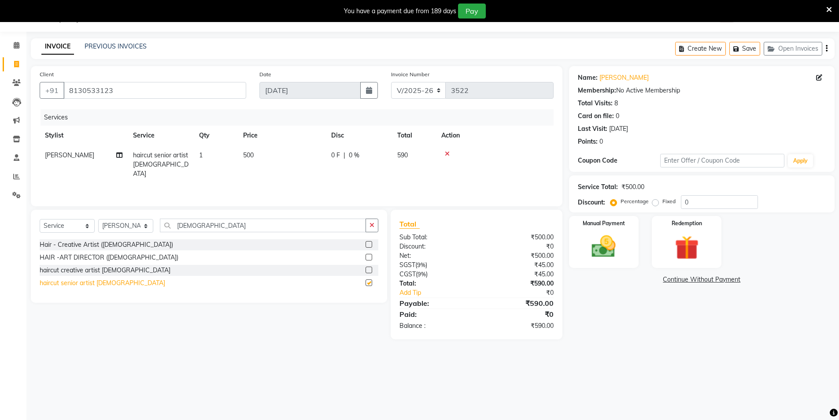
checkbox input "false"
click at [611, 248] on img at bounding box center [604, 246] width 41 height 29
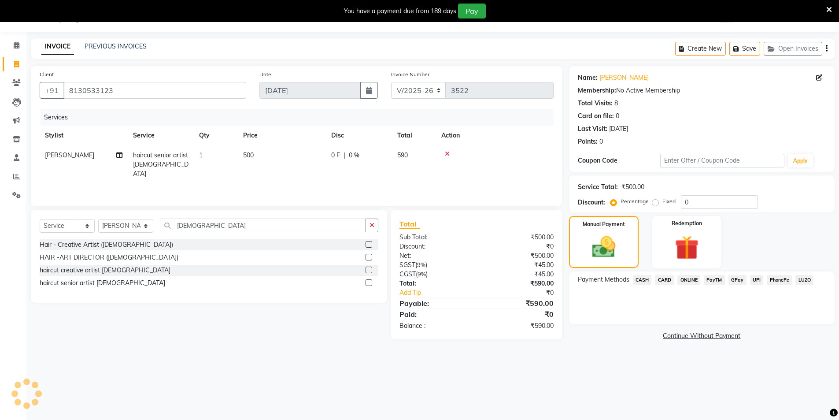
click at [661, 279] on span "CARD" at bounding box center [664, 280] width 19 height 10
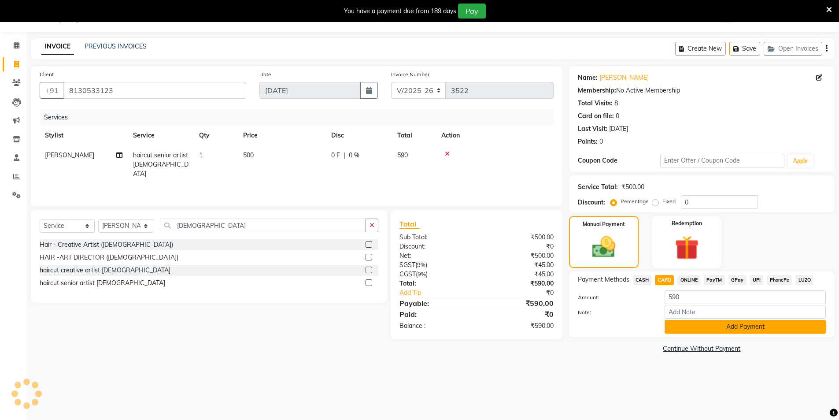
click at [680, 329] on button "Add Payment" at bounding box center [745, 327] width 161 height 14
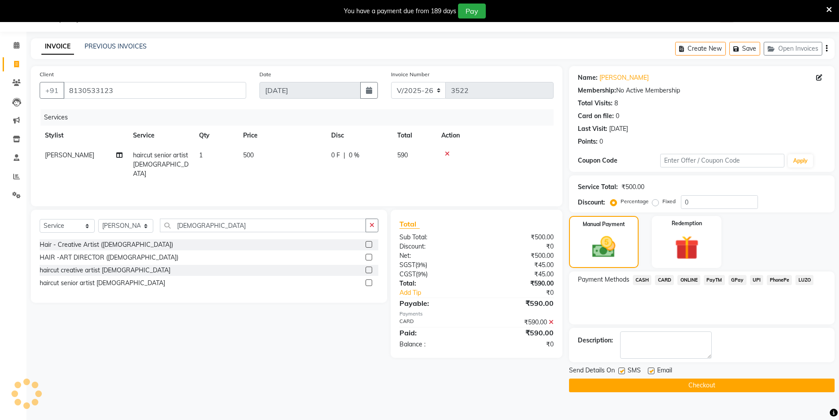
click at [682, 306] on div "Payment Methods CASH CARD ONLINE PayTM GPay UPI PhonePe LUZO" at bounding box center [702, 297] width 266 height 53
click at [672, 382] on button "Checkout" at bounding box center [702, 386] width 266 height 14
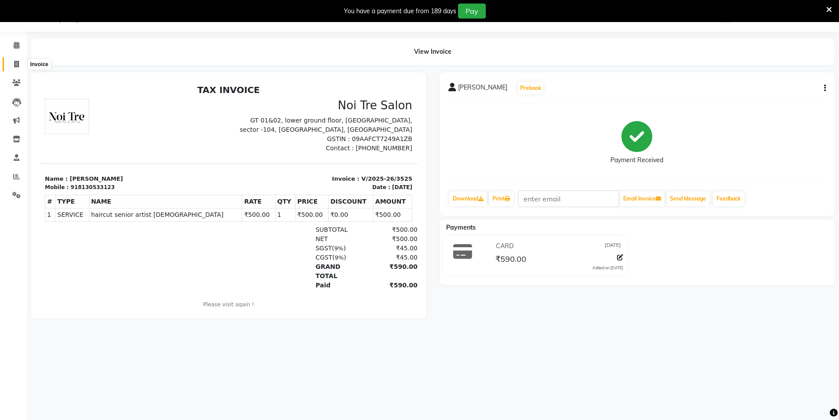
click at [16, 65] on icon at bounding box center [16, 64] width 5 height 7
select select "service"
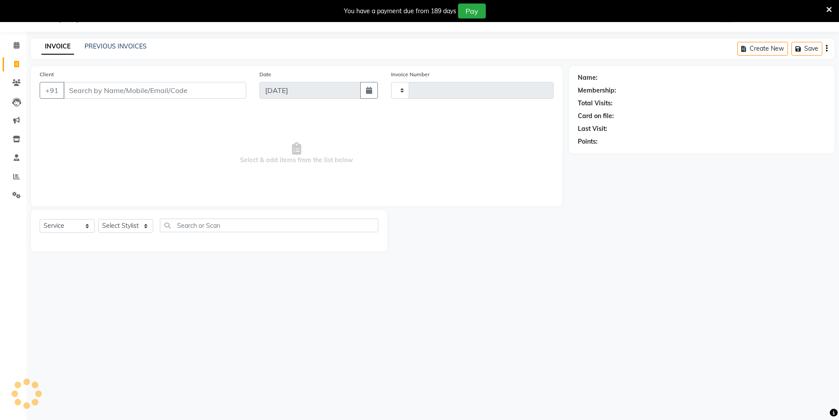
type input "3526"
select select "4009"
click at [127, 42] on link "PREVIOUS INVOICES" at bounding box center [116, 46] width 62 height 8
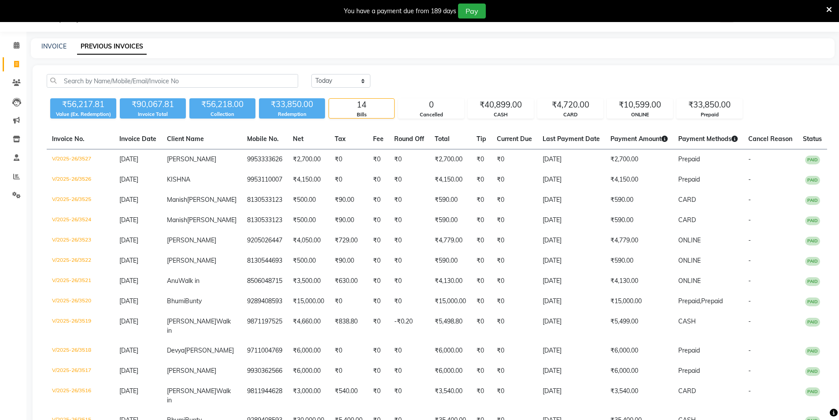
click at [242, 49] on div "INVOICE PREVIOUS INVOICES" at bounding box center [428, 46] width 794 height 9
click at [830, 6] on icon at bounding box center [830, 10] width 6 height 8
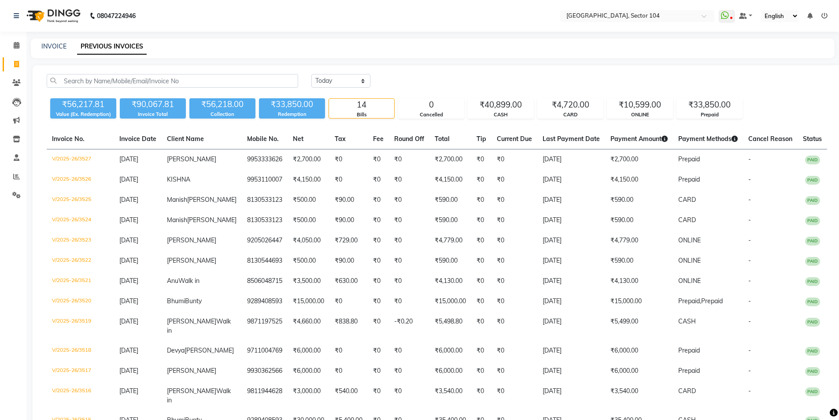
click at [393, 62] on main "INVOICE PREVIOUS INVOICES [DATE] [DATE] Custom Range ₹56,217.81 Value (Ex. Rede…" at bounding box center [432, 268] width 813 height 461
click at [337, 79] on select "[DATE] [DATE] Custom Range" at bounding box center [341, 81] width 59 height 14
select select "range"
click at [312, 74] on select "[DATE] [DATE] Custom Range" at bounding box center [341, 81] width 59 height 14
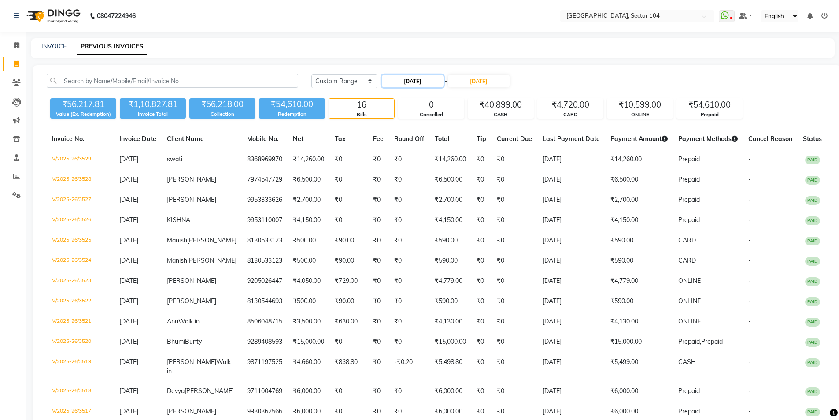
click at [421, 82] on input "01-09-2025" at bounding box center [413, 81] width 62 height 12
select select "9"
select select "2025"
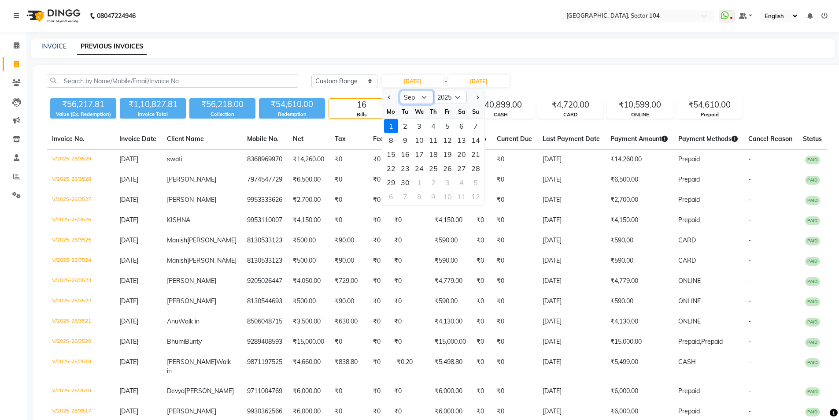
click at [414, 97] on select "Jan Feb Mar Apr May Jun Jul Aug Sep Oct Nov Dec" at bounding box center [416, 97] width 33 height 13
select select "8"
click at [400, 91] on select "Jan Feb Mar Apr May Jun Jul Aug Sep Oct Nov Dec" at bounding box center [416, 97] width 33 height 13
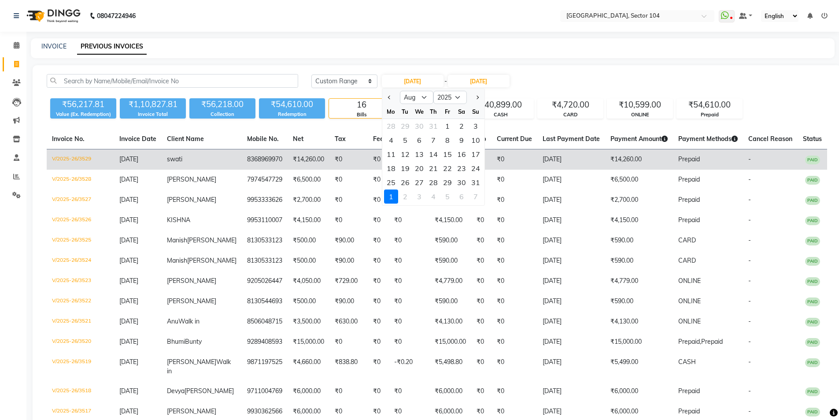
click at [462, 169] on div "23" at bounding box center [462, 168] width 14 height 14
type input "[DATE]"
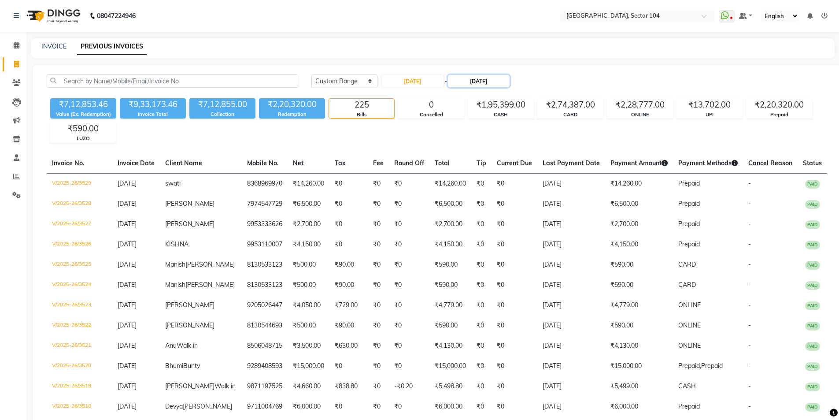
click at [505, 77] on input "[DATE]" at bounding box center [479, 81] width 62 height 12
select select "9"
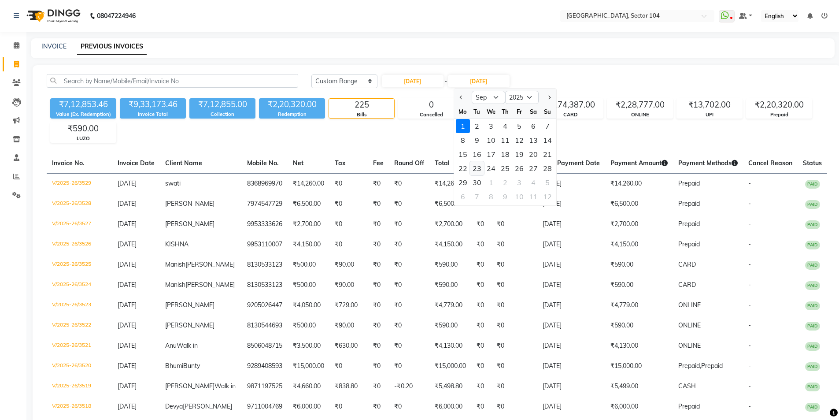
click at [474, 168] on div "23" at bounding box center [477, 168] width 14 height 14
type input "23-09-2025"
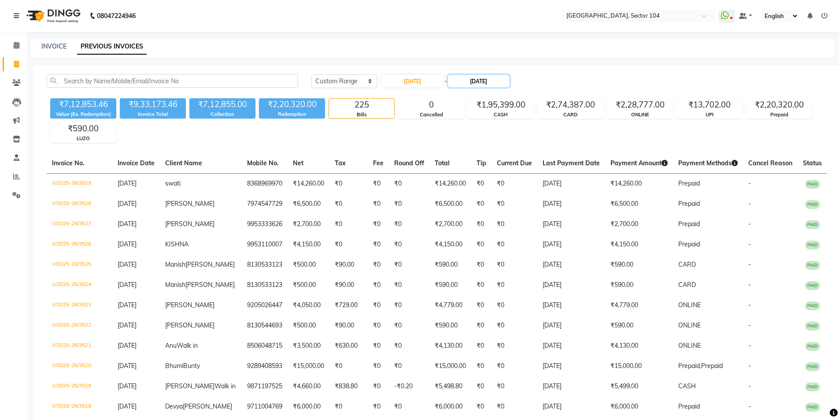
click at [489, 82] on input "23-09-2025" at bounding box center [479, 81] width 62 height 12
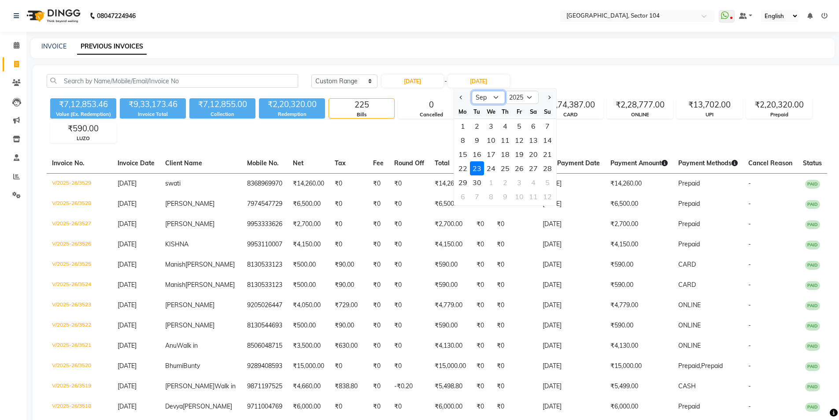
click at [484, 103] on select "Aug Sep Oct Nov Dec" at bounding box center [488, 97] width 33 height 13
select select "8"
click at [472, 91] on select "Aug Sep Oct Nov Dec" at bounding box center [488, 97] width 33 height 13
click at [530, 168] on div "23" at bounding box center [534, 168] width 14 height 14
type input "[DATE]"
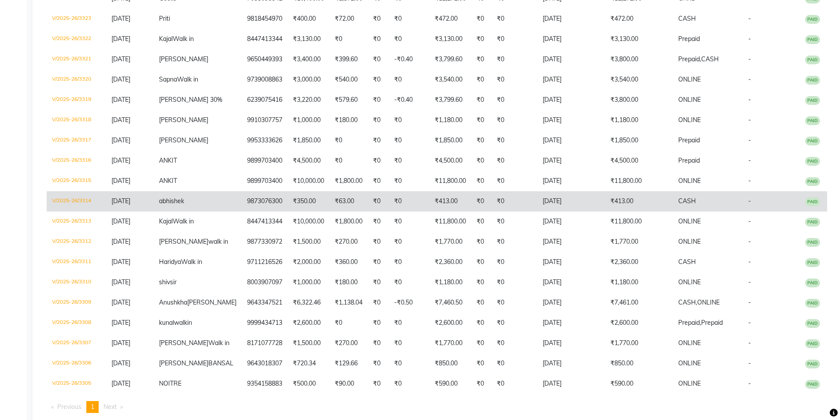
scroll to position [375, 0]
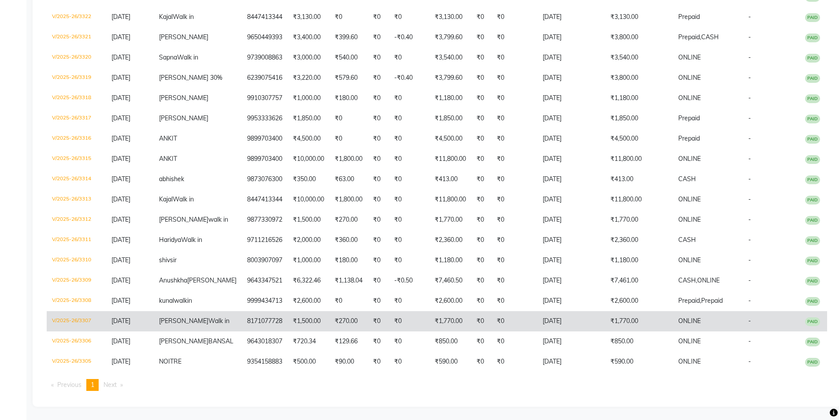
click at [242, 311] on td "8171077728" at bounding box center [265, 321] width 46 height 20
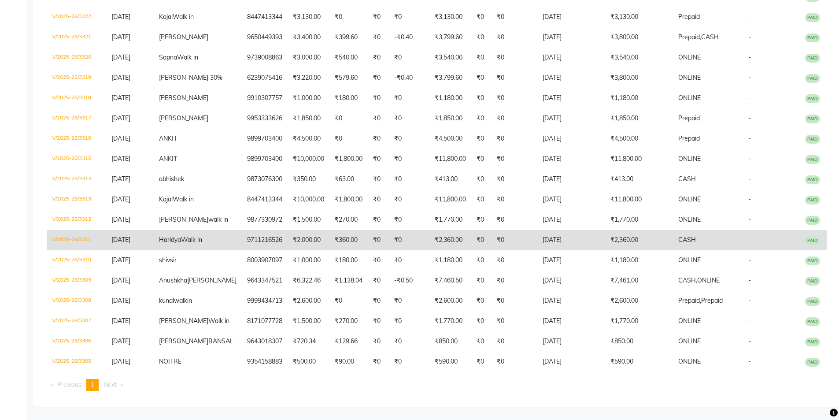
click at [259, 230] on td "9711216526" at bounding box center [265, 240] width 46 height 20
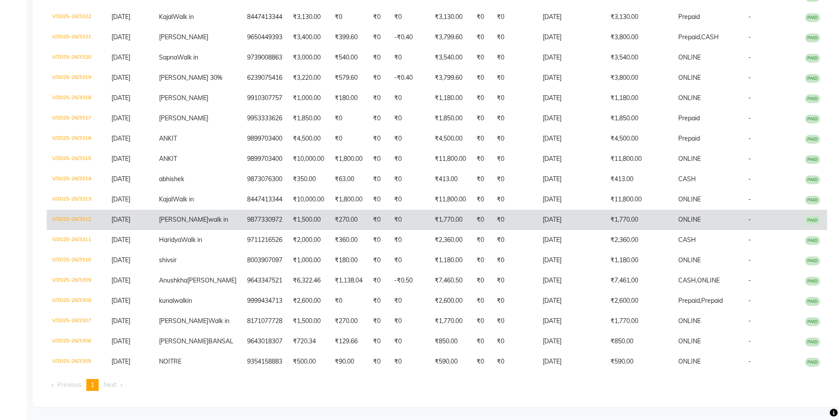
click at [300, 210] on td "₹1,500.00" at bounding box center [309, 220] width 42 height 20
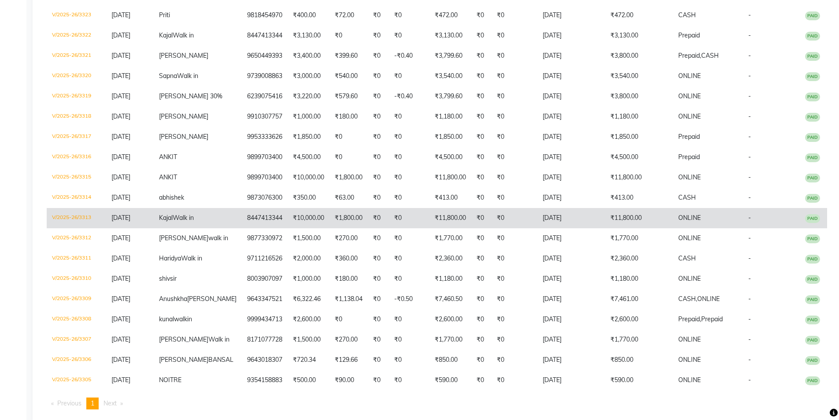
scroll to position [257, 0]
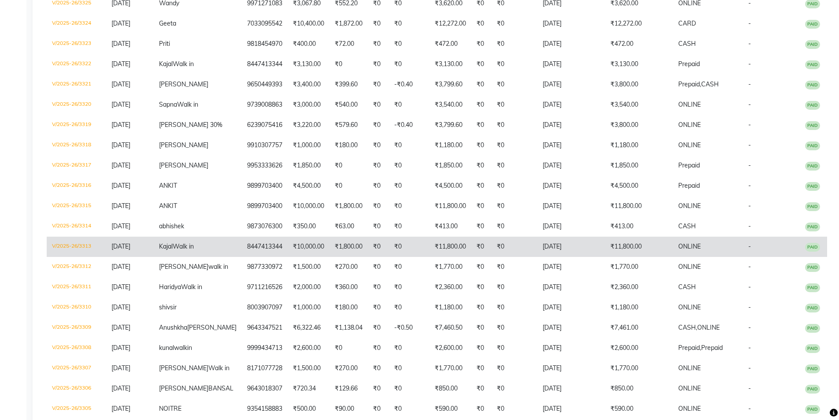
click at [253, 257] on td "8447413344" at bounding box center [265, 247] width 46 height 20
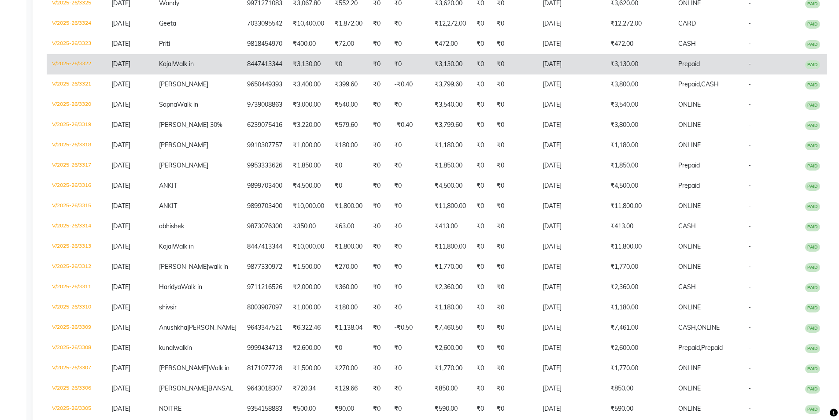
click at [256, 67] on td "8447413344" at bounding box center [265, 64] width 46 height 20
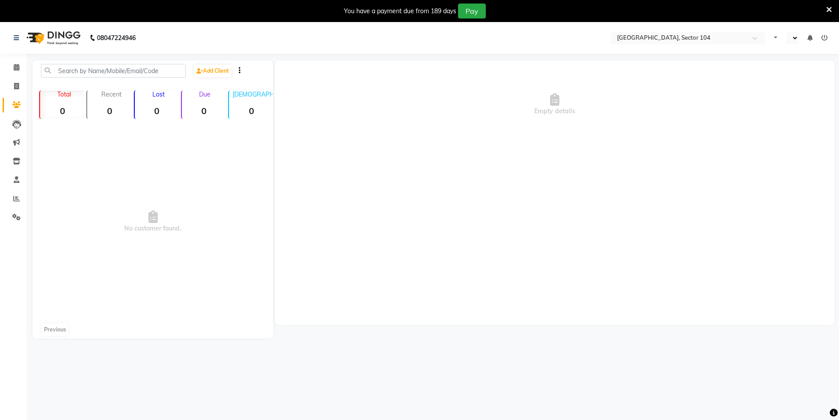
select select "en"
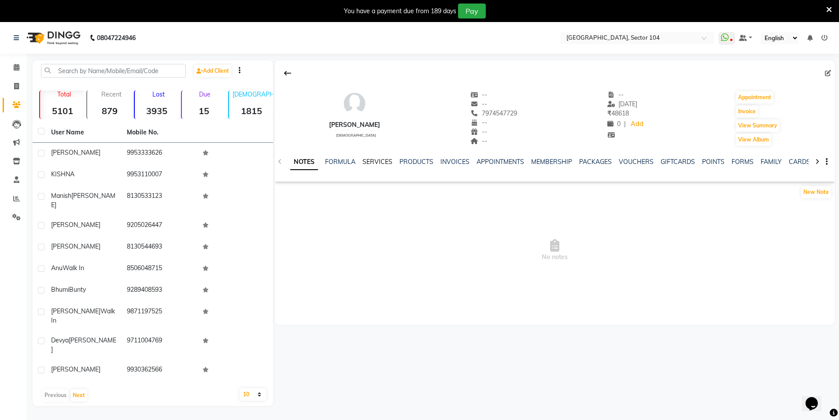
click at [385, 159] on link "SERVICES" at bounding box center [378, 162] width 30 height 8
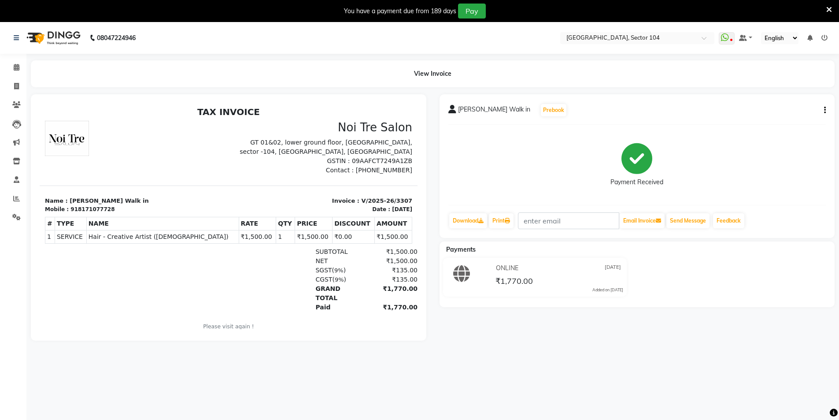
click at [90, 212] on div "918171077728" at bounding box center [93, 209] width 44 height 8
copy div "918171077728"
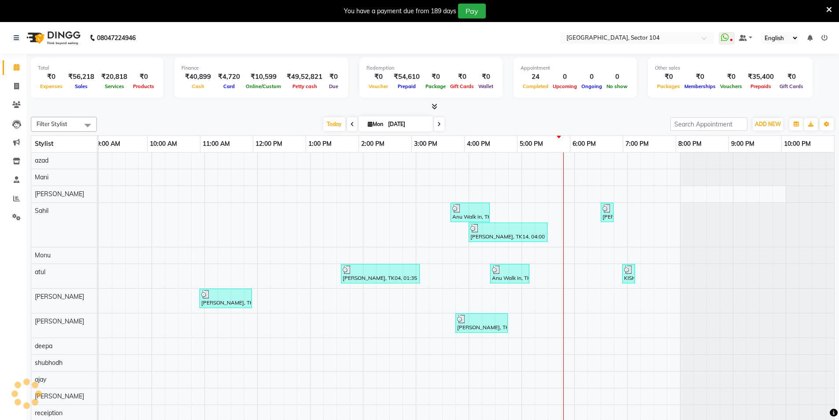
scroll to position [0, 4]
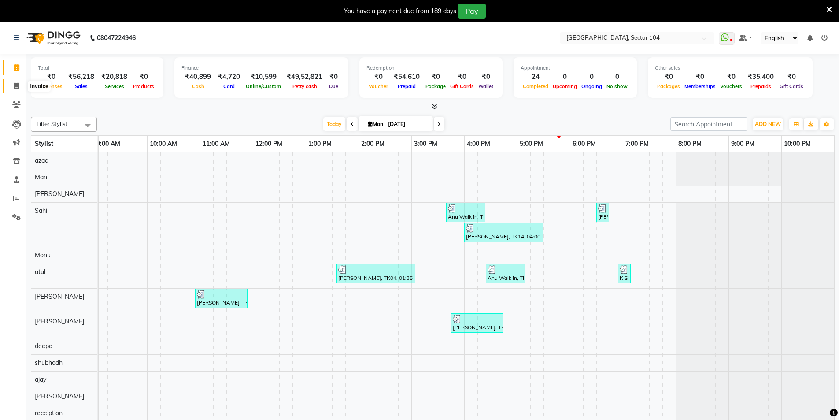
click at [12, 84] on span at bounding box center [16, 87] width 15 height 10
select select "4009"
select select "service"
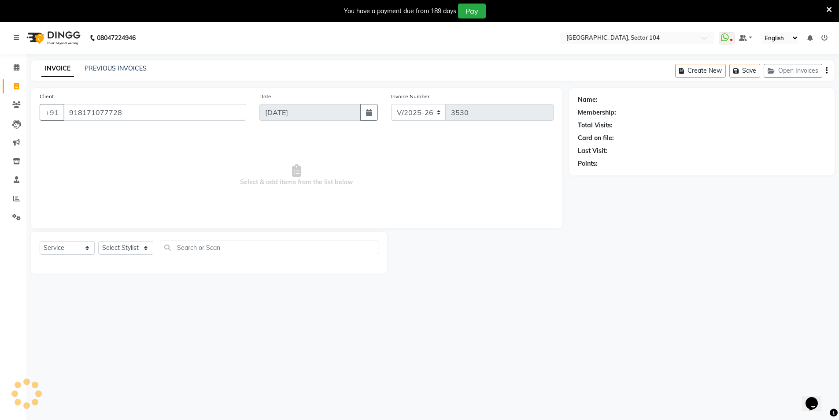
type input "918171077728"
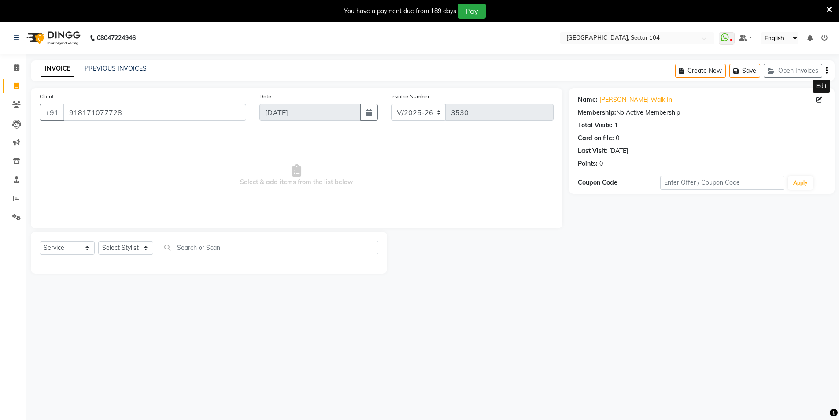
click at [817, 98] on icon at bounding box center [820, 100] width 6 height 6
select select "[DEMOGRAPHIC_DATA]"
select select "28450"
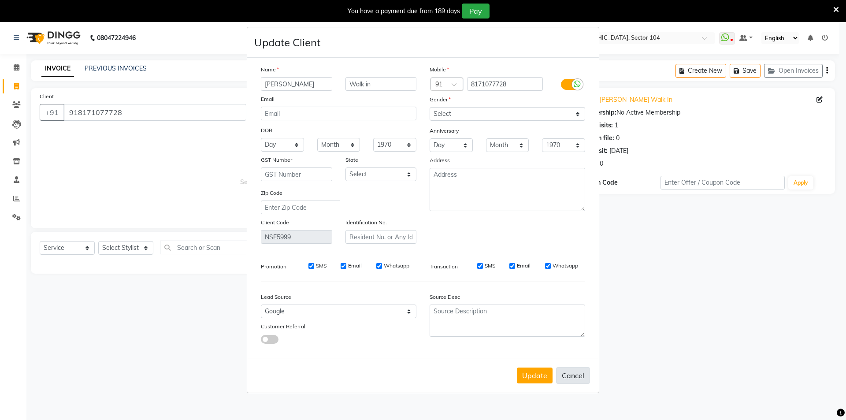
click at [571, 373] on button "Cancel" at bounding box center [573, 375] width 34 height 17
select select
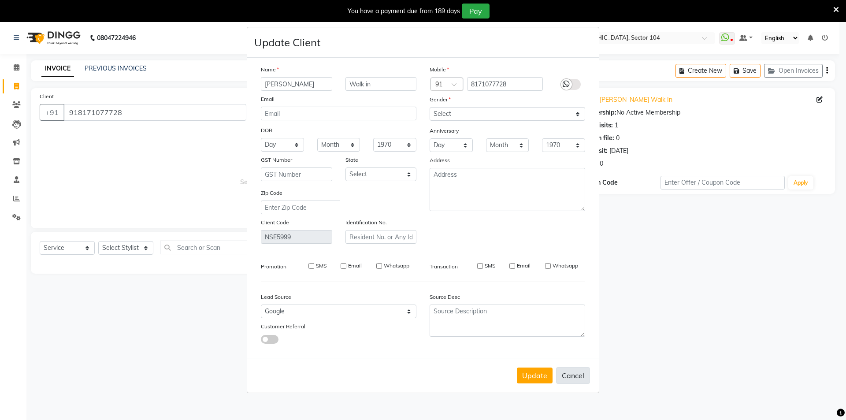
select select
checkbox input "false"
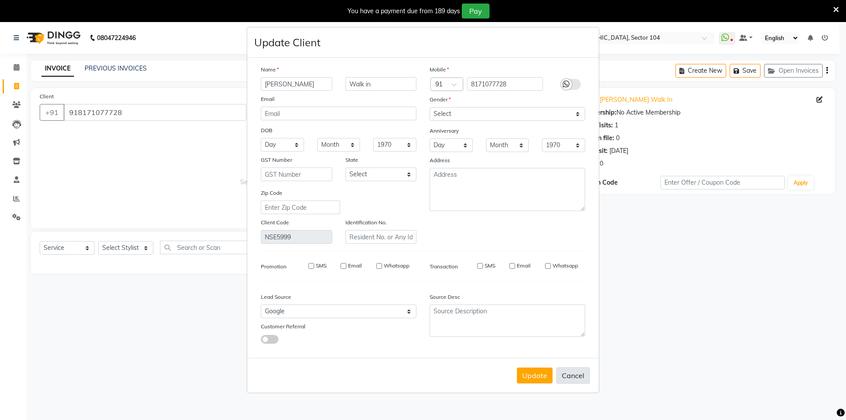
checkbox input "false"
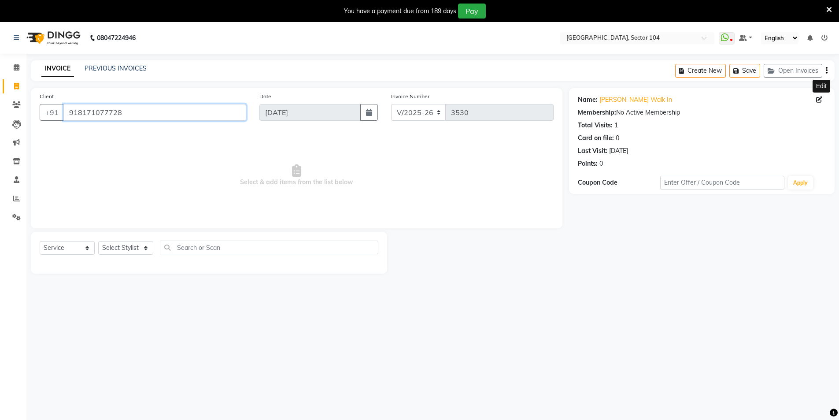
click at [140, 111] on input "918171077728" at bounding box center [154, 112] width 183 height 17
paste input "9711216526"
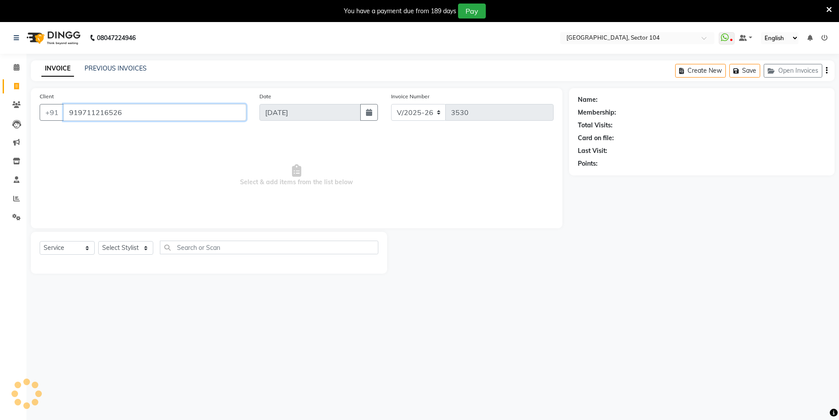
type input "919711216526"
click at [626, 100] on link "Haridya Walk In" at bounding box center [622, 99] width 45 height 9
click at [817, 99] on icon at bounding box center [820, 100] width 6 height 6
select select "female"
select select "28450"
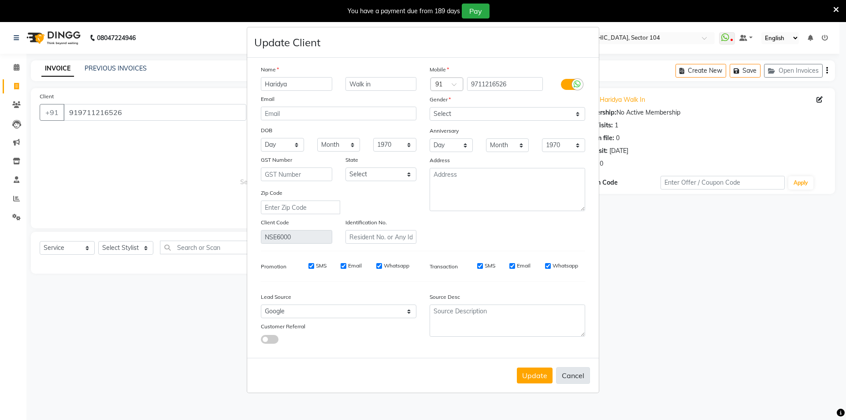
click at [572, 375] on button "Cancel" at bounding box center [573, 375] width 34 height 17
select select
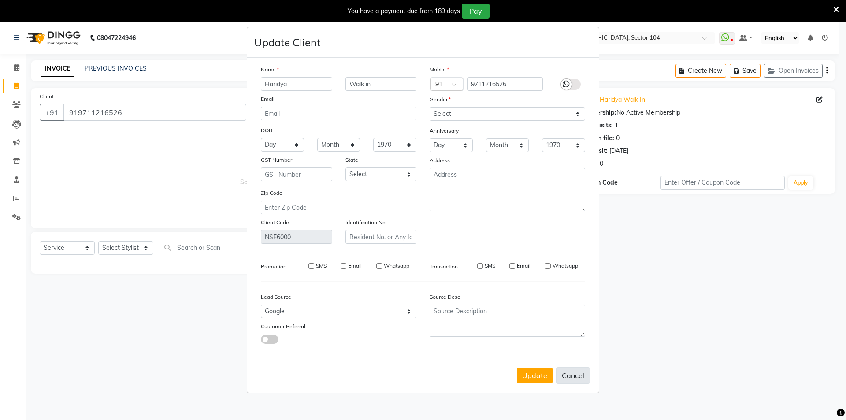
select select
checkbox input "false"
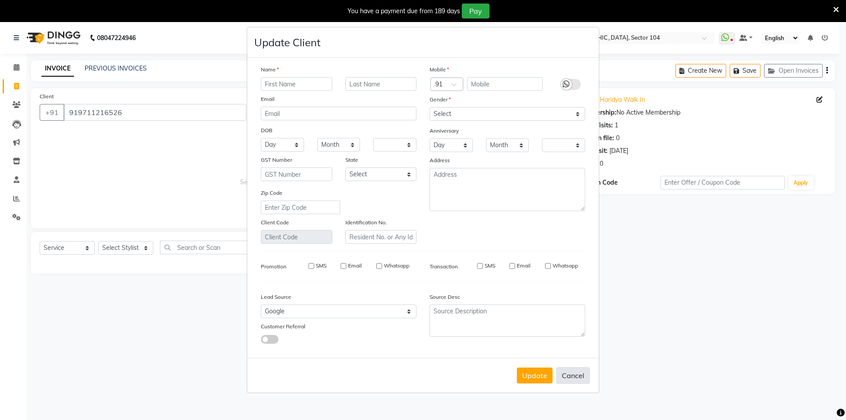
checkbox input "false"
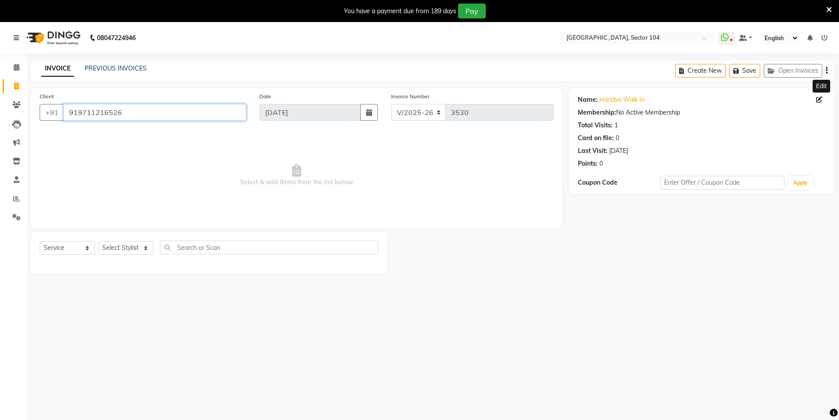
click at [141, 117] on input "919711216526" at bounding box center [154, 112] width 183 height 17
paste input "877330972"
type input "919877330972"
click at [818, 101] on icon at bounding box center [820, 100] width 6 height 6
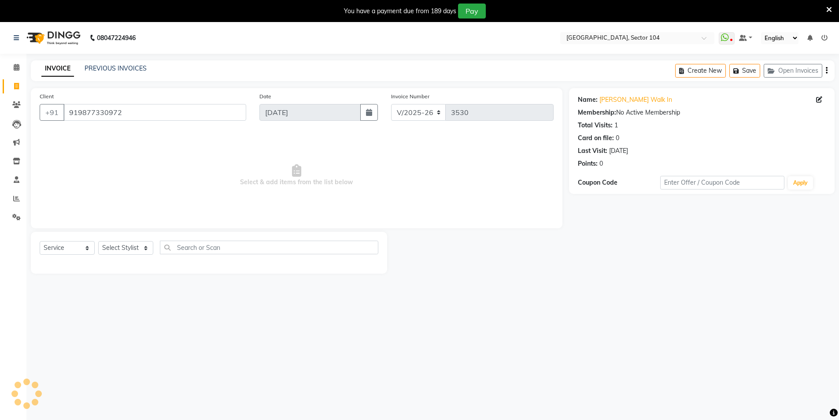
select select "female"
select select "40593"
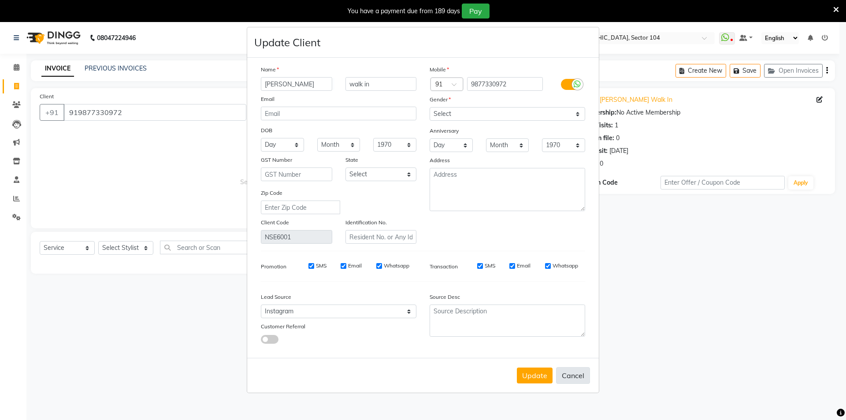
click at [578, 373] on button "Cancel" at bounding box center [573, 375] width 34 height 17
select select
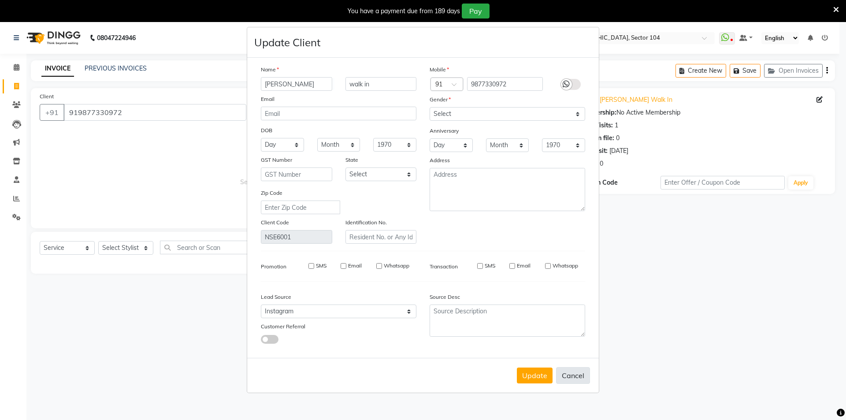
select select
checkbox input "false"
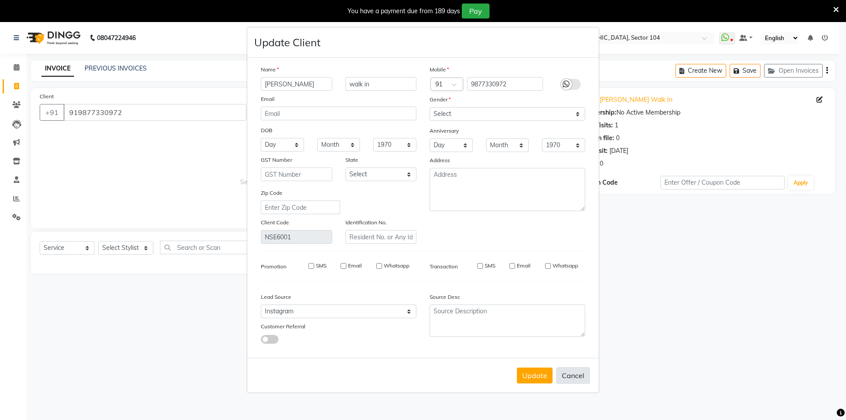
checkbox input "false"
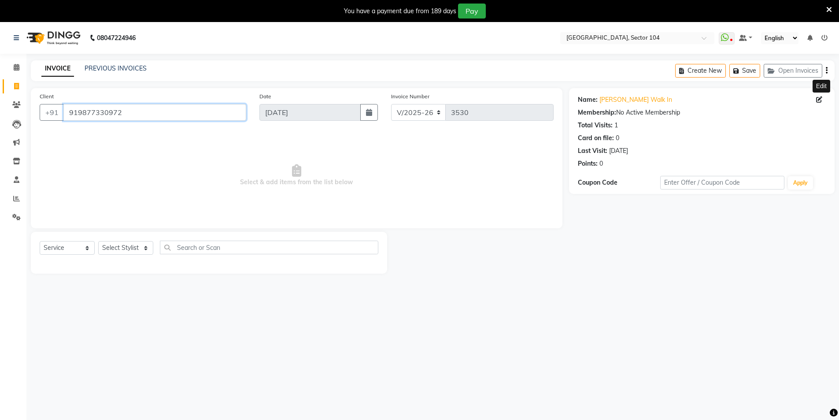
click at [189, 116] on input "919877330972" at bounding box center [154, 112] width 183 height 17
paste input "8447413344"
type input "918447413344"
click at [602, 174] on icon "button" at bounding box center [603, 176] width 6 height 6
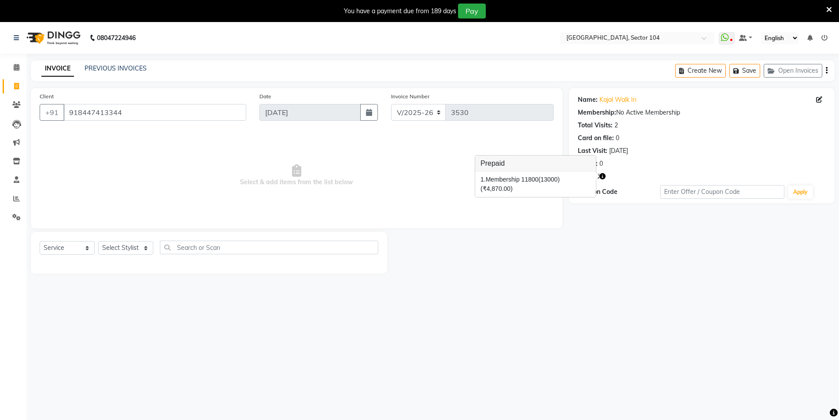
click at [665, 165] on div "Points: 0" at bounding box center [702, 163] width 248 height 9
click at [815, 99] on div "Name: Kajal Walk In" at bounding box center [702, 99] width 248 height 9
click at [819, 98] on icon at bounding box center [820, 100] width 6 height 6
select select "[DEMOGRAPHIC_DATA]"
select select "28442"
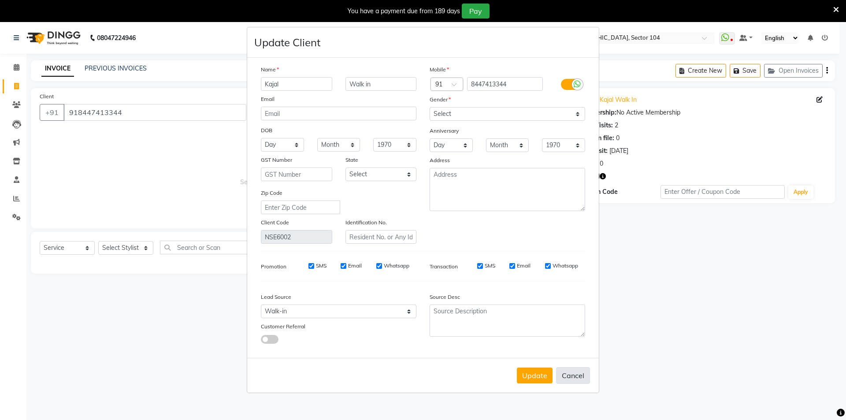
click at [570, 381] on button "Cancel" at bounding box center [573, 375] width 34 height 17
select select
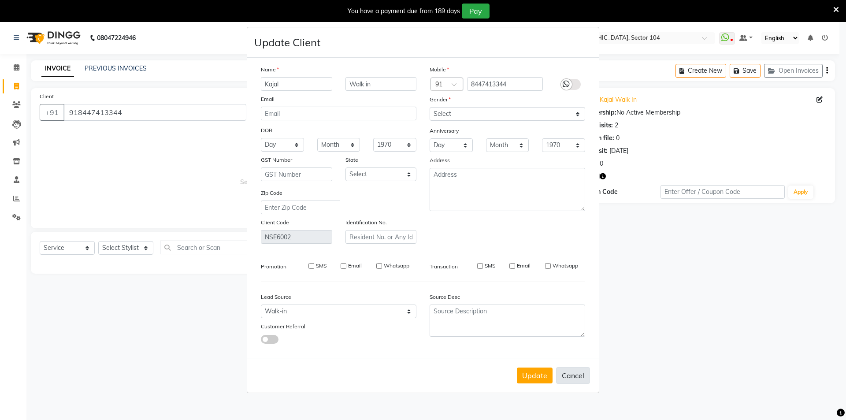
select select
checkbox input "false"
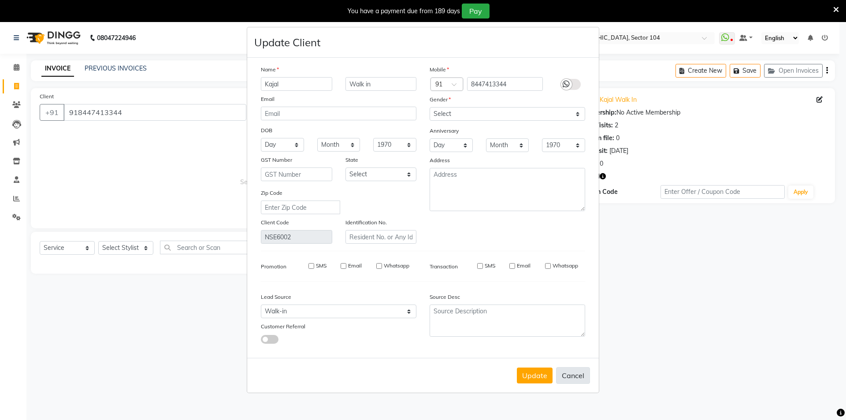
checkbox input "false"
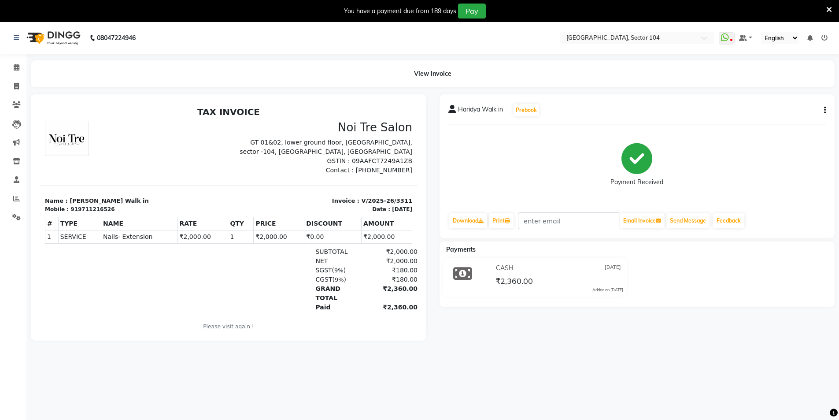
click at [91, 208] on div "919711216526" at bounding box center [93, 209] width 44 height 8
copy div "919711216526"
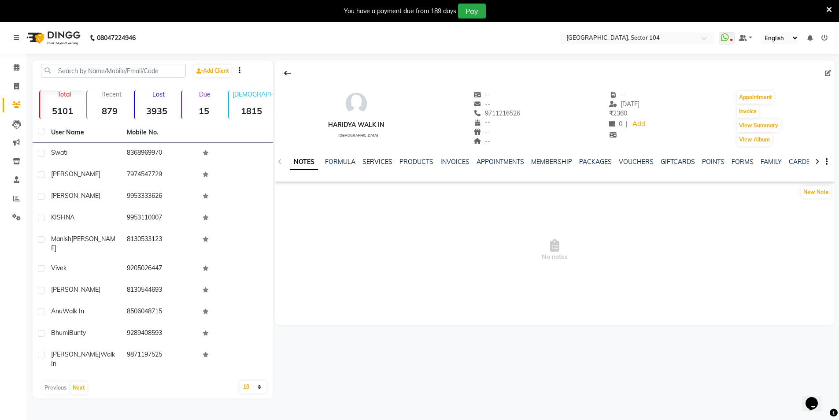
click at [376, 162] on link "SERVICES" at bounding box center [378, 162] width 30 height 8
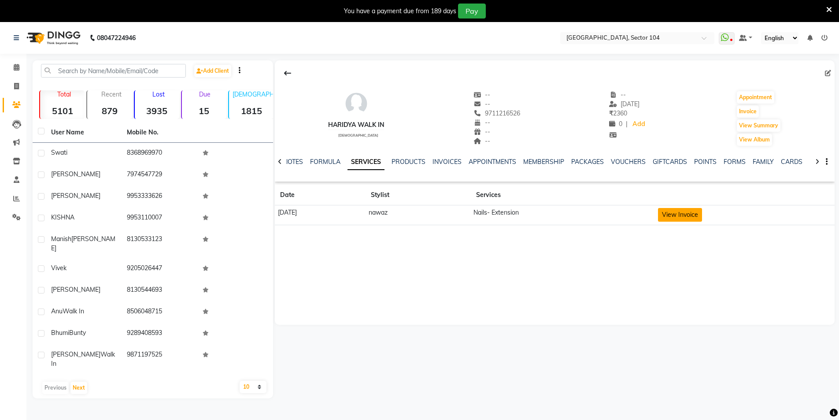
click at [684, 213] on button "View Invoice" at bounding box center [680, 215] width 44 height 14
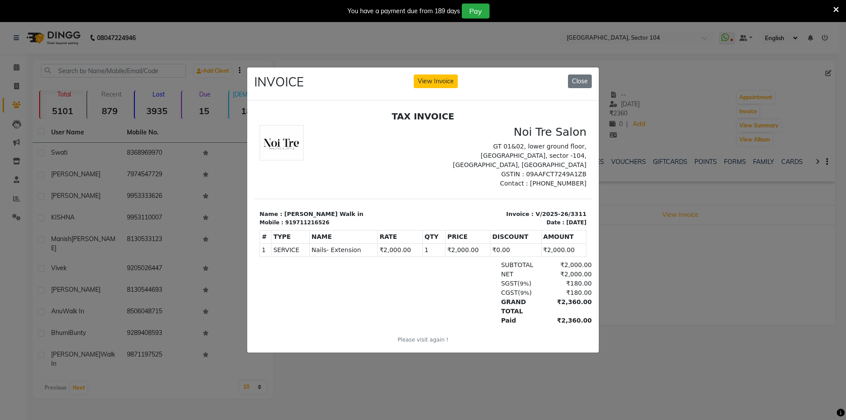
click at [586, 69] on div "INVOICE View Invoice Close" at bounding box center [423, 83] width 352 height 33
click at [577, 81] on button "Close" at bounding box center [580, 81] width 24 height 14
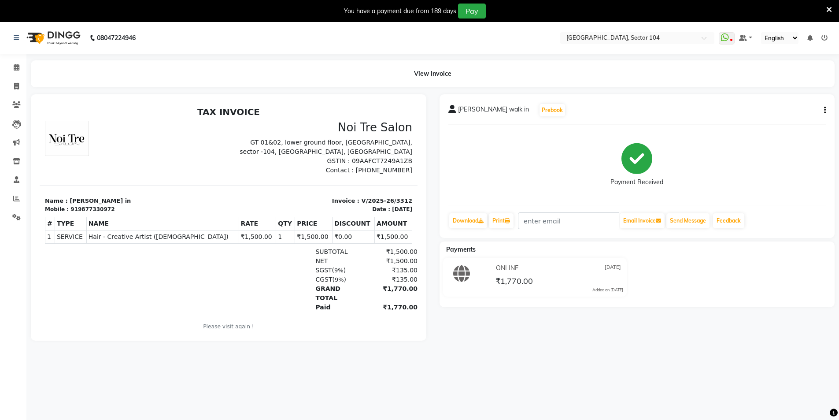
click at [87, 211] on div "919877330972" at bounding box center [93, 209] width 44 height 8
copy div "919877330972"
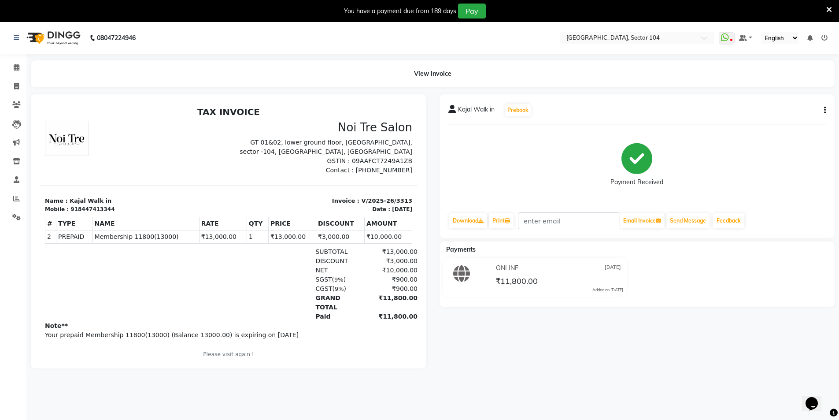
click at [81, 208] on div "918447413344" at bounding box center [93, 209] width 44 height 8
copy div "918447413344"
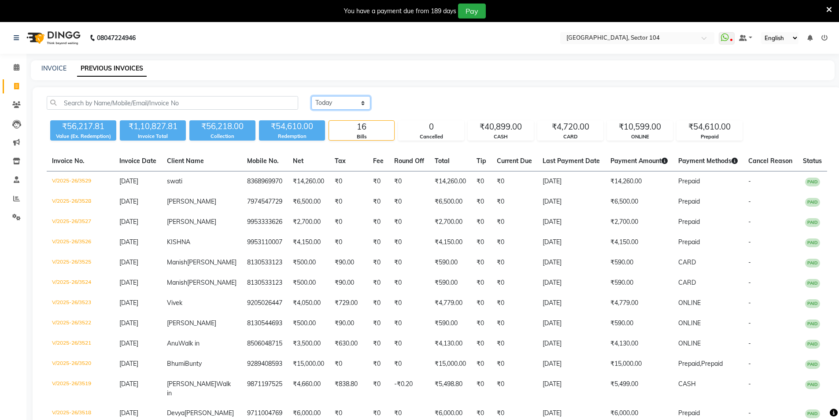
click at [328, 106] on select "[DATE] [DATE] Custom Range" at bounding box center [341, 103] width 59 height 14
click at [312, 96] on select "[DATE] [DATE] Custom Range" at bounding box center [341, 103] width 59 height 14
drag, startPoint x: 355, startPoint y: 104, endPoint x: 354, endPoint y: 109, distance: 4.5
click at [355, 104] on select "[DATE] [DATE] Custom Range" at bounding box center [341, 103] width 59 height 14
select select "range"
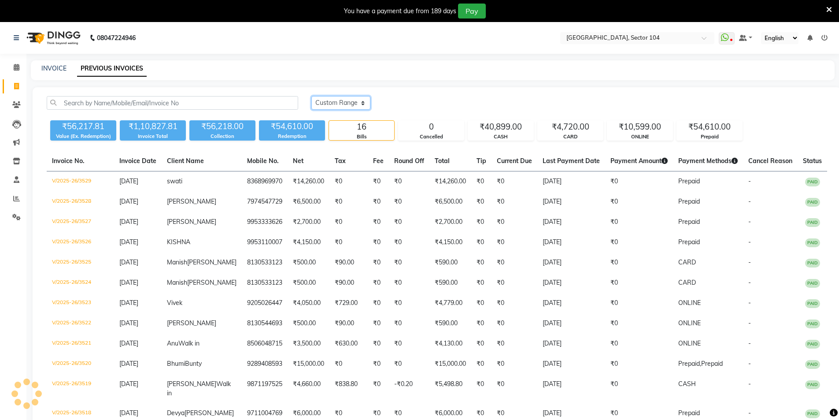
click at [312, 96] on select "[DATE] [DATE] Custom Range" at bounding box center [341, 103] width 59 height 14
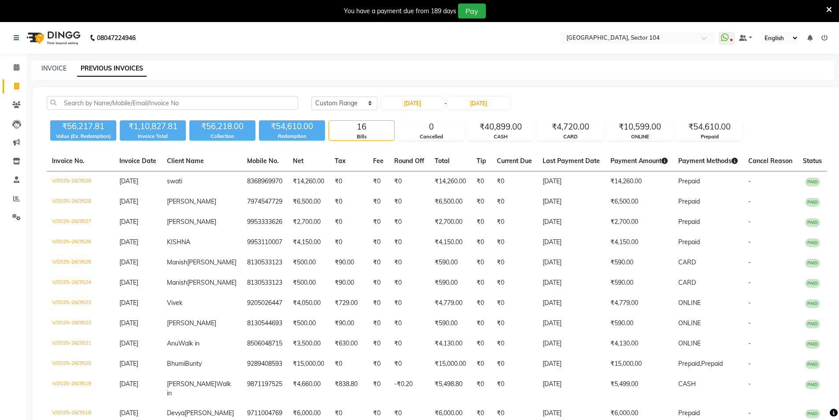
click at [441, 94] on div "[DATE] [DATE] Custom Range [DATE] - [DATE] ₹56,217.81 Value (Ex. Redemption) ₹1…" at bounding box center [437, 317] width 809 height 461
click at [435, 98] on input "[DATE]" at bounding box center [413, 103] width 62 height 12
select select "9"
select select "2025"
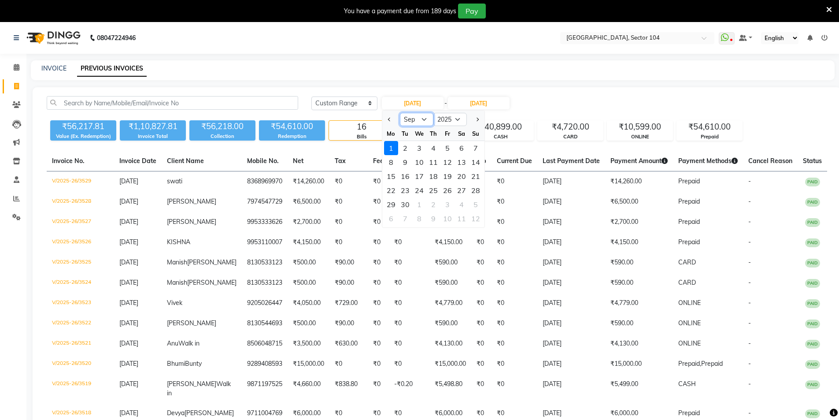
click at [423, 117] on select "Jan Feb Mar Apr May Jun [DATE] Aug Sep Oct Nov Dec" at bounding box center [416, 119] width 33 height 13
select select "8"
click at [400, 113] on select "Jan Feb Mar Apr May Jun [DATE] Aug Sep Oct Nov Dec" at bounding box center [416, 119] width 33 height 13
click at [463, 189] on div "23" at bounding box center [462, 190] width 14 height 14
type input "[DATE]"
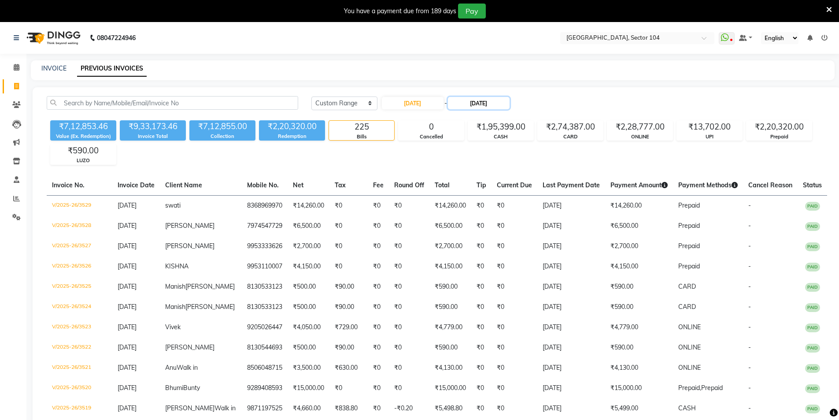
click at [487, 106] on input "[DATE]" at bounding box center [479, 103] width 62 height 12
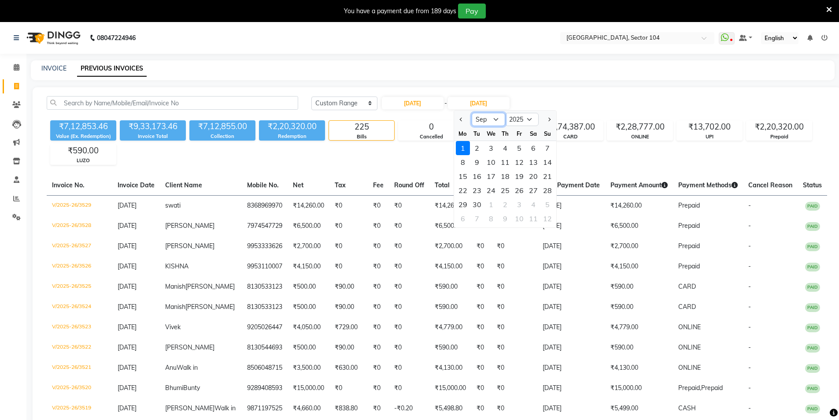
drag, startPoint x: 486, startPoint y: 118, endPoint x: 486, endPoint y: 123, distance: 4.8
click at [486, 118] on select "Aug Sep Oct Nov Dec" at bounding box center [488, 119] width 33 height 13
select select "8"
click at [472, 113] on select "Aug Sep Oct Nov Dec" at bounding box center [488, 119] width 33 height 13
click at [533, 192] on div "23" at bounding box center [534, 190] width 14 height 14
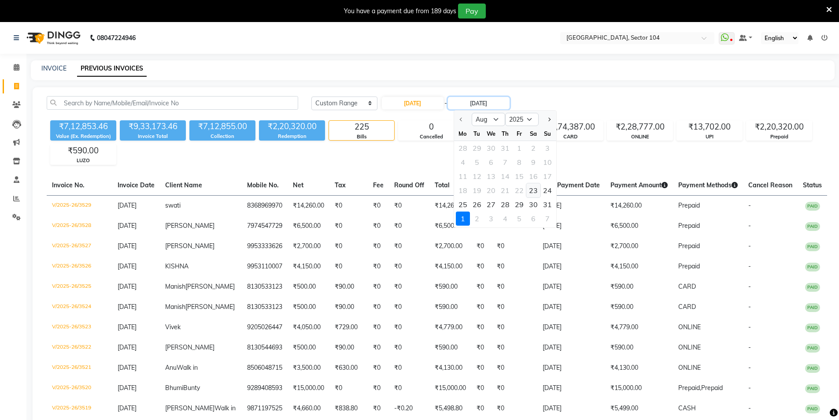
type input "23-08-2025"
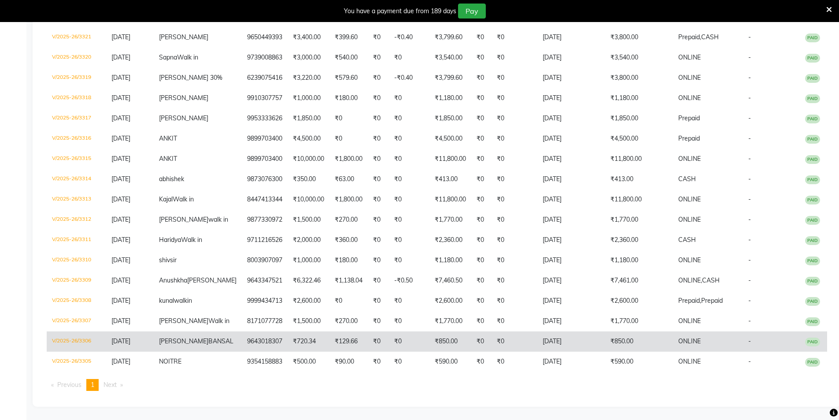
scroll to position [397, 0]
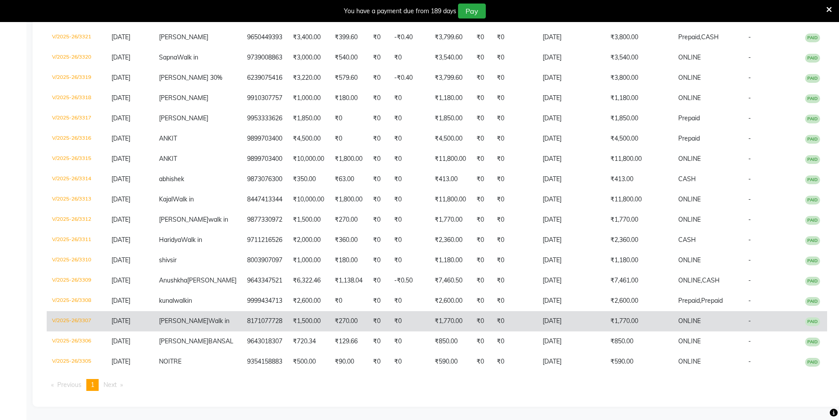
click at [210, 317] on span "Walk in" at bounding box center [218, 321] width 21 height 8
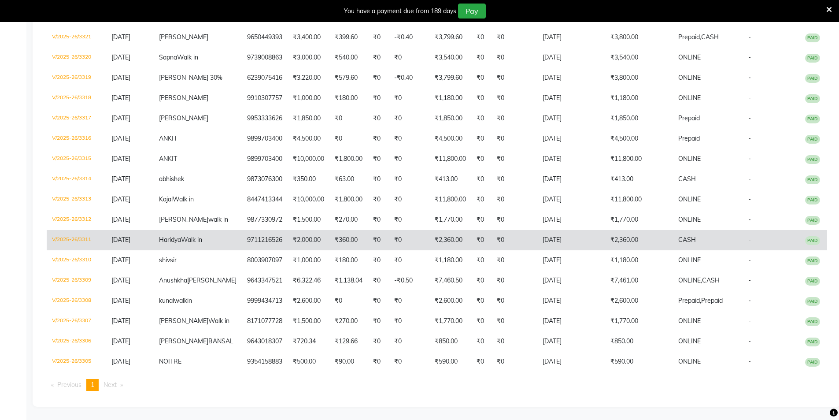
click at [256, 230] on td "9711216526" at bounding box center [265, 240] width 46 height 20
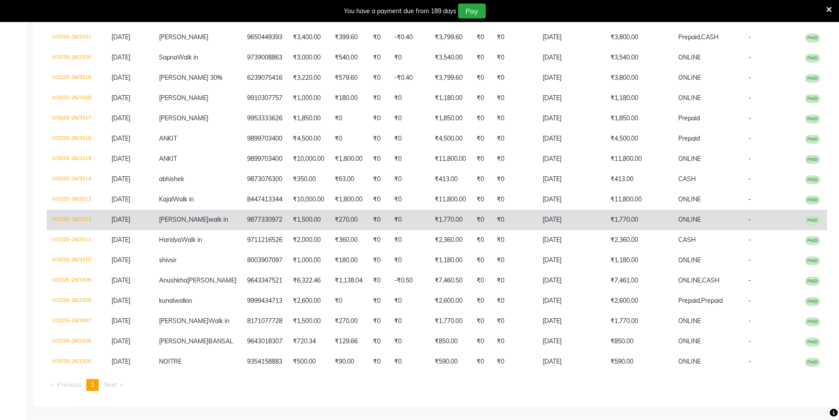
click at [288, 210] on td "₹1,500.00" at bounding box center [309, 220] width 42 height 20
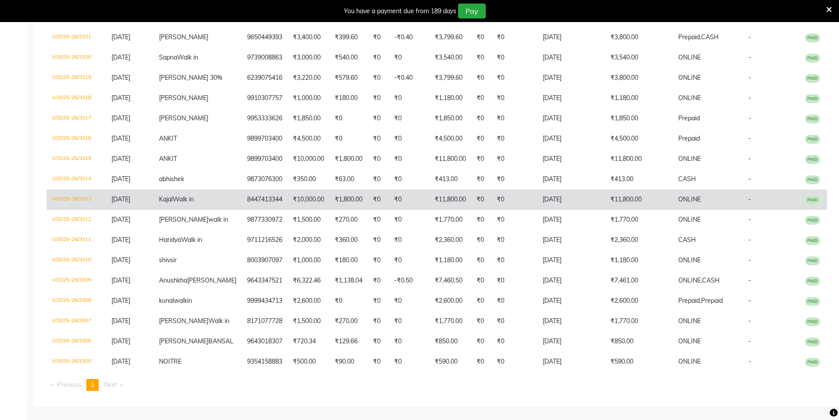
click at [288, 189] on td "₹10,000.00" at bounding box center [309, 199] width 42 height 20
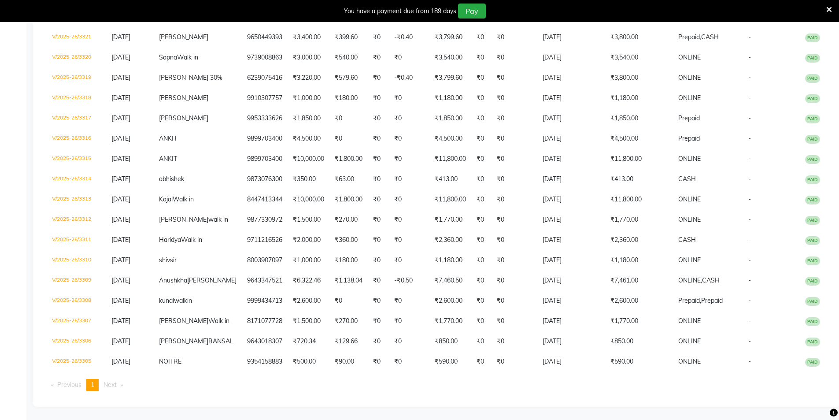
scroll to position [162, 0]
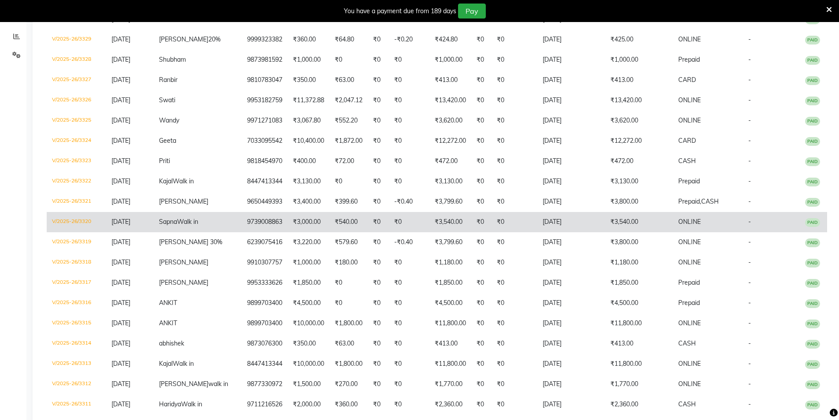
click at [252, 224] on td "9739008863" at bounding box center [265, 222] width 46 height 20
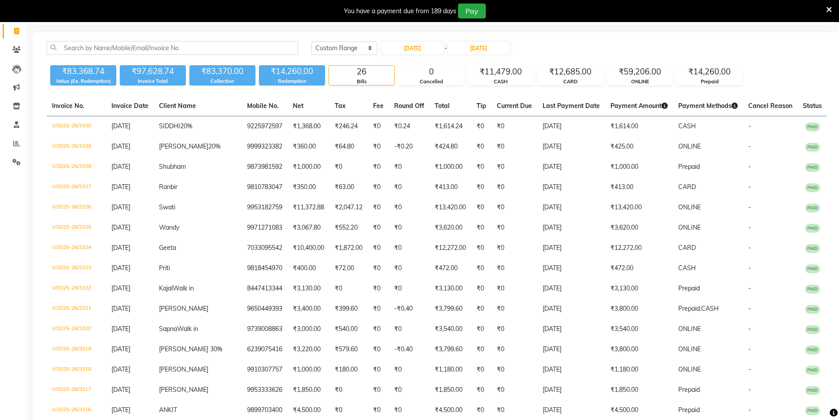
scroll to position [45, 0]
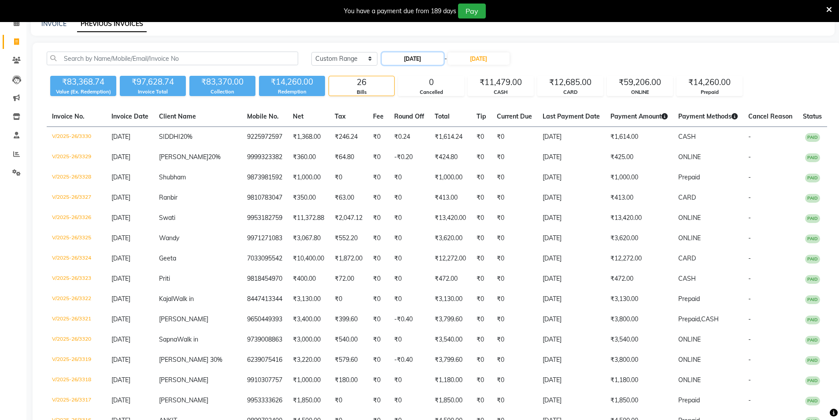
click at [440, 60] on input "23-08-2025" at bounding box center [413, 58] width 62 height 12
select select "8"
select select "2025"
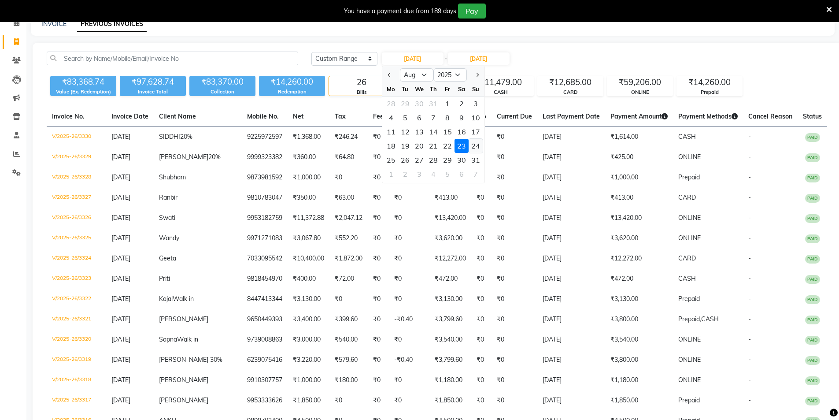
click at [475, 146] on div "24" at bounding box center [476, 146] width 14 height 14
type input "24-08-2025"
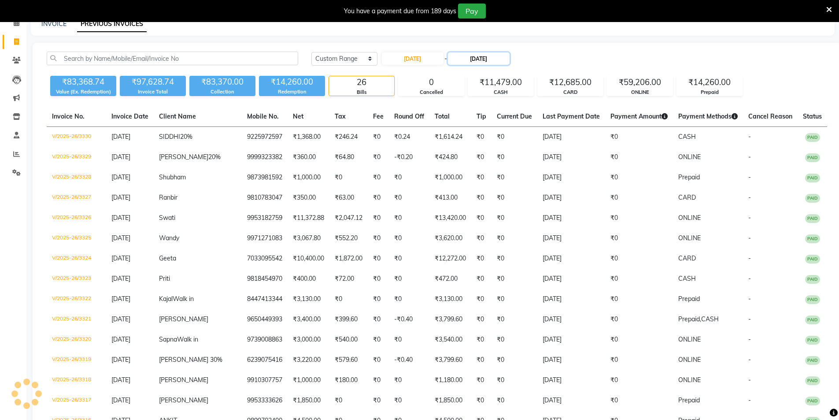
click at [487, 64] on input "23-08-2025" at bounding box center [479, 58] width 62 height 12
click at [546, 145] on div "24" at bounding box center [548, 146] width 14 height 14
type input "24-08-2025"
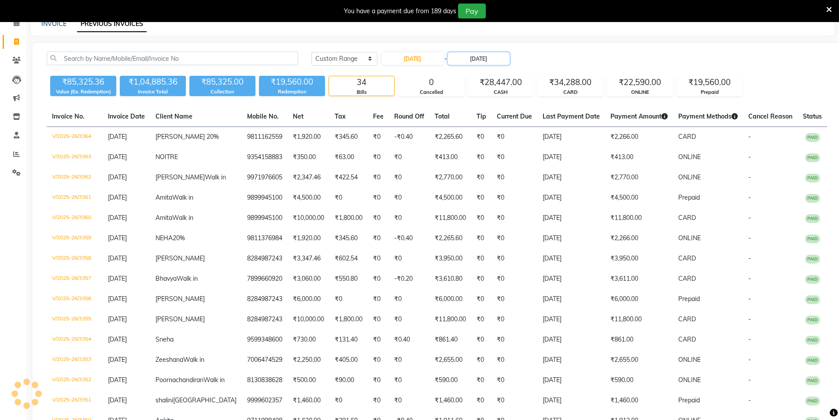
scroll to position [22, 0]
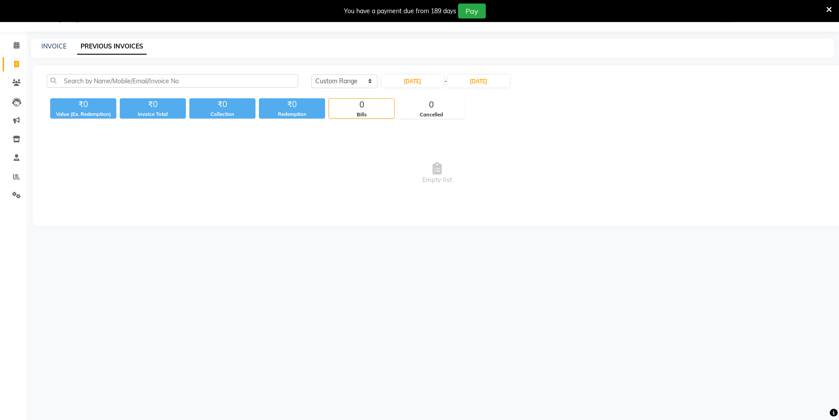
click at [564, 177] on span "Empty list" at bounding box center [437, 173] width 781 height 88
click at [483, 82] on input "24-08-2025" at bounding box center [479, 81] width 62 height 12
click at [543, 166] on div "24" at bounding box center [548, 168] width 14 height 14
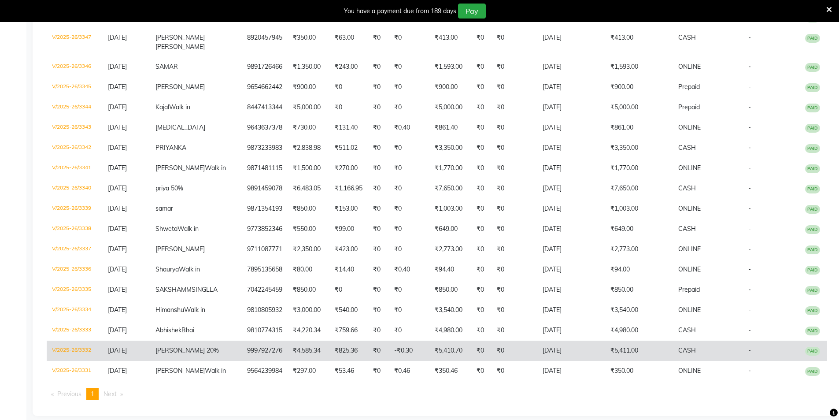
scroll to position [498, 0]
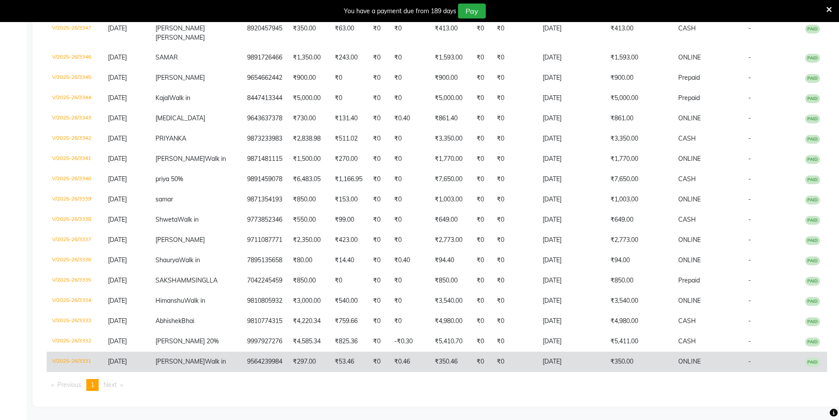
click at [205, 361] on span "Walk in" at bounding box center [215, 361] width 21 height 8
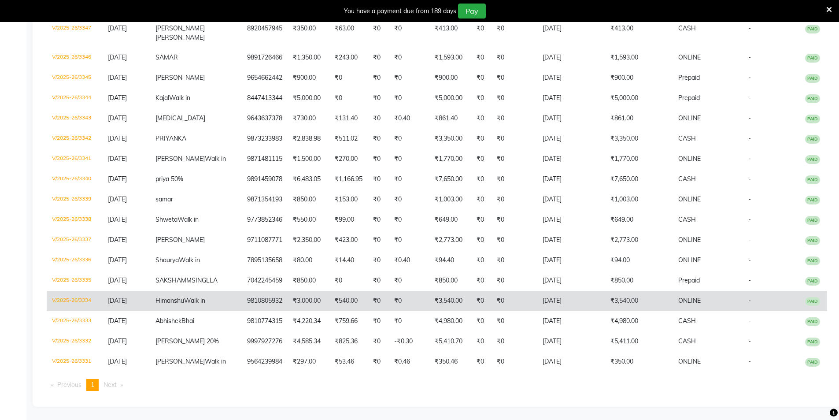
click at [256, 301] on td "9810805932" at bounding box center [265, 301] width 46 height 20
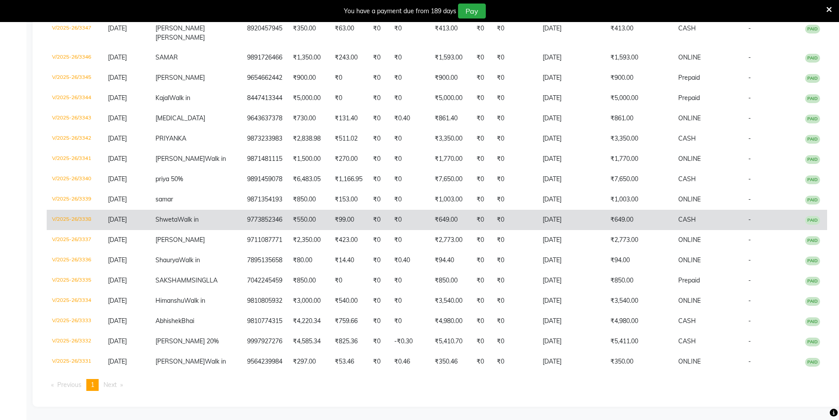
click at [260, 220] on td "9773852346" at bounding box center [265, 220] width 46 height 20
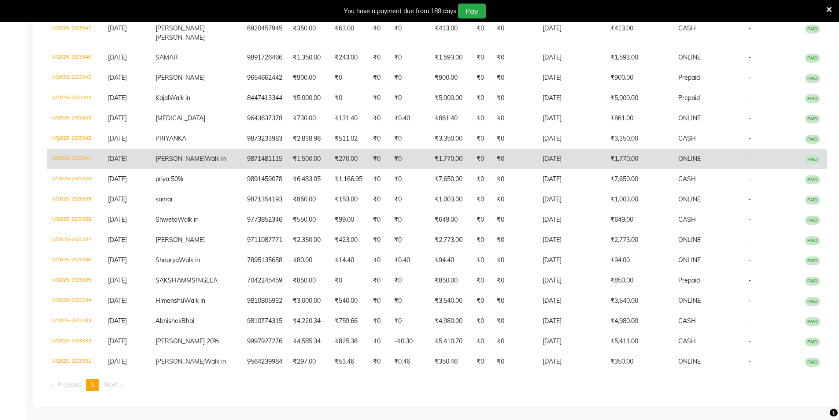
click at [266, 156] on td "9871481115" at bounding box center [265, 159] width 46 height 20
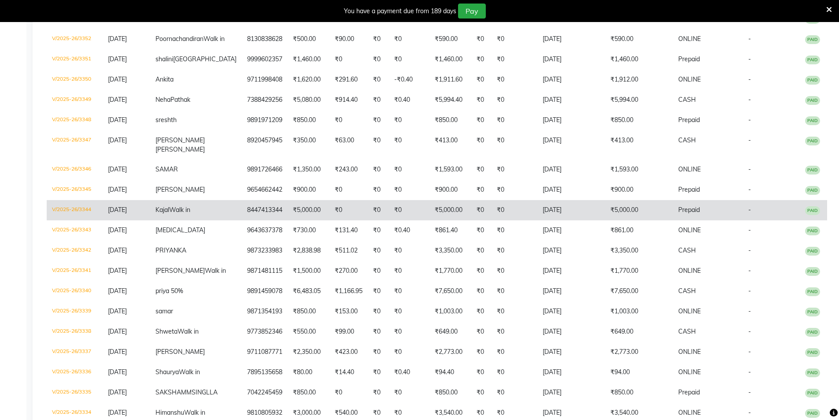
scroll to position [380, 0]
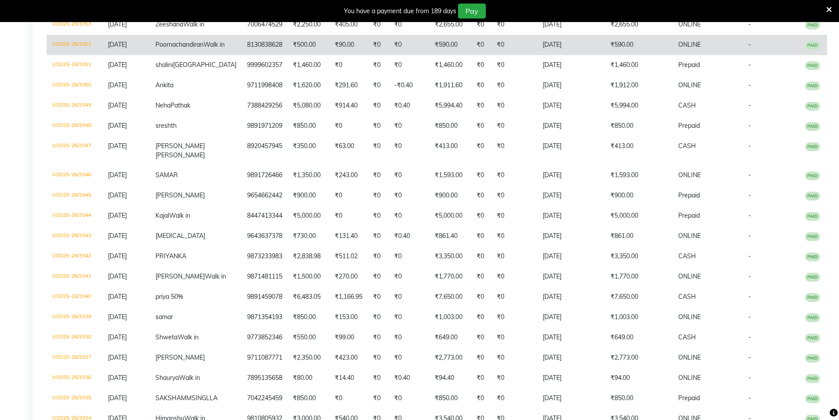
click at [289, 47] on td "₹500.00" at bounding box center [309, 45] width 42 height 20
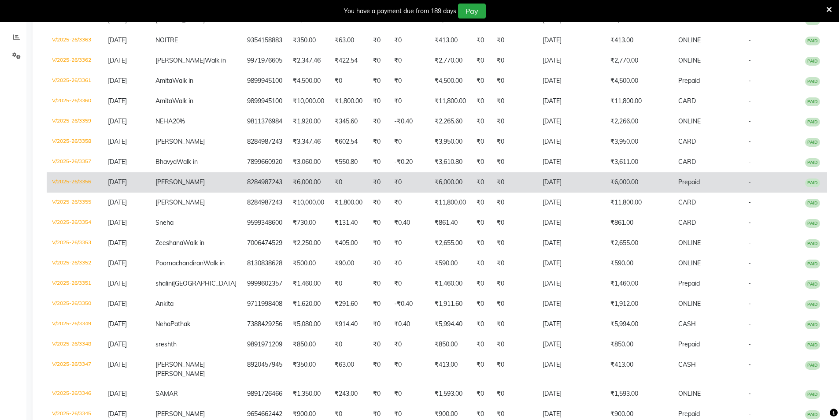
scroll to position [145, 0]
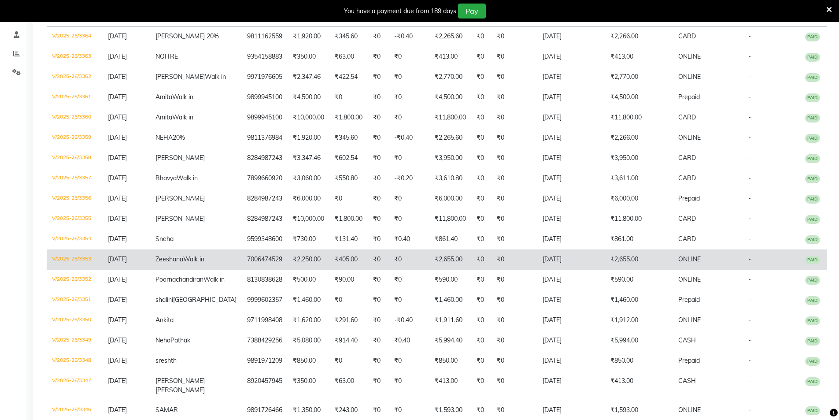
click at [183, 257] on span "Zeeshana" at bounding box center [170, 259] width 28 height 8
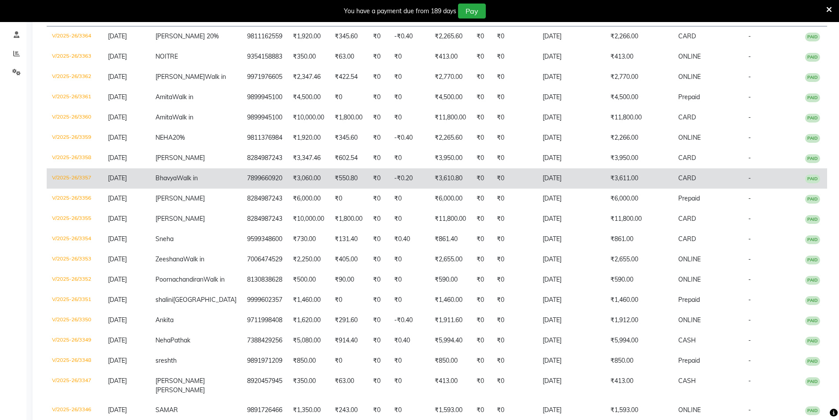
click at [198, 177] on span "Walk in" at bounding box center [187, 178] width 21 height 8
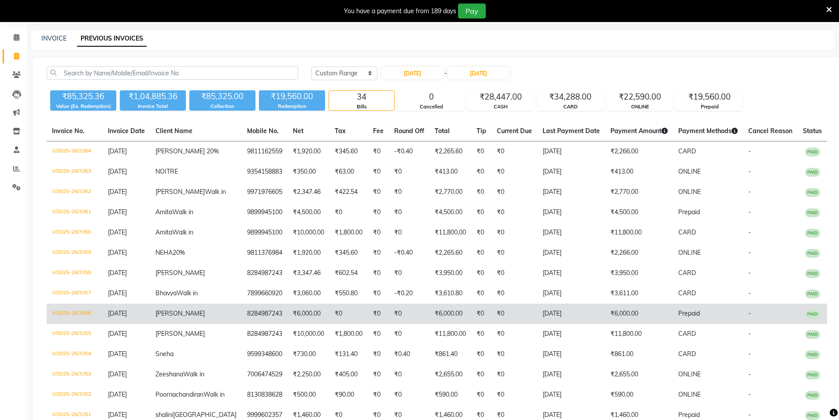
scroll to position [27, 0]
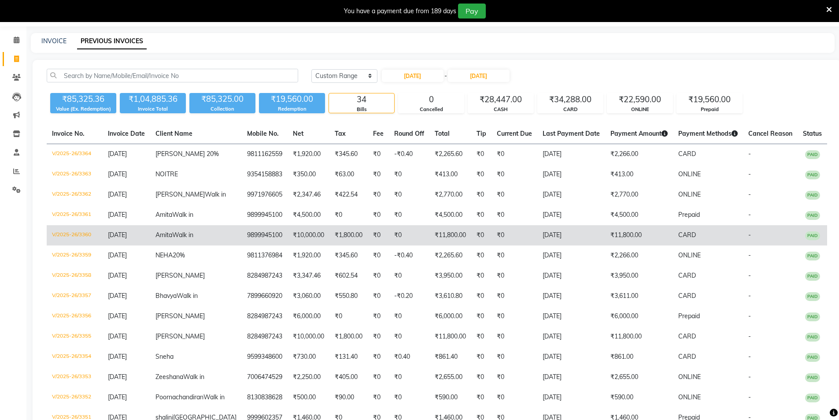
click at [256, 237] on td "9899945100" at bounding box center [265, 235] width 46 height 20
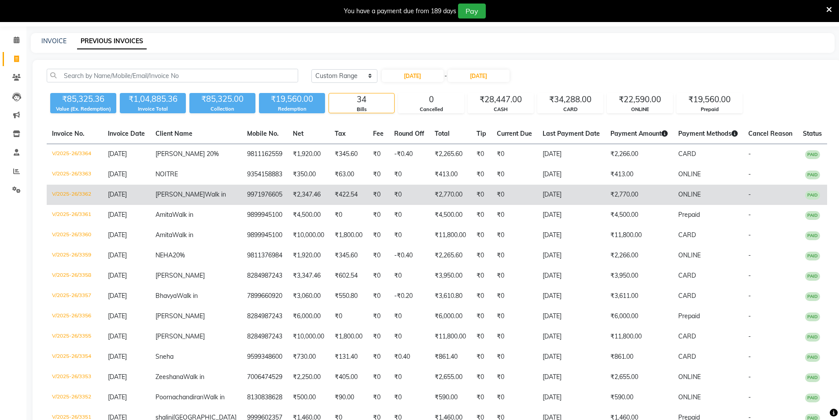
click at [260, 196] on td "9971976605" at bounding box center [265, 195] width 46 height 20
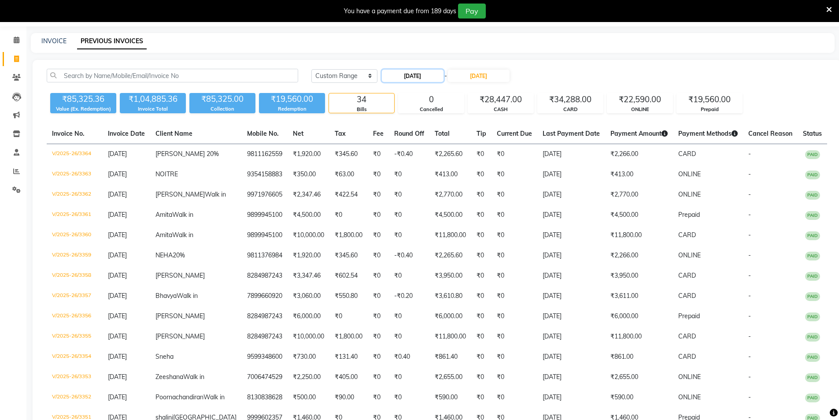
click at [444, 75] on input "24-08-2025" at bounding box center [413, 76] width 62 height 12
select select "8"
select select "2025"
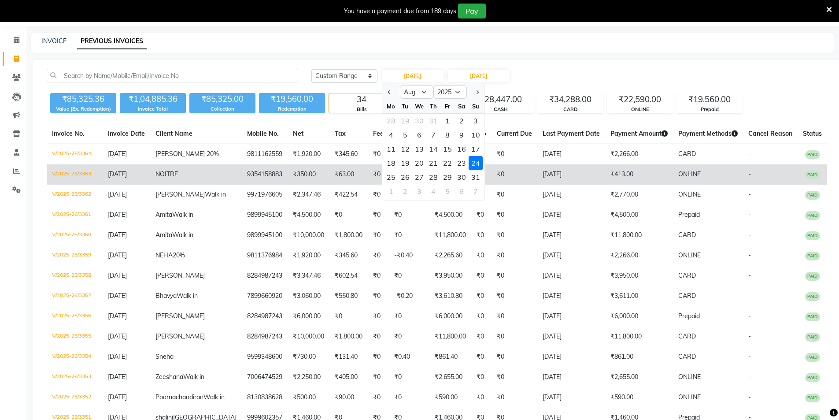
click at [391, 180] on div "25" at bounding box center [391, 177] width 14 height 14
type input "25-08-2025"
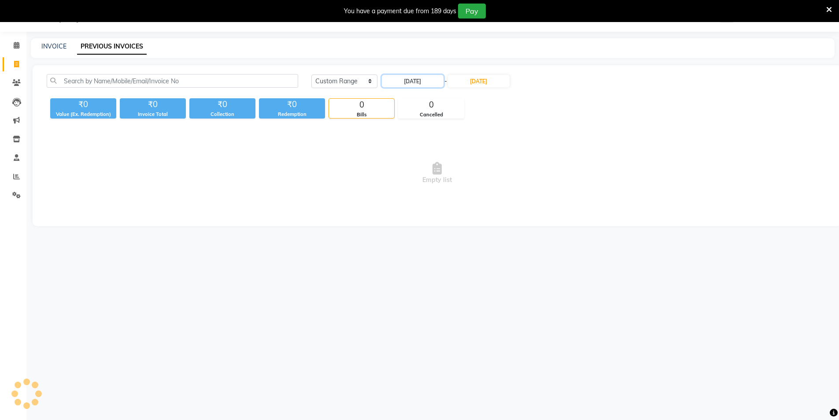
scroll to position [22, 0]
click at [484, 82] on input "24-08-2025" at bounding box center [479, 81] width 62 height 12
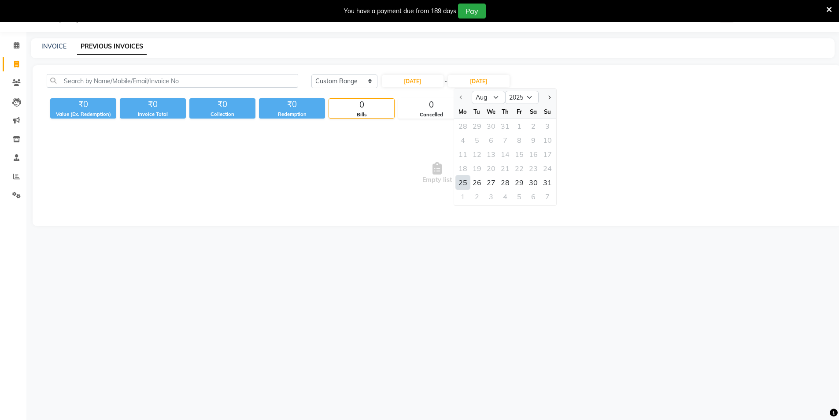
click at [463, 183] on div "25" at bounding box center [463, 182] width 14 height 14
type input "25-08-2025"
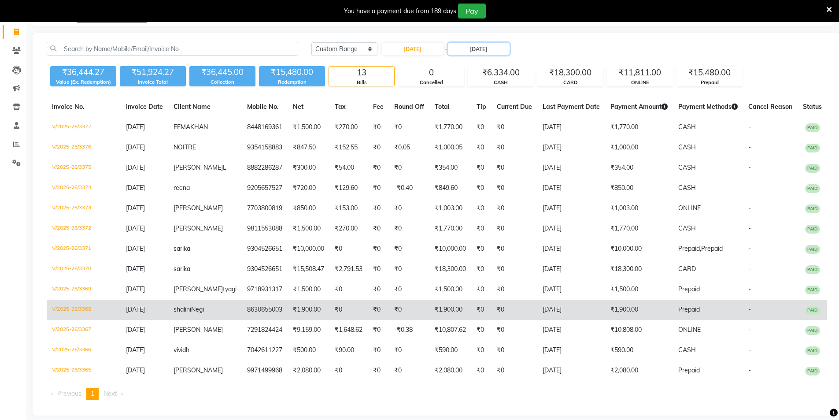
scroll to position [72, 0]
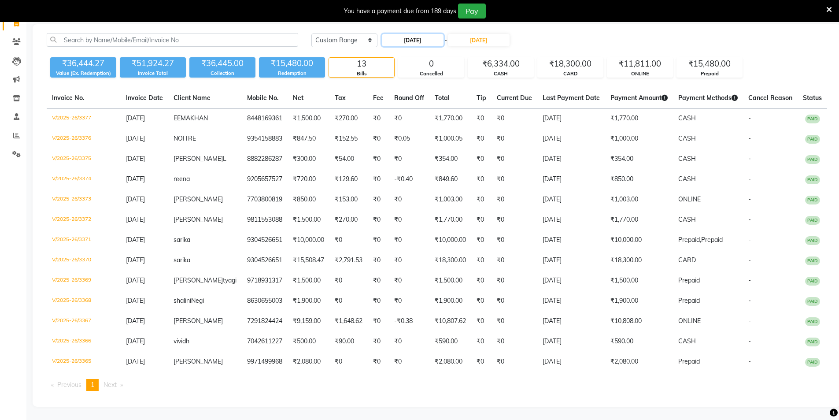
click at [444, 34] on input "25-08-2025" at bounding box center [413, 40] width 62 height 12
select select "8"
select select "2025"
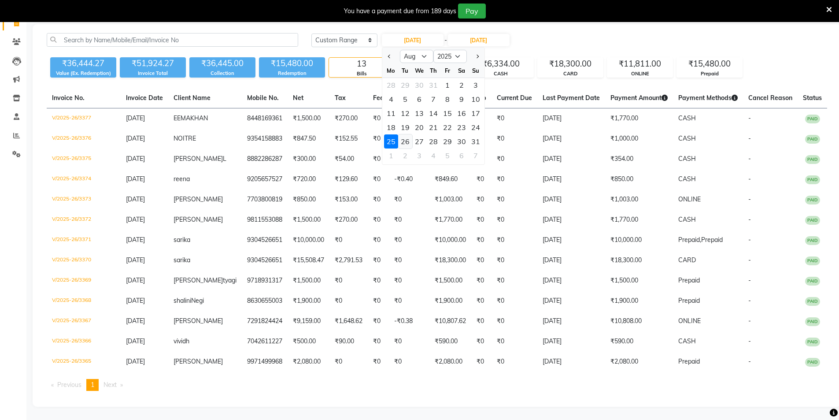
click at [407, 134] on div "26" at bounding box center [405, 141] width 14 height 14
type input "26-08-2025"
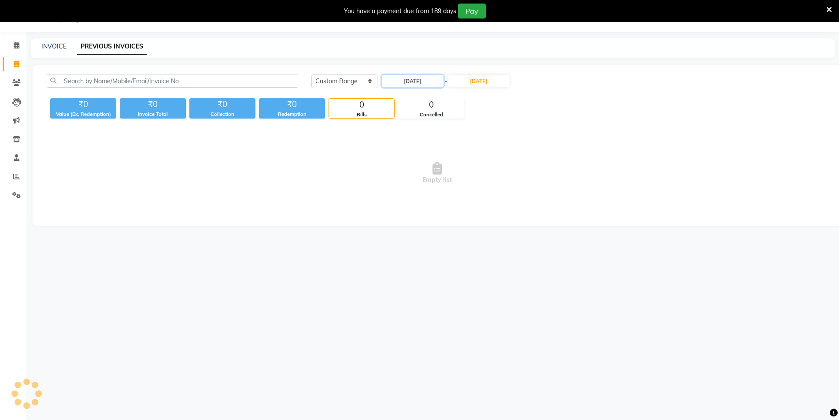
scroll to position [22, 0]
click at [479, 82] on input "25-08-2025" at bounding box center [479, 81] width 62 height 12
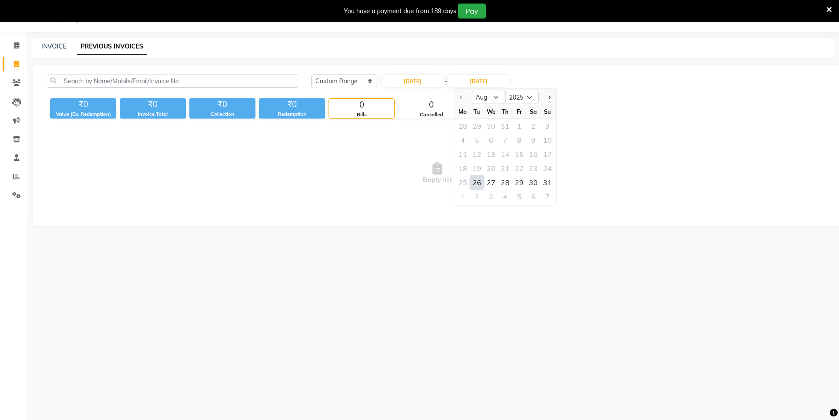
click at [480, 180] on div "26" at bounding box center [477, 182] width 14 height 14
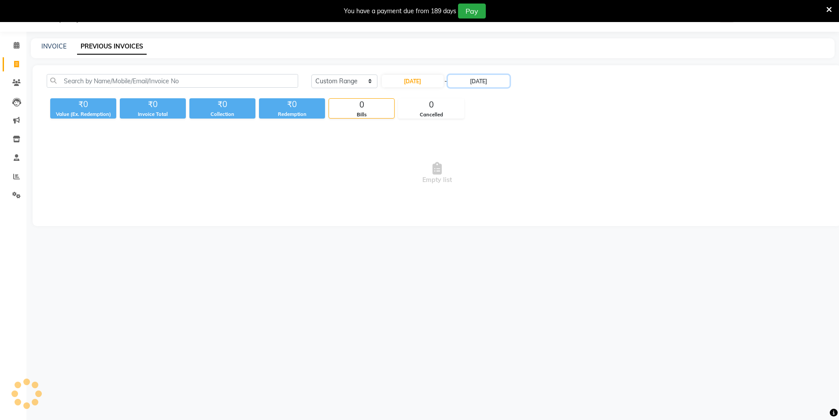
type input "26-08-2025"
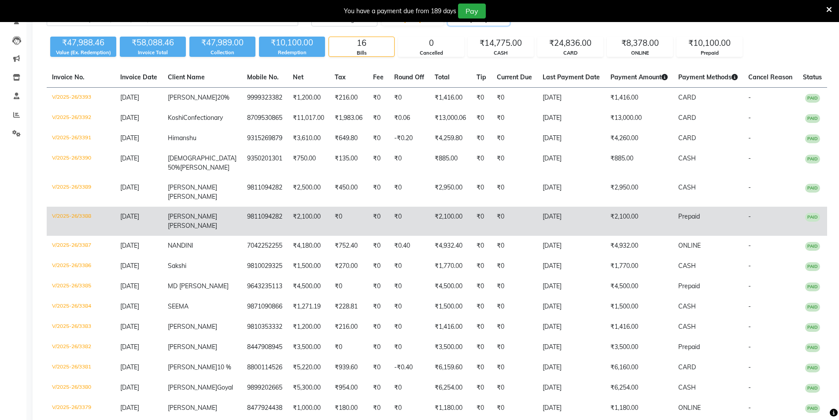
scroll to position [50, 0]
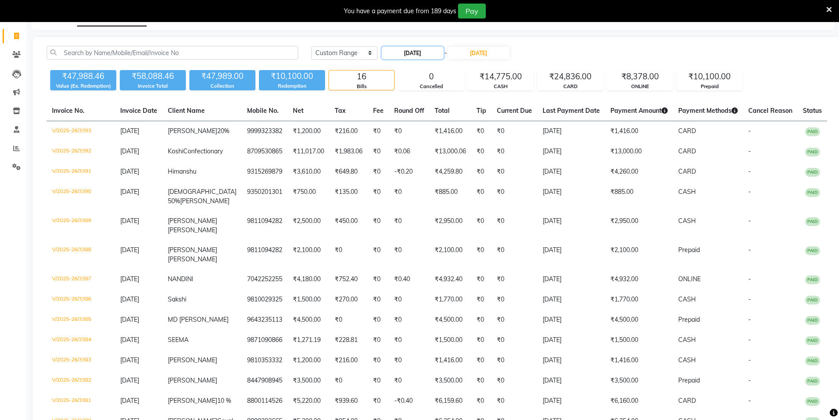
click at [439, 55] on input "26-08-2025" at bounding box center [413, 53] width 62 height 12
select select "8"
select select "2025"
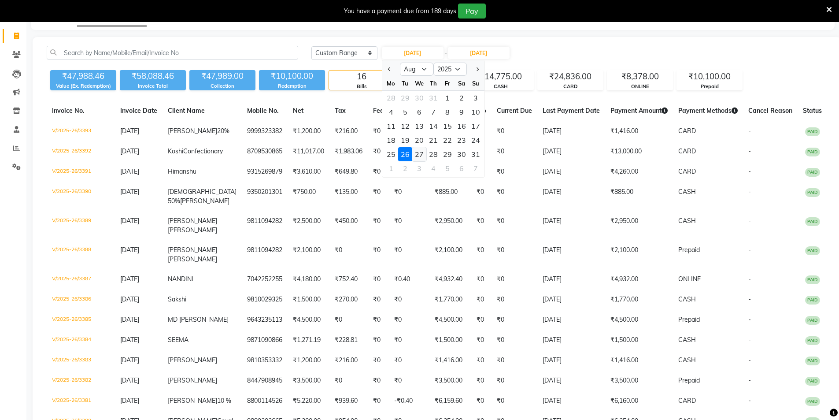
click at [422, 150] on div "27" at bounding box center [419, 154] width 14 height 14
type input "27-08-2025"
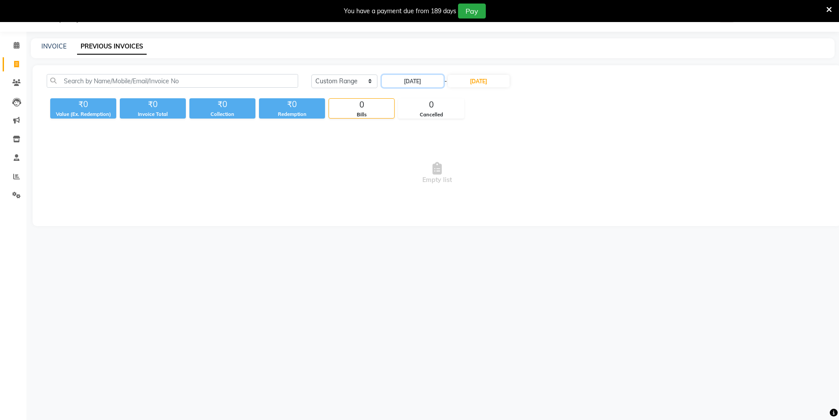
scroll to position [22, 0]
click at [488, 85] on input "26-08-2025" at bounding box center [479, 81] width 62 height 12
click at [492, 181] on div "27" at bounding box center [491, 182] width 14 height 14
type input "27-08-2025"
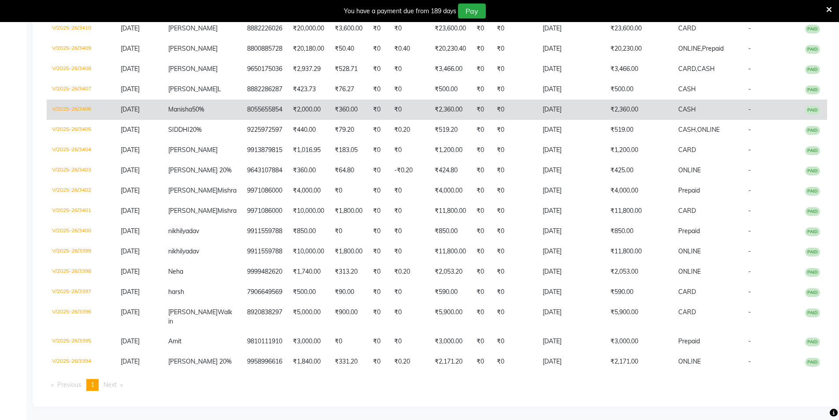
scroll to position [249, 0]
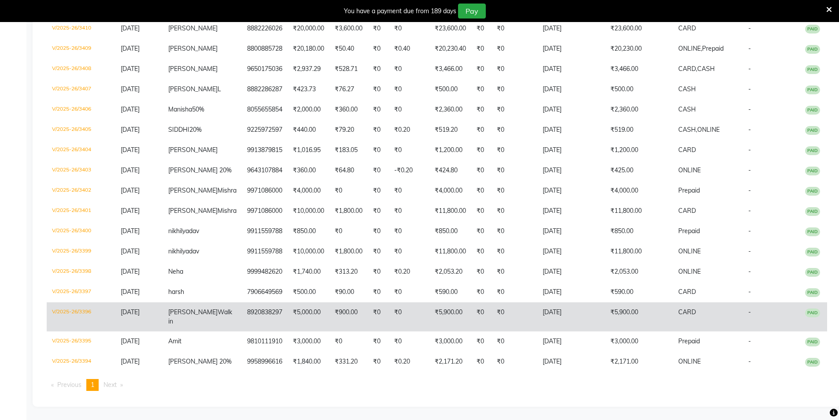
click at [288, 304] on td "₹5,000.00" at bounding box center [309, 316] width 42 height 29
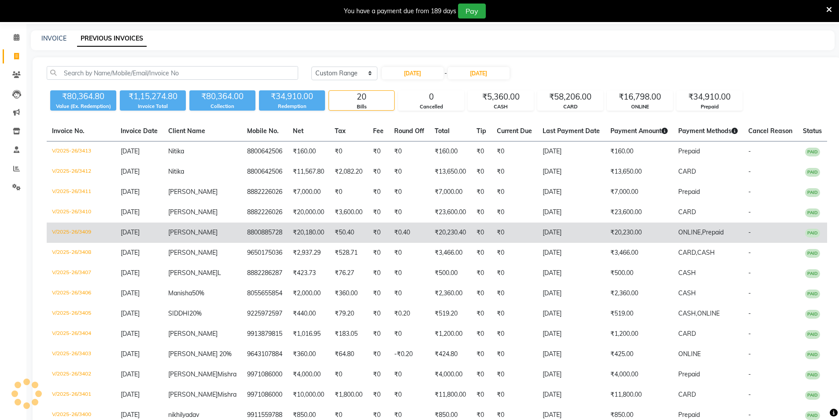
scroll to position [0, 0]
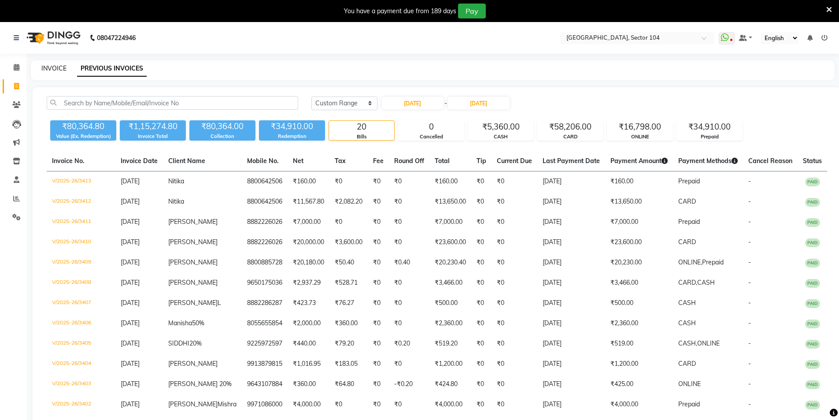
click at [58, 70] on link "INVOICE" at bounding box center [53, 68] width 25 height 8
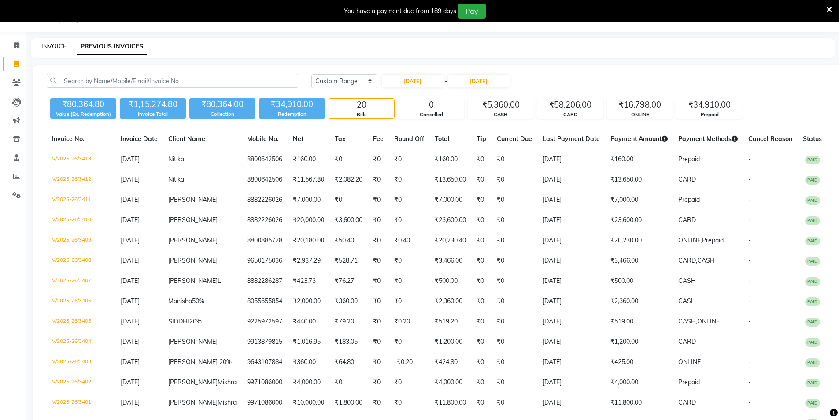
select select "service"
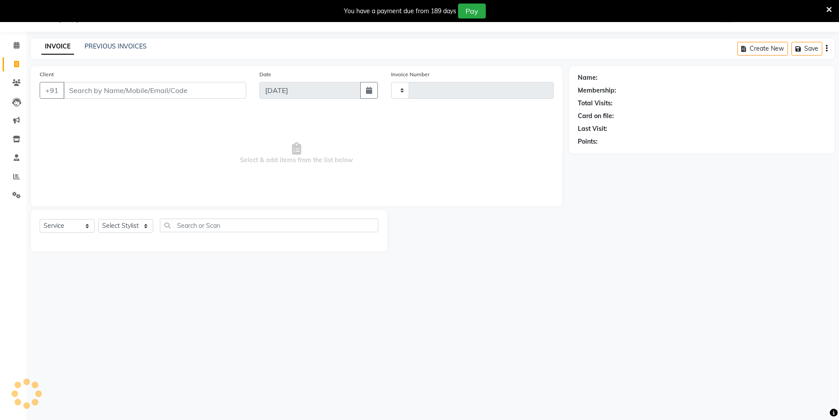
type input "3532"
select select "4009"
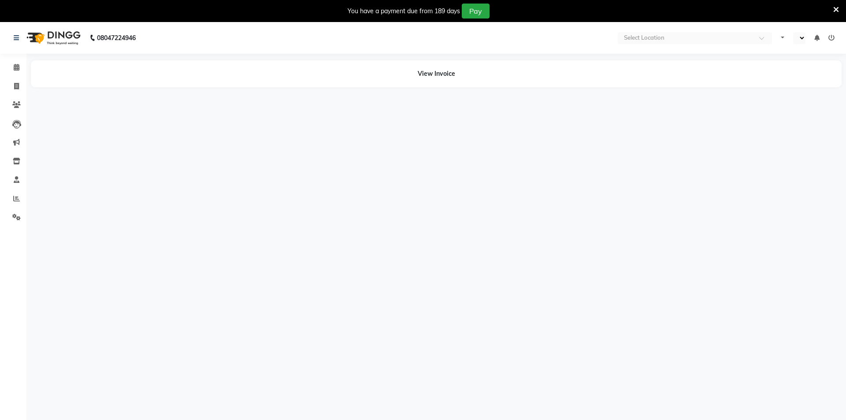
select select "en"
select select "service"
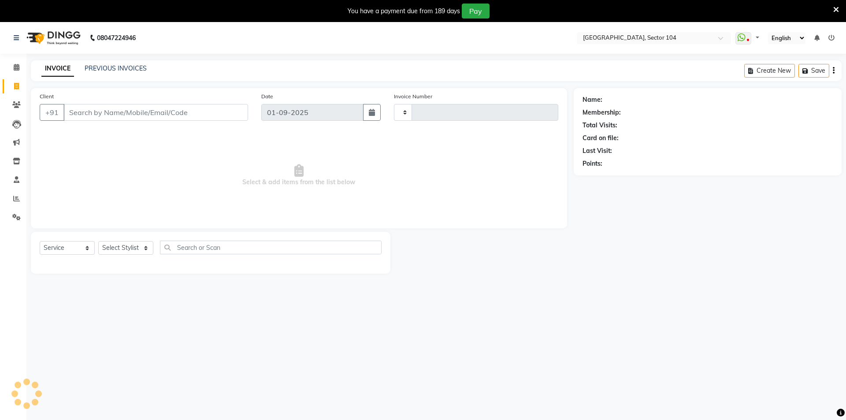
type input "3530"
select select "4009"
click at [172, 111] on input "Client" at bounding box center [154, 112] width 183 height 17
paste input "918171077728"
type input "918171077728"
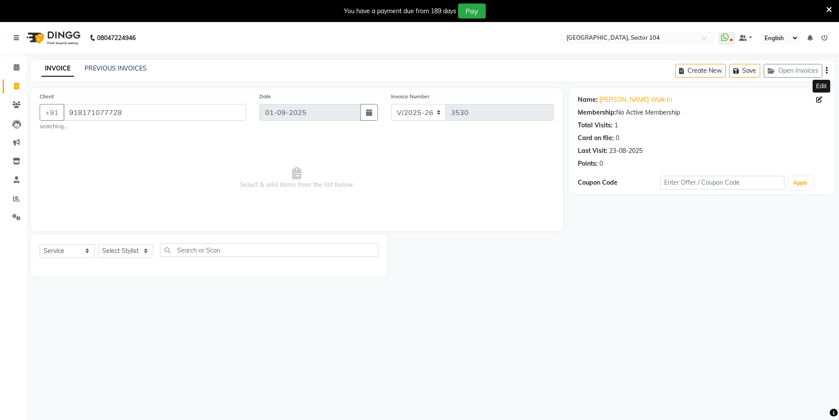
drag, startPoint x: 818, startPoint y: 100, endPoint x: 813, endPoint y: 100, distance: 4.8
click at [817, 100] on icon at bounding box center [820, 100] width 6 height 6
select select "[DEMOGRAPHIC_DATA]"
select select "28450"
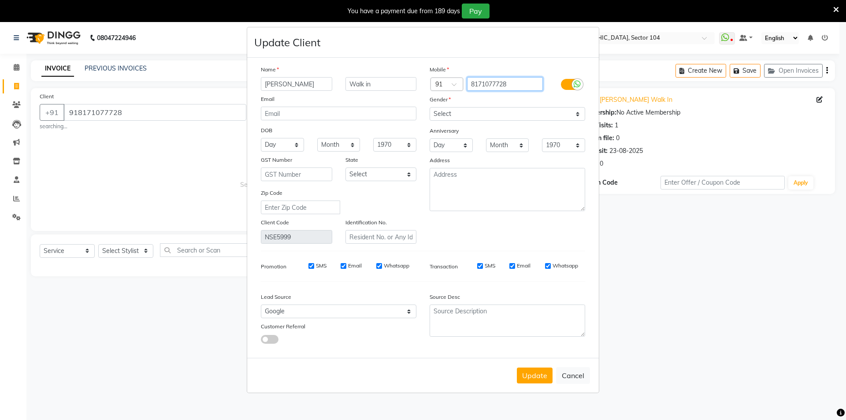
click at [500, 83] on input "8171077728" at bounding box center [505, 84] width 76 height 14
click at [503, 82] on input "8171077728" at bounding box center [505, 84] width 76 height 14
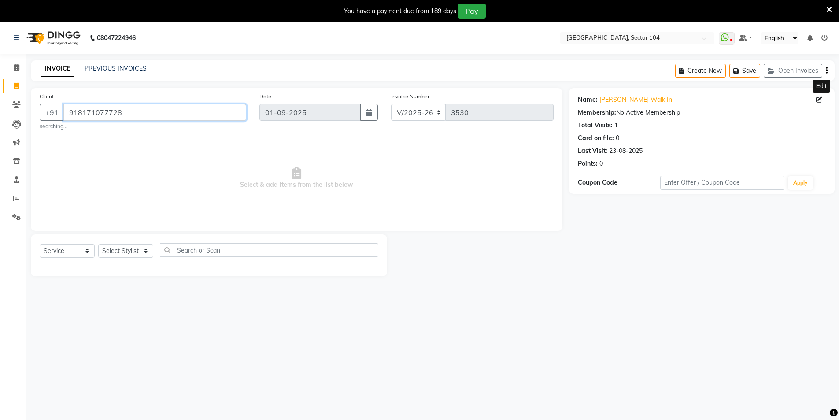
click at [208, 110] on input "918171077728" at bounding box center [154, 112] width 183 height 17
paste input "9711216526"
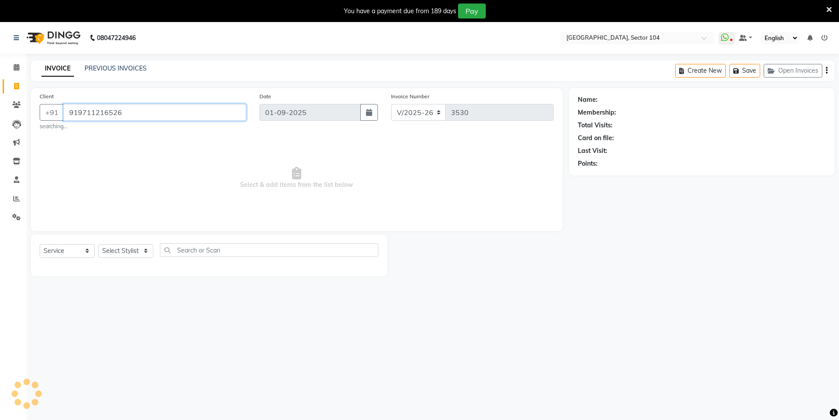
type input "919711216526"
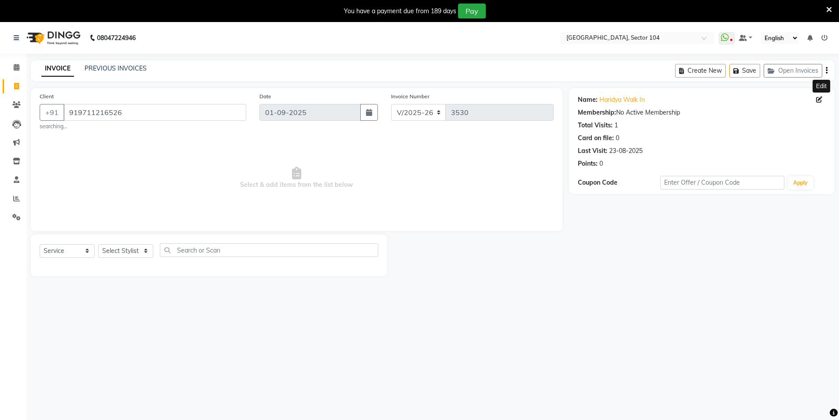
click at [817, 100] on icon at bounding box center [820, 100] width 6 height 6
select select "[DEMOGRAPHIC_DATA]"
select select "28450"
click at [204, 113] on input "919711216526" at bounding box center [154, 112] width 183 height 17
paste input "877330972"
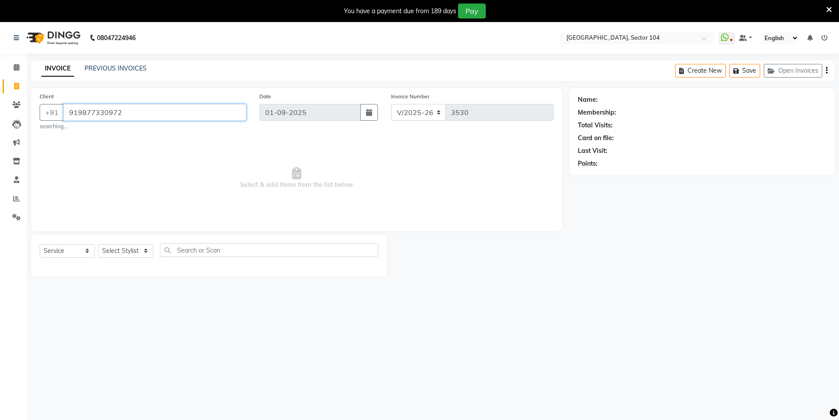
type input "919877330972"
click at [819, 100] on icon at bounding box center [820, 100] width 6 height 6
select select "[DEMOGRAPHIC_DATA]"
select select "40593"
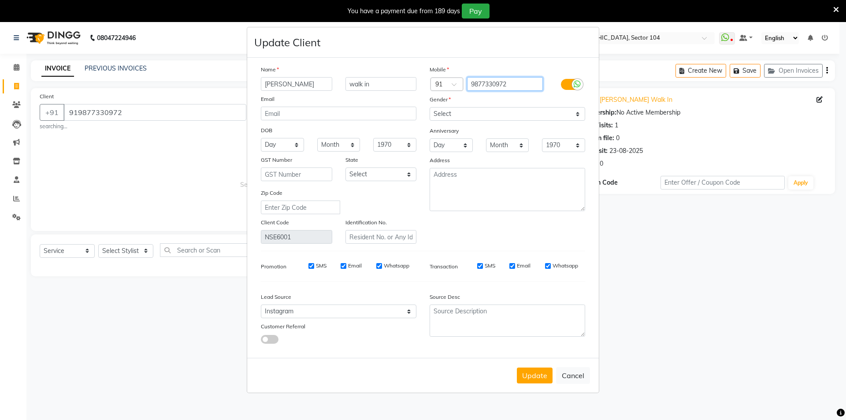
click at [527, 86] on input "9877330972" at bounding box center [505, 84] width 76 height 14
click at [577, 371] on button "Cancel" at bounding box center [573, 375] width 34 height 17
select select
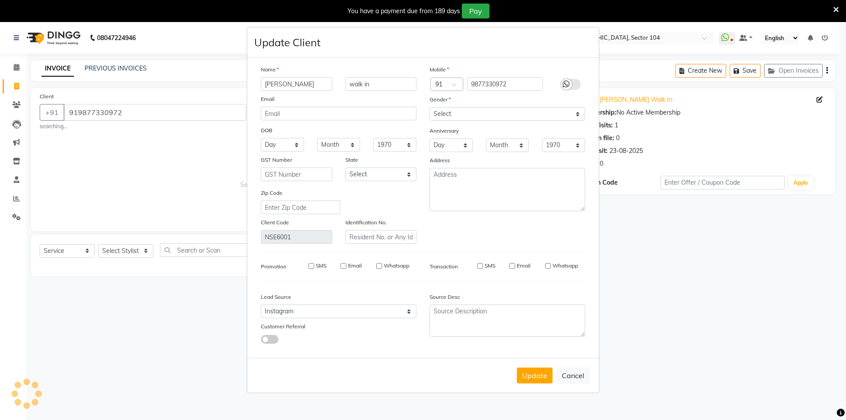
select select
checkbox input "false"
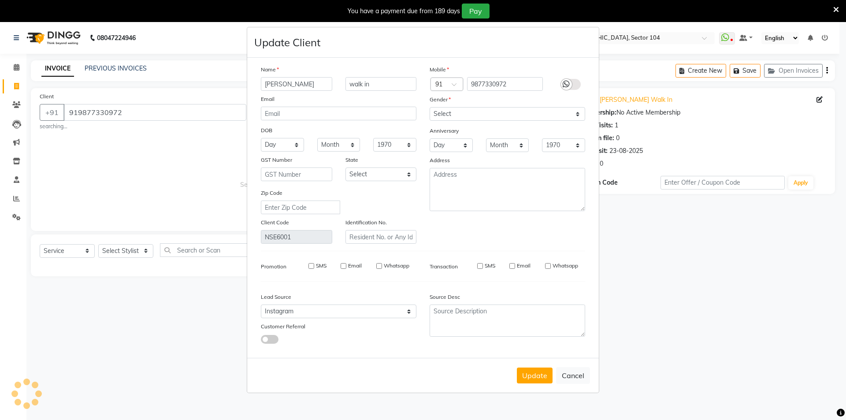
checkbox input "false"
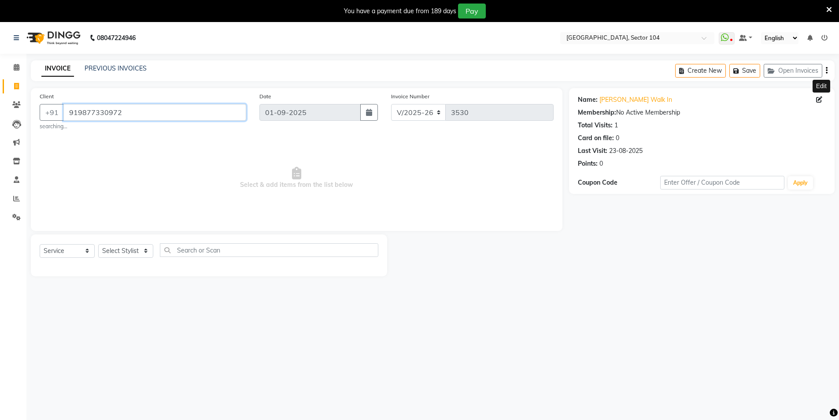
click at [143, 111] on input "919877330972" at bounding box center [154, 112] width 183 height 17
paste input "8447413344"
type input "918447413344"
click at [818, 99] on icon at bounding box center [820, 100] width 6 height 6
select select "[DEMOGRAPHIC_DATA]"
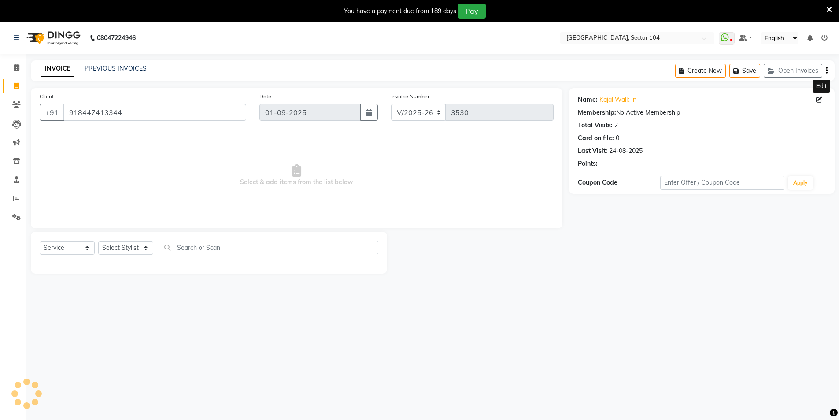
select select "28442"
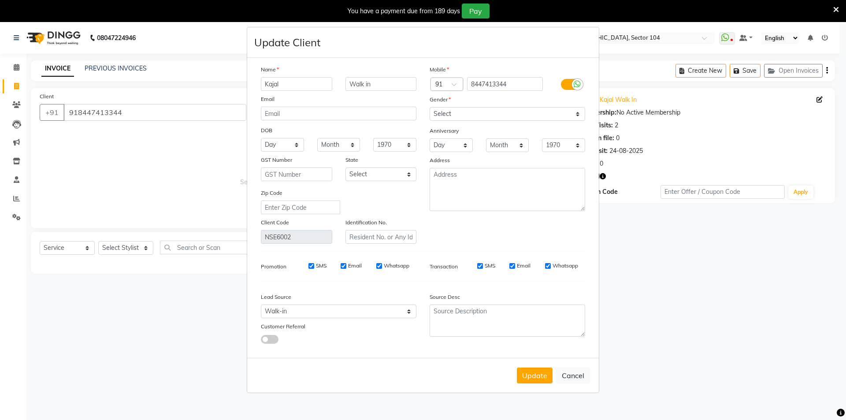
click at [818, 98] on ngb-modal-window "Update Client Name Kajal Walk in Email DOB Day 01 02 03 04 05 06 07 08 09 10 11…" at bounding box center [423, 210] width 846 height 420
click at [576, 375] on button "Cancel" at bounding box center [573, 375] width 34 height 17
select select
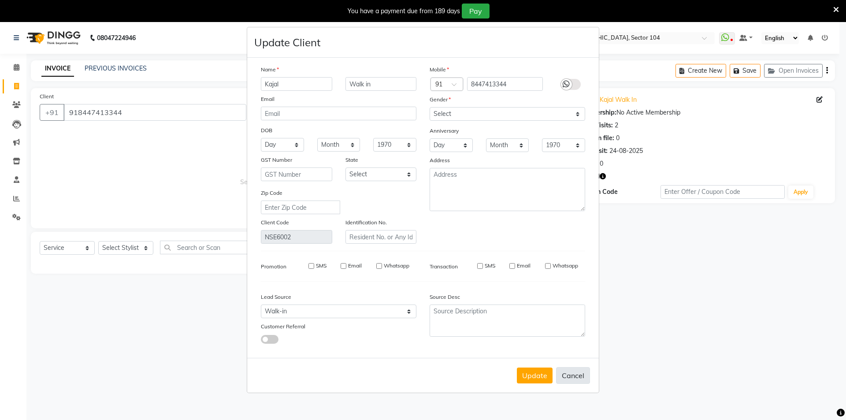
select select
checkbox input "false"
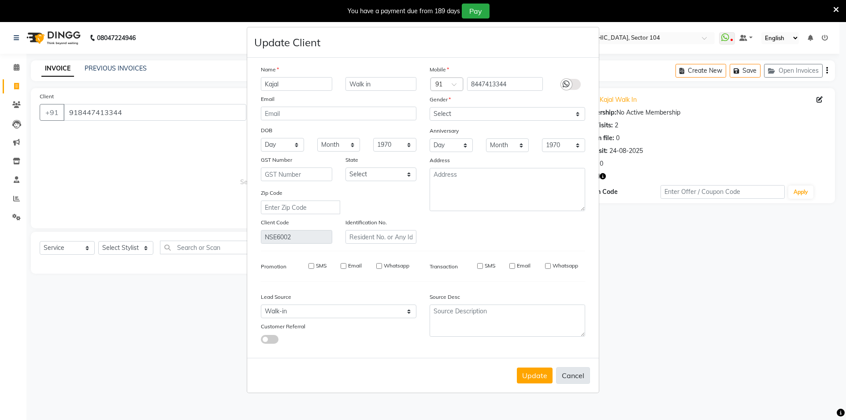
checkbox input "false"
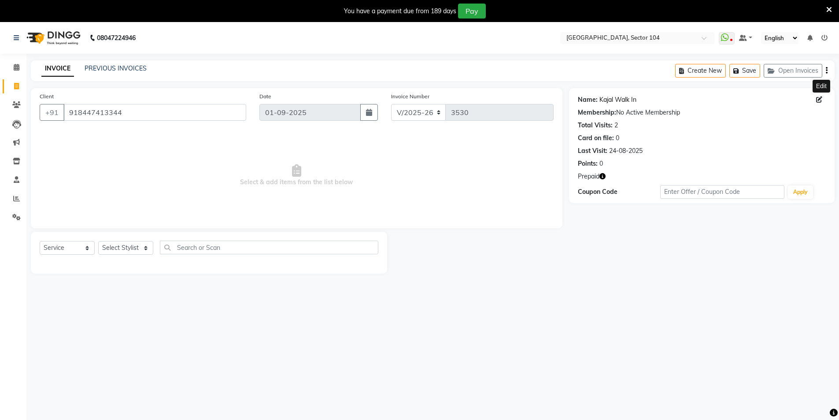
click at [620, 99] on link "Kajal Walk In" at bounding box center [618, 99] width 37 height 9
click at [817, 100] on icon at bounding box center [820, 100] width 6 height 6
select select "[DEMOGRAPHIC_DATA]"
select select "28442"
click at [228, 116] on input "918447413344" at bounding box center [154, 112] width 183 height 17
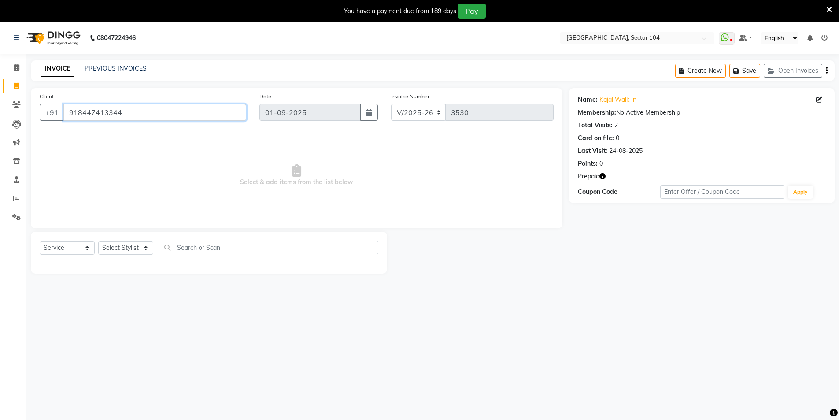
paste input "9739008863"
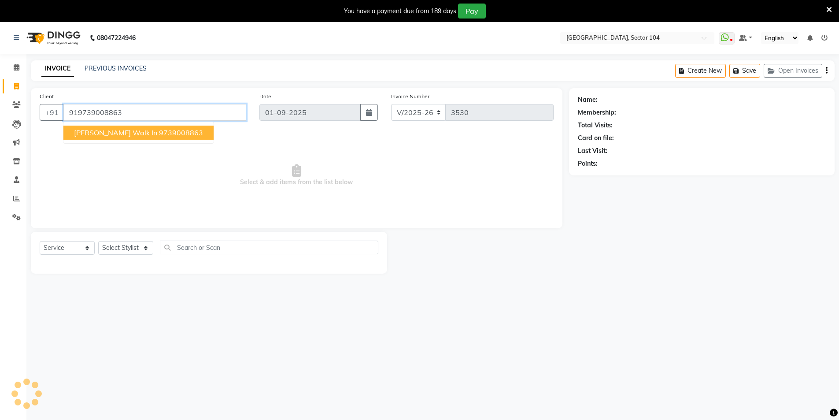
type input "919739008863"
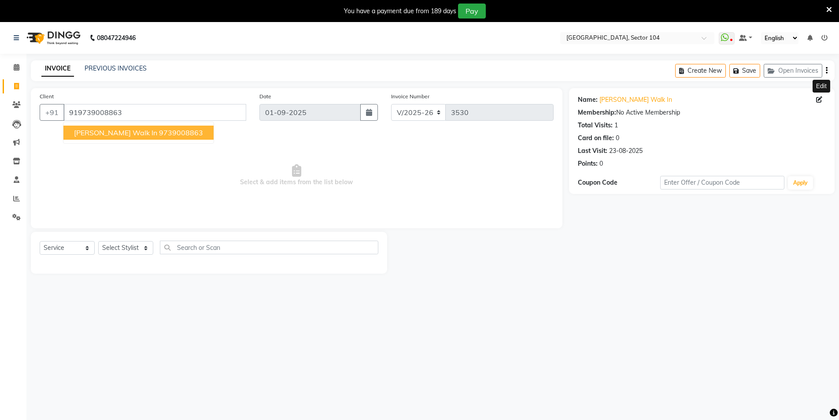
click at [820, 102] on icon at bounding box center [820, 100] width 6 height 6
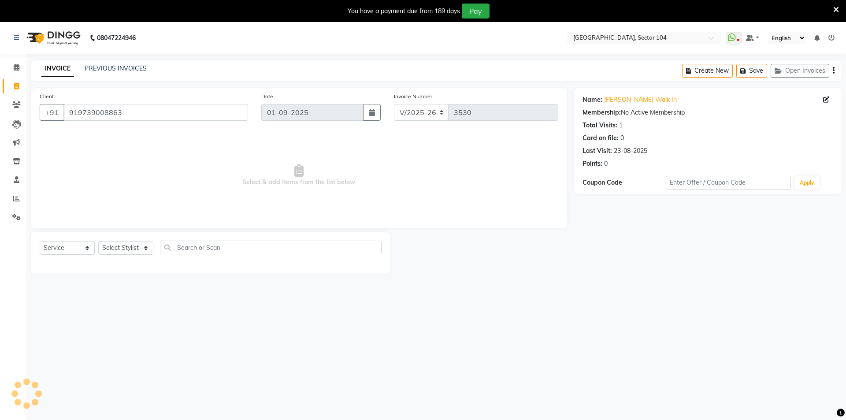
select select "[DEMOGRAPHIC_DATA]"
select select "28450"
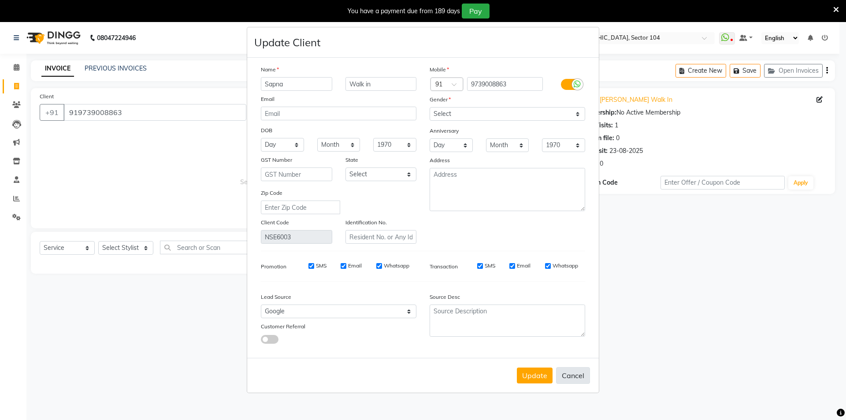
click at [579, 375] on button "Cancel" at bounding box center [573, 375] width 34 height 17
select select
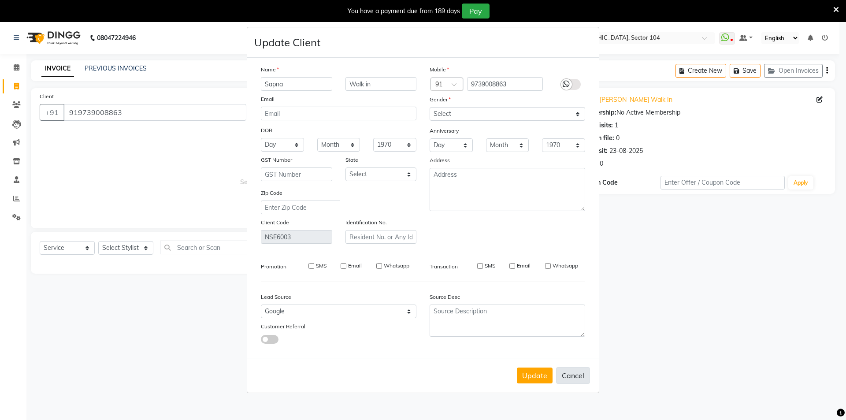
select select
checkbox input "false"
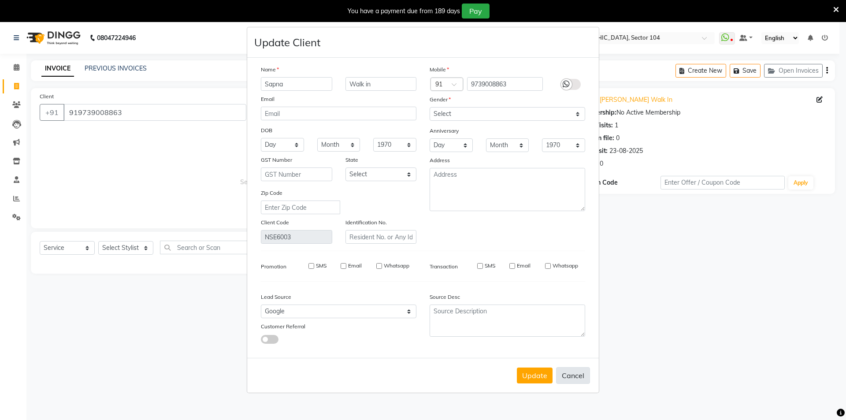
checkbox input "false"
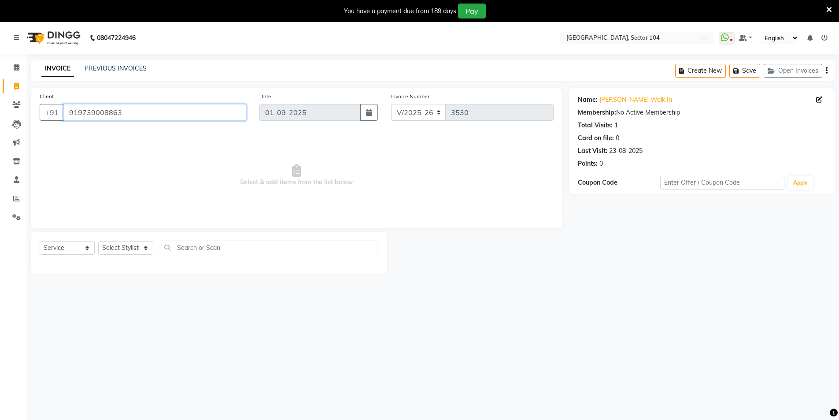
click at [218, 115] on input "919739008863" at bounding box center [154, 112] width 183 height 17
paste input "564239984"
type input "919564239984"
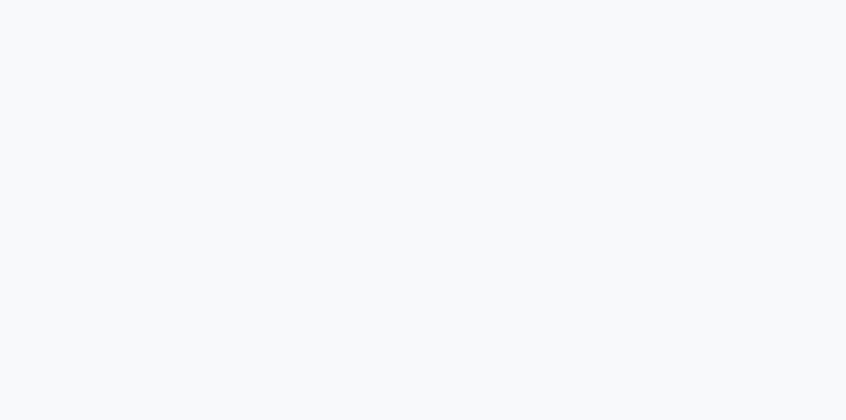
select select "service"
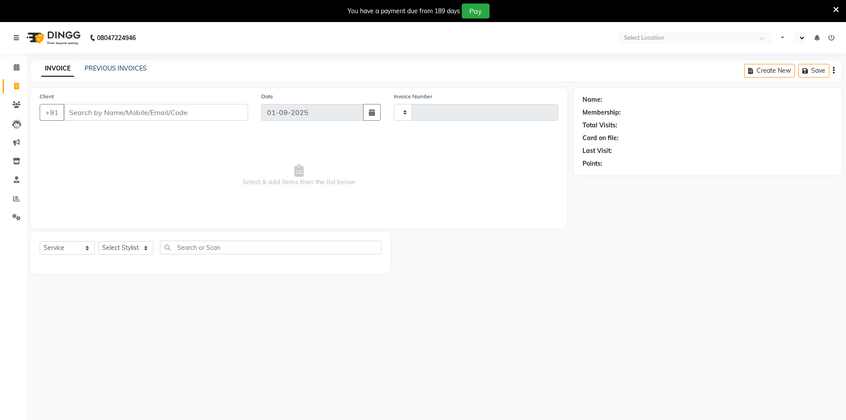
type input "3530"
select select "en"
select select "4009"
click at [145, 114] on input "Client" at bounding box center [154, 112] width 183 height 17
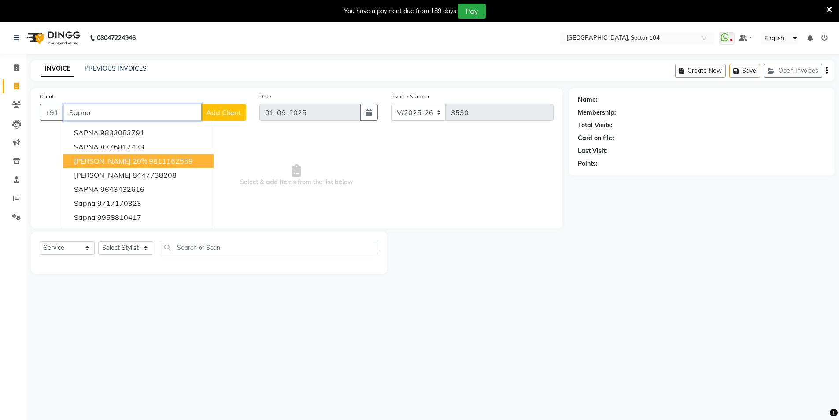
click at [149, 163] on ngb-highlight "9811162559" at bounding box center [171, 160] width 44 height 9
type input "9811162559"
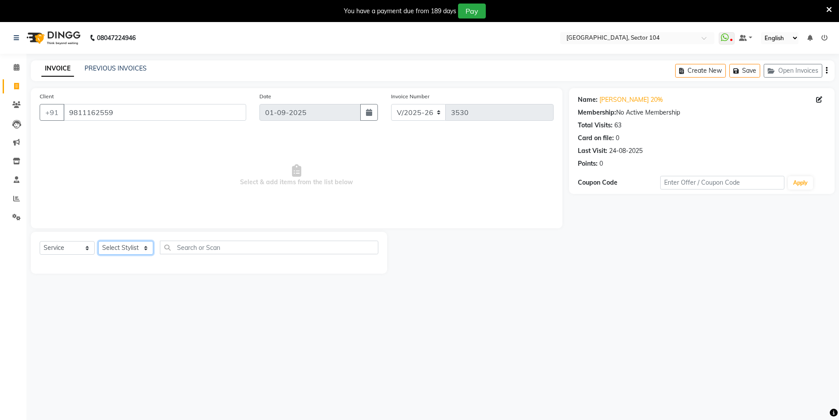
click at [130, 247] on select "Select Stylist [PERSON_NAME] [PERSON_NAME] [PERSON_NAME] [PERSON_NAME] [PERSON_…" at bounding box center [125, 248] width 55 height 14
select select "34353"
click at [98, 241] on select "Select Stylist [PERSON_NAME] [PERSON_NAME] [PERSON_NAME] [PERSON_NAME] [PERSON_…" at bounding box center [125, 248] width 55 height 14
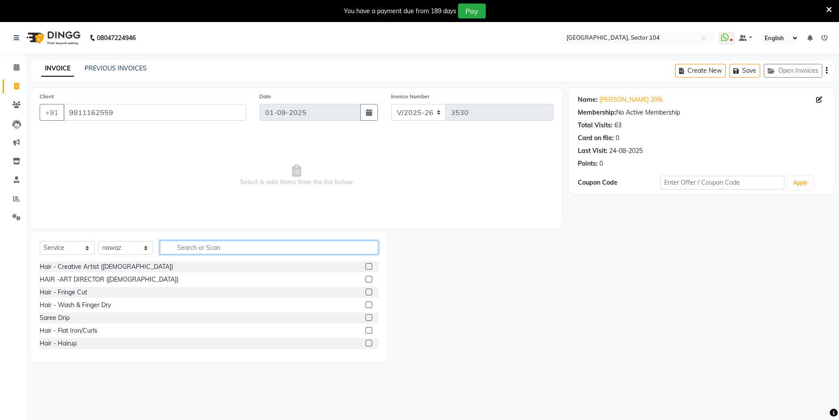
click at [217, 244] on input "text" at bounding box center [269, 248] width 219 height 14
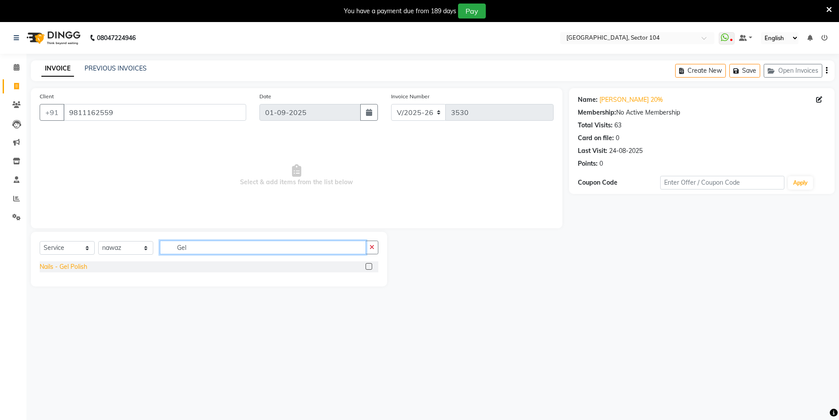
type input "Gel"
click at [69, 271] on div "Nails - Gel Polish" at bounding box center [64, 266] width 48 height 9
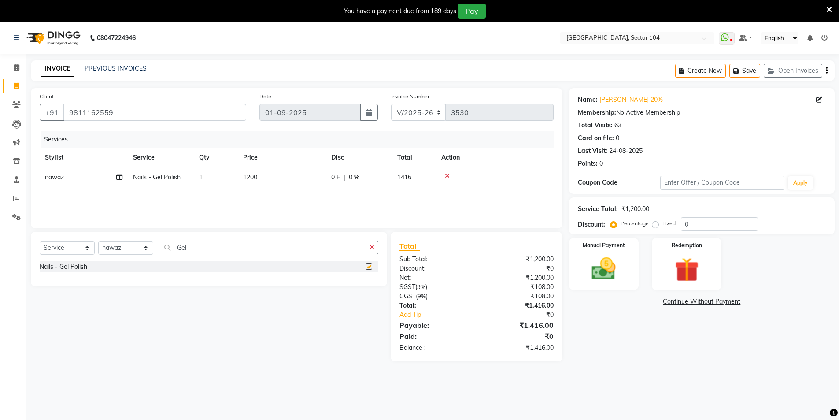
checkbox input "false"
click at [122, 245] on select "Select Stylist [PERSON_NAME] [PERSON_NAME] [PERSON_NAME] [PERSON_NAME] [PERSON_…" at bounding box center [125, 248] width 55 height 14
select select "57650"
click at [98, 241] on select "Select Stylist [PERSON_NAME] [PERSON_NAME] [PERSON_NAME] [PERSON_NAME] [PERSON_…" at bounding box center [125, 248] width 55 height 14
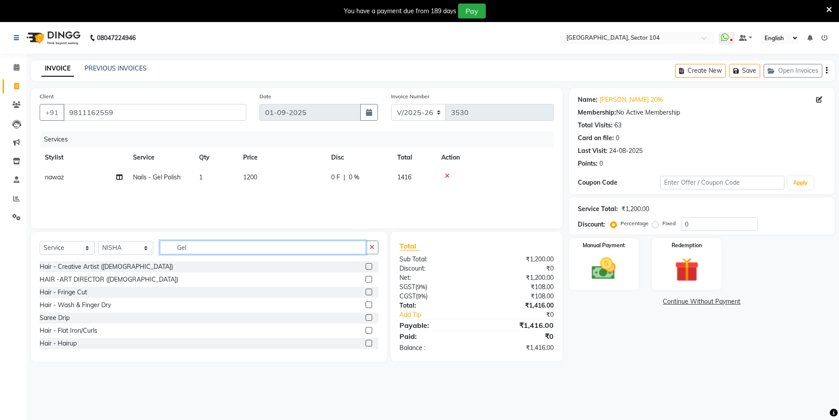
click at [209, 249] on input "Gel" at bounding box center [263, 248] width 206 height 14
click at [211, 249] on input "Gel" at bounding box center [263, 248] width 206 height 14
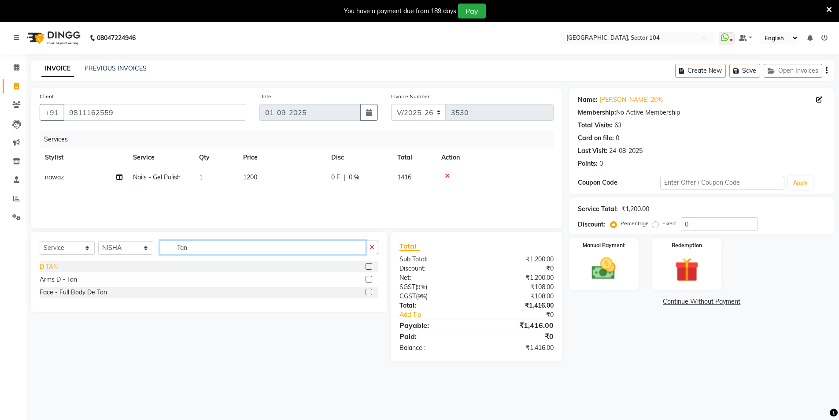
type input "Tan"
click at [54, 265] on div "D TAN" at bounding box center [49, 266] width 18 height 9
checkbox input "false"
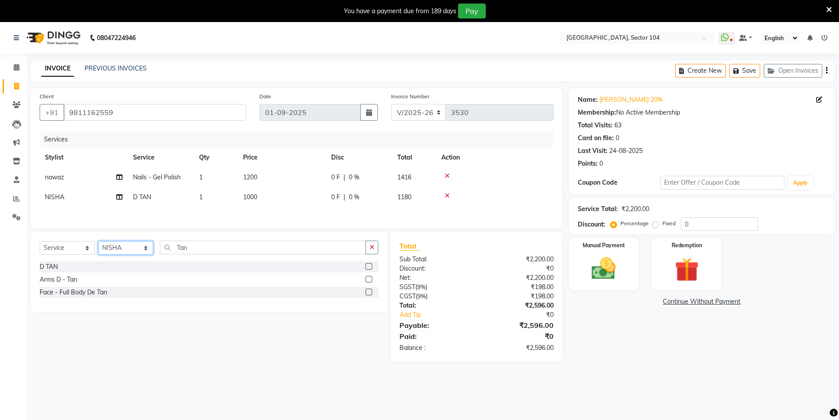
click at [132, 249] on select "Select Stylist [PERSON_NAME] [PERSON_NAME] [PERSON_NAME] [PERSON_NAME] [PERSON_…" at bounding box center [125, 248] width 55 height 14
select select "20524"
click at [98, 242] on select "Select Stylist [PERSON_NAME] [PERSON_NAME] [PERSON_NAME] [PERSON_NAME] [PERSON_…" at bounding box center [125, 248] width 55 height 14
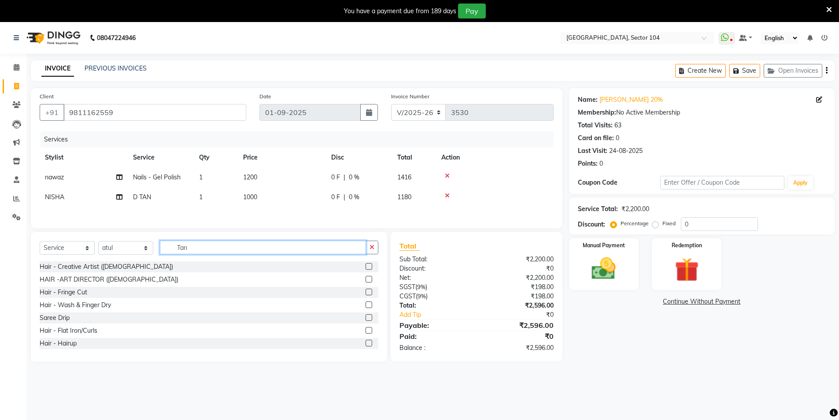
click at [228, 245] on input "Tan" at bounding box center [263, 248] width 206 height 14
click at [229, 245] on input "Tan" at bounding box center [263, 248] width 206 height 14
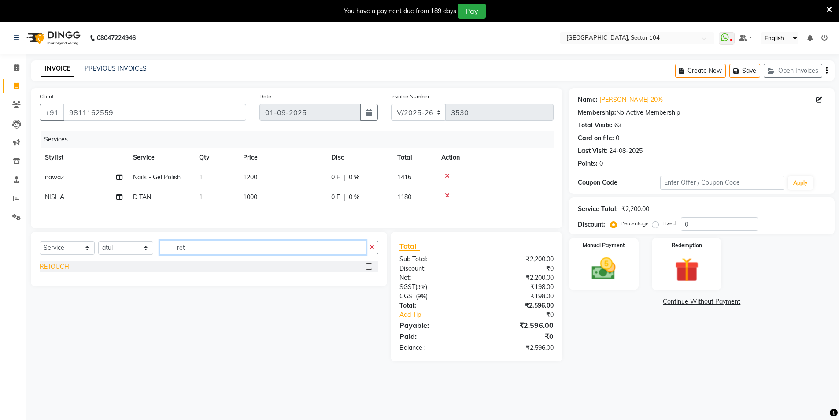
type input "ret"
click at [56, 268] on div "RETOUCH" at bounding box center [55, 266] width 30 height 9
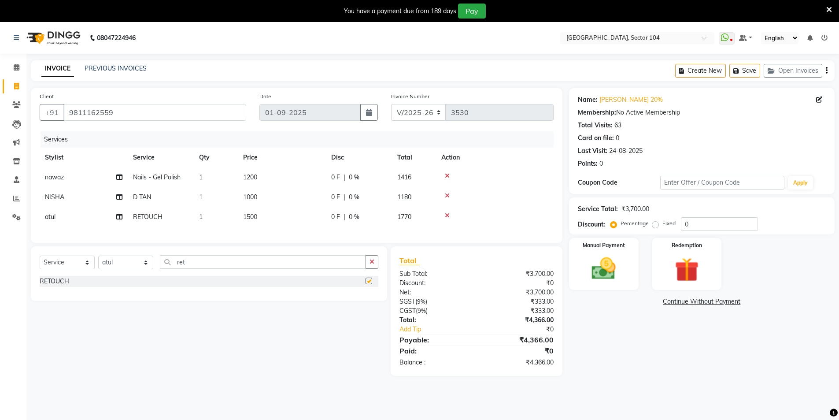
checkbox input "false"
click at [276, 215] on td "1500" at bounding box center [282, 217] width 88 height 20
select select "20524"
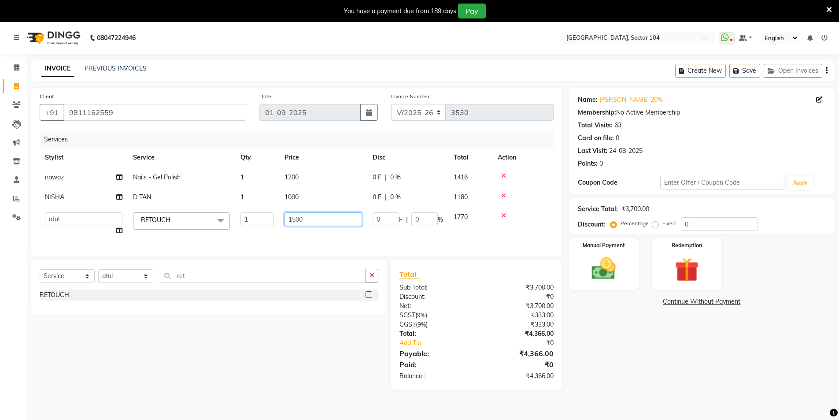
click at [304, 217] on input "1500" at bounding box center [324, 219] width 78 height 14
type input "1800"
click at [654, 349] on div "Name: [PERSON_NAME] 20% Membership: No Active Membership Total Visits: 63 Card …" at bounding box center [705, 238] width 272 height 301
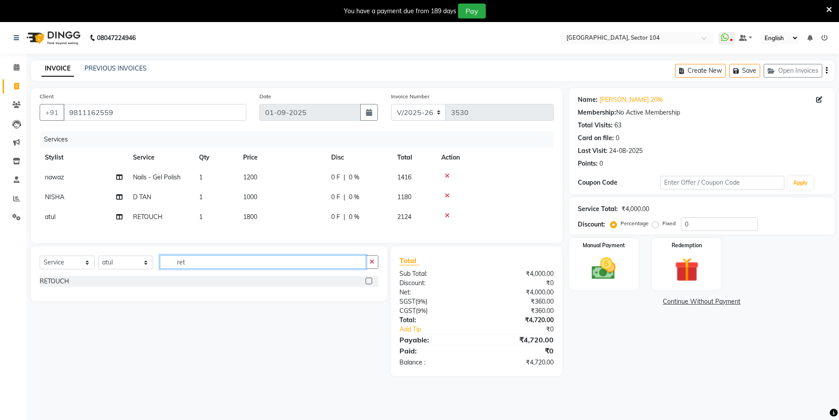
click at [238, 267] on input "ret" at bounding box center [263, 262] width 206 height 14
click at [239, 267] on input "ret" at bounding box center [263, 262] width 206 height 14
type input "Alp"
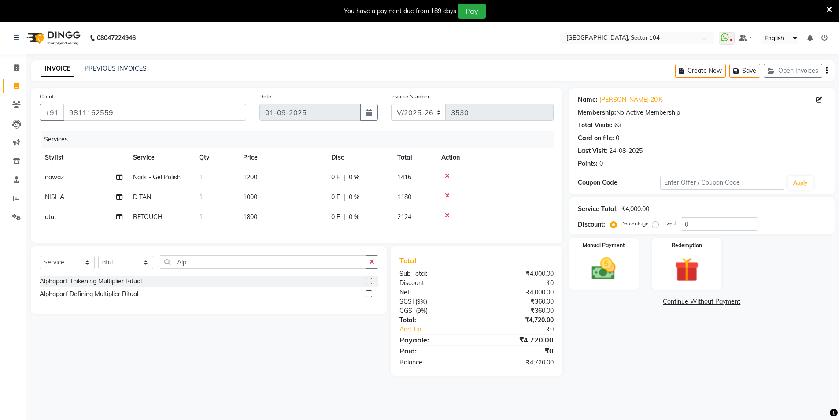
click at [448, 216] on icon at bounding box center [447, 215] width 5 height 6
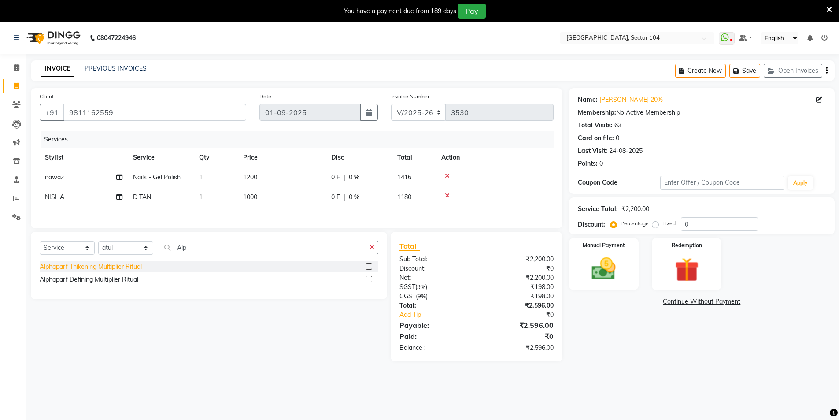
click at [136, 266] on div "Alphaparf Thikening Multiplier Ritual" at bounding box center [91, 266] width 102 height 9
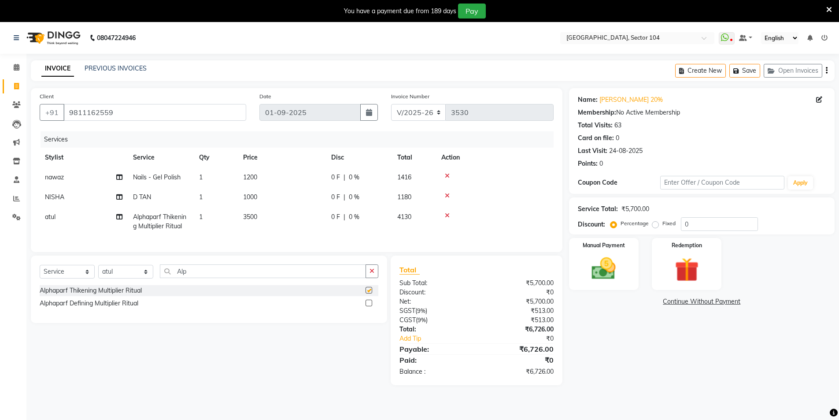
checkbox input "false"
click at [787, 258] on div "Manual Payment Redemption" at bounding box center [702, 264] width 279 height 52
click at [621, 337] on div "Name: [PERSON_NAME] 20% Membership: No Active Membership Total Visits: 63 Card …" at bounding box center [705, 236] width 272 height 297
click at [663, 225] on label "Fixed" at bounding box center [669, 223] width 13 height 8
click at [655, 225] on input "Fixed" at bounding box center [657, 223] width 6 height 6
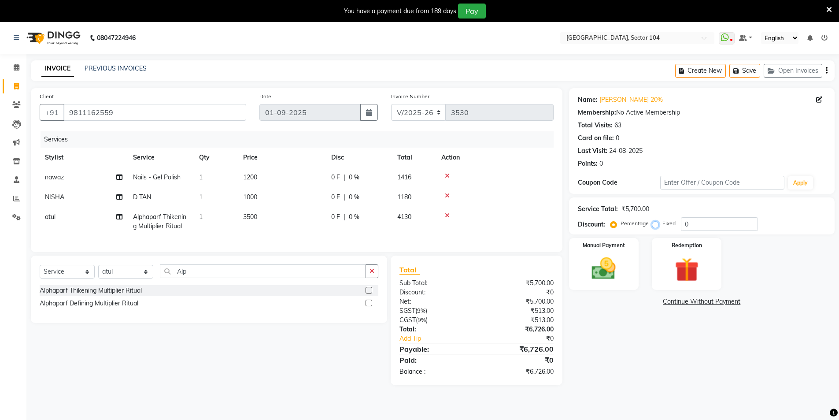
radio input "true"
click at [710, 221] on input "0" at bounding box center [719, 224] width 77 height 14
type input "2"
type input "226"
click at [605, 344] on div "Name: [PERSON_NAME] 20% Membership: No Active Membership Total Visits: 63 Card …" at bounding box center [705, 236] width 272 height 297
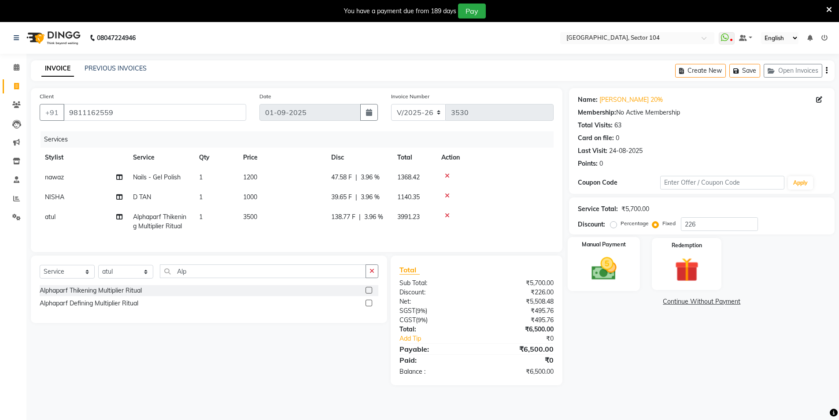
click at [619, 269] on img at bounding box center [604, 268] width 41 height 29
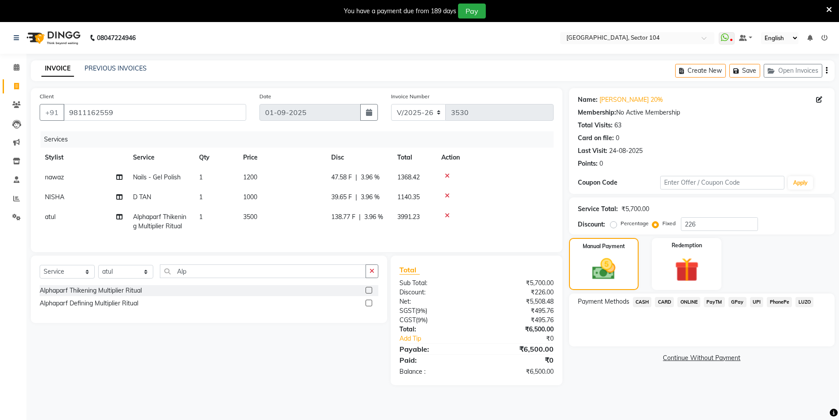
click at [666, 297] on span "CARD" at bounding box center [664, 302] width 19 height 10
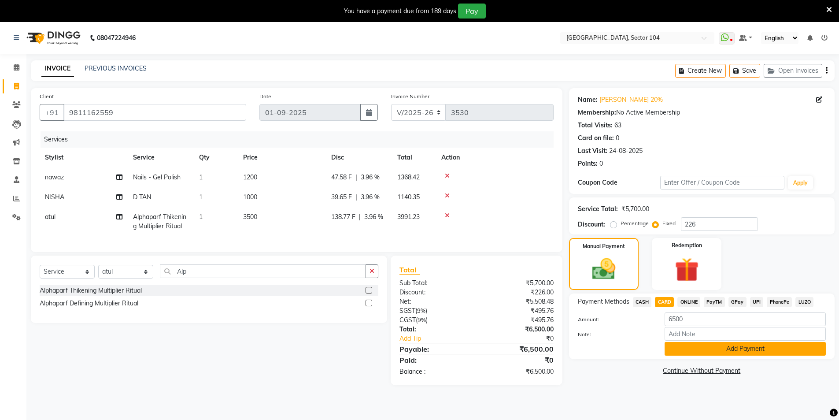
click at [682, 344] on button "Add Payment" at bounding box center [745, 349] width 161 height 14
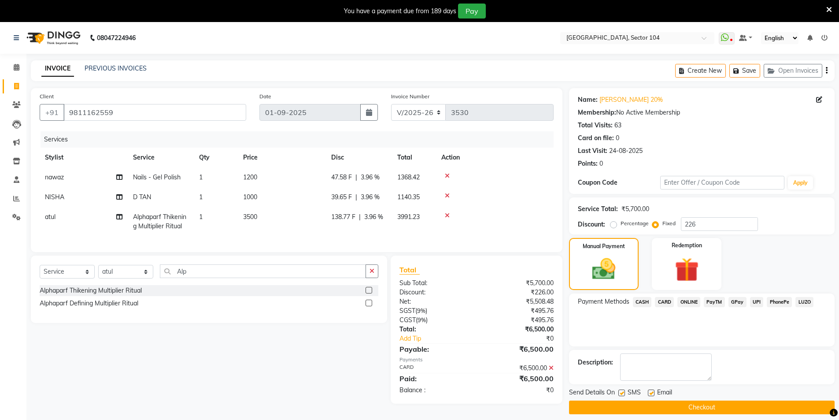
click at [676, 407] on button "Checkout" at bounding box center [702, 408] width 266 height 14
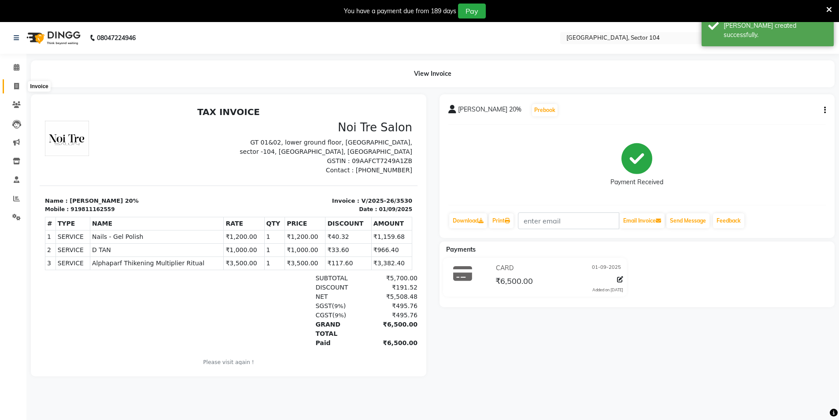
click at [15, 83] on icon at bounding box center [16, 86] width 5 height 7
select select "service"
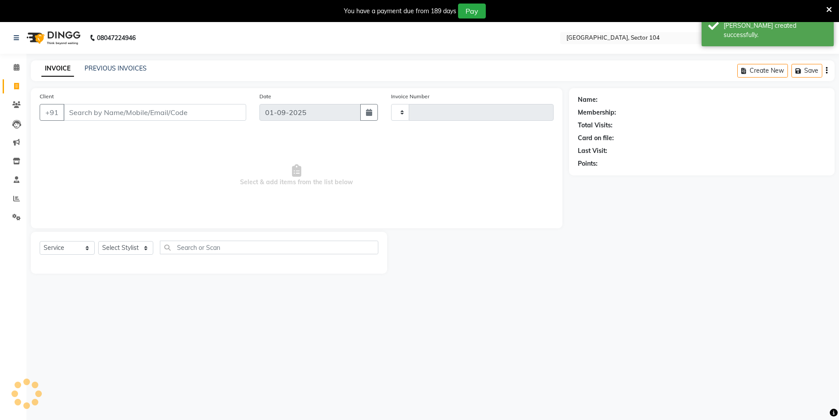
scroll to position [22, 0]
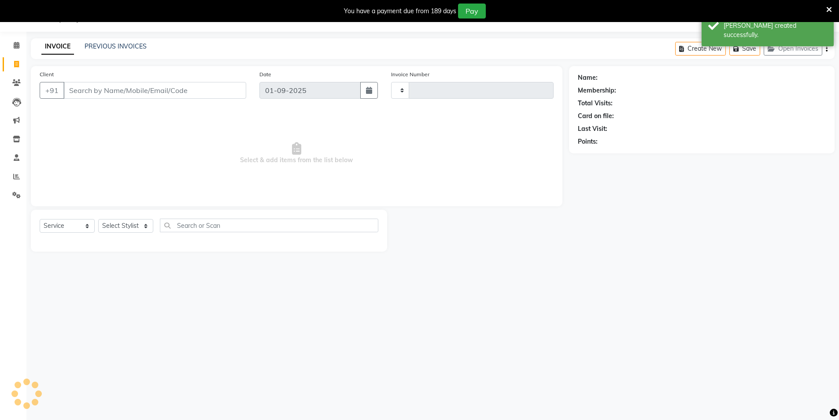
type input "3531"
select select "4009"
click at [109, 46] on link "PREVIOUS INVOICES" at bounding box center [116, 46] width 62 height 8
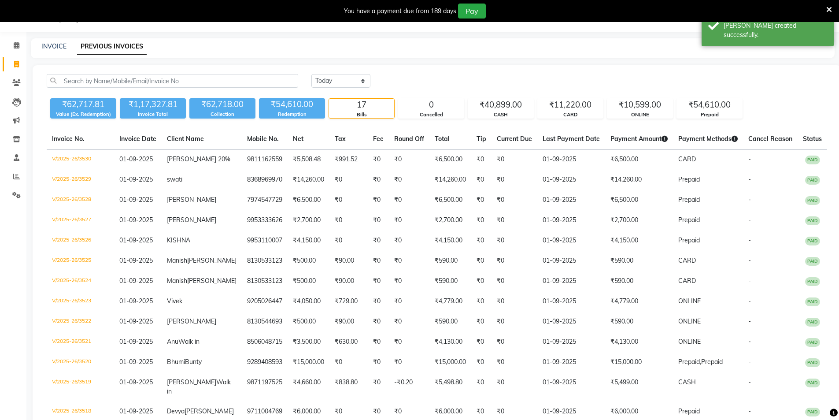
click at [258, 48] on div "INVOICE PREVIOUS INVOICES" at bounding box center [428, 46] width 794 height 9
click at [57, 45] on link "INVOICE" at bounding box center [53, 46] width 25 height 8
select select "service"
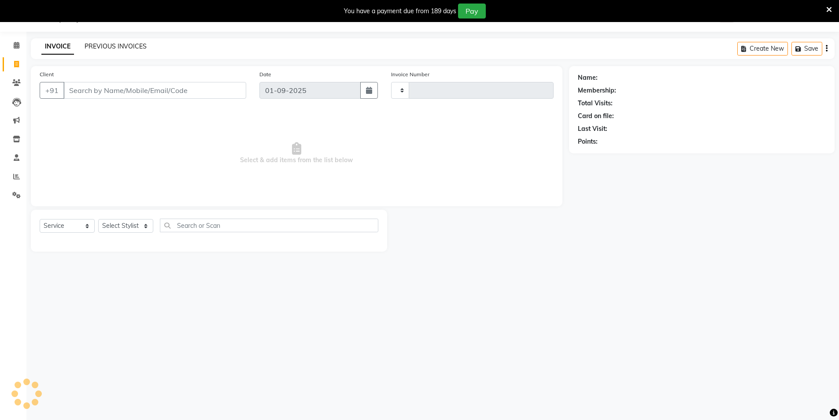
click at [105, 43] on link "PREVIOUS INVOICES" at bounding box center [116, 46] width 62 height 8
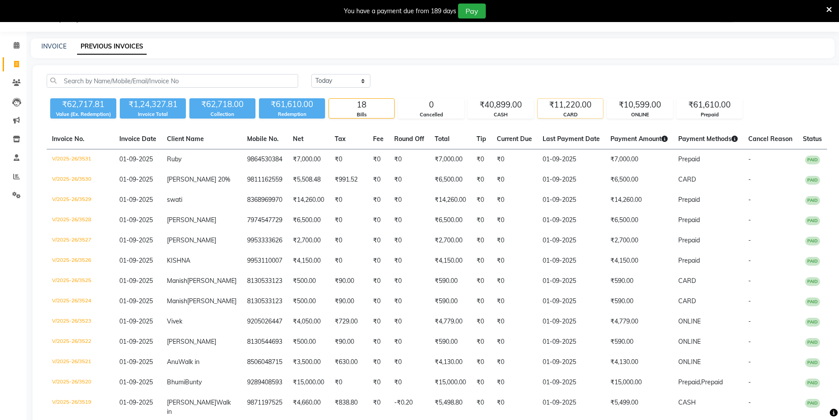
click at [553, 109] on div "₹11,220.00" at bounding box center [570, 105] width 65 height 12
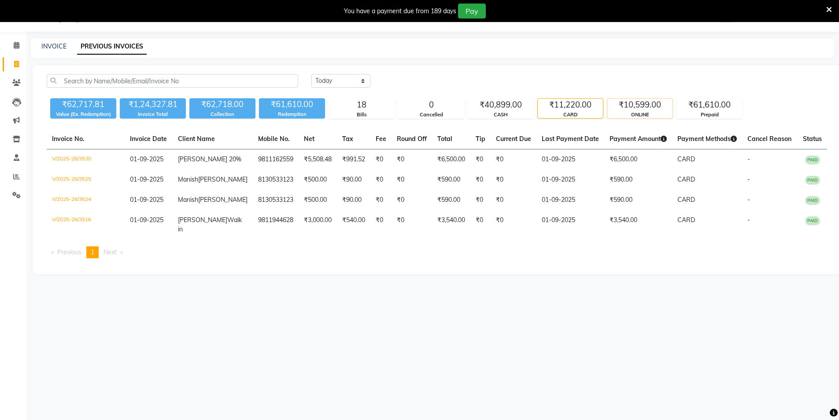
click at [643, 108] on div "₹10,599.00" at bounding box center [640, 105] width 65 height 12
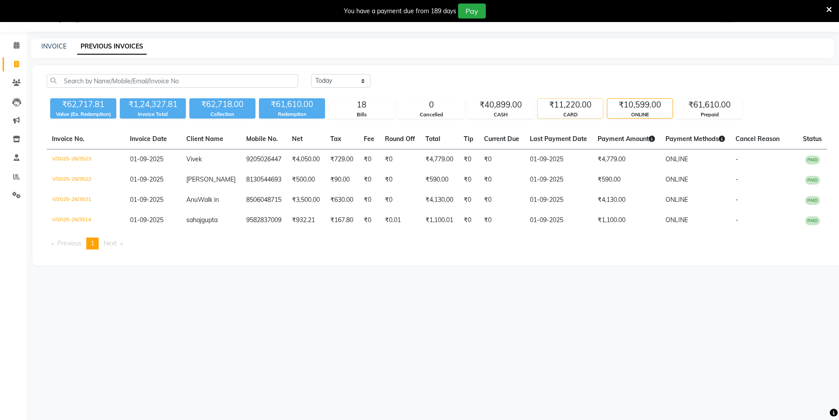
click at [581, 105] on div "₹11,220.00" at bounding box center [570, 105] width 65 height 12
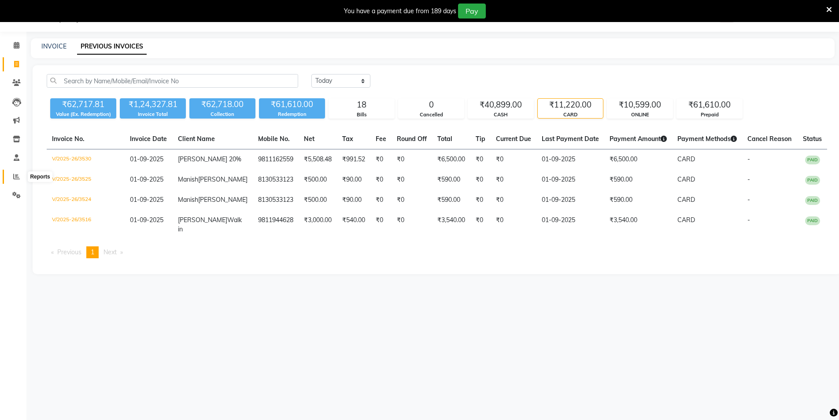
click at [18, 177] on icon at bounding box center [16, 176] width 7 height 7
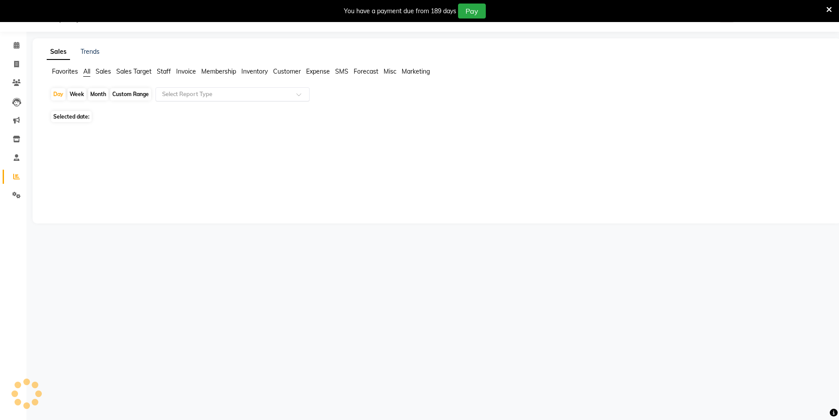
click at [181, 99] on div "Select Report Type" at bounding box center [233, 94] width 154 height 14
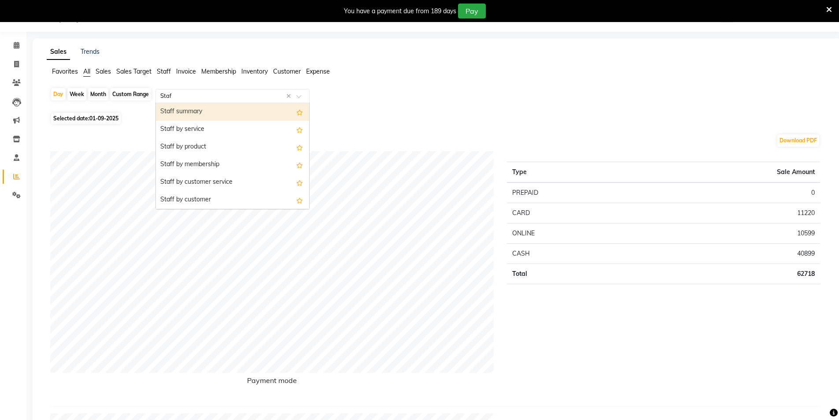
type input "Staff"
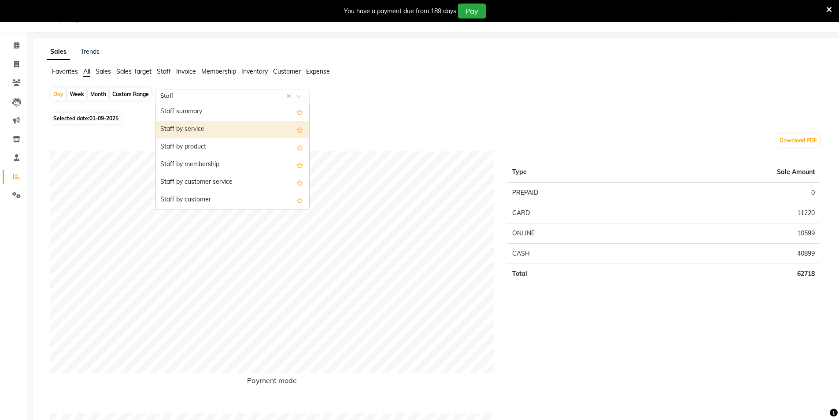
click at [189, 130] on div "Staff by service" at bounding box center [232, 130] width 153 height 18
select select "full_report"
select select "csv"
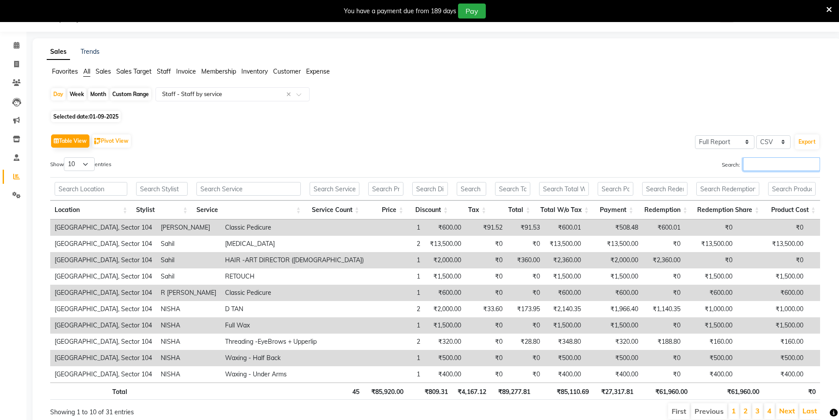
click at [755, 165] on input "Search:" at bounding box center [781, 164] width 77 height 14
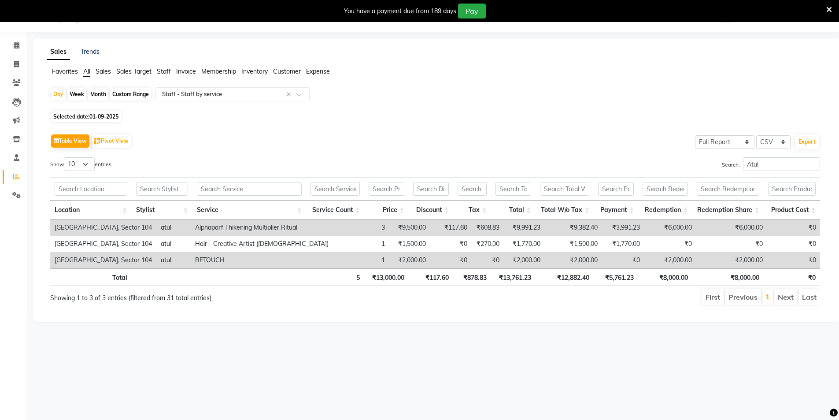
click at [572, 227] on td "₹9,382.40" at bounding box center [573, 227] width 57 height 16
click at [763, 164] on input "Atul" at bounding box center [781, 164] width 77 height 14
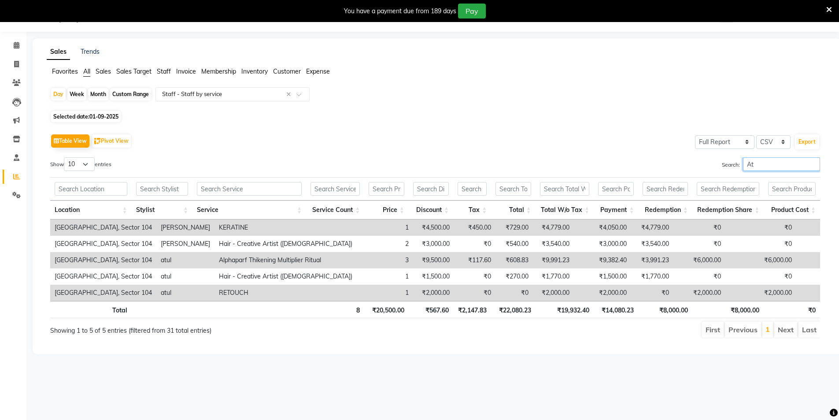
type input "A"
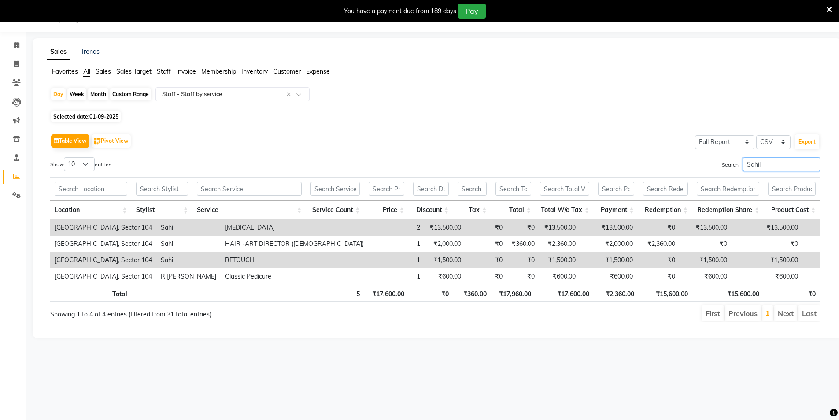
type input "Sahil"
click at [17, 67] on span at bounding box center [16, 64] width 15 height 10
select select "service"
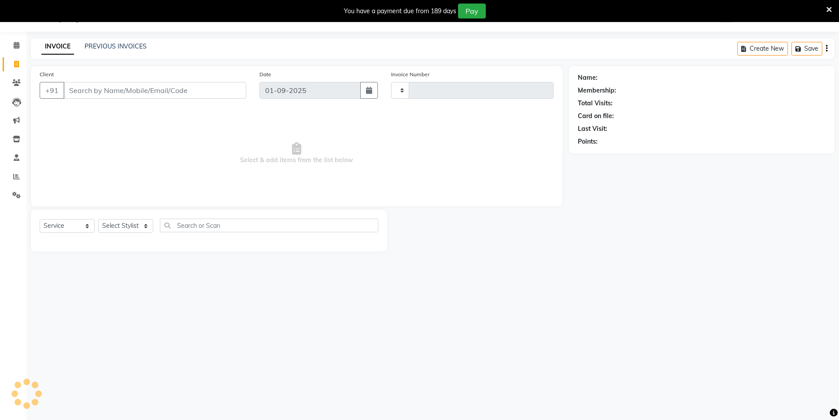
type input "3533"
select select "4009"
click at [110, 48] on link "PREVIOUS INVOICES" at bounding box center [116, 46] width 62 height 8
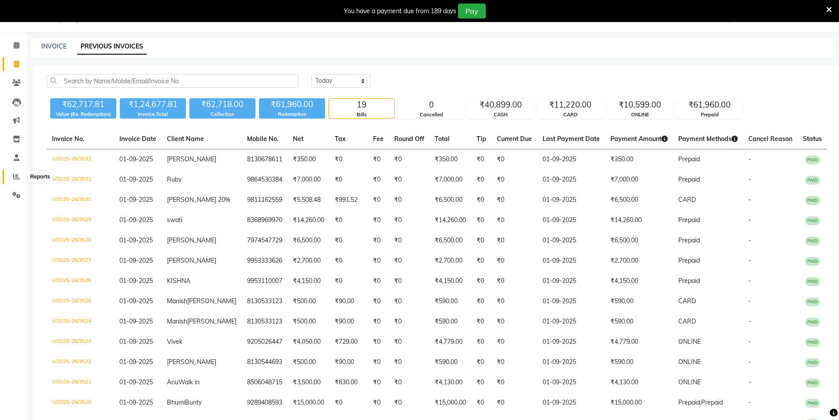
click at [16, 176] on icon at bounding box center [16, 176] width 7 height 7
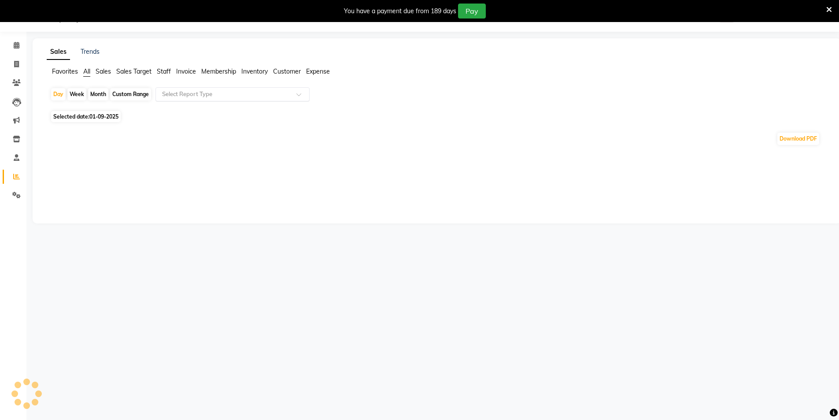
click at [205, 99] on div "Select Report Type" at bounding box center [233, 94] width 154 height 14
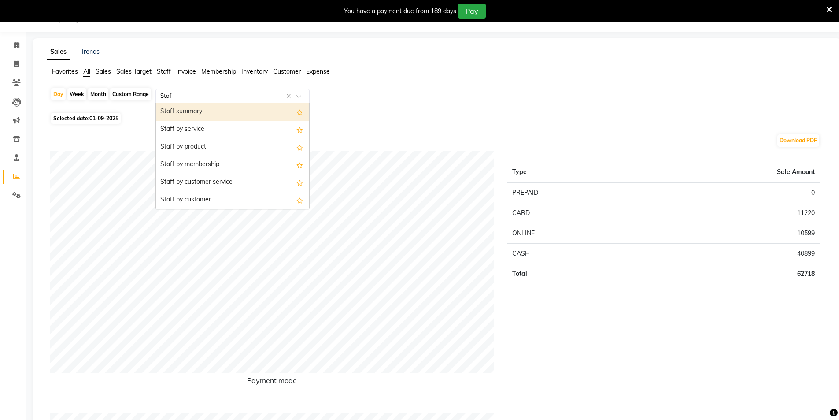
type input "Staff"
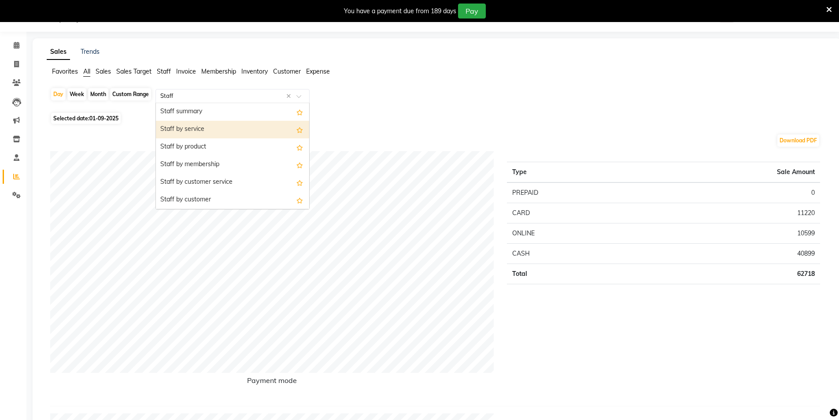
click at [194, 123] on div "Staff by service" at bounding box center [232, 130] width 153 height 18
select select "full_report"
select select "csv"
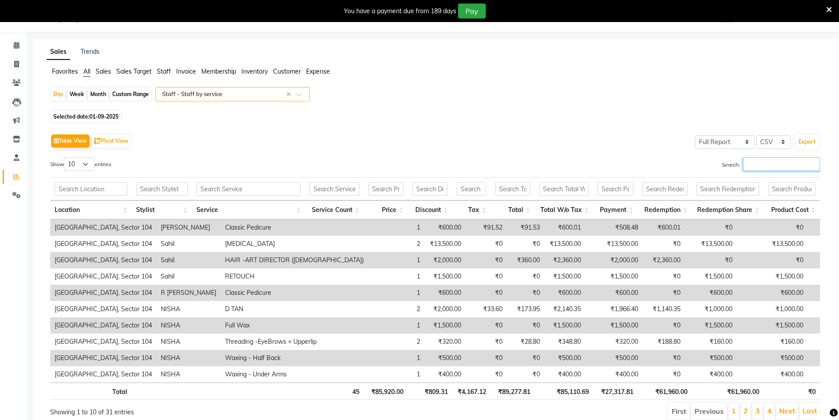
click at [757, 163] on input "Search:" at bounding box center [781, 164] width 77 height 14
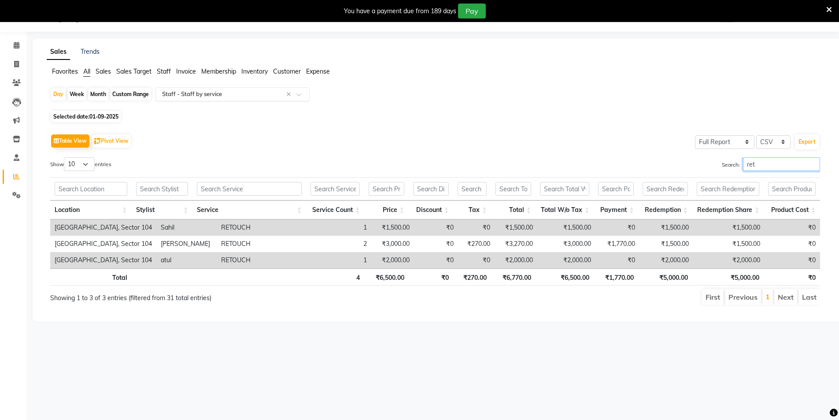
type input "ret"
click at [194, 98] on input "text" at bounding box center [223, 94] width 127 height 9
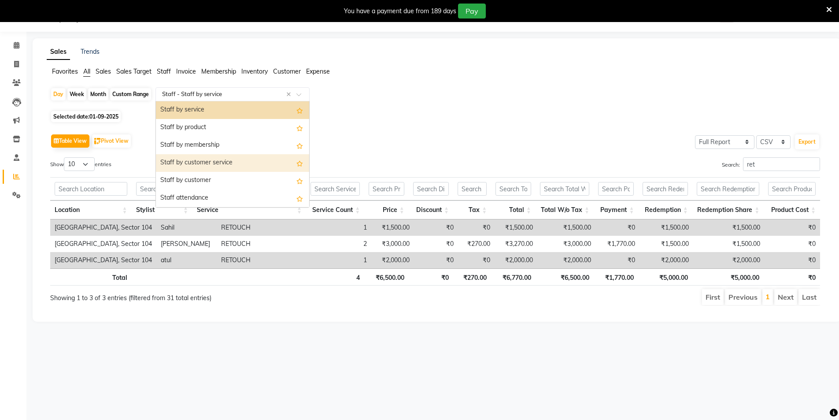
click at [233, 161] on div "Staff by customer service" at bounding box center [232, 163] width 153 height 18
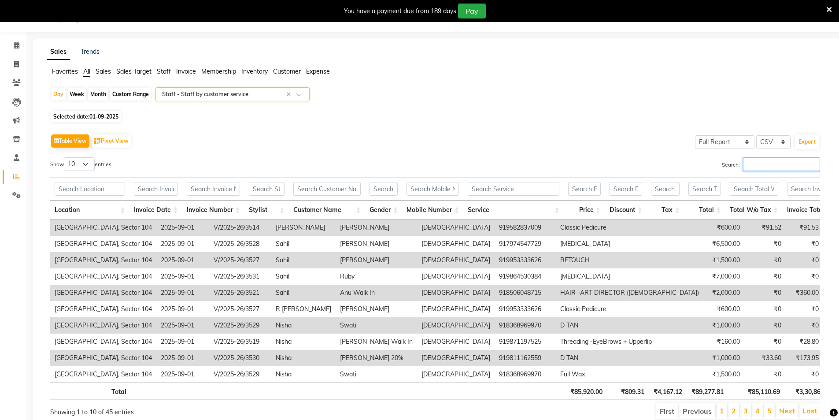
click at [778, 165] on input "Search:" at bounding box center [781, 164] width 77 height 14
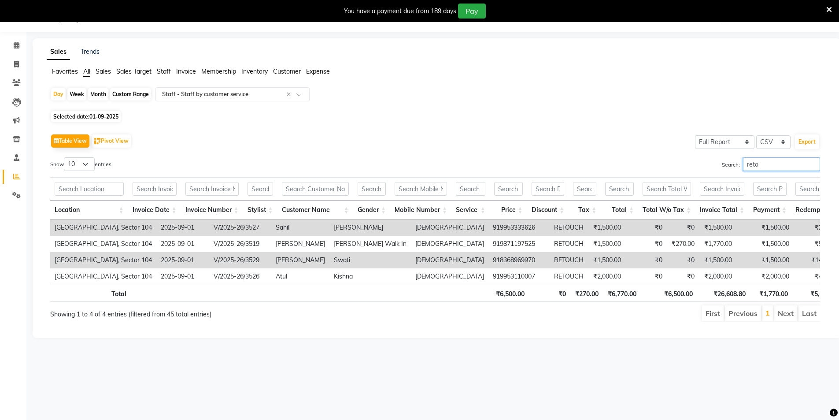
type input "reto"
click at [762, 168] on input "reto" at bounding box center [781, 164] width 77 height 14
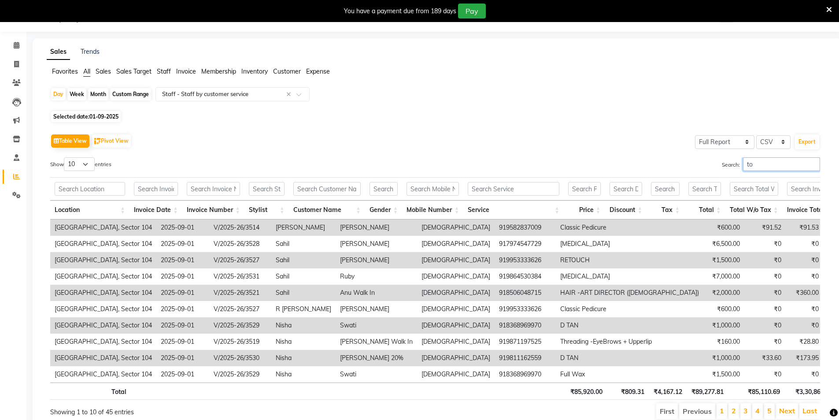
type input "t"
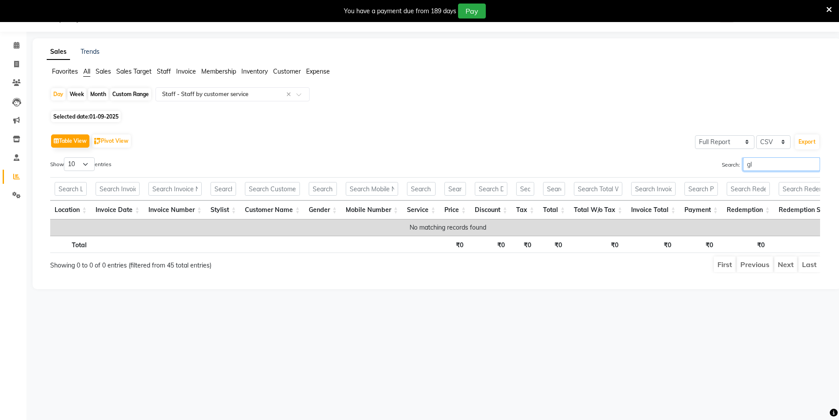
type input "g"
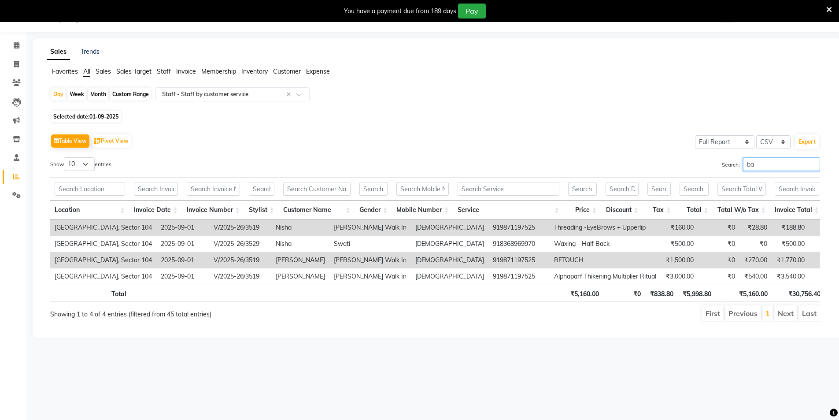
type input "b"
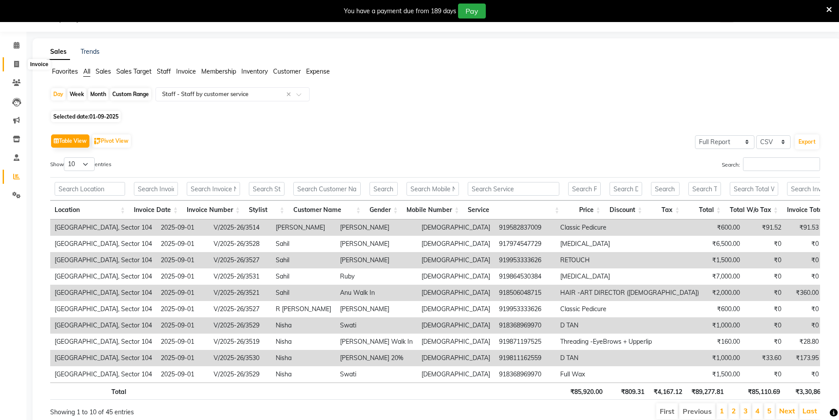
click at [16, 62] on icon at bounding box center [16, 64] width 5 height 7
select select "service"
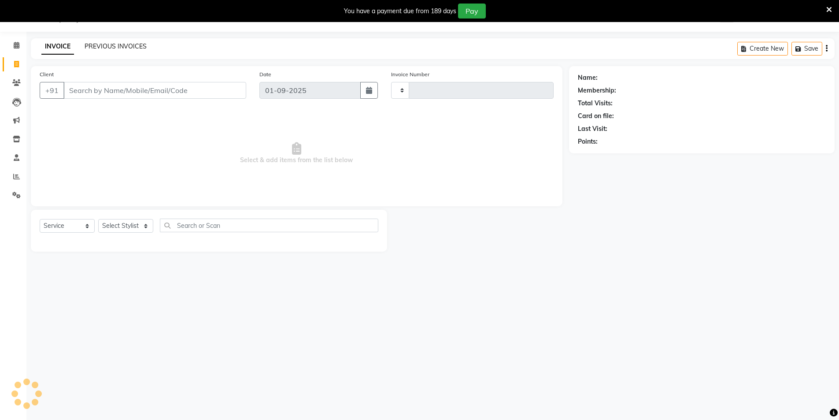
type input "3533"
select select "4009"
click at [116, 46] on link "PREVIOUS INVOICES" at bounding box center [116, 46] width 62 height 8
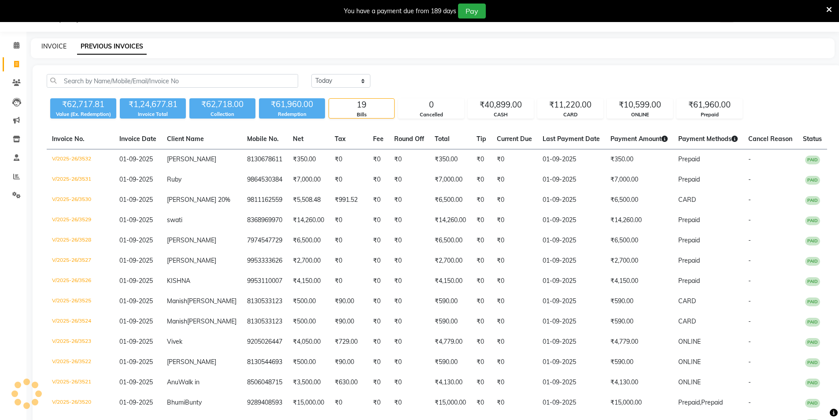
click at [45, 45] on link "INVOICE" at bounding box center [53, 46] width 25 height 8
select select "service"
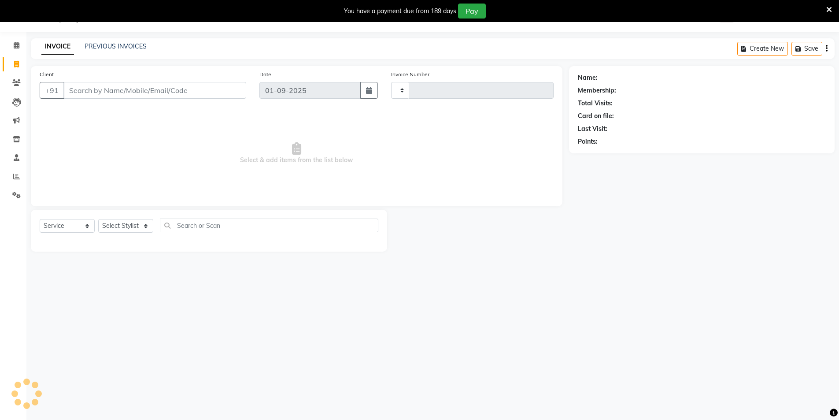
type input "3533"
select select "4009"
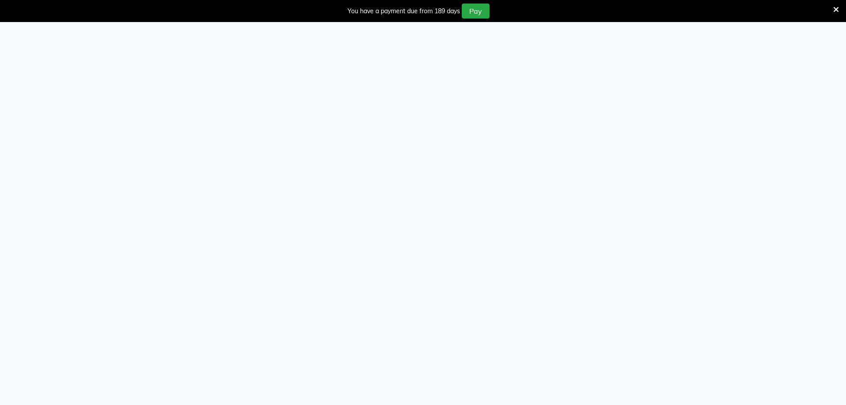
select select "4009"
select select "service"
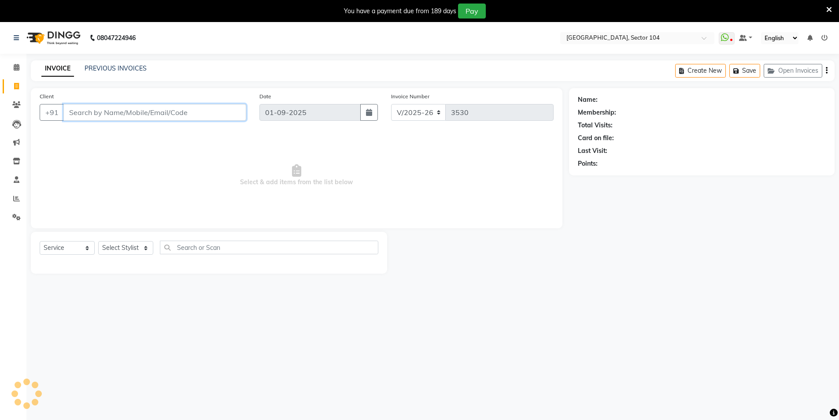
click at [134, 115] on input "Client" at bounding box center [154, 112] width 183 height 17
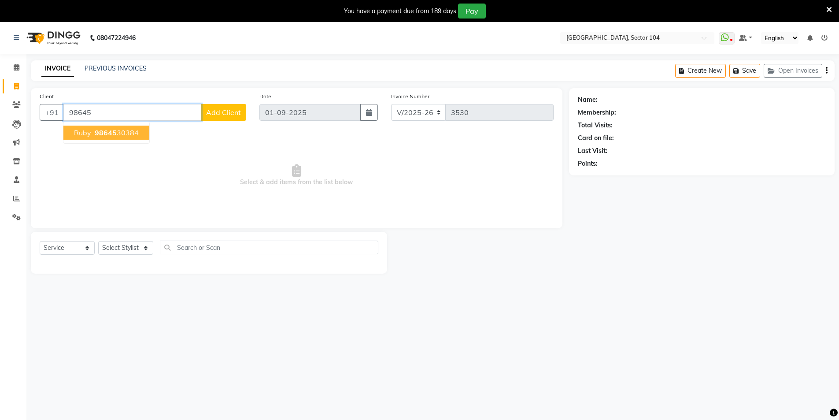
click at [118, 131] on ngb-highlight "98645 30384" at bounding box center [116, 132] width 46 height 9
type input "9864530384"
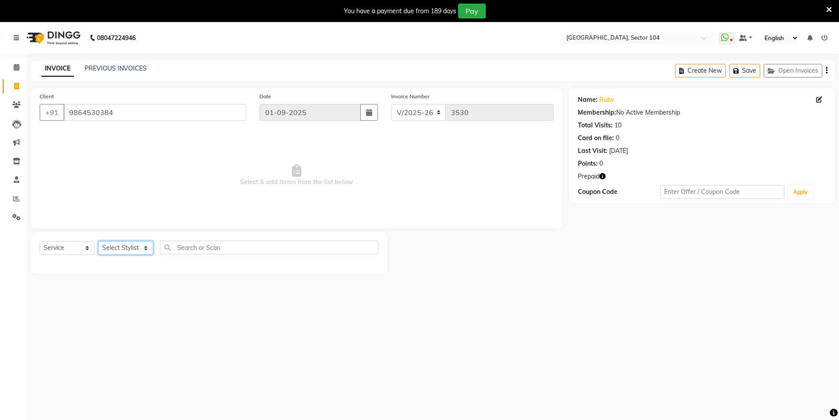
click at [116, 244] on select "Select Stylist [PERSON_NAME] [PERSON_NAME] [PERSON_NAME] [PERSON_NAME] [PERSON_…" at bounding box center [125, 248] width 55 height 14
select select "20483"
click at [98, 241] on select "Select Stylist [PERSON_NAME] [PERSON_NAME] [PERSON_NAME] [PERSON_NAME] [PERSON_…" at bounding box center [125, 248] width 55 height 14
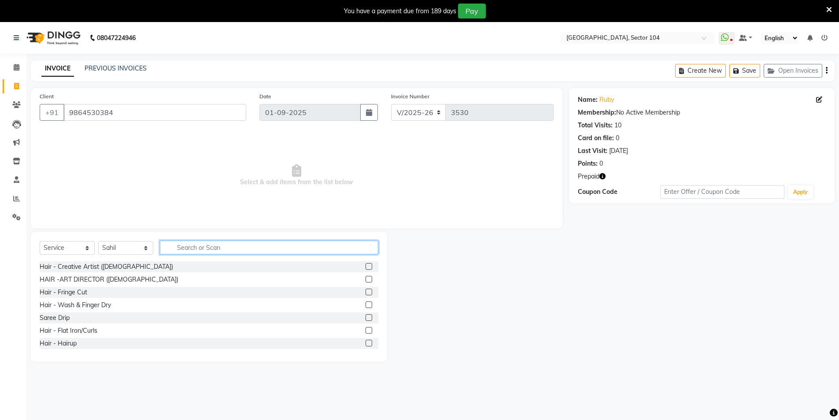
click at [201, 243] on input "text" at bounding box center [269, 248] width 219 height 14
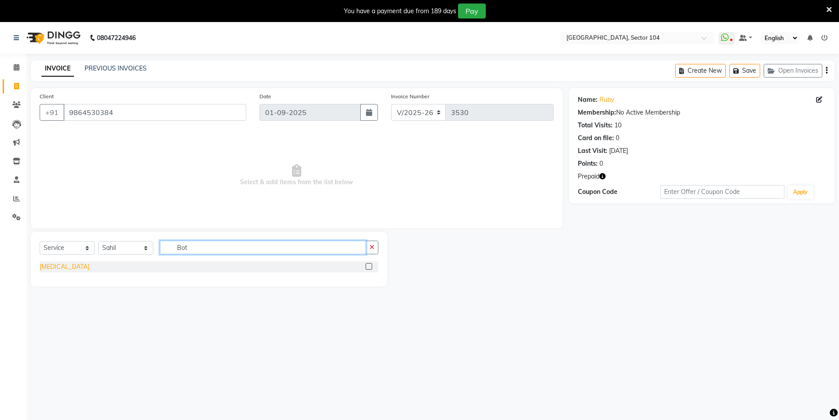
type input "Bot"
click at [53, 263] on div "[MEDICAL_DATA]" at bounding box center [65, 266] width 50 height 9
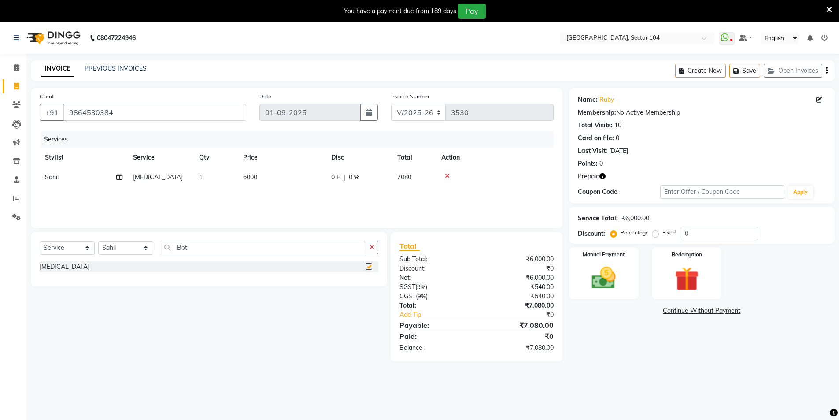
checkbox input "false"
click at [282, 180] on td "6000" at bounding box center [282, 177] width 88 height 20
select select "20483"
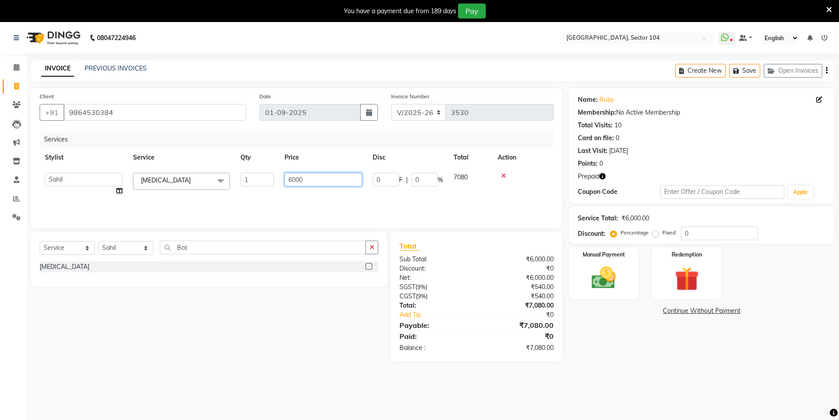
click at [307, 183] on input "6000" at bounding box center [324, 180] width 78 height 14
type input "7000"
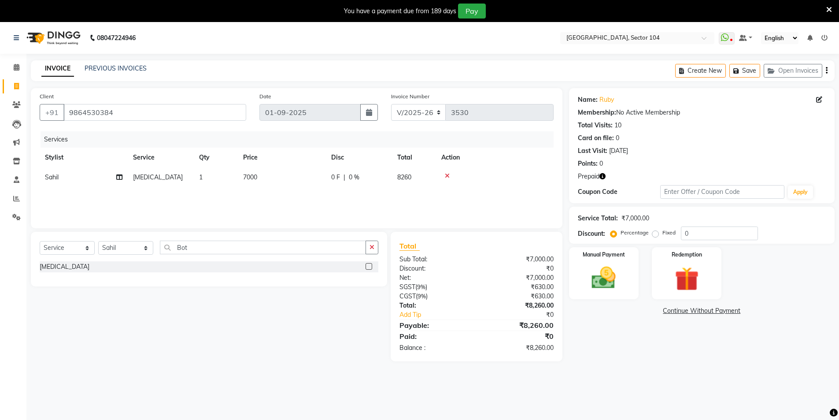
click at [637, 366] on main "INVOICE PREVIOUS INVOICES Create New Save Open Invoices Client [PHONE_NUMBER] D…" at bounding box center [432, 217] width 813 height 314
click at [605, 175] on icon "button" at bounding box center [603, 176] width 6 height 6
click at [695, 270] on img at bounding box center [687, 279] width 41 height 31
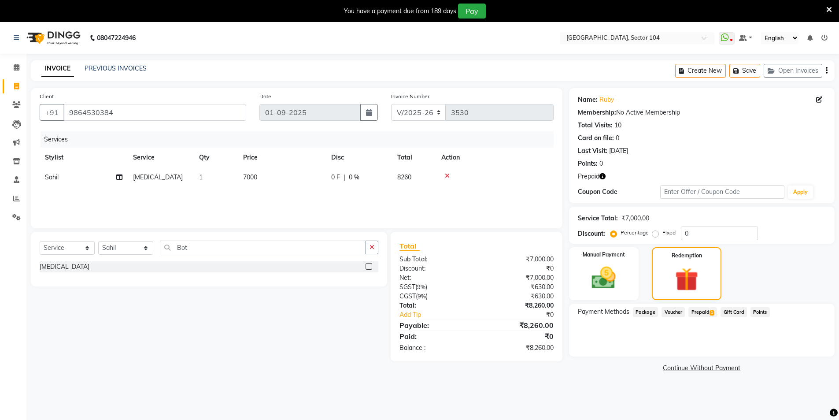
click at [706, 312] on span "Prepaid 1" at bounding box center [703, 312] width 29 height 10
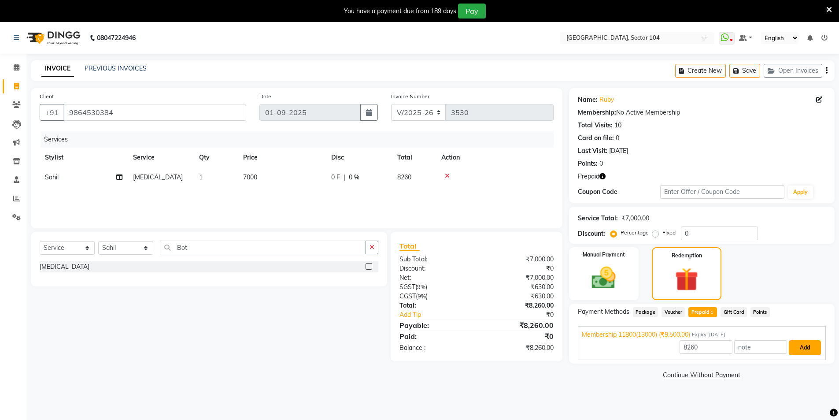
click at [806, 346] on button "Add" at bounding box center [805, 347] width 32 height 15
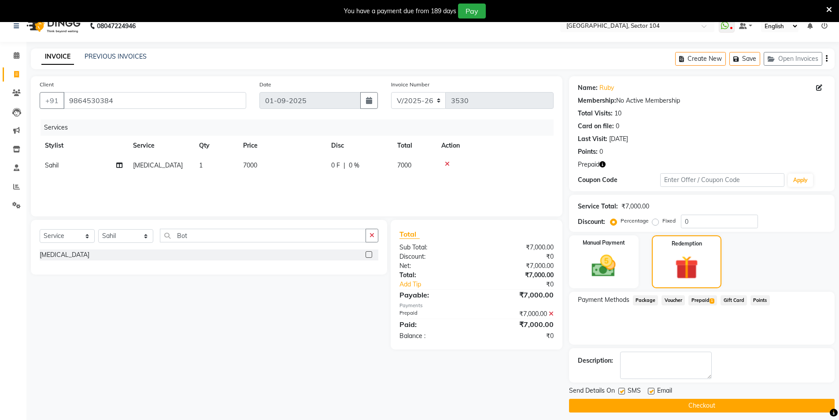
scroll to position [22, 0]
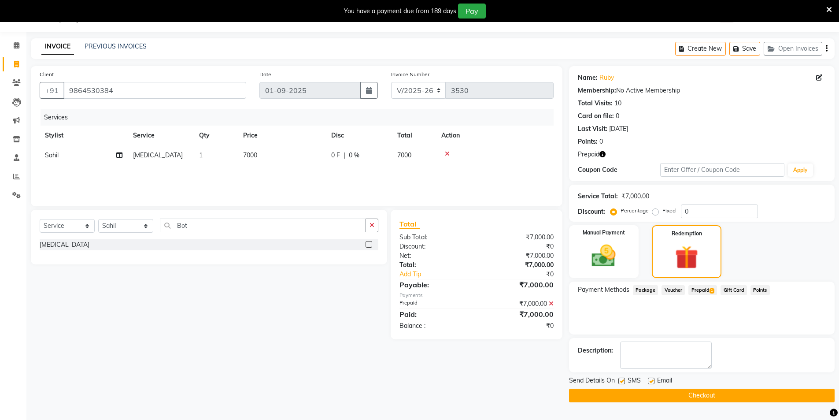
click at [650, 397] on button "Checkout" at bounding box center [702, 396] width 266 height 14
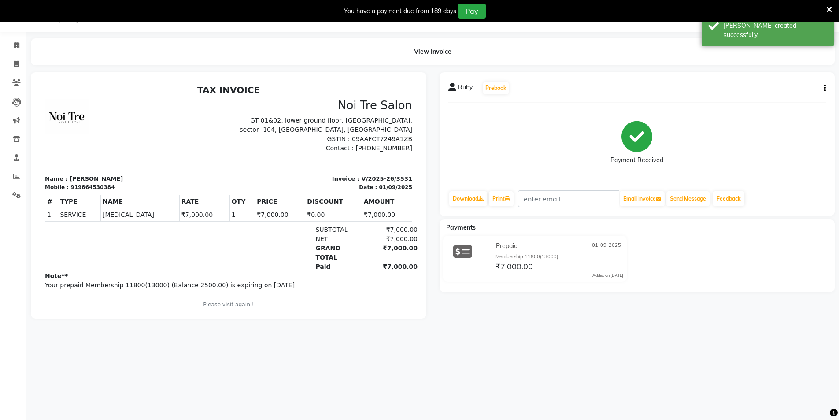
click at [187, 281] on p "Your prepaid Membership 11800(13000) (Balance 2500.00) is expiring on [DATE]" at bounding box center [229, 285] width 368 height 9
click at [302, 281] on p "Your prepaid Membership 11800(13000) (Balance 2500.00) is expiring on [DATE]" at bounding box center [229, 285] width 368 height 9
click at [18, 61] on icon at bounding box center [16, 64] width 5 height 7
select select "service"
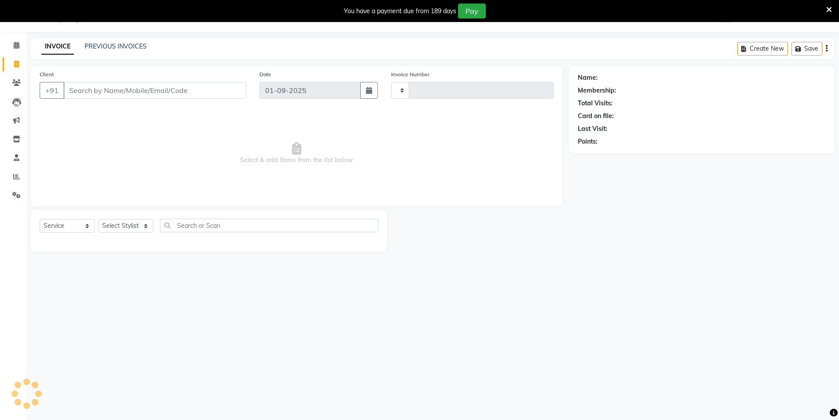
type input "3532"
select select "4009"
click at [97, 47] on link "PREVIOUS INVOICES" at bounding box center [116, 46] width 62 height 8
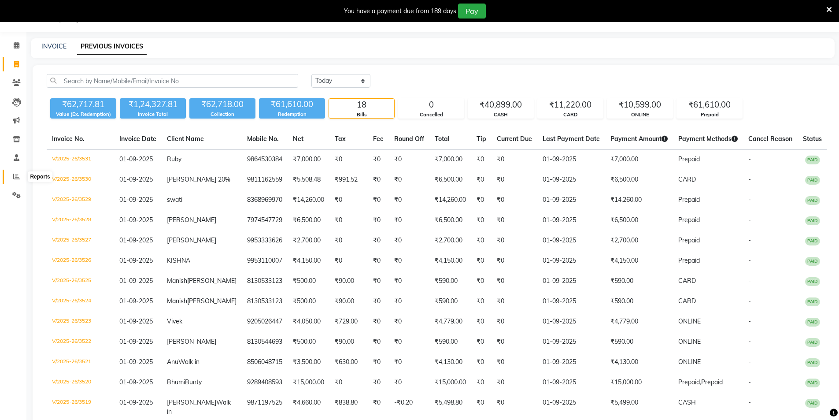
click at [17, 178] on icon at bounding box center [16, 176] width 7 height 7
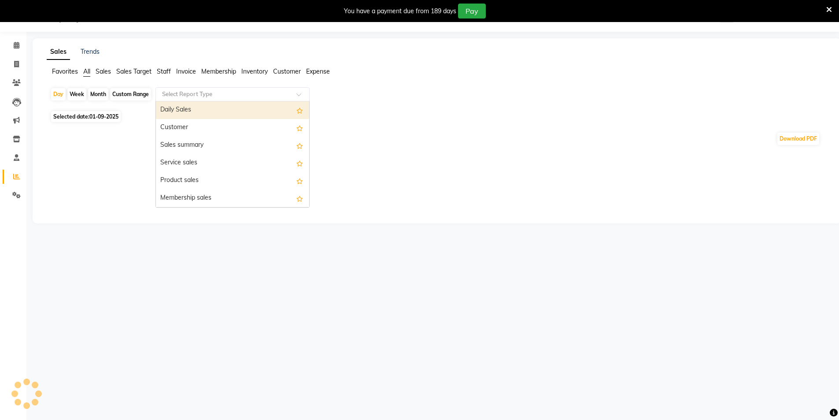
click at [219, 98] on input "text" at bounding box center [223, 94] width 127 height 9
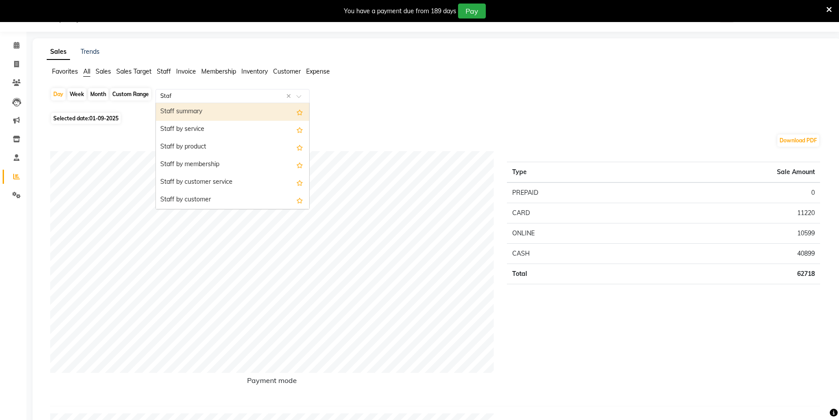
type input "Staff"
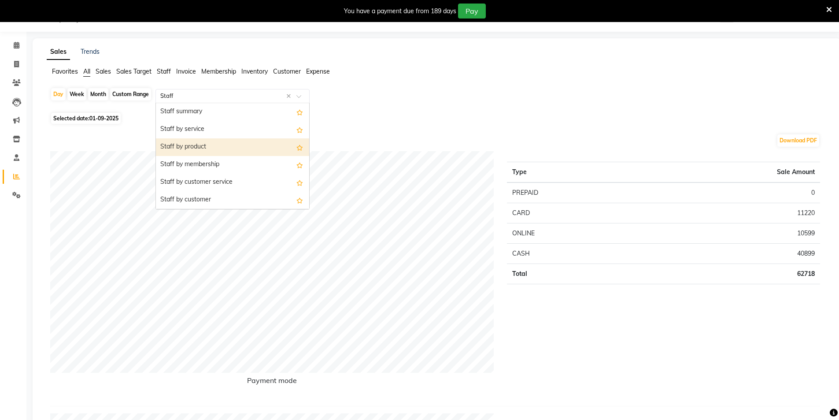
click at [209, 142] on div "Staff by product" at bounding box center [232, 147] width 153 height 18
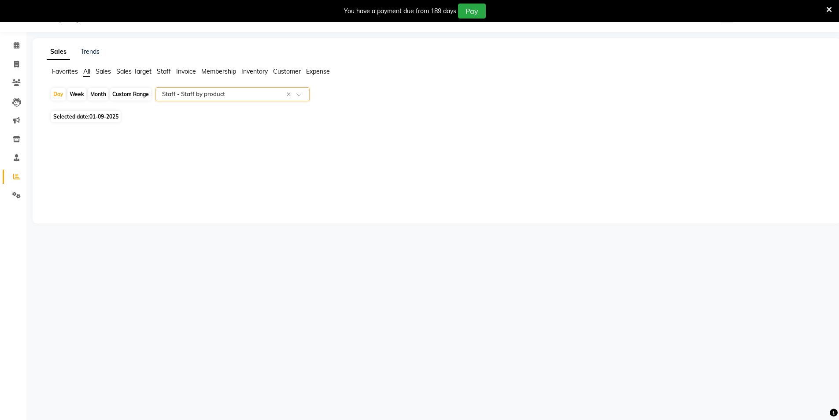
click at [223, 98] on input "text" at bounding box center [223, 94] width 127 height 9
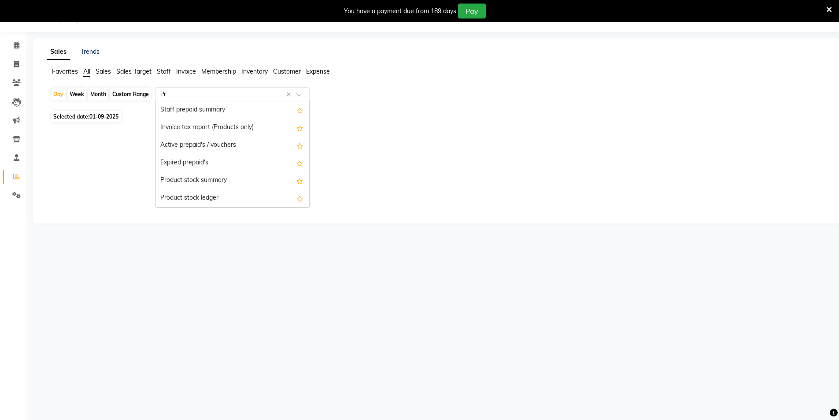
scroll to position [35, 0]
type input "Pre"
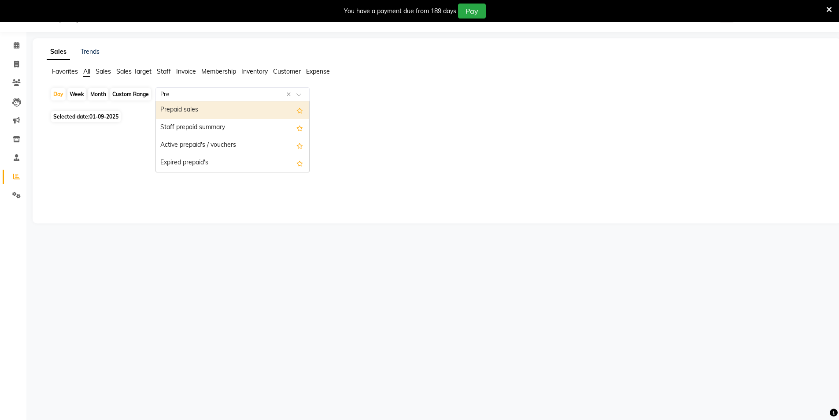
click at [209, 108] on div "Prepaid sales" at bounding box center [232, 110] width 153 height 18
select select "full_report"
select select "csv"
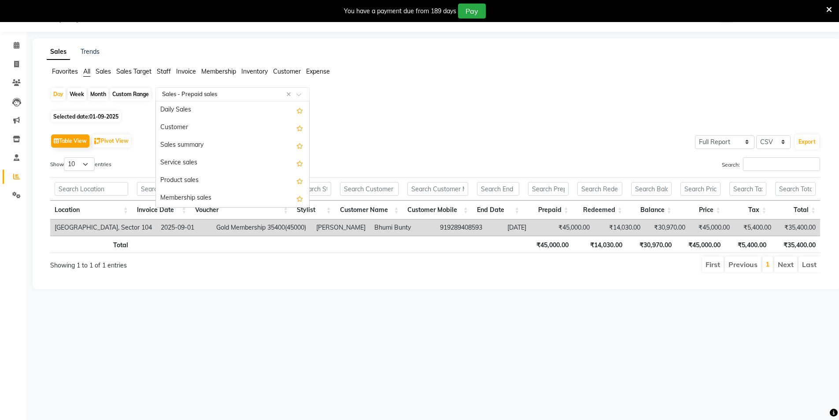
click at [227, 94] on input "text" at bounding box center [223, 94] width 127 height 9
type input "Staff"
click at [195, 129] on div "Staff by service" at bounding box center [232, 128] width 153 height 18
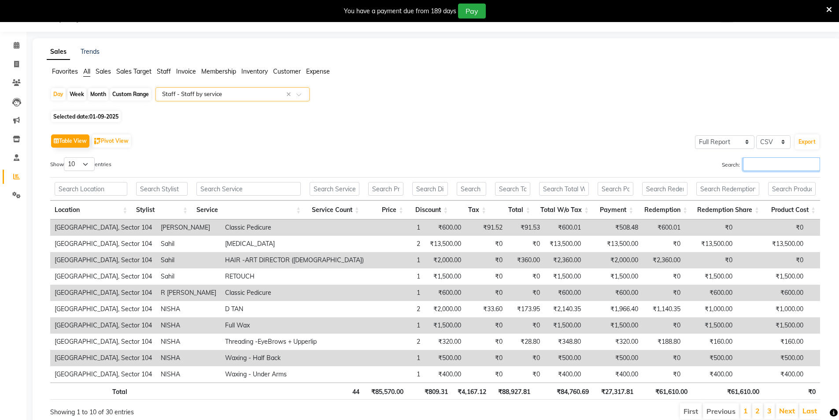
click at [764, 167] on input "Search:" at bounding box center [781, 164] width 77 height 14
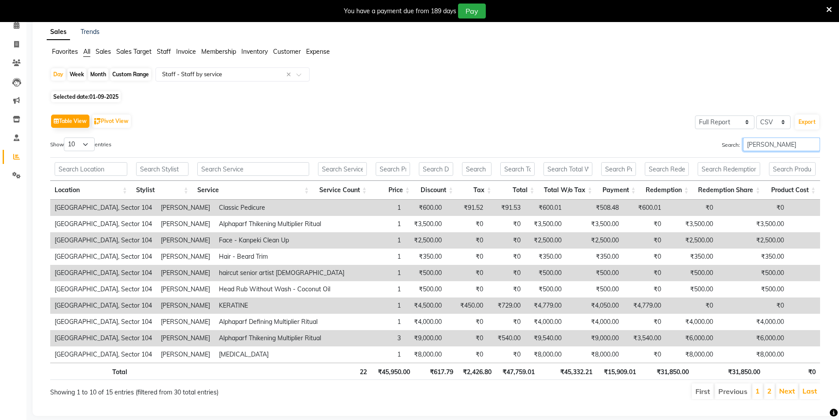
scroll to position [58, 0]
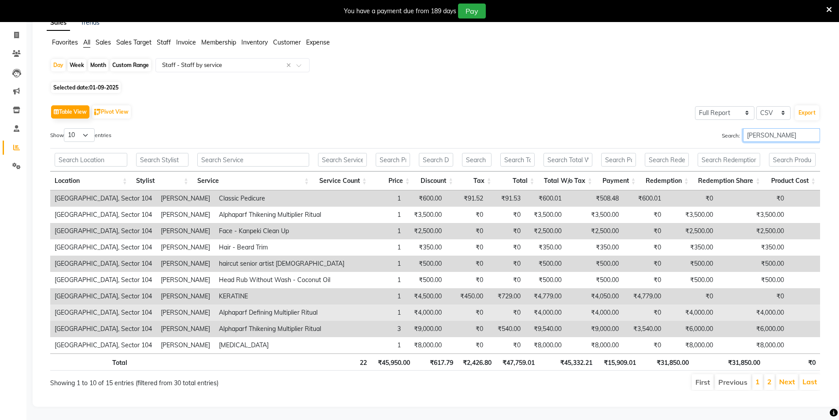
type input "Sam"
click at [575, 305] on td "₹4,000.00" at bounding box center [594, 313] width 57 height 16
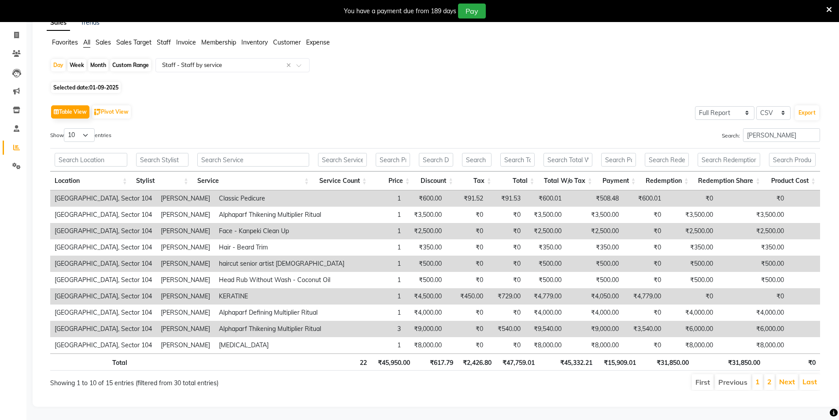
click at [580, 324] on td "₹9,000.00" at bounding box center [594, 329] width 57 height 16
click at [769, 377] on link "2" at bounding box center [770, 381] width 4 height 9
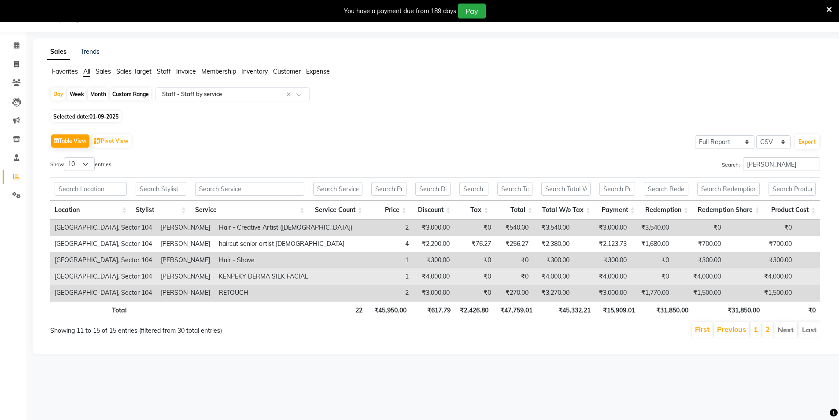
click at [574, 276] on td "₹4,000.00" at bounding box center [602, 276] width 57 height 16
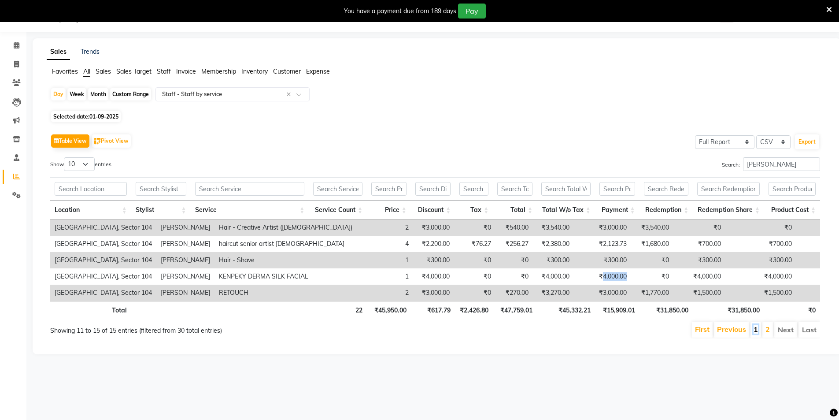
click at [757, 329] on link "1" at bounding box center [756, 329] width 4 height 9
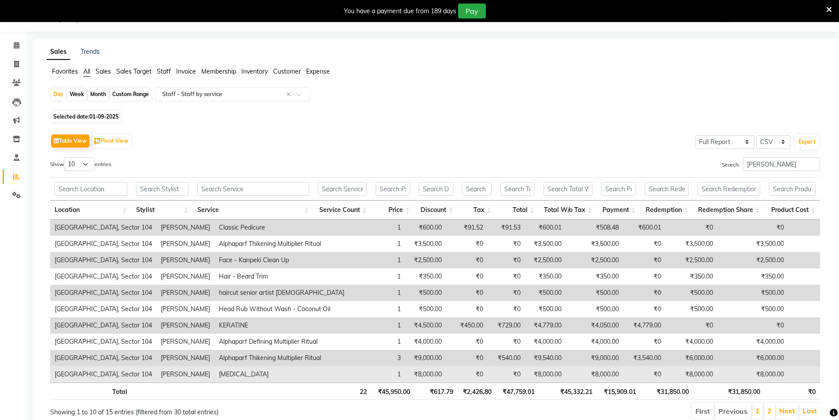
click at [581, 372] on td "₹8,000.00" at bounding box center [594, 374] width 57 height 16
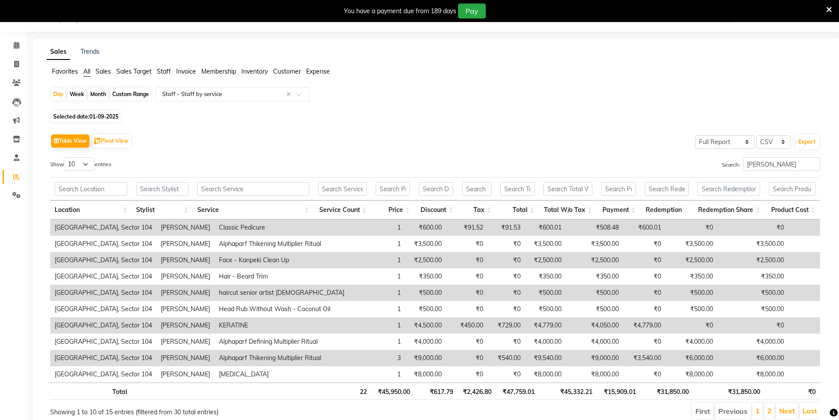
click at [596, 129] on div "Table View Pivot View Select Full Report Filtered Report Select CSV PDF Export …" at bounding box center [435, 276] width 784 height 302
click at [19, 63] on span at bounding box center [16, 64] width 15 height 10
select select "service"
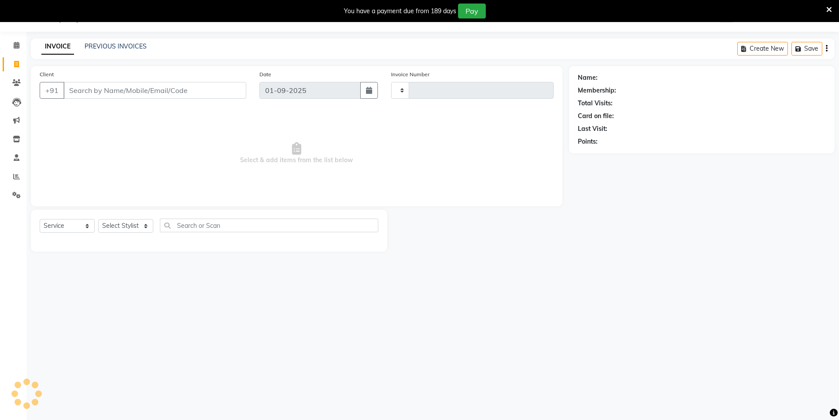
type input "3532"
select select "4009"
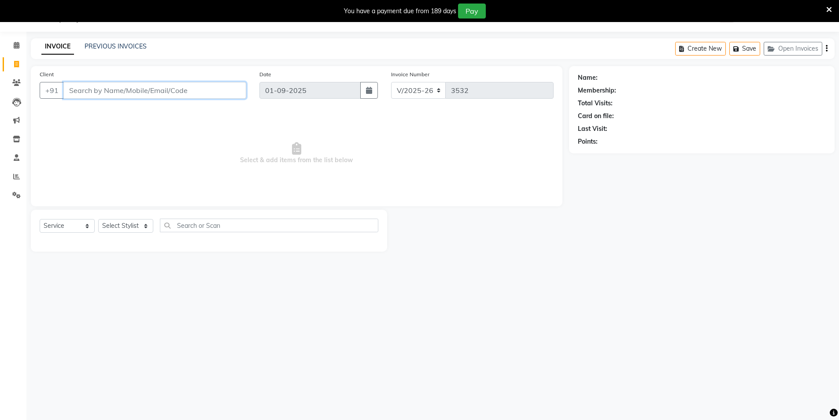
click at [198, 91] on input "Client" at bounding box center [154, 90] width 183 height 17
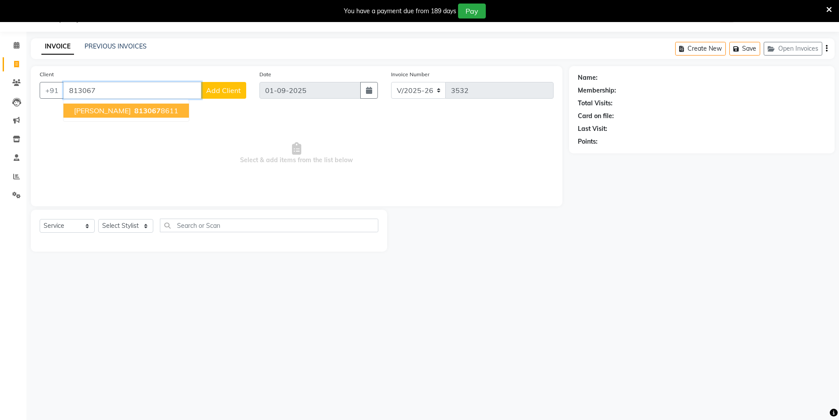
click at [133, 110] on ngb-highlight "813067 8611" at bounding box center [156, 110] width 46 height 9
type input "8130678611"
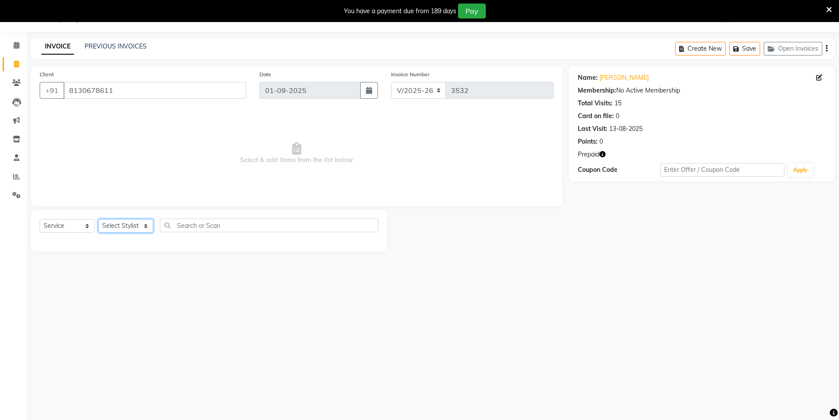
click at [107, 223] on select "Select Stylist AAMIR Aashis ajay AJEET akram Ali Alic ashok vihar Alice makeup …" at bounding box center [125, 226] width 55 height 14
select select "44687"
click at [98, 219] on select "Select Stylist AAMIR Aashis ajay AJEET akram Ali Alic ashok vihar Alice makeup …" at bounding box center [125, 226] width 55 height 14
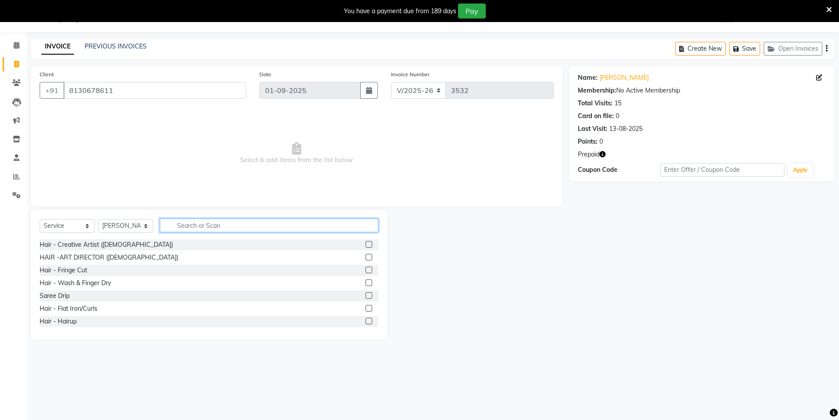
click at [199, 228] on input "text" at bounding box center [269, 226] width 219 height 14
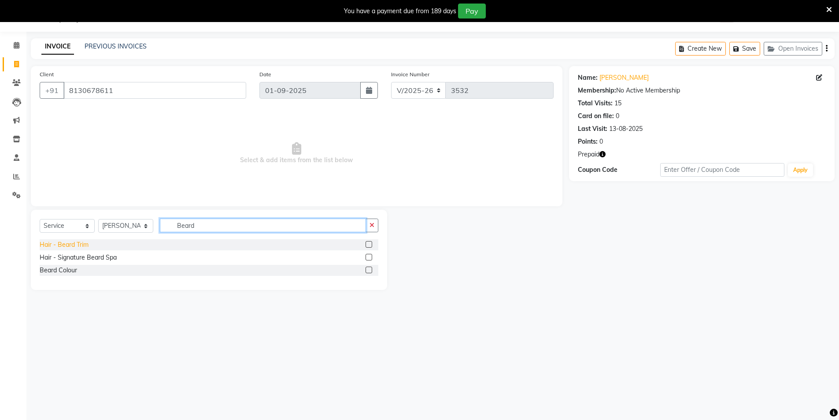
type input "Beard"
click at [80, 244] on div "Hair - Beard Trim" at bounding box center [64, 244] width 49 height 9
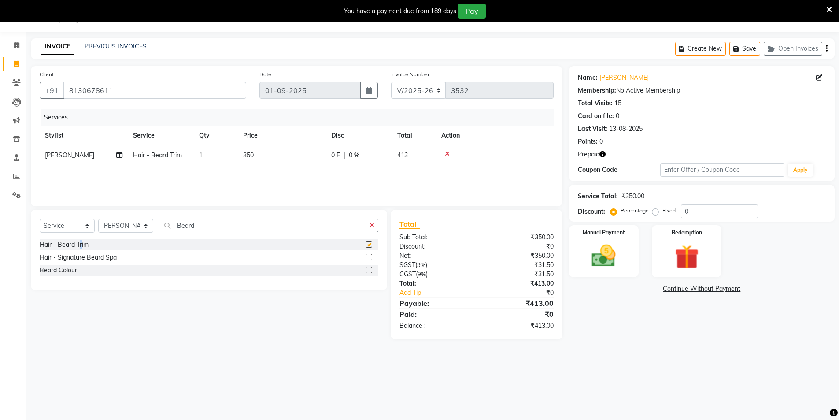
checkbox input "false"
click at [698, 249] on img at bounding box center [687, 256] width 41 height 31
click at [697, 291] on span "Prepaid 1" at bounding box center [703, 290] width 29 height 10
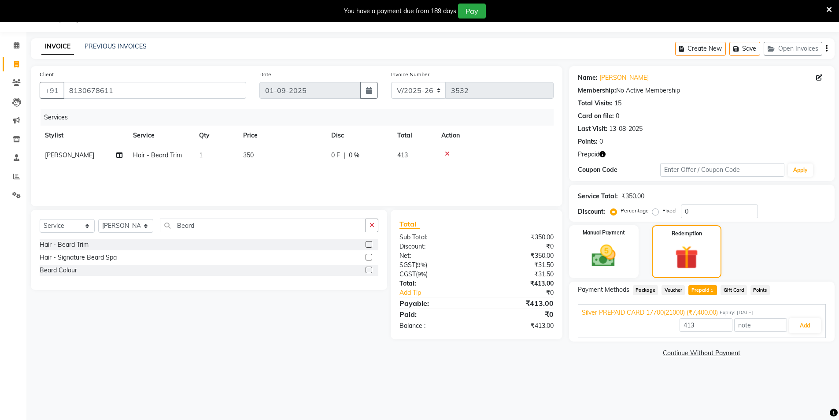
click at [824, 325] on div "Silver PREPAID CARD 17700(21000) (₹7,400.00) Expiry: 23-05-2026 413 Add" at bounding box center [702, 321] width 248 height 34
click at [815, 328] on button "Add" at bounding box center [805, 325] width 32 height 15
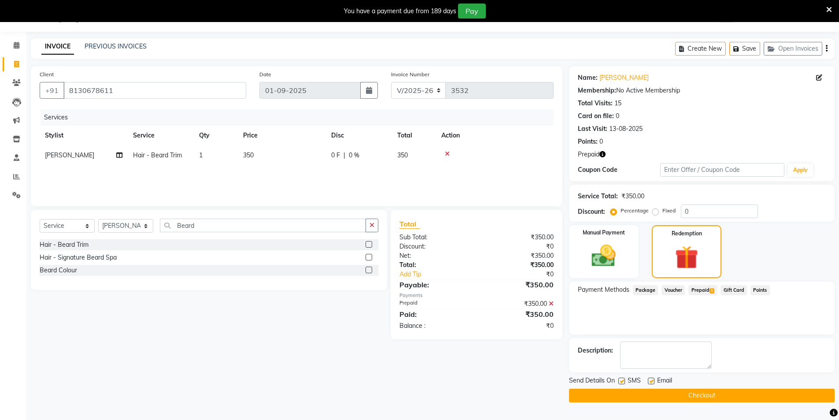
click at [698, 405] on main "INVOICE PREVIOUS INVOICES Create New Save Open Invoices Client +91 8130678611 D…" at bounding box center [432, 226] width 813 height 377
click at [698, 401] on button "Checkout" at bounding box center [702, 396] width 266 height 14
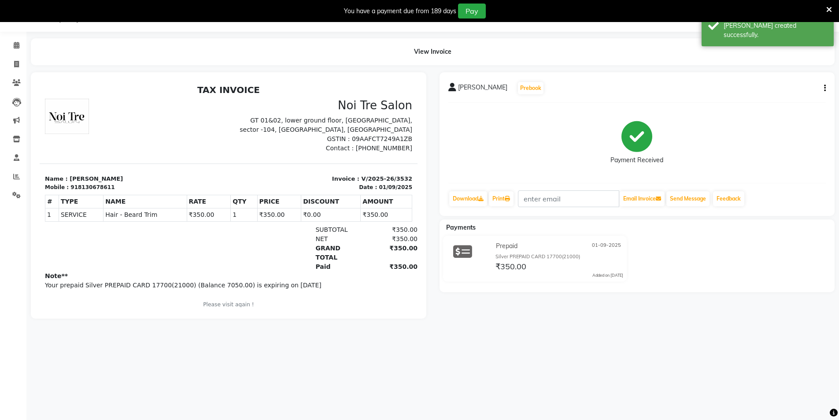
click at [208, 281] on p "Your prepaid Silver PREPAID CARD 17700(21000) (Balance 7050.00) is expiring on …" at bounding box center [229, 285] width 368 height 9
click at [17, 61] on icon at bounding box center [16, 64] width 5 height 7
select select "4009"
select select "service"
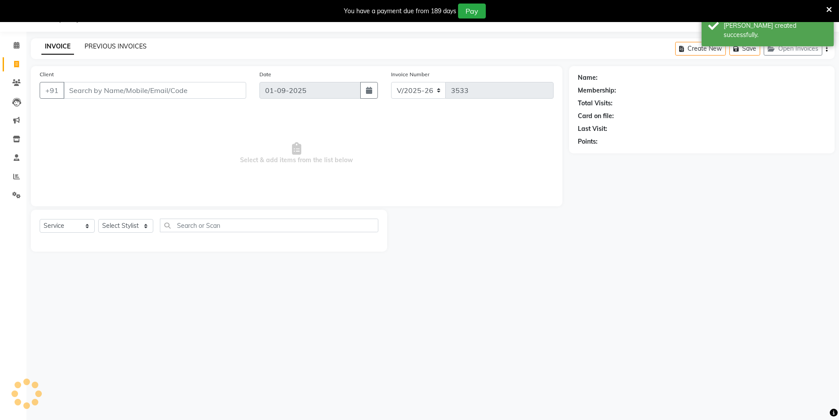
click at [123, 46] on link "PREVIOUS INVOICES" at bounding box center [116, 46] width 62 height 8
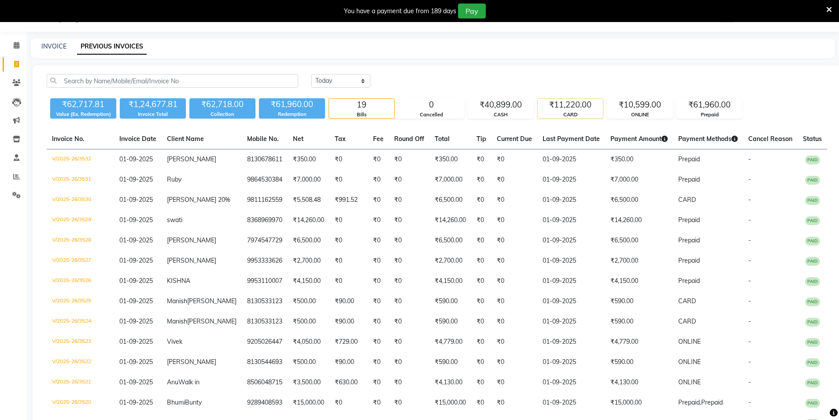
click at [578, 105] on div "₹11,220.00" at bounding box center [570, 105] width 65 height 12
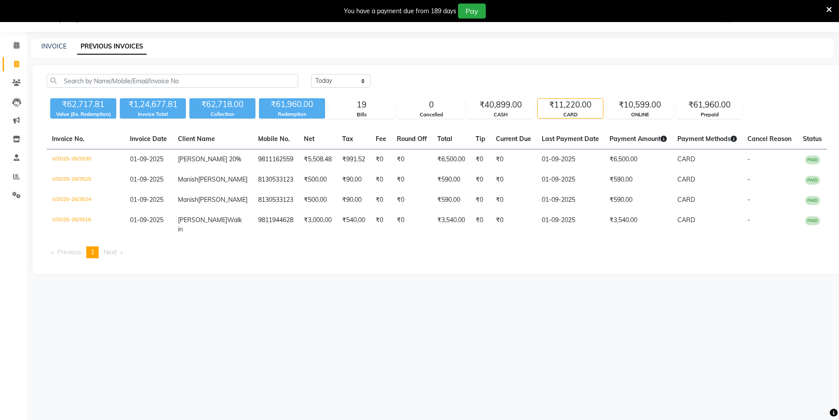
click at [608, 310] on div "08047224946 Select Location × Noi Tre Salon, Sector 104 WhatsApp Status ✕ Statu…" at bounding box center [419, 210] width 839 height 420
click at [647, 108] on div "₹10,599.00" at bounding box center [640, 105] width 65 height 12
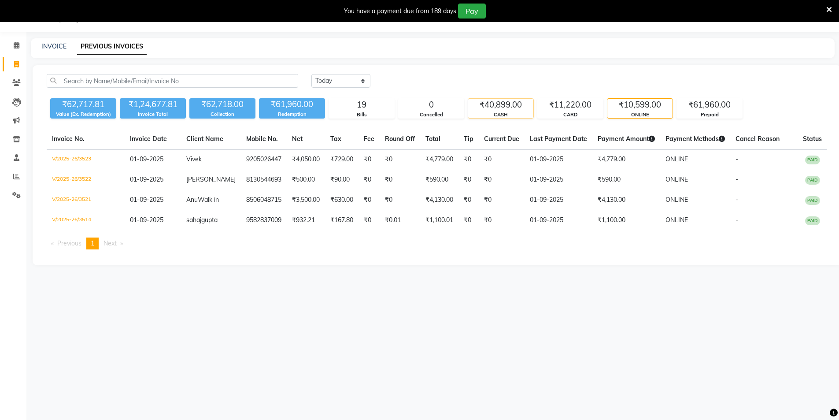
click at [513, 108] on div "₹40,899.00" at bounding box center [500, 105] width 65 height 12
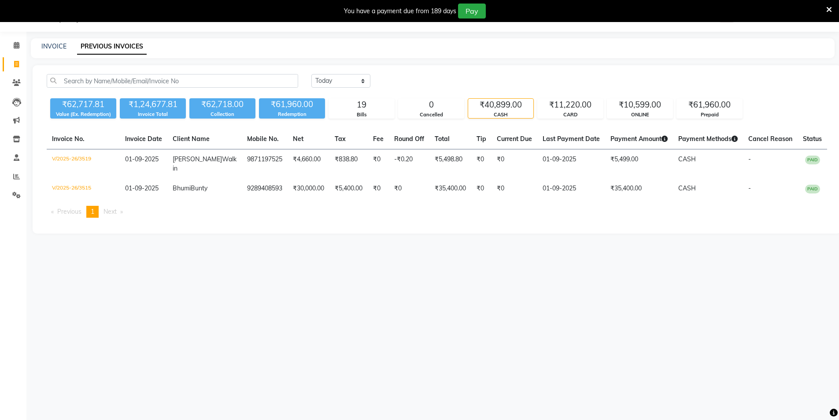
click at [434, 71] on div "Today Yesterday Custom Range ₹62,717.81 Value (Ex. Redemption) ₹1,24,677.81 Inv…" at bounding box center [437, 149] width 809 height 168
click at [557, 106] on div "₹11,220.00" at bounding box center [570, 105] width 65 height 12
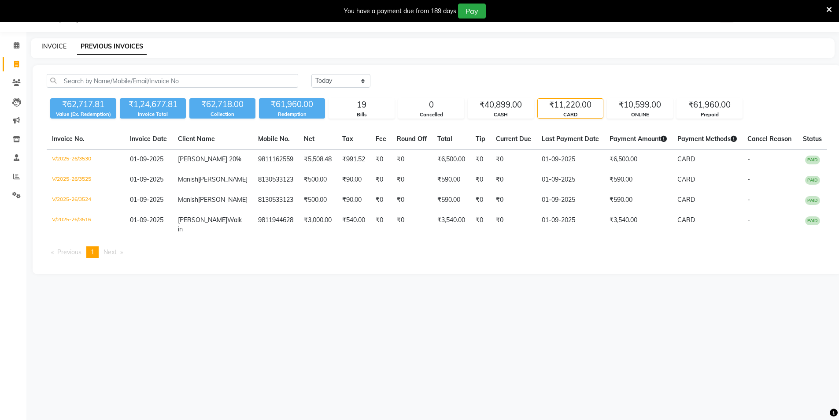
click at [58, 47] on link "INVOICE" at bounding box center [53, 46] width 25 height 8
select select "service"
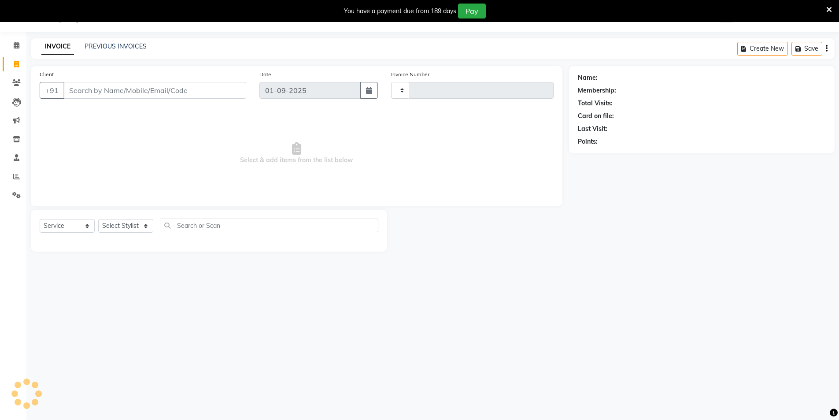
type input "3533"
select select "4009"
click at [96, 47] on link "PREVIOUS INVOICES" at bounding box center [116, 46] width 62 height 8
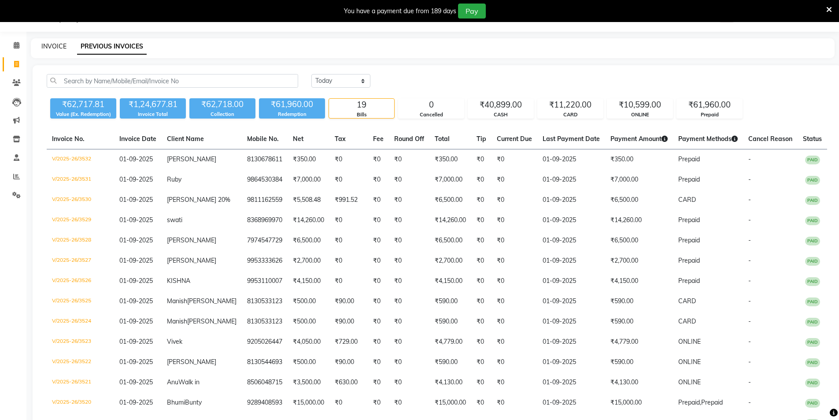
click at [61, 47] on link "INVOICE" at bounding box center [53, 46] width 25 height 8
select select "4009"
select select "service"
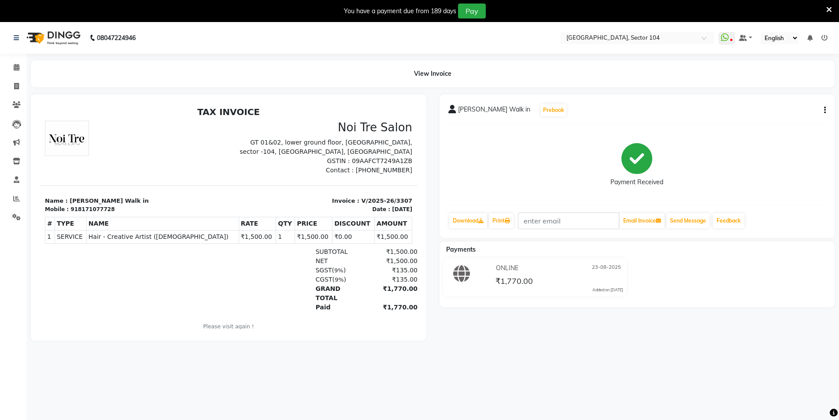
click at [85, 210] on div "918171077728" at bounding box center [93, 209] width 44 height 8
copy div "918171077728"
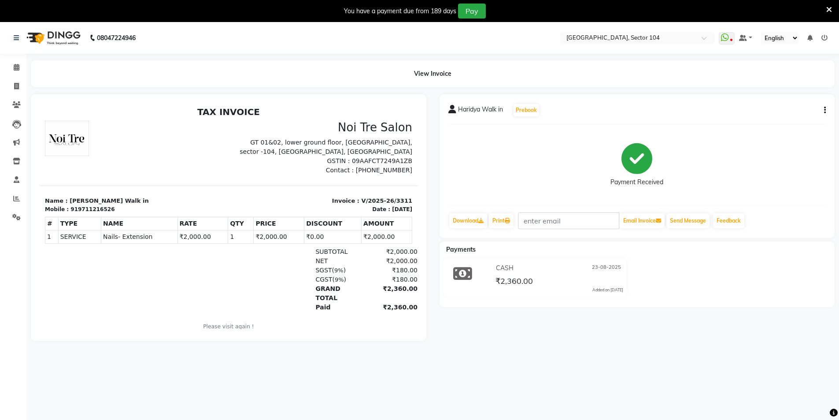
click at [71, 205] on div "919711216526" at bounding box center [93, 209] width 44 height 8
click at [74, 207] on div "919711216526" at bounding box center [93, 209] width 44 height 8
copy section "Mobile : 919711216526"
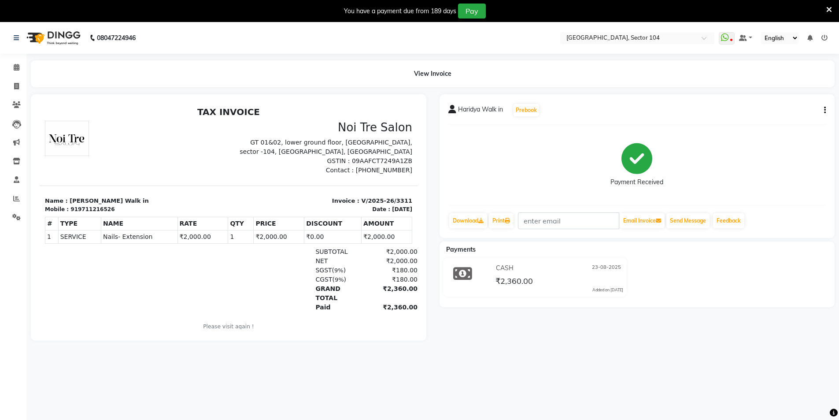
click at [132, 202] on p "Name : [PERSON_NAME] Walk in" at bounding box center [134, 201] width 178 height 9
click at [95, 208] on div "919711216526" at bounding box center [93, 209] width 44 height 8
click at [94, 208] on div "919711216526" at bounding box center [93, 209] width 44 height 8
copy div "919711216526"
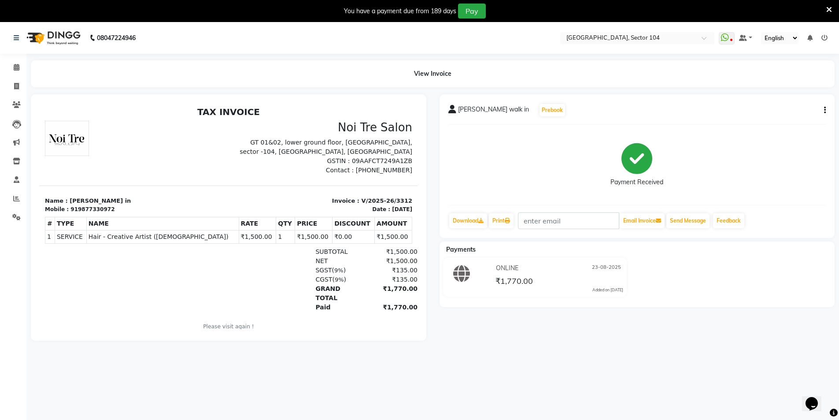
click at [89, 211] on div "919877330972" at bounding box center [93, 209] width 44 height 8
click at [88, 211] on div "919877330972" at bounding box center [93, 209] width 44 height 8
copy div "919877330972"
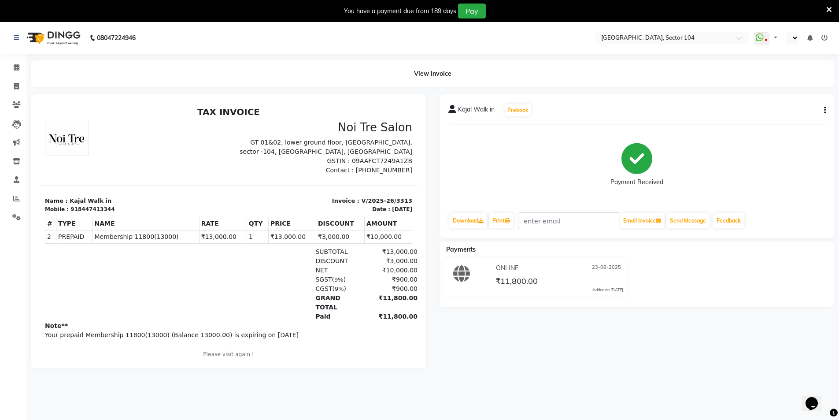
click at [87, 210] on div "918447413344" at bounding box center [93, 209] width 44 height 8
copy div "918447413344"
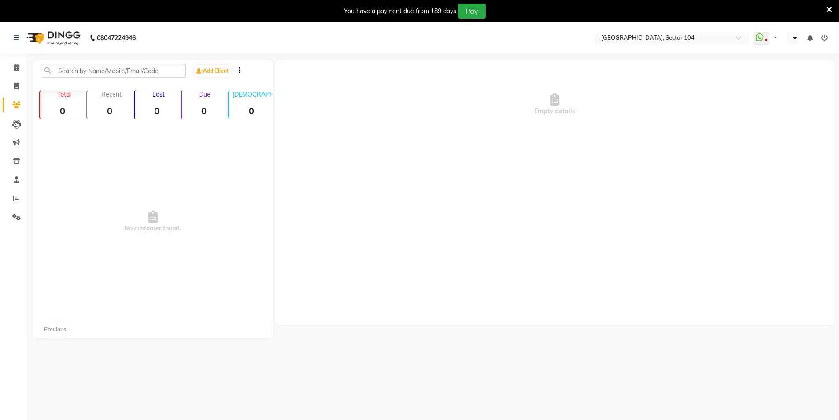
select select "en"
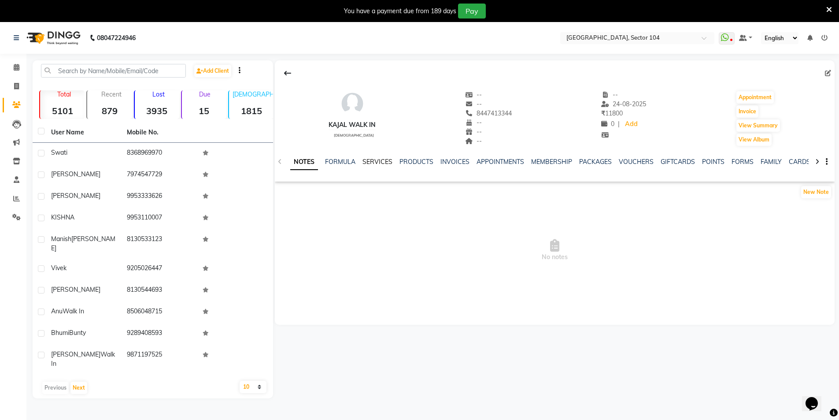
click at [385, 161] on link "SERVICES" at bounding box center [378, 162] width 30 height 8
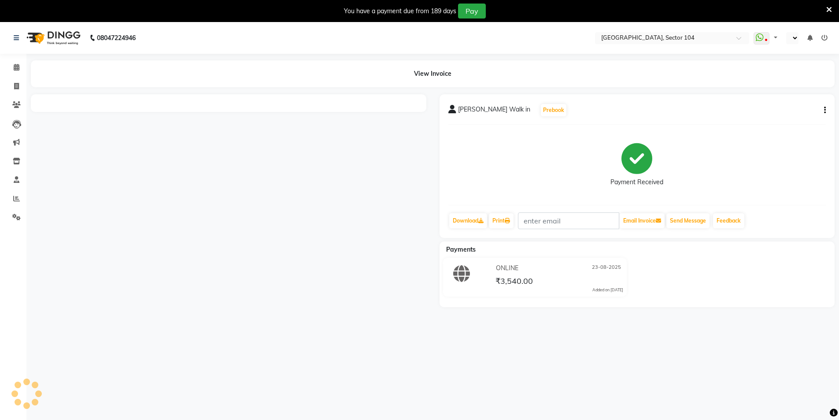
select select "en"
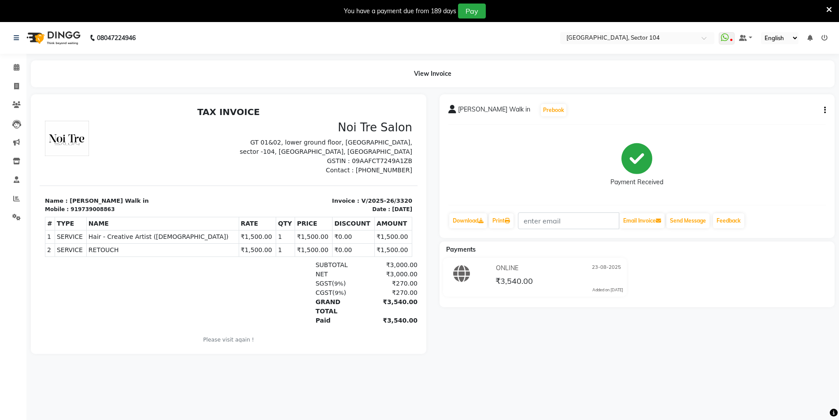
click at [93, 211] on div "919739008863" at bounding box center [93, 209] width 44 height 8
copy div "919739008863"
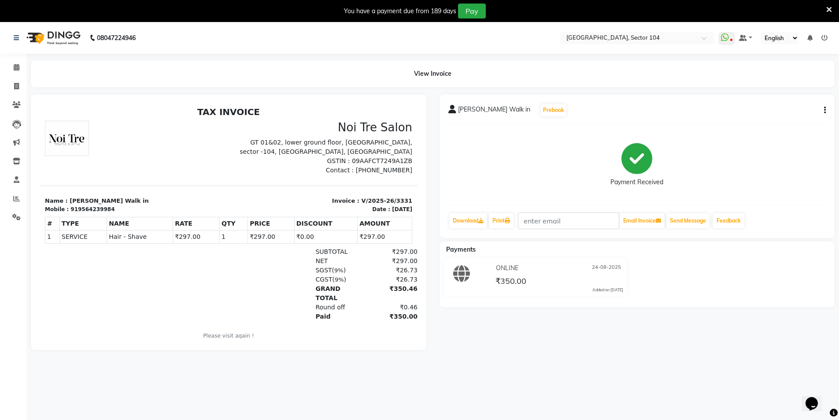
click at [78, 210] on div "919564239984" at bounding box center [93, 209] width 44 height 8
copy div "919564239984"
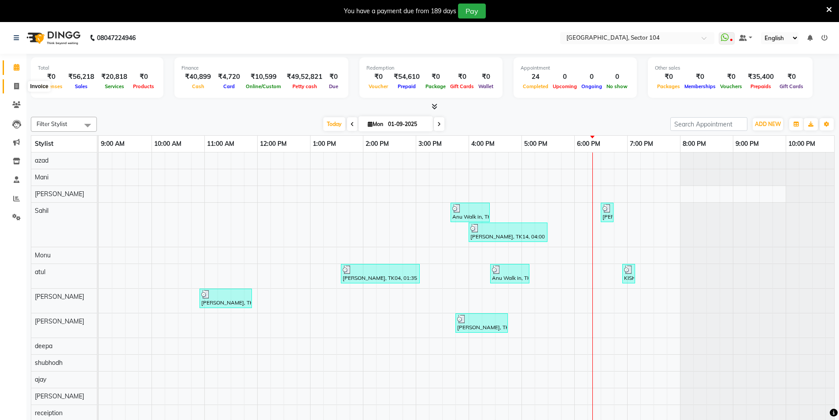
click at [18, 87] on icon at bounding box center [16, 86] width 5 height 7
select select "service"
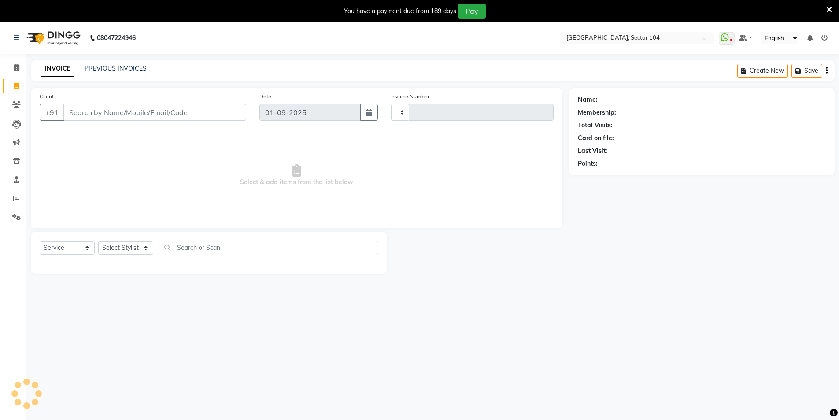
type input "919810805932"
type input "3530"
select select "4009"
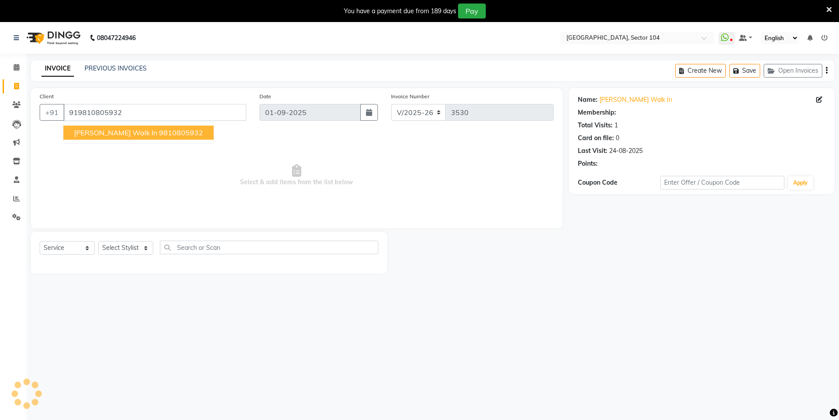
click at [131, 131] on span "[PERSON_NAME] Walk in" at bounding box center [115, 132] width 83 height 9
type input "9810805932"
click at [818, 97] on icon at bounding box center [820, 100] width 6 height 6
select select "[DEMOGRAPHIC_DATA]"
select select "28442"
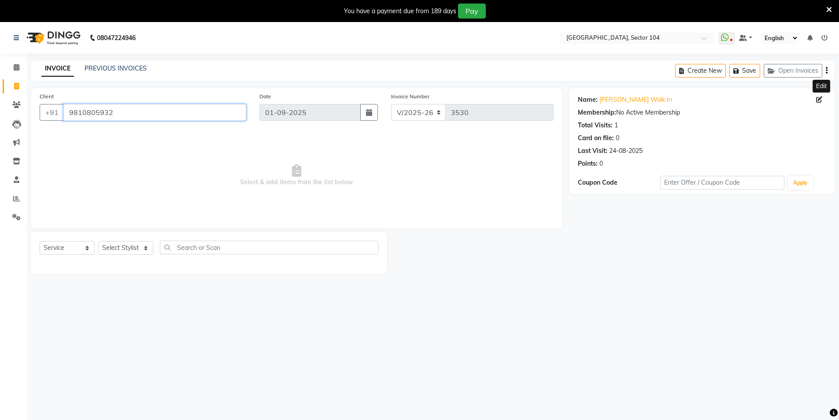
click at [144, 116] on input "9810805932" at bounding box center [154, 112] width 183 height 17
paste input "19871481115"
type input "919871481115"
click at [817, 98] on icon at bounding box center [820, 100] width 6 height 6
select select "[DEMOGRAPHIC_DATA]"
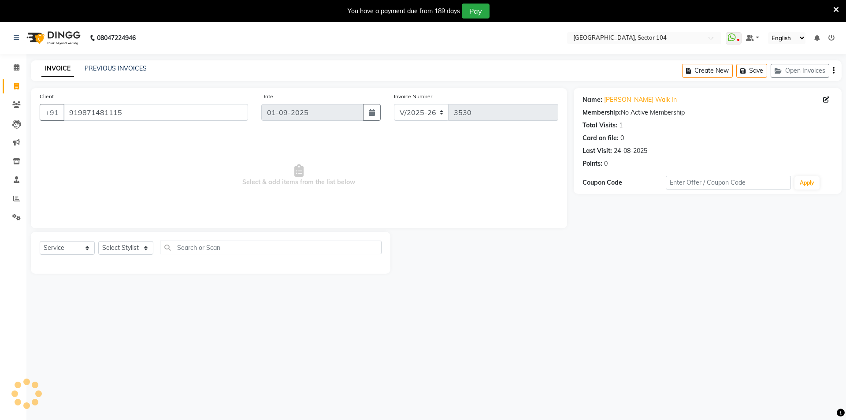
select select "28450"
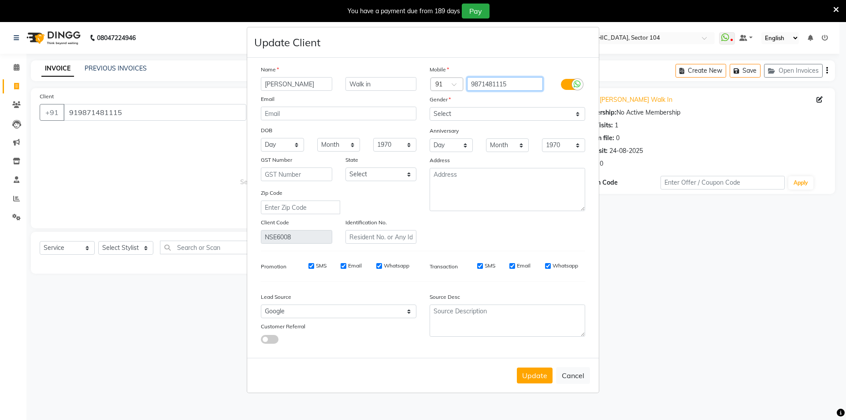
click at [487, 80] on input "9871481115" at bounding box center [505, 84] width 76 height 14
click at [516, 79] on input "text" at bounding box center [505, 84] width 76 height 14
click at [310, 83] on input "Ashu Mittal" at bounding box center [296, 84] width 71 height 14
click at [566, 376] on button "Cancel" at bounding box center [573, 375] width 34 height 17
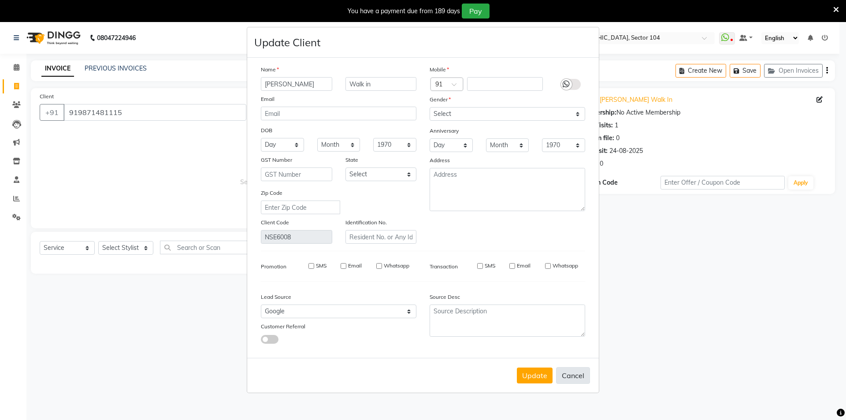
select select
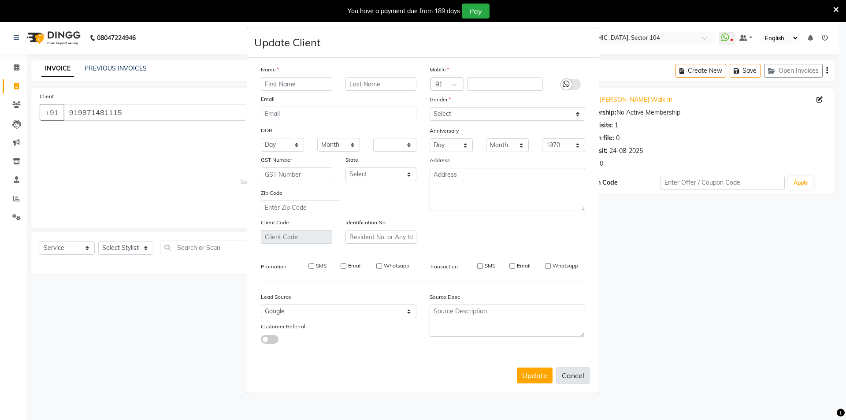
select select
checkbox input "false"
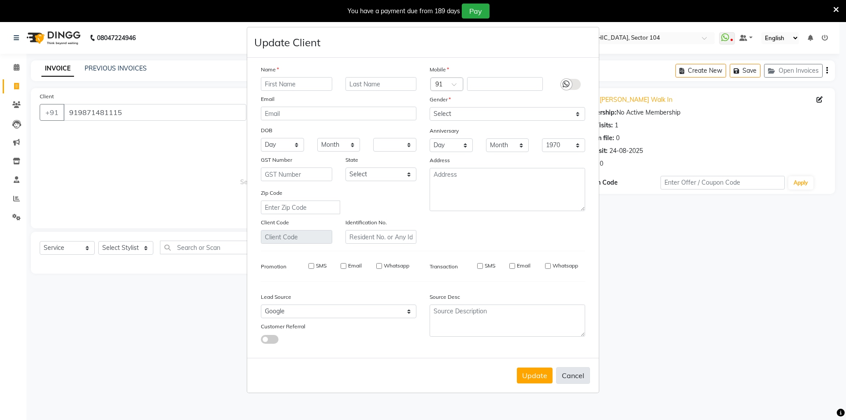
checkbox input "false"
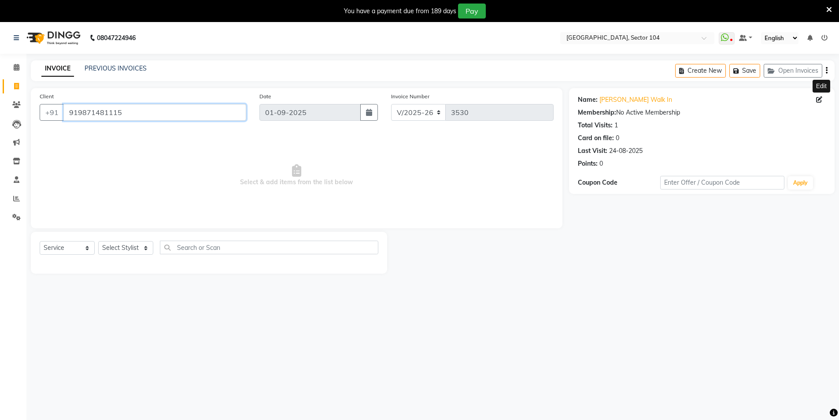
click at [198, 120] on input "919871481115" at bounding box center [154, 112] width 183 height 17
paste input "8130838628"
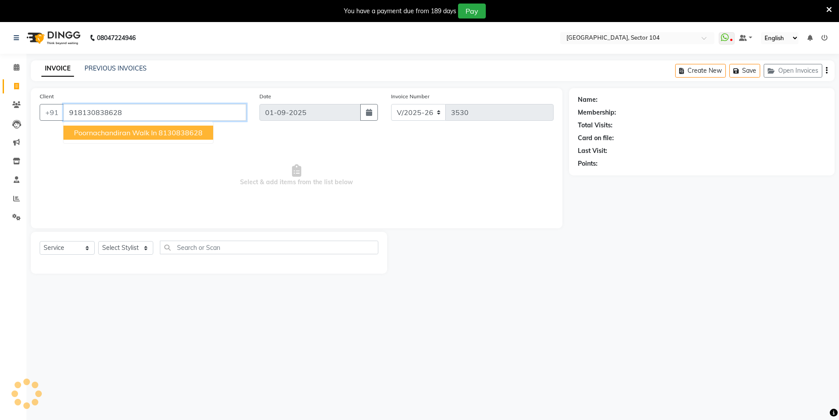
type input "918130838628"
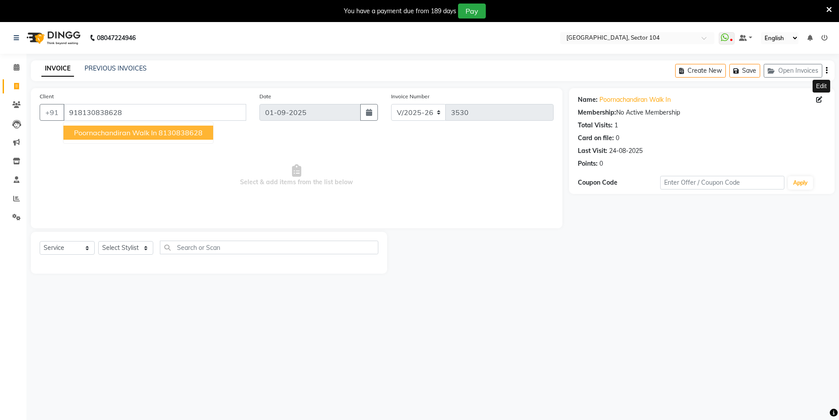
click at [818, 97] on icon at bounding box center [820, 100] width 6 height 6
select select "male"
select select "28442"
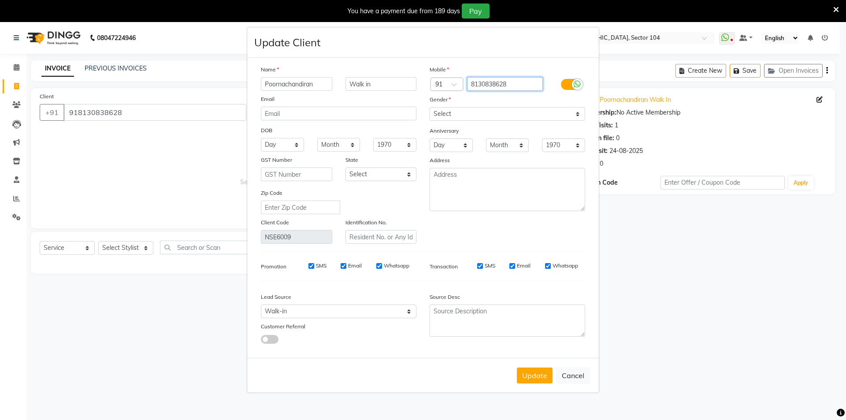
click at [498, 82] on input "8130838628" at bounding box center [505, 84] width 76 height 14
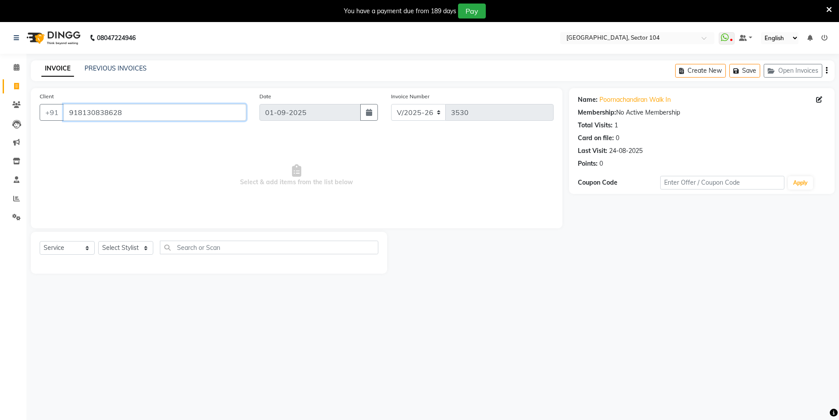
click at [182, 119] on input "918130838628" at bounding box center [154, 112] width 183 height 17
paste input "7899660920"
type input "917899660920"
click at [818, 100] on icon at bounding box center [820, 100] width 6 height 6
select select "female"
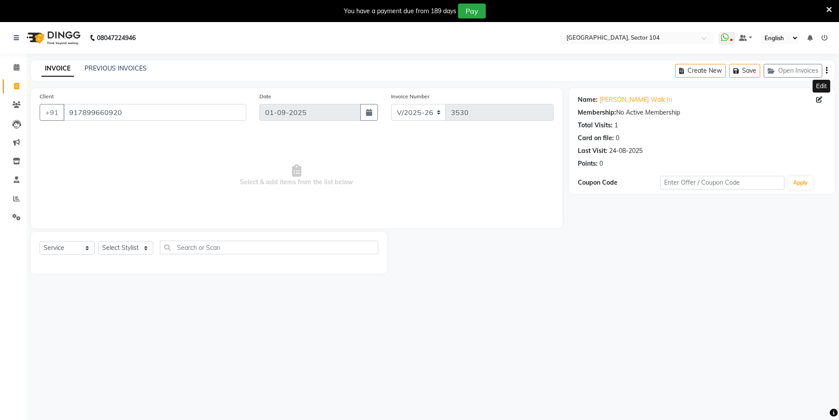
select select "28450"
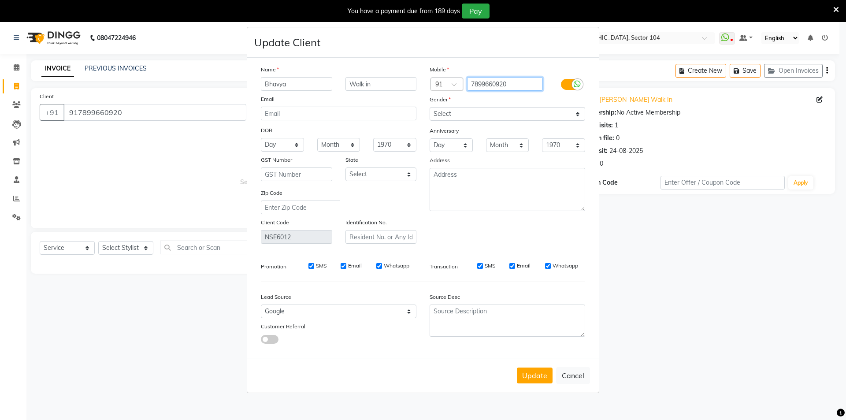
click at [515, 83] on input "7899660920" at bounding box center [505, 84] width 76 height 14
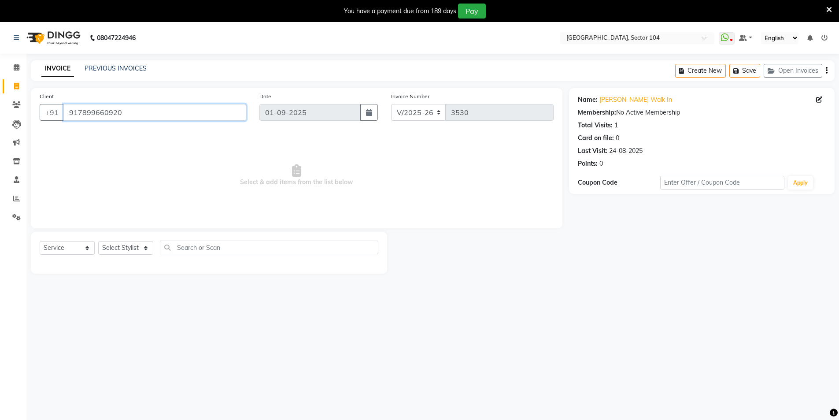
click at [166, 118] on input "917899660920" at bounding box center [154, 112] width 183 height 17
paste input "989994510"
type input "919899945100"
click at [819, 99] on icon at bounding box center [820, 100] width 6 height 6
select select "female"
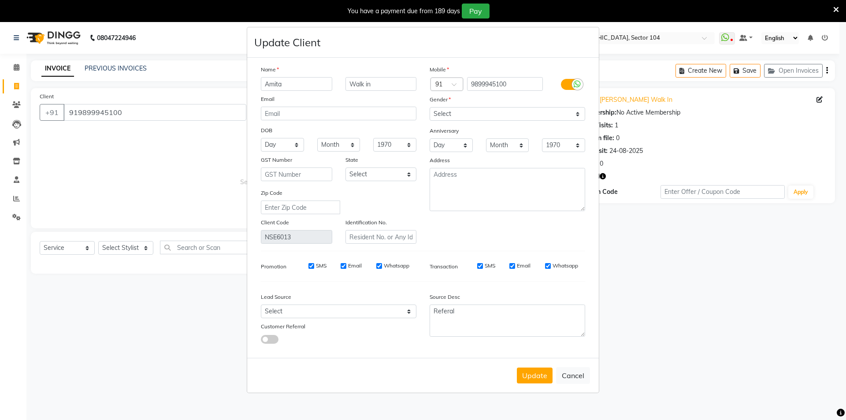
click at [308, 82] on input "Amita" at bounding box center [296, 84] width 71 height 14
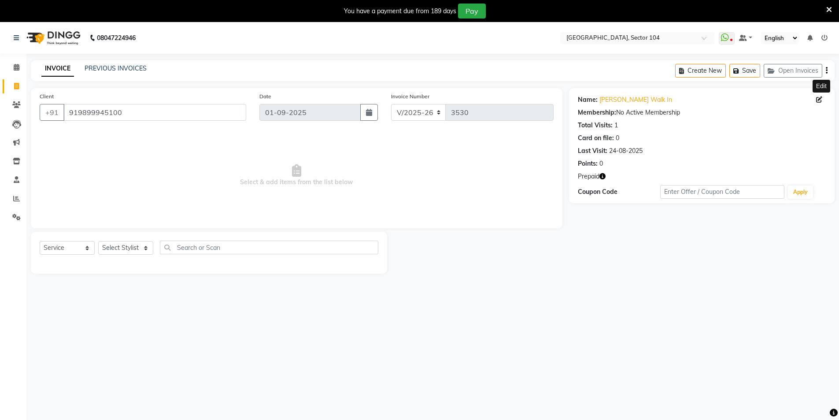
click at [178, 102] on div "Client +91 919899945100" at bounding box center [143, 110] width 220 height 36
click at [171, 112] on input "919899945100" at bounding box center [154, 112] width 183 height 17
paste input "971976605"
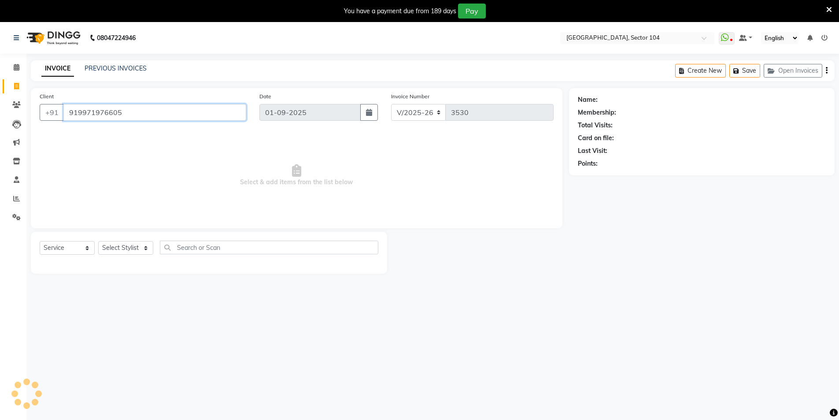
type input "919971976605"
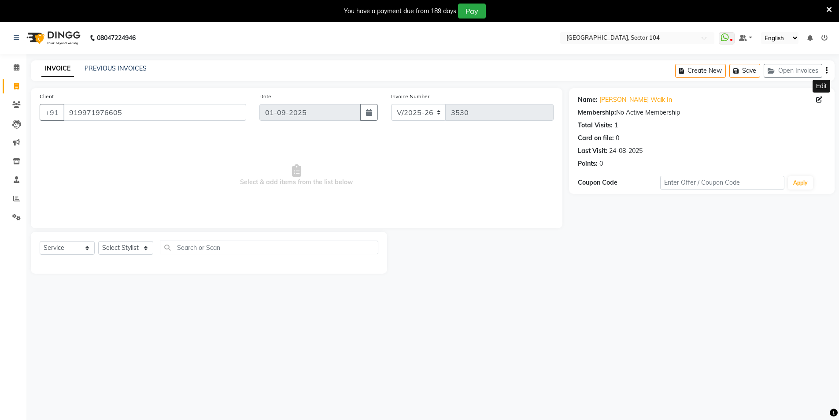
click at [823, 98] on span at bounding box center [822, 99] width 10 height 9
click at [815, 99] on div "Name: Sanchita Walk In Edit" at bounding box center [702, 99] width 248 height 9
click at [820, 97] on icon at bounding box center [820, 100] width 6 height 6
select select "female"
select select "28443"
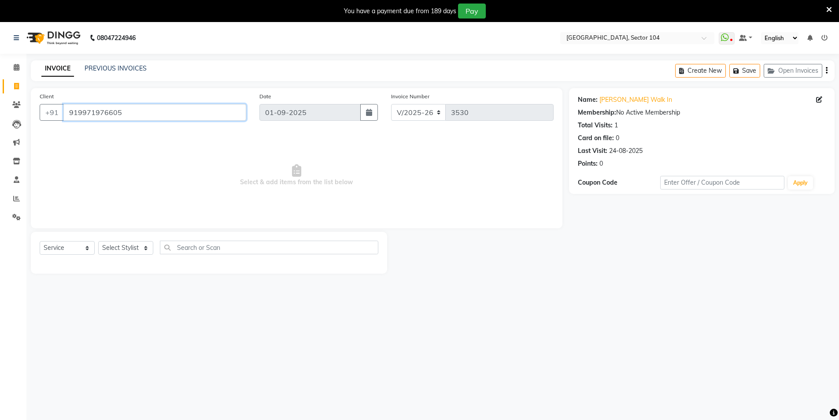
click at [156, 116] on input "919971976605" at bounding box center [154, 112] width 183 height 17
paste input "8920838297"
type input "918920838297"
click at [821, 98] on icon at bounding box center [820, 100] width 6 height 6
select select "female"
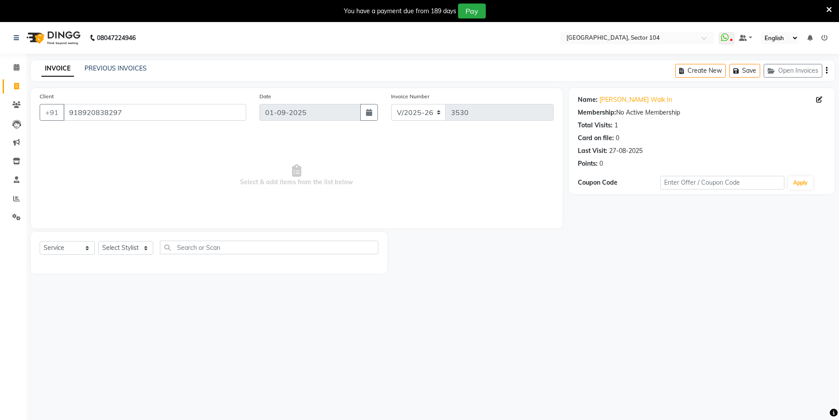
select select "28450"
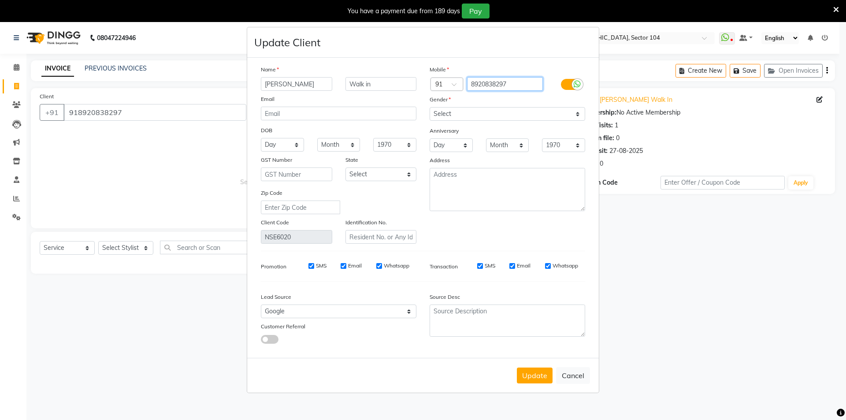
click at [509, 85] on input "8920838297" at bounding box center [505, 84] width 76 height 14
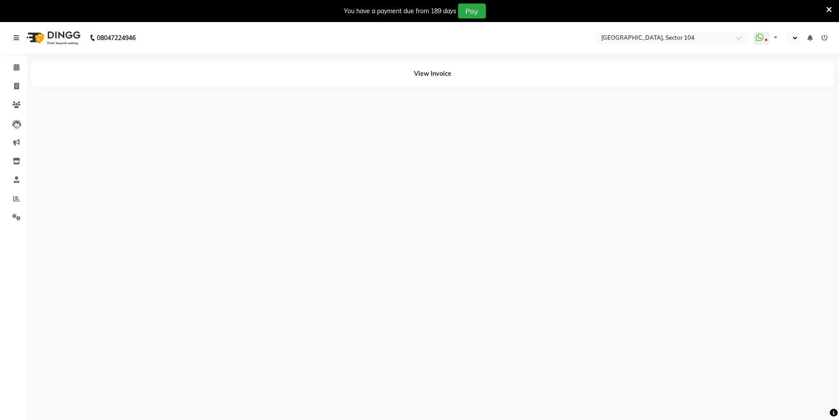
select select "en"
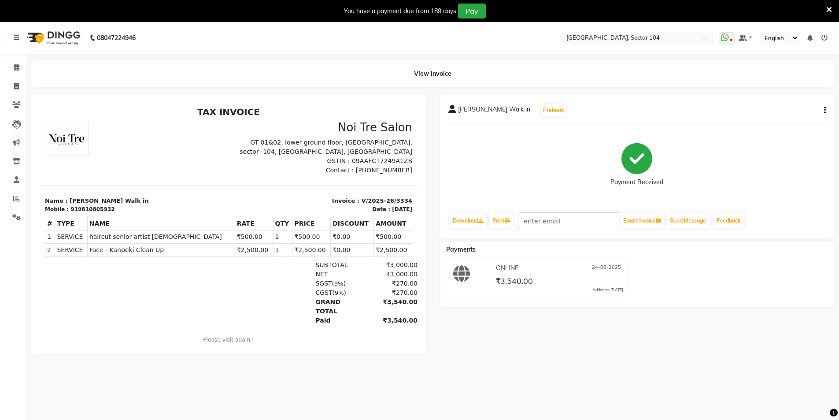
click at [84, 208] on div "919810805932" at bounding box center [93, 209] width 44 height 8
copy div "919810805932"
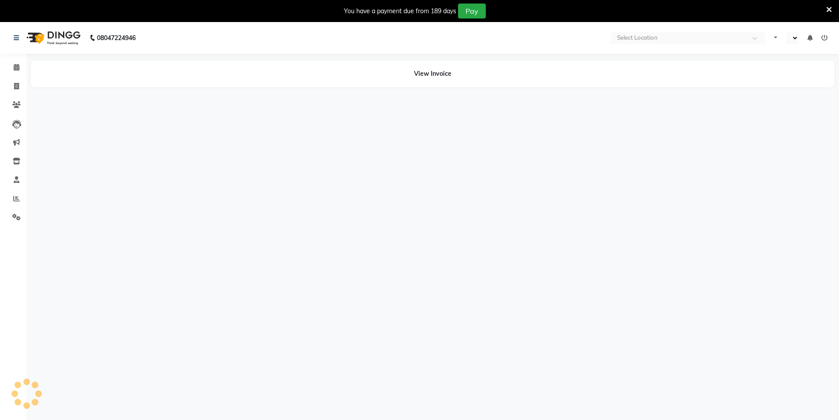
select select "en"
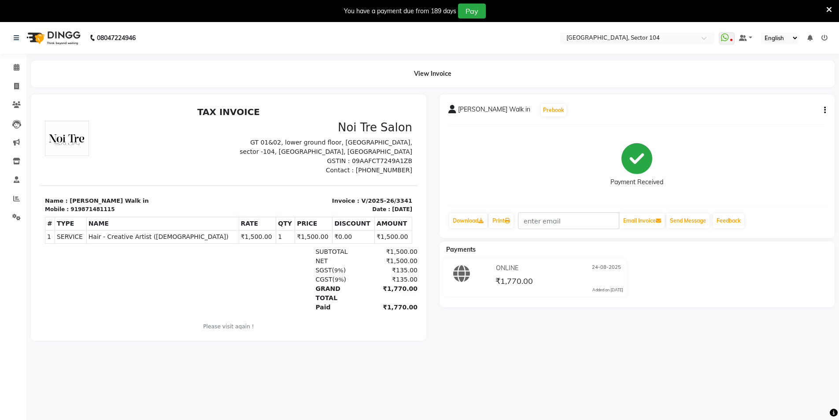
click at [86, 212] on div "919871481115" at bounding box center [93, 209] width 44 height 8
copy div "919871481115"
click at [83, 204] on p "Name : Poornachandiran Walk in" at bounding box center [134, 201] width 178 height 9
click at [82, 201] on p "Name : Poornachandiran Walk in" at bounding box center [134, 201] width 178 height 9
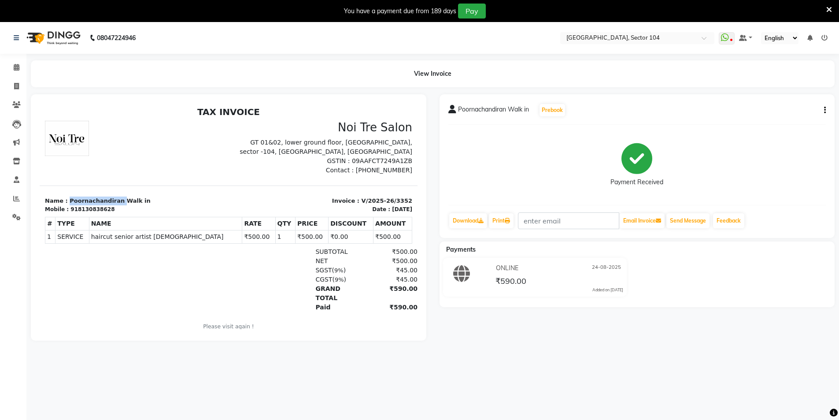
click at [82, 201] on p "Name : Poornachandiran Walk in" at bounding box center [134, 201] width 178 height 9
copy p "Poornachandiran"
click at [97, 212] on div "918130838628" at bounding box center [93, 209] width 44 height 8
copy div "918130838628"
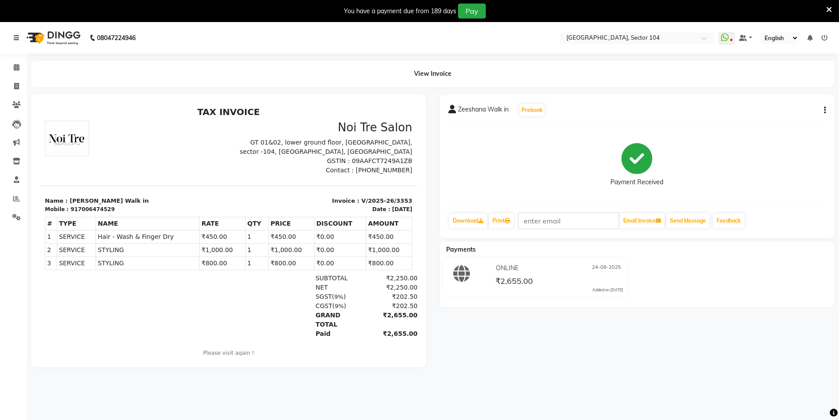
click at [89, 210] on div "917006474529" at bounding box center [93, 209] width 44 height 8
copy div "917006474529"
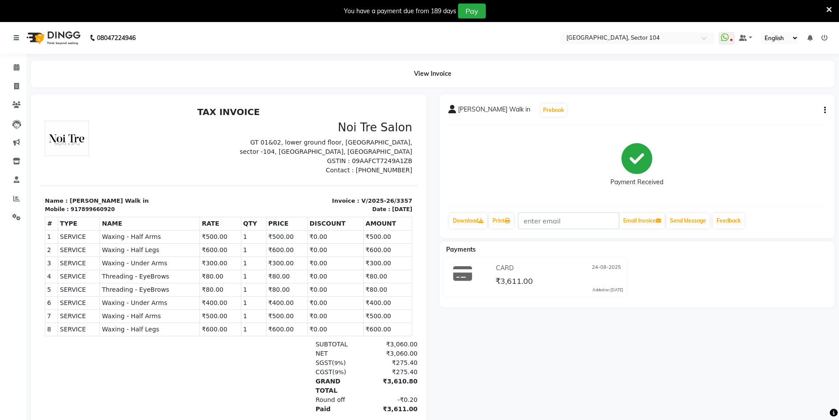
click at [90, 209] on div "917899660920" at bounding box center [93, 209] width 44 height 8
click at [90, 208] on div "917899660920" at bounding box center [93, 209] width 44 height 8
copy div "917899660920"
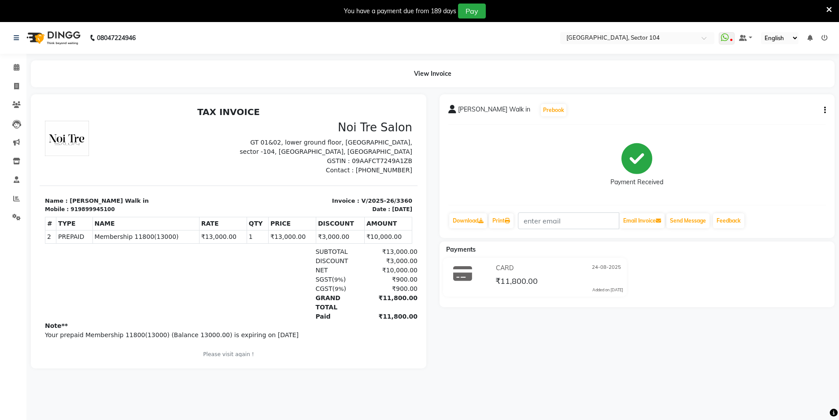
click at [90, 210] on div "919899945100" at bounding box center [93, 209] width 44 height 8
copy div "919899945100"
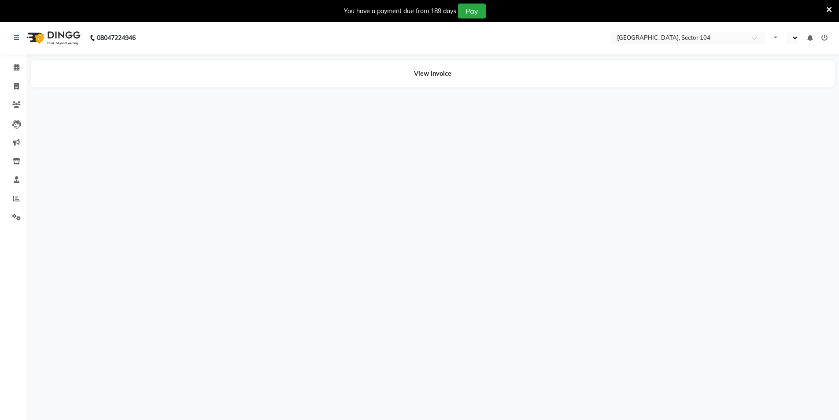
select select "en"
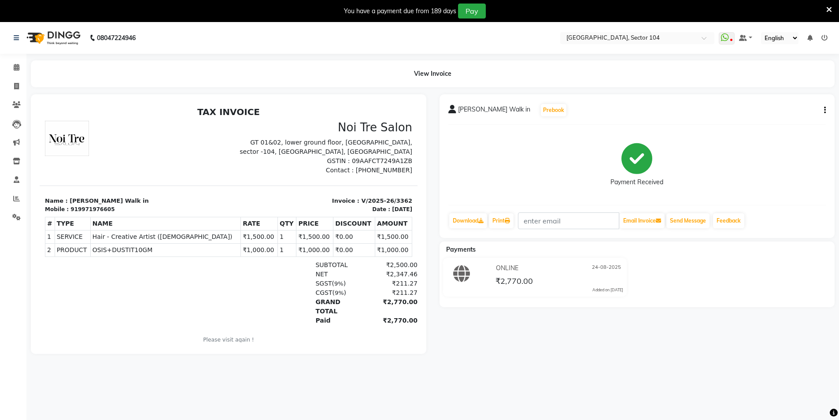
click at [93, 210] on div "919971976605" at bounding box center [93, 209] width 44 height 8
copy div "919971976605"
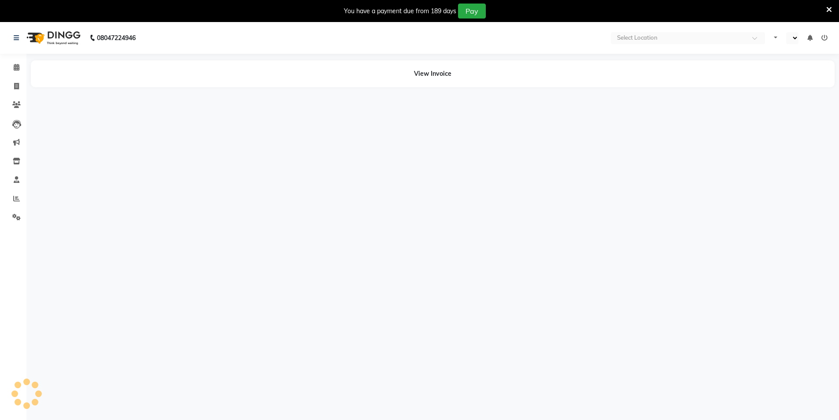
select select "en"
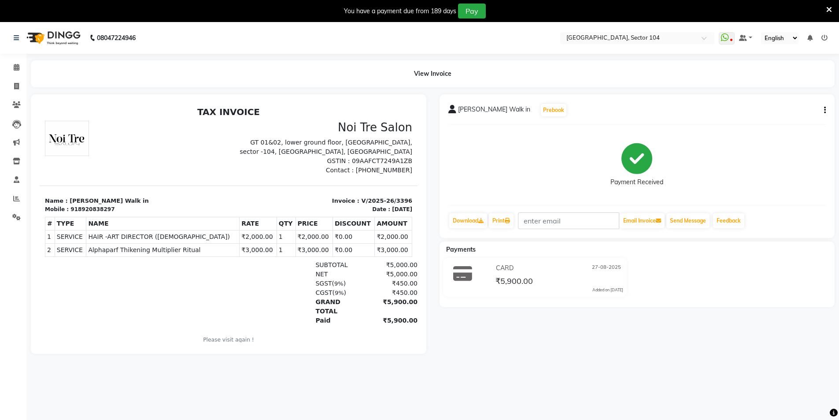
click at [83, 204] on p "Name : [PERSON_NAME] Walk in" at bounding box center [134, 201] width 178 height 9
click at [82, 210] on div "918920838297" at bounding box center [93, 209] width 44 height 8
copy div "918920838297"
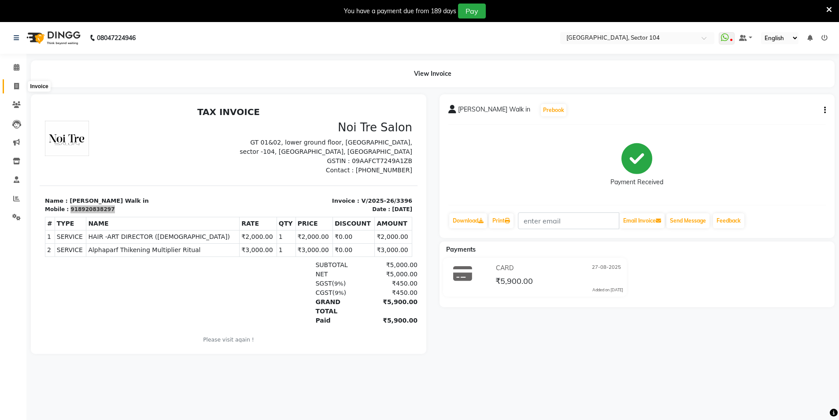
click at [15, 87] on icon at bounding box center [16, 86] width 5 height 7
select select "service"
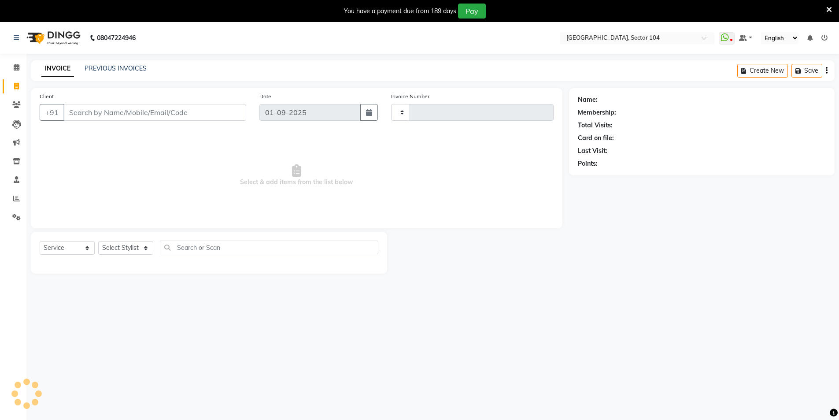
scroll to position [22, 0]
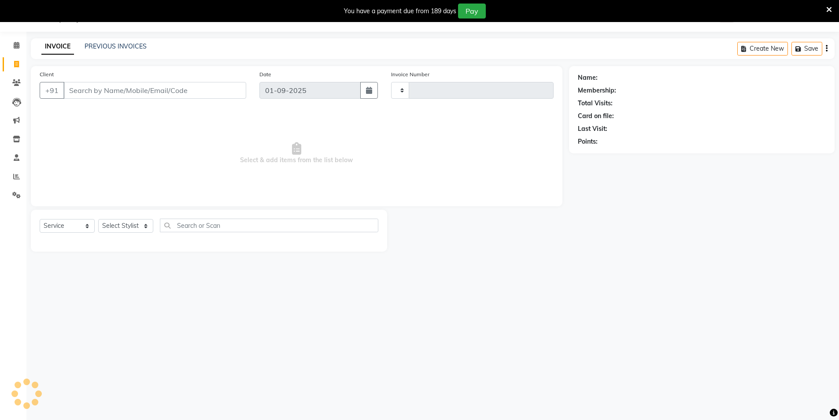
type input "3532"
select select "4009"
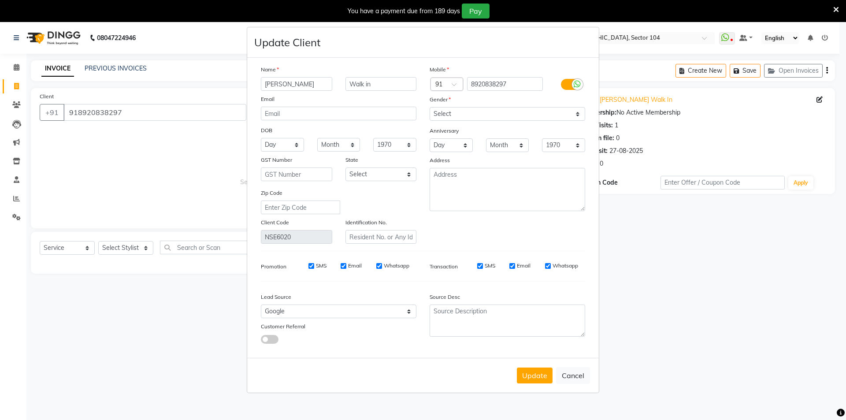
select select "4009"
select select "service"
select select "[DEMOGRAPHIC_DATA]"
select select "28450"
click at [581, 380] on button "Cancel" at bounding box center [573, 375] width 34 height 17
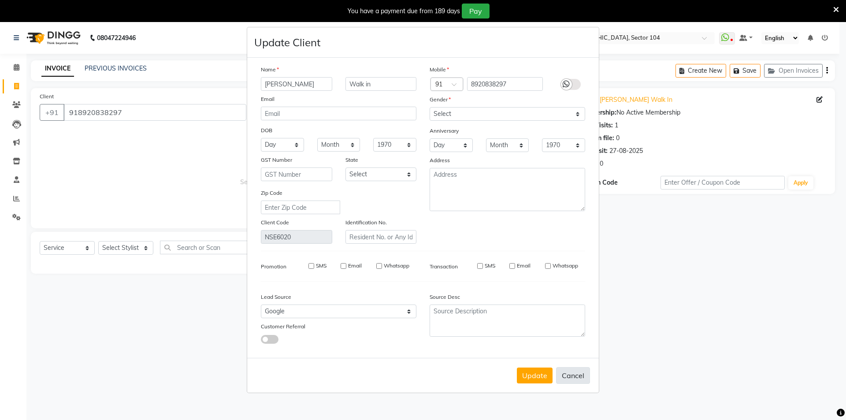
select select
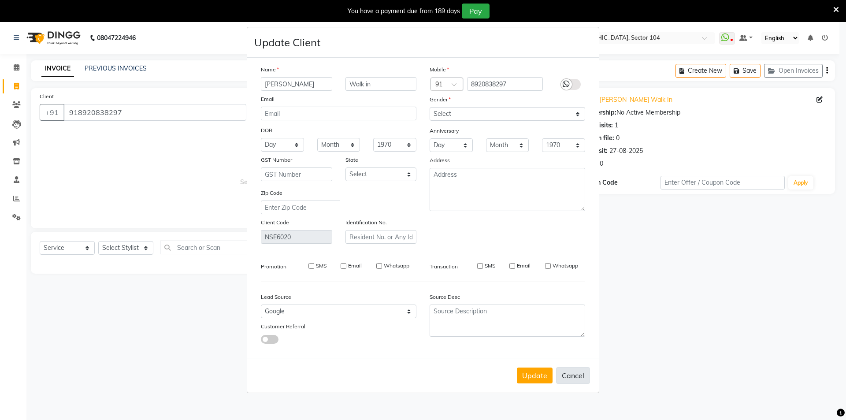
select select
checkbox input "false"
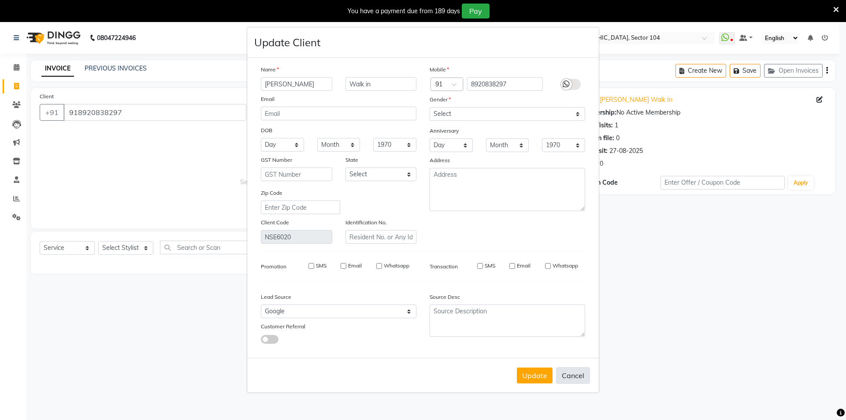
checkbox input "false"
